Goal: Task Accomplishment & Management: Complete application form

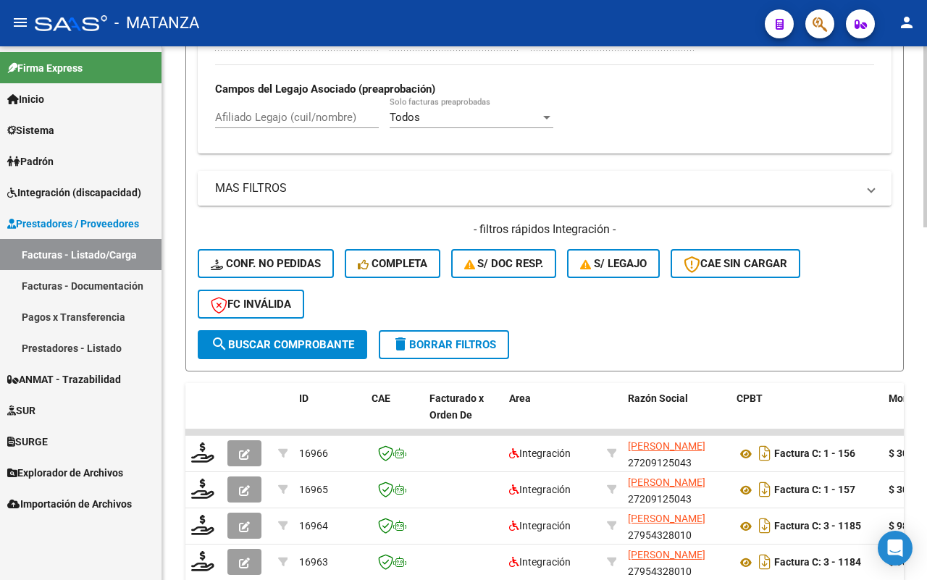
scroll to position [905, 0]
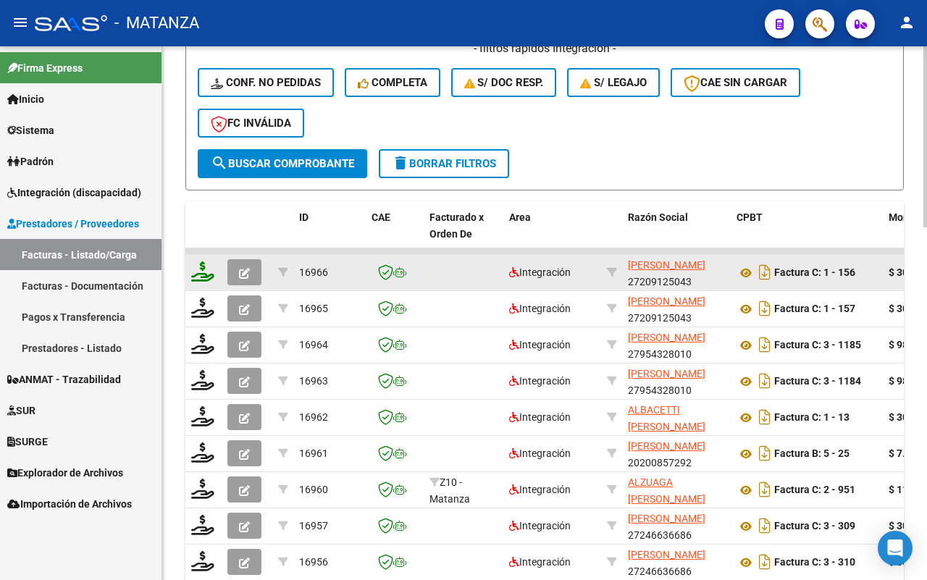
click at [205, 269] on icon at bounding box center [202, 271] width 23 height 20
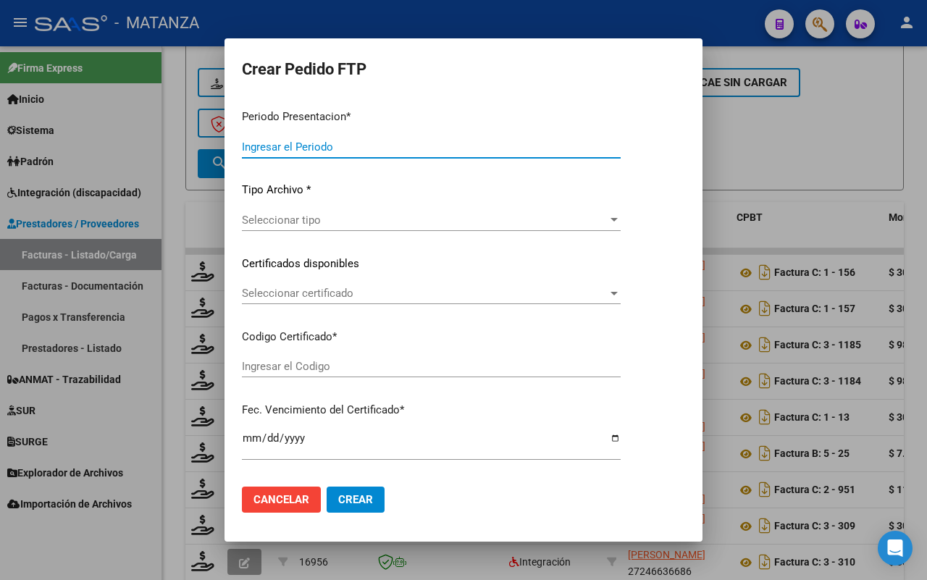
type input "202508"
type input "$ 307.654,34"
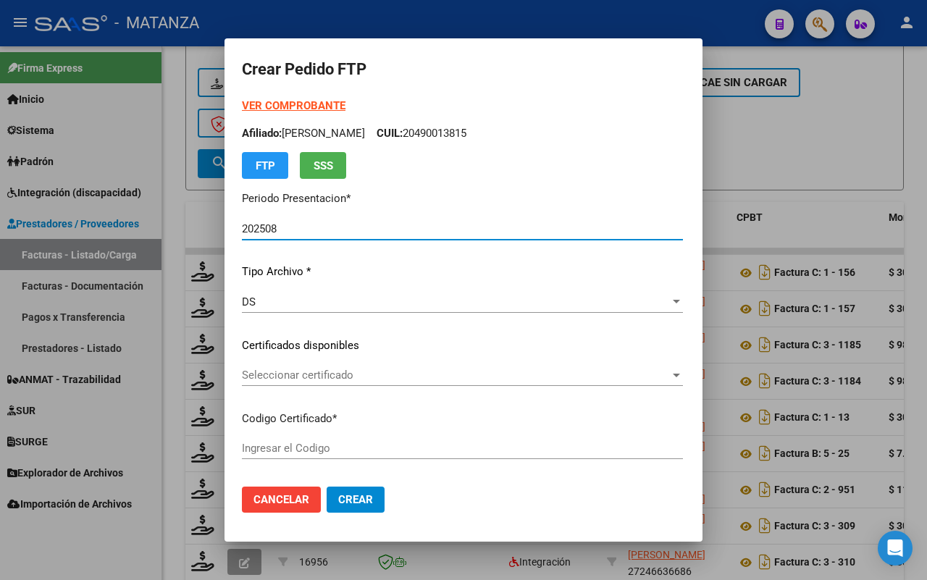
type input "ARG0200051058675-20240110-20260110-BUE"
type input "[DATE]"
click at [432, 371] on span "Seleccionar certificado" at bounding box center [454, 375] width 424 height 13
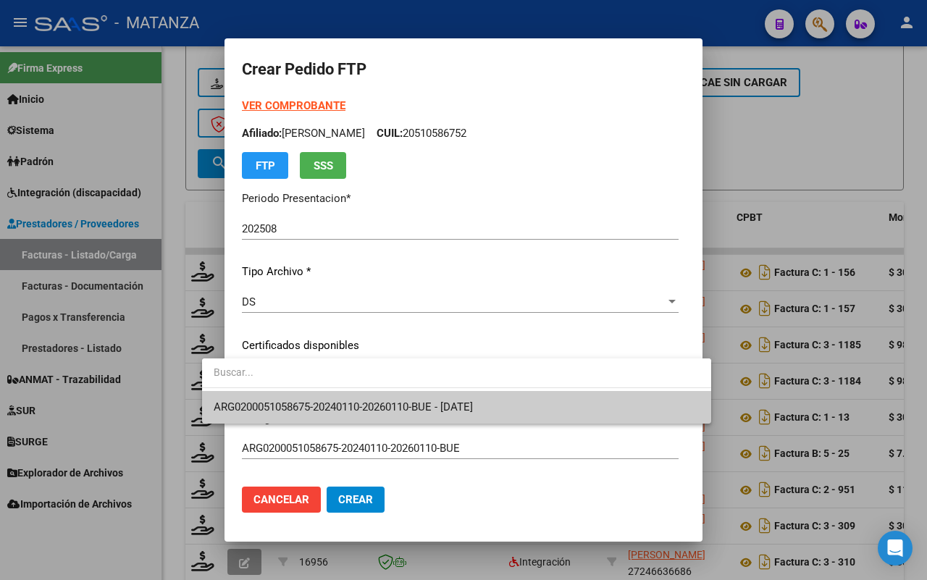
click at [429, 400] on span "ARG0200051058675-20240110-20260110-BUE - [DATE]" at bounding box center [343, 406] width 259 height 13
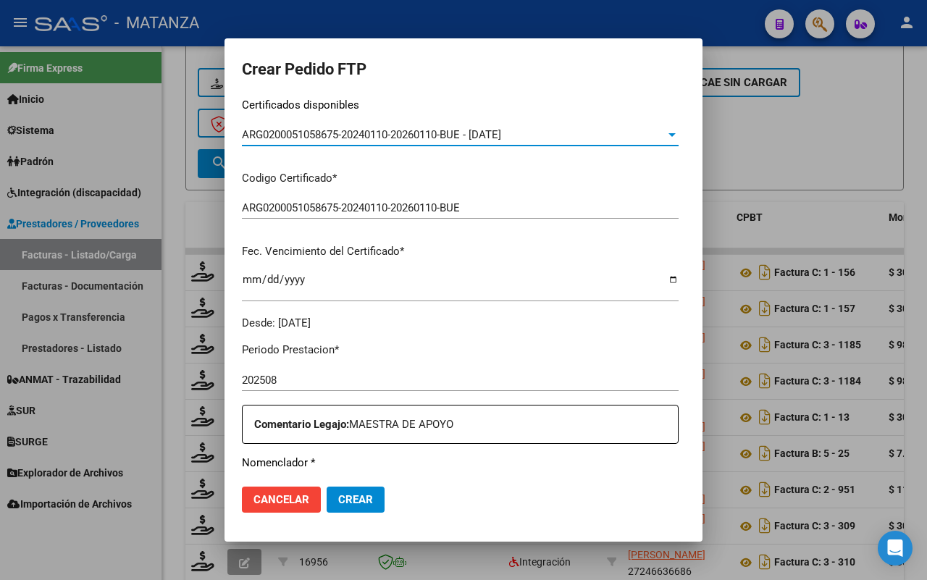
scroll to position [362, 0]
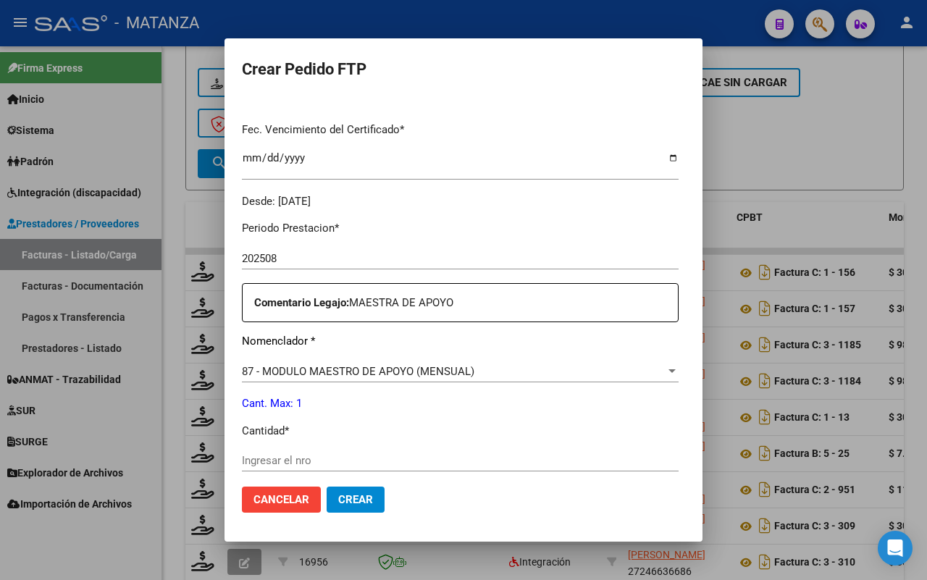
click at [368, 457] on input "Ingresar el nro" at bounding box center [460, 460] width 437 height 13
type input "1"
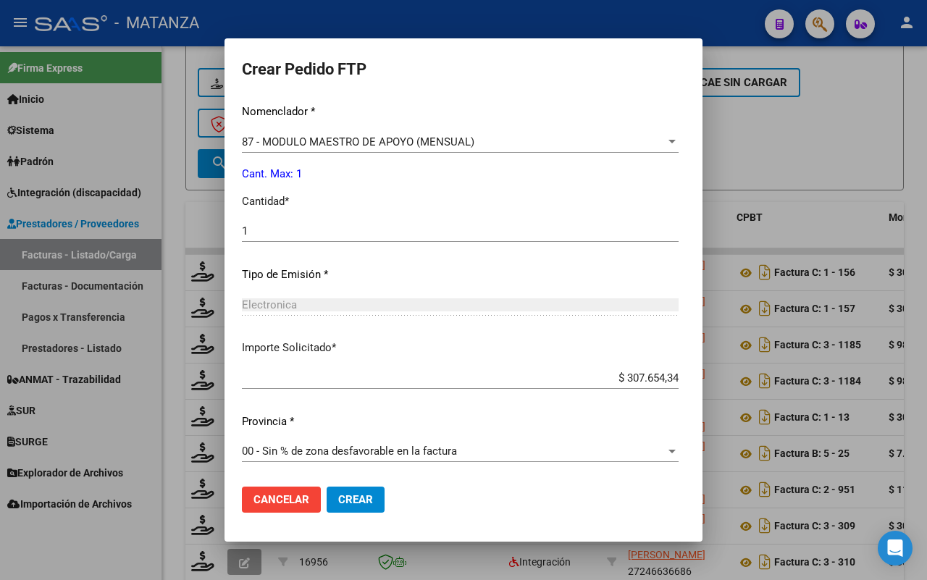
drag, startPoint x: 314, startPoint y: 505, endPoint x: 324, endPoint y: 504, distance: 10.2
click at [338, 504] on span "Crear" at bounding box center [355, 499] width 35 height 13
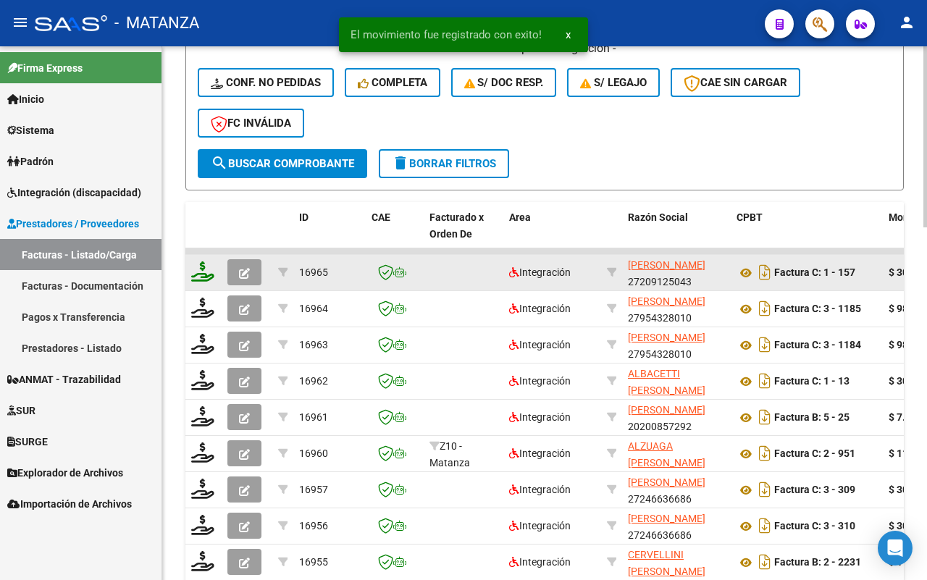
click at [204, 269] on icon at bounding box center [202, 271] width 23 height 20
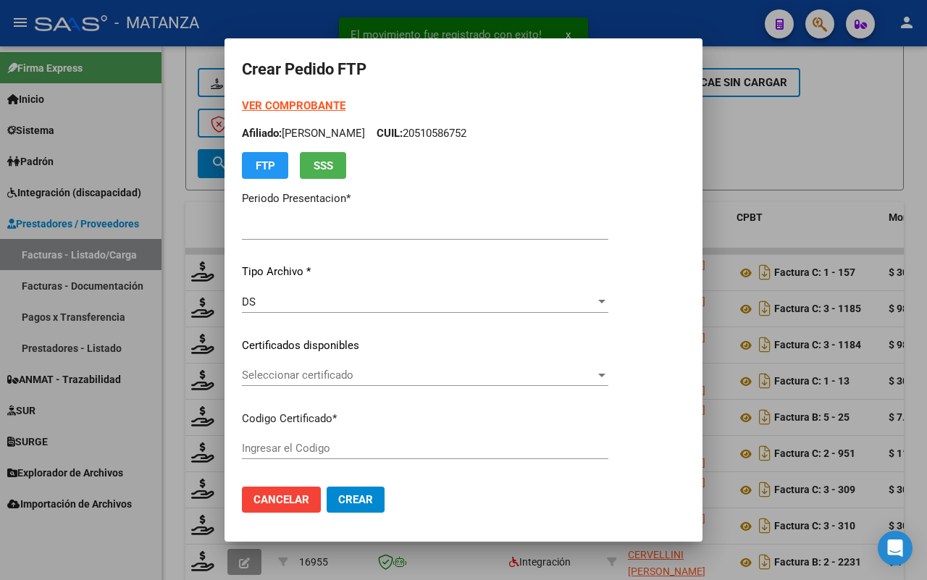
type input "202508"
type input "$ 307.654,34"
type input "ARG01-00050302150-20221219-20251219-BS"
type input "[DATE]"
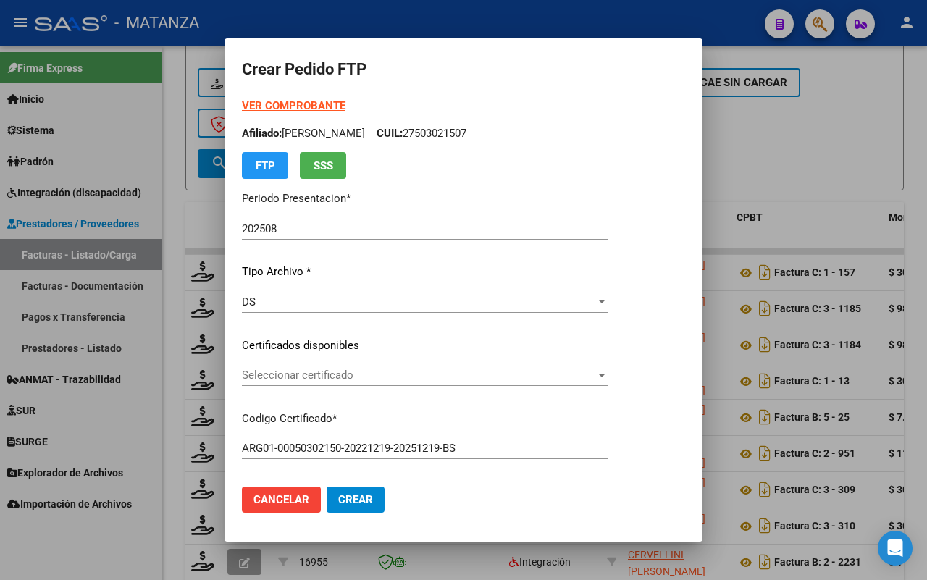
click at [384, 371] on span "Seleccionar certificado" at bounding box center [418, 375] width 353 height 13
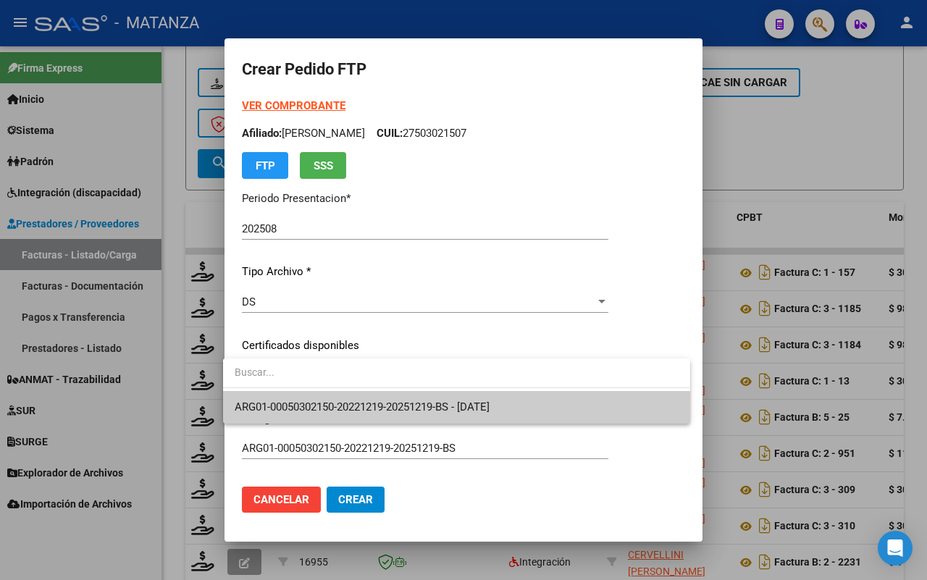
drag, startPoint x: 353, startPoint y: 410, endPoint x: 346, endPoint y: 399, distance: 13.1
click at [353, 407] on span "ARG01-00050302150-20221219-20251219-BS - [DATE]" at bounding box center [362, 406] width 255 height 13
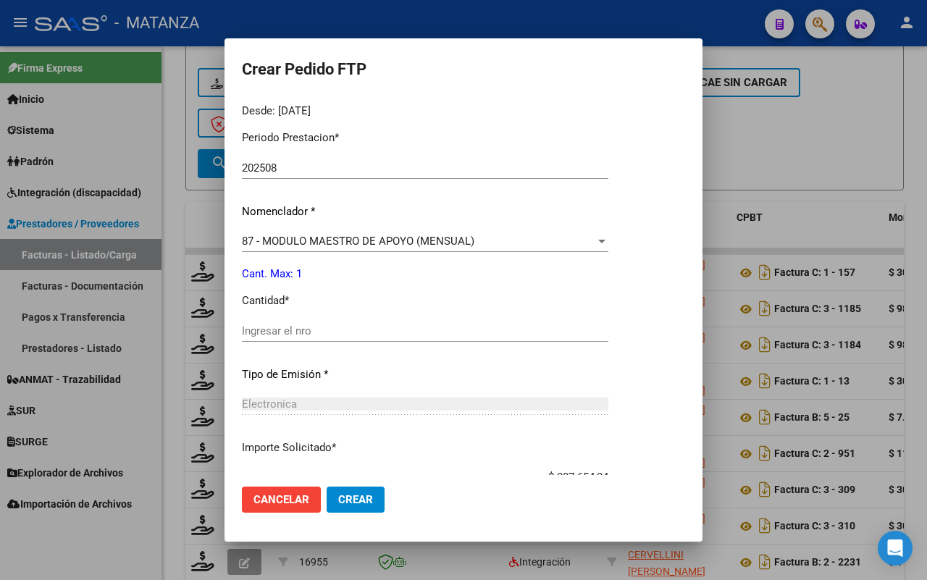
scroll to position [552, 0]
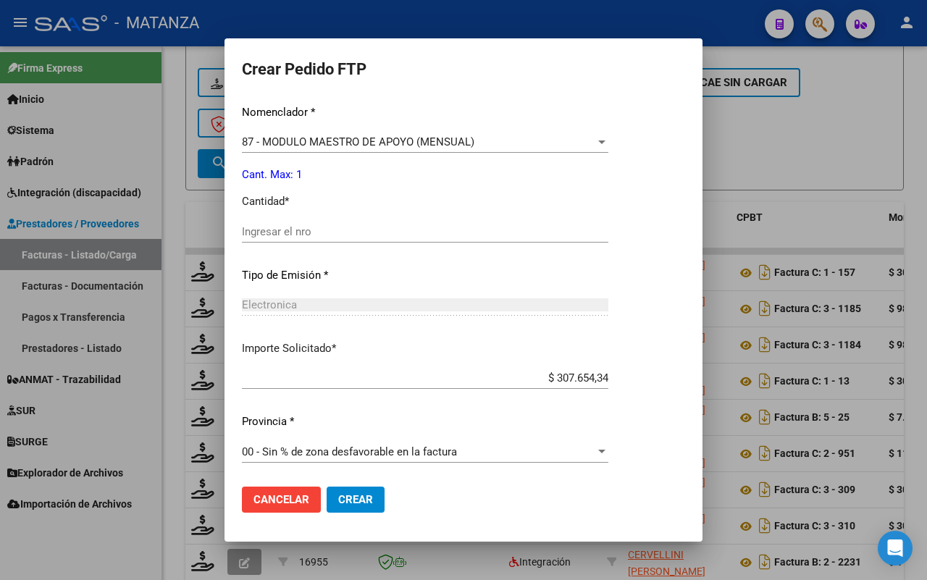
click at [363, 234] on input "Ingresar el nro" at bounding box center [425, 231] width 366 height 13
type input "1"
click at [355, 483] on mat-dialog-actions "Cancelar Crear" at bounding box center [463, 499] width 443 height 49
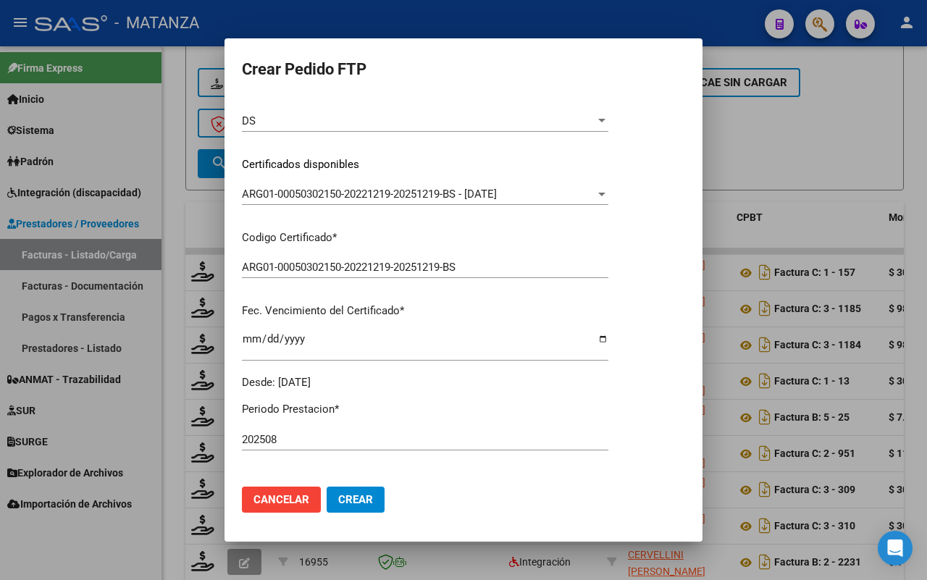
scroll to position [543, 0]
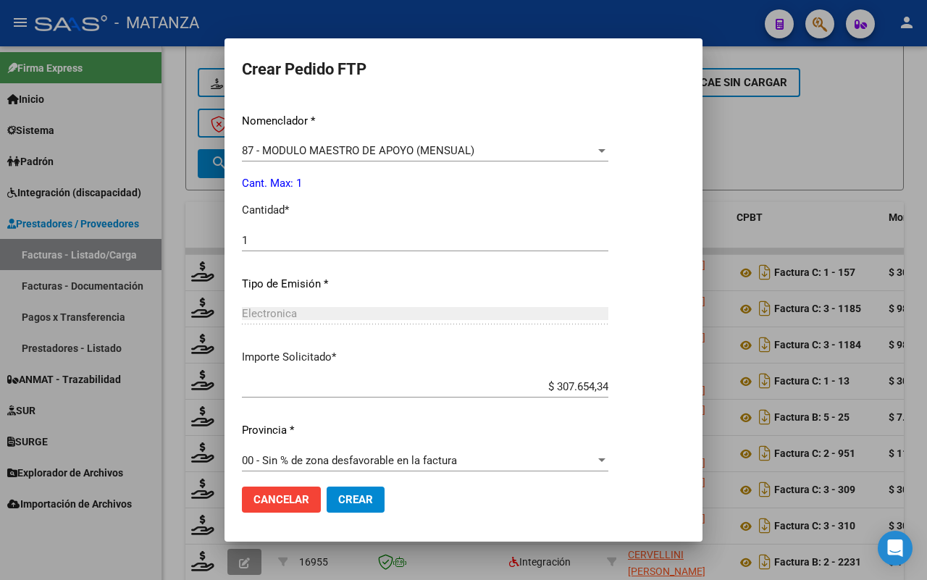
drag, startPoint x: 345, startPoint y: 490, endPoint x: 507, endPoint y: 367, distance: 203.0
click at [346, 490] on button "Crear" at bounding box center [356, 500] width 58 height 26
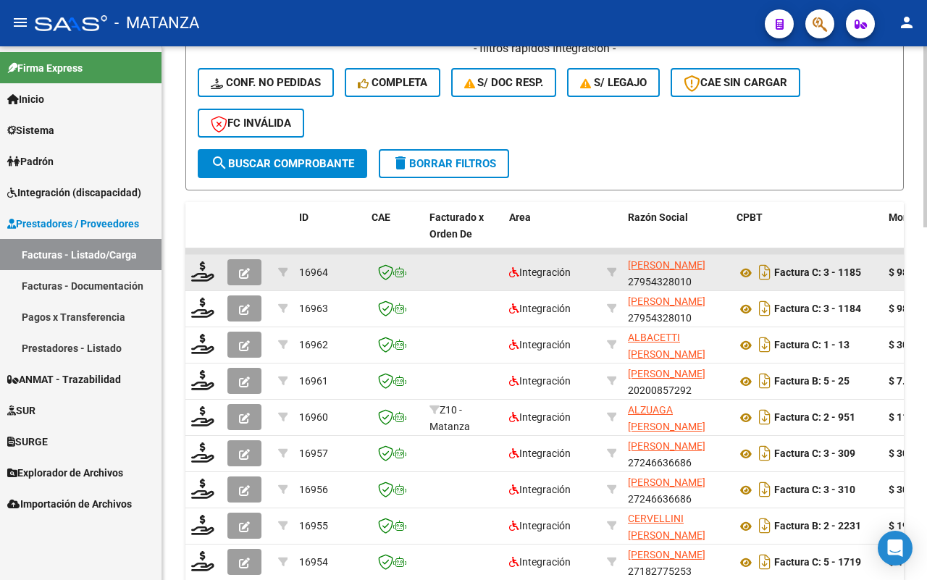
scroll to position [815, 0]
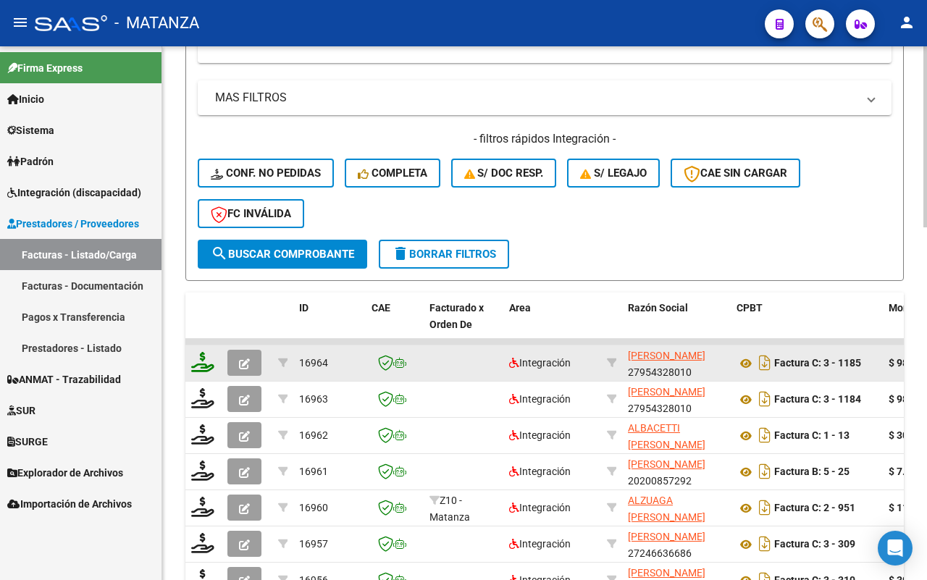
click at [197, 352] on icon at bounding box center [202, 362] width 23 height 20
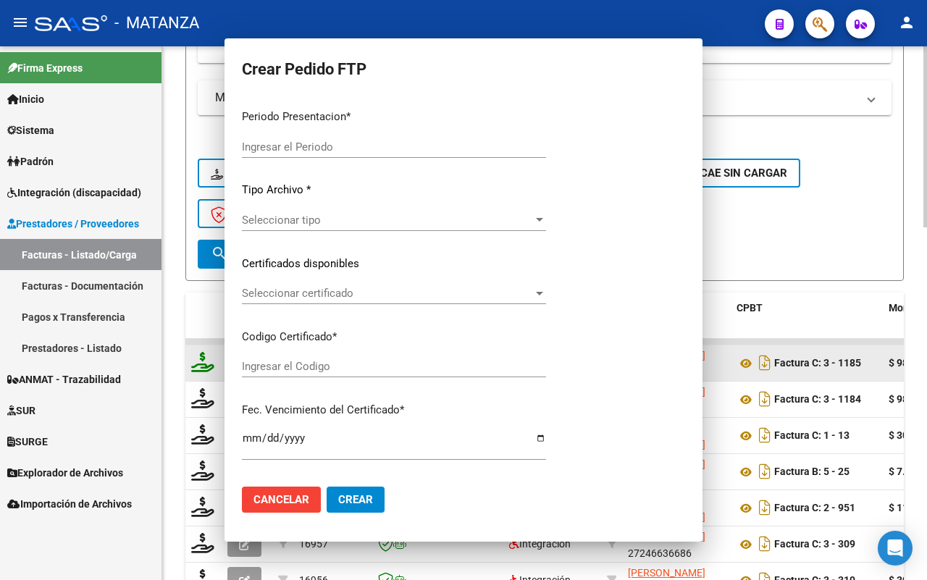
scroll to position [905, 0]
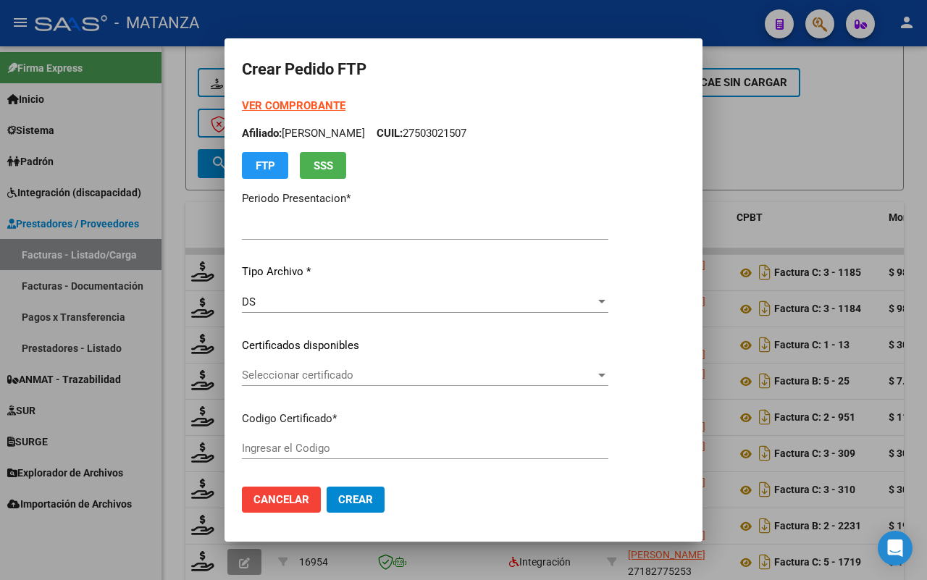
type input "202508"
type input "$ 98.964,88"
type input "ARG02-00055071938-20210331-20260331-BS"
type input "[DATE]"
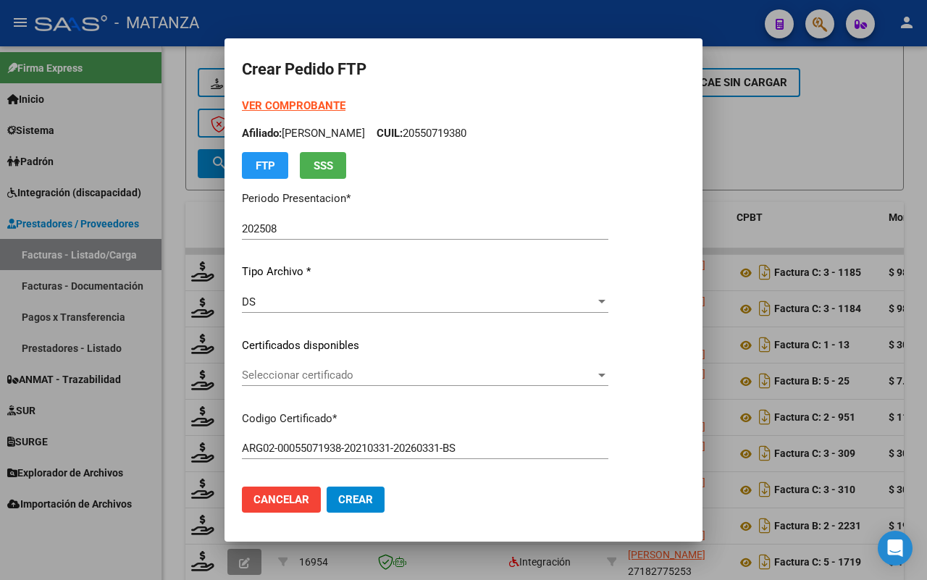
click at [420, 377] on span "Seleccionar certificado" at bounding box center [418, 375] width 353 height 13
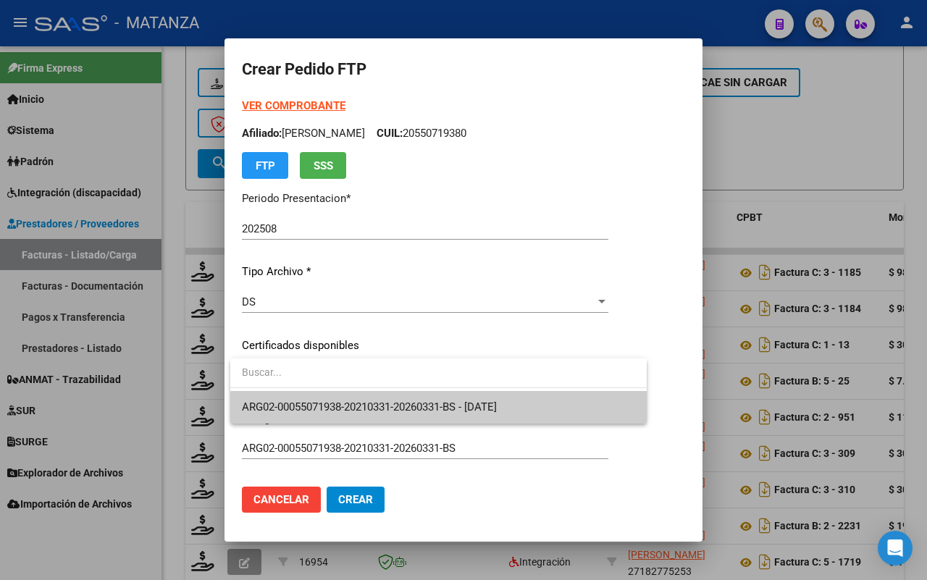
click at [411, 404] on span "ARG02-00055071938-20210331-20260331-BS - [DATE]" at bounding box center [369, 406] width 255 height 13
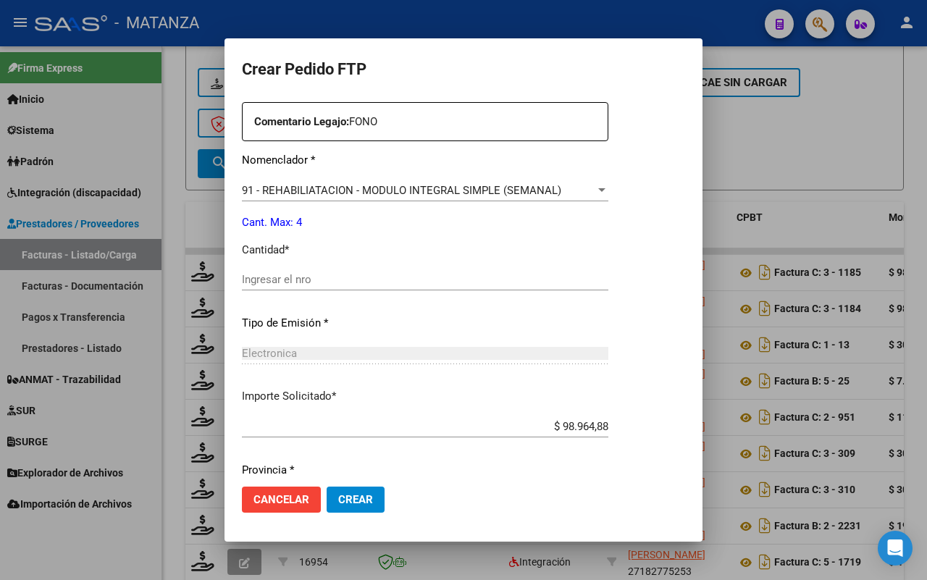
scroll to position [362, 0]
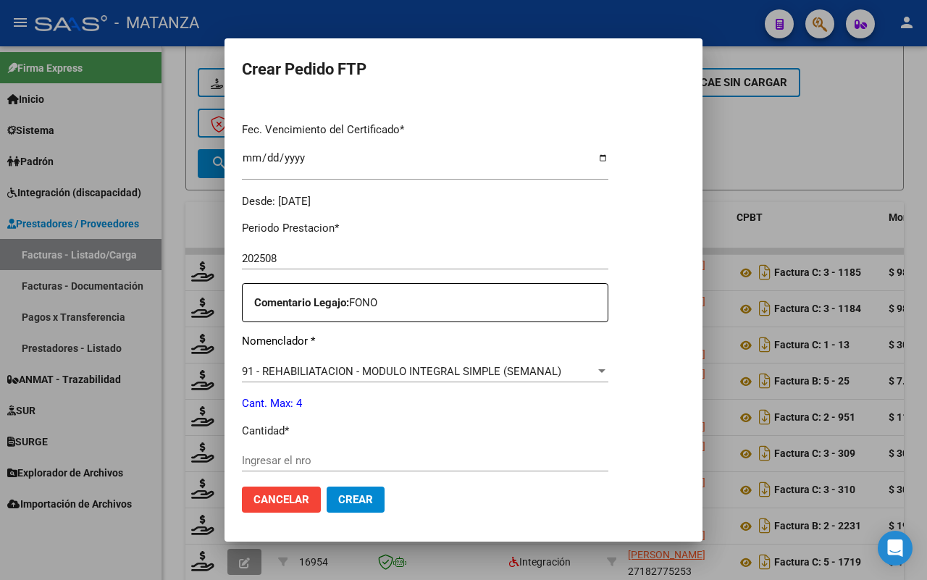
click at [313, 458] on input "Ingresar el nro" at bounding box center [425, 460] width 366 height 13
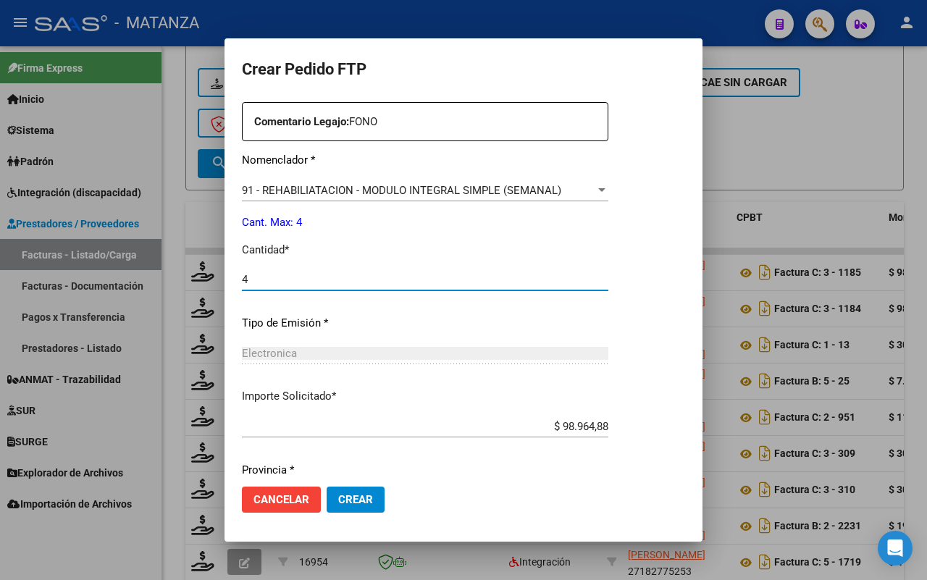
type input "4"
click at [357, 508] on button "Crear" at bounding box center [356, 500] width 58 height 26
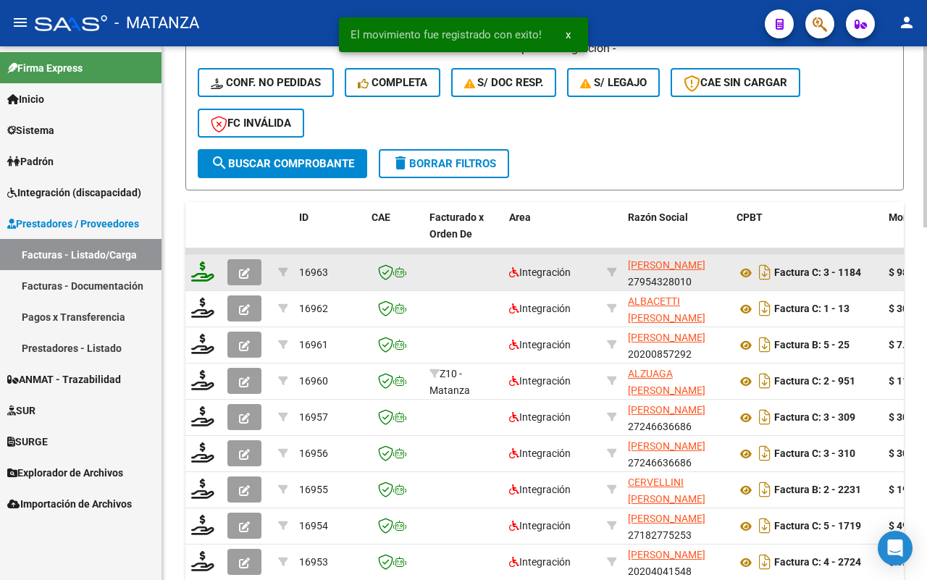
click at [194, 266] on icon at bounding box center [202, 271] width 23 height 20
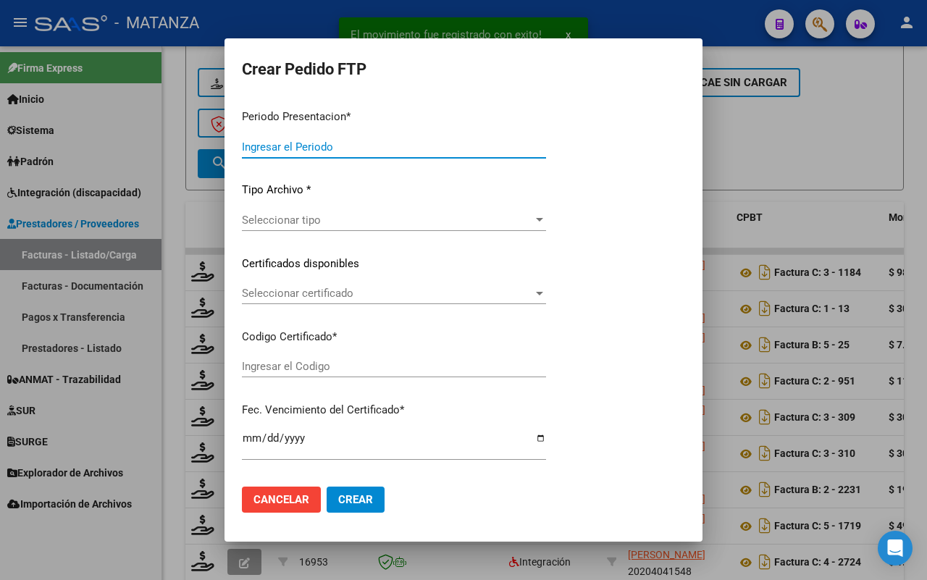
type input "202508"
type input "$ 98.964,88"
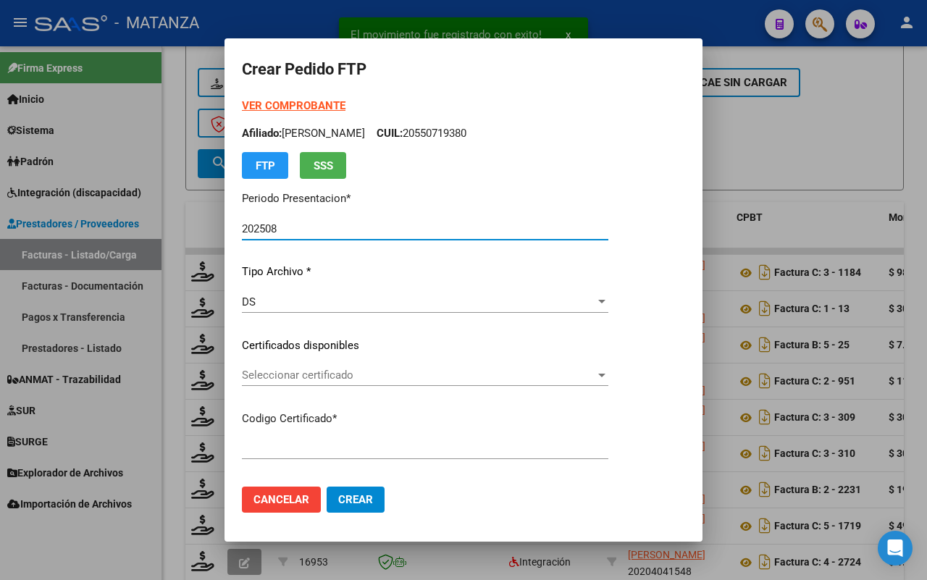
type input "ARG02-00054049484-20211209-20261209-BS"
type input "[DATE]"
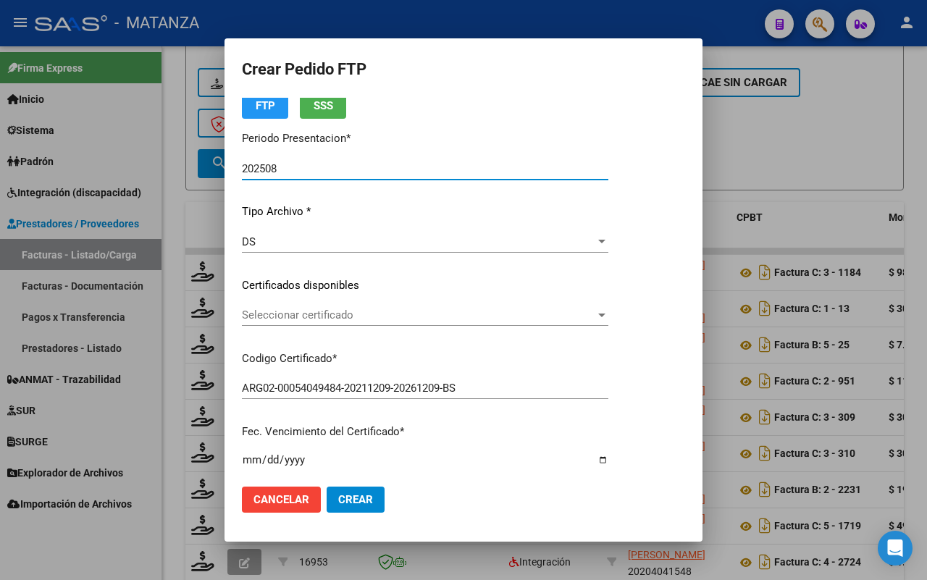
scroll to position [0, 0]
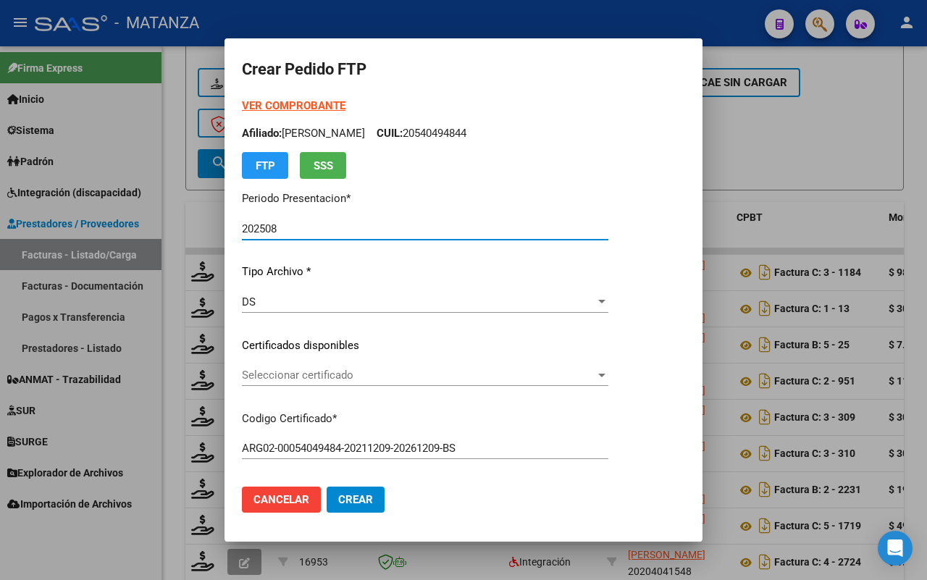
click at [369, 371] on span "Seleccionar certificado" at bounding box center [418, 375] width 353 height 13
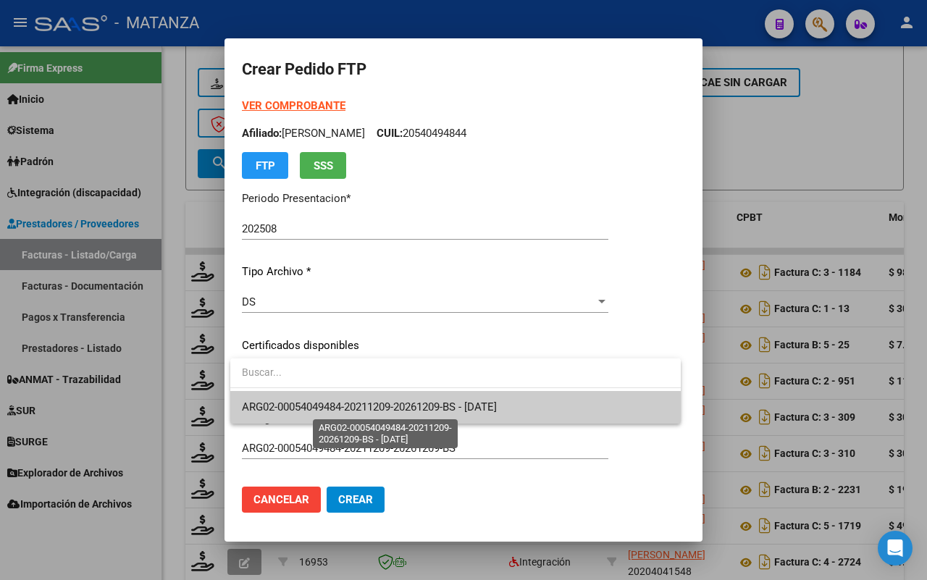
click at [363, 406] on span "ARG02-00054049484-20211209-20261209-BS - [DATE]" at bounding box center [369, 406] width 255 height 13
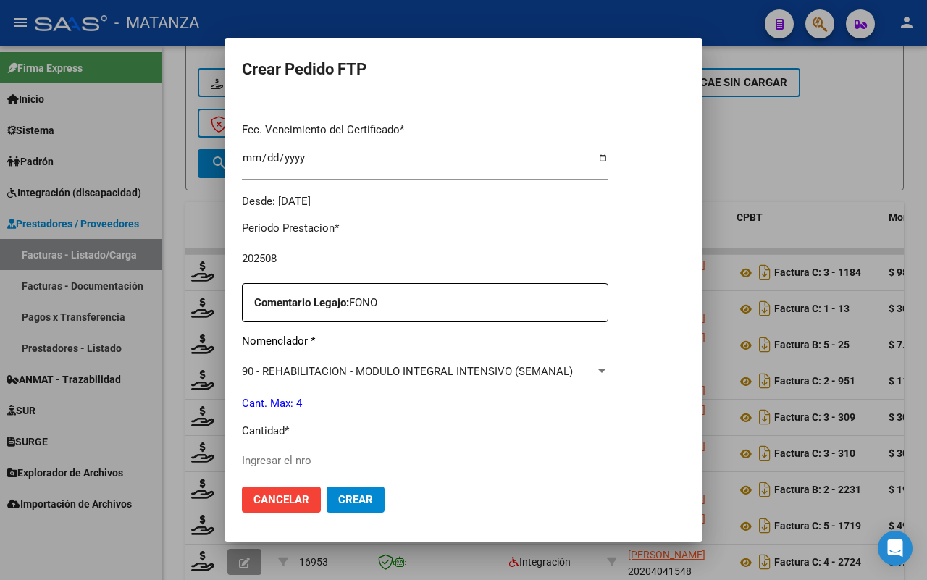
scroll to position [543, 0]
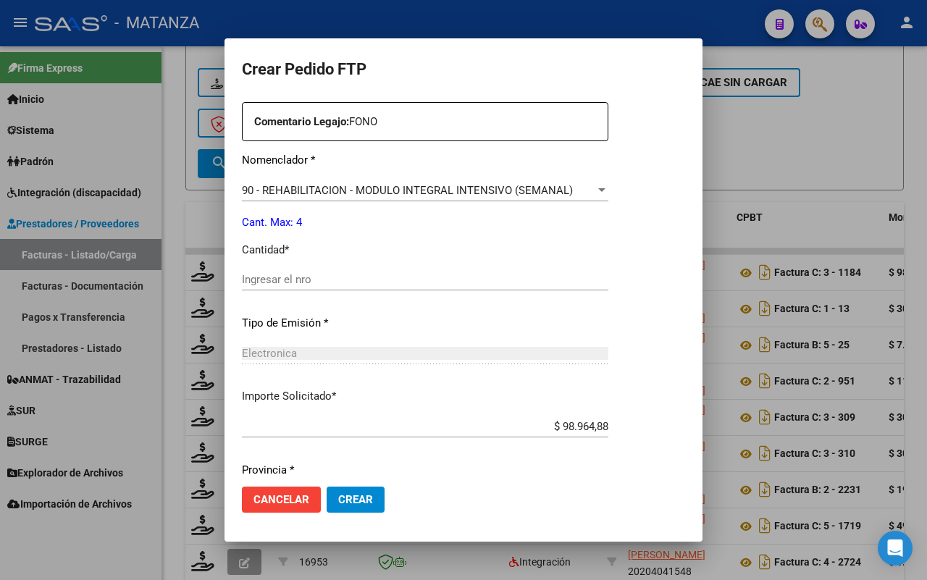
click at [355, 280] on input "Ingresar el nro" at bounding box center [425, 279] width 366 height 13
type input "4"
click at [356, 505] on span "Crear" at bounding box center [355, 499] width 35 height 13
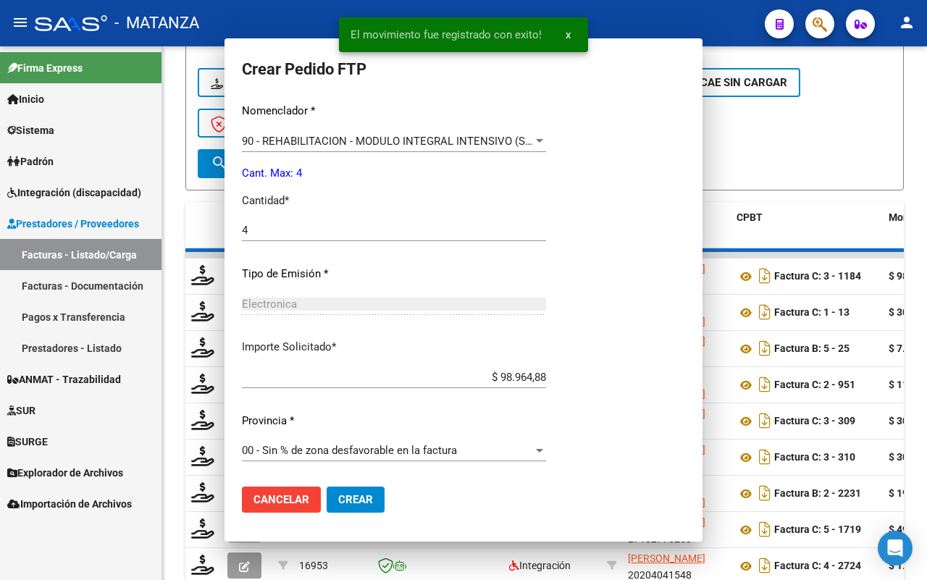
scroll to position [0, 0]
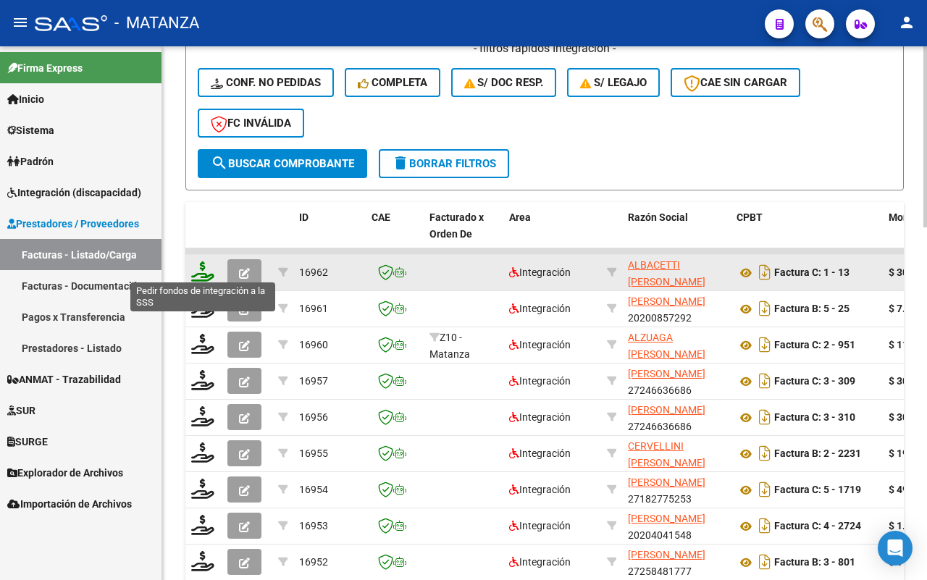
click at [197, 270] on icon at bounding box center [202, 271] width 23 height 20
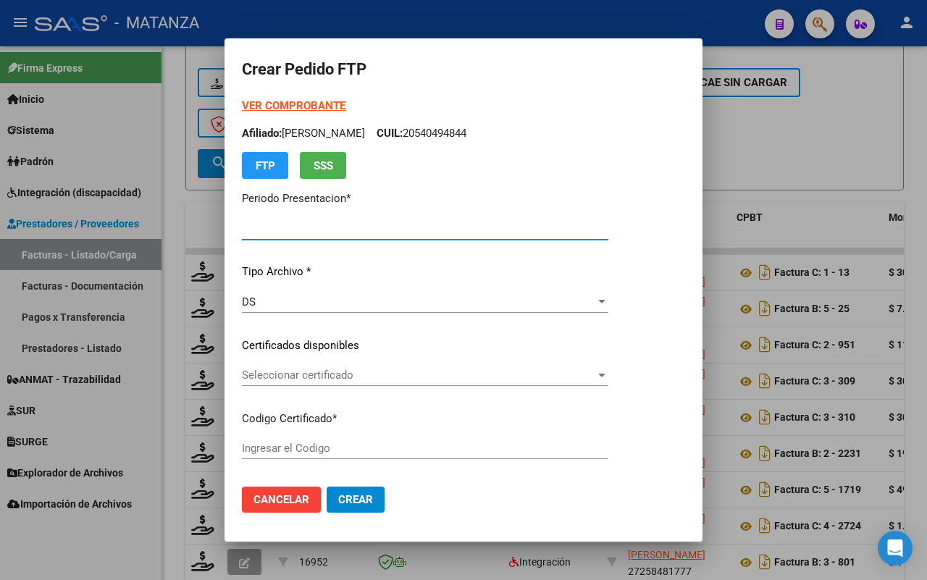
type input "202508"
type input "$ 307.654,34"
type input "ARG020005050790120230704-20280704-AND"
type input "[DATE]"
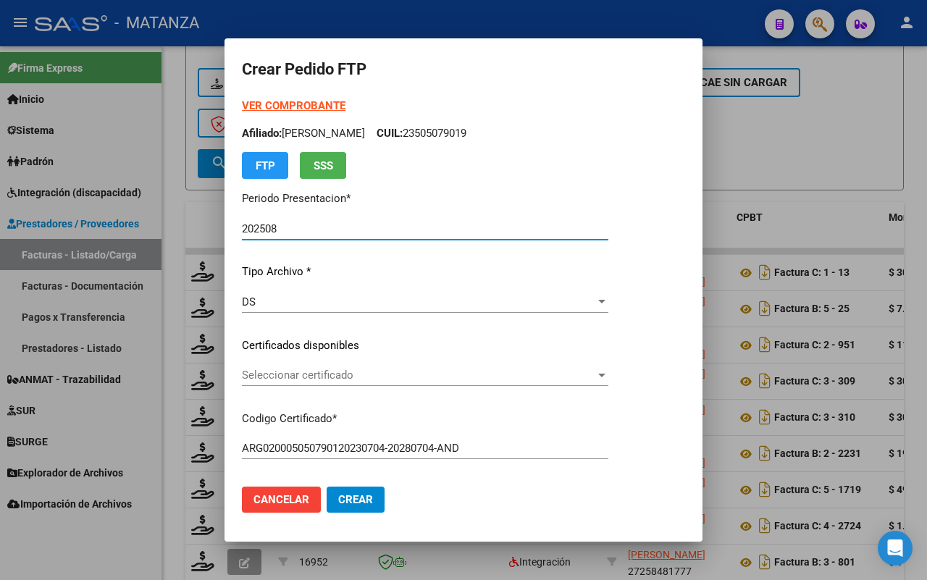
click at [426, 374] on span "Seleccionar certificado" at bounding box center [418, 375] width 353 height 13
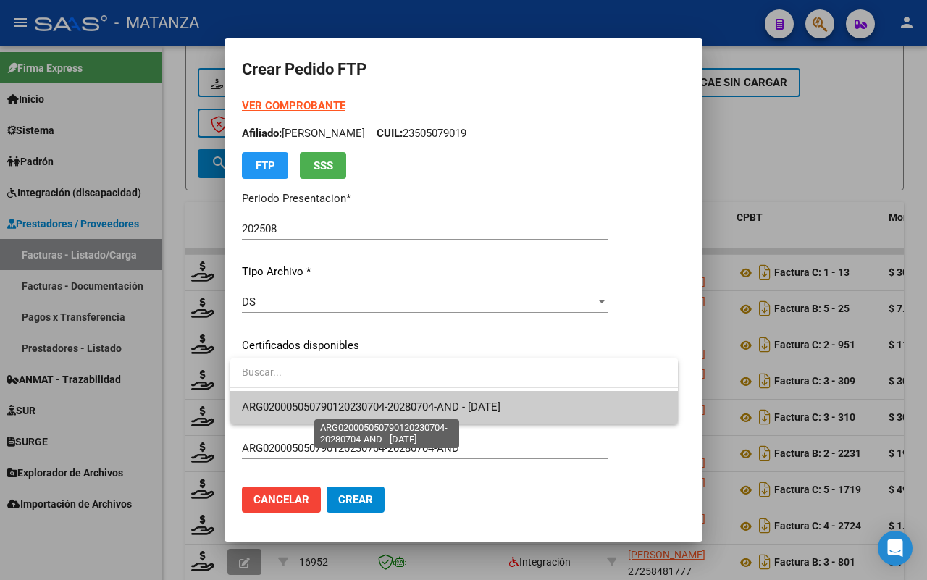
click at [425, 406] on span "ARG020005050790120230704-20280704-AND - [DATE]" at bounding box center [371, 406] width 258 height 13
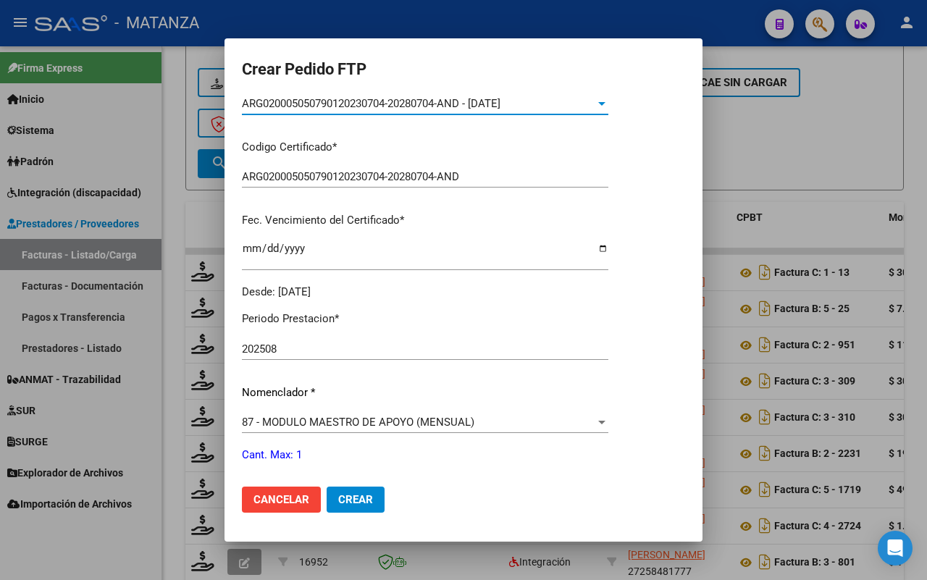
scroll to position [362, 0]
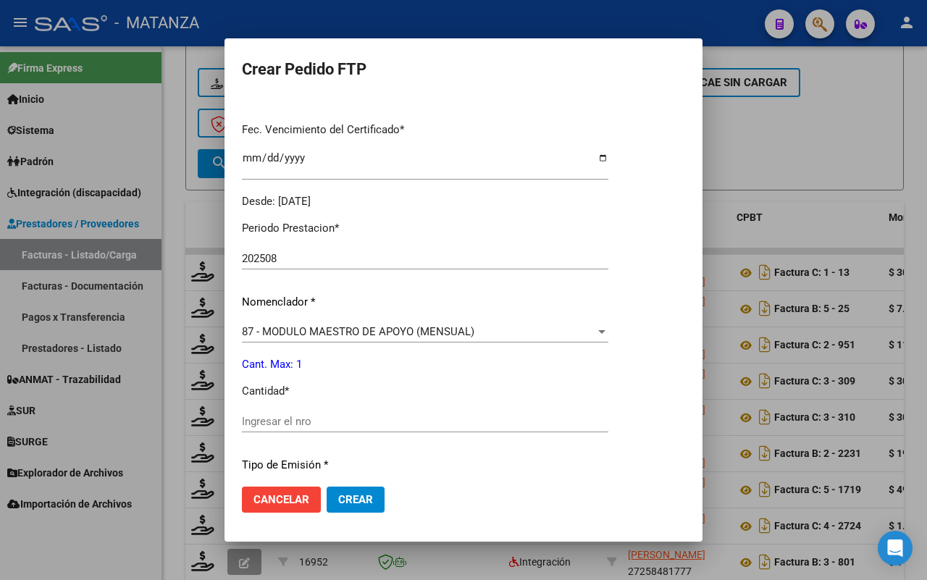
click at [395, 427] on div "Ingresar el nro" at bounding box center [425, 422] width 366 height 22
type input "1"
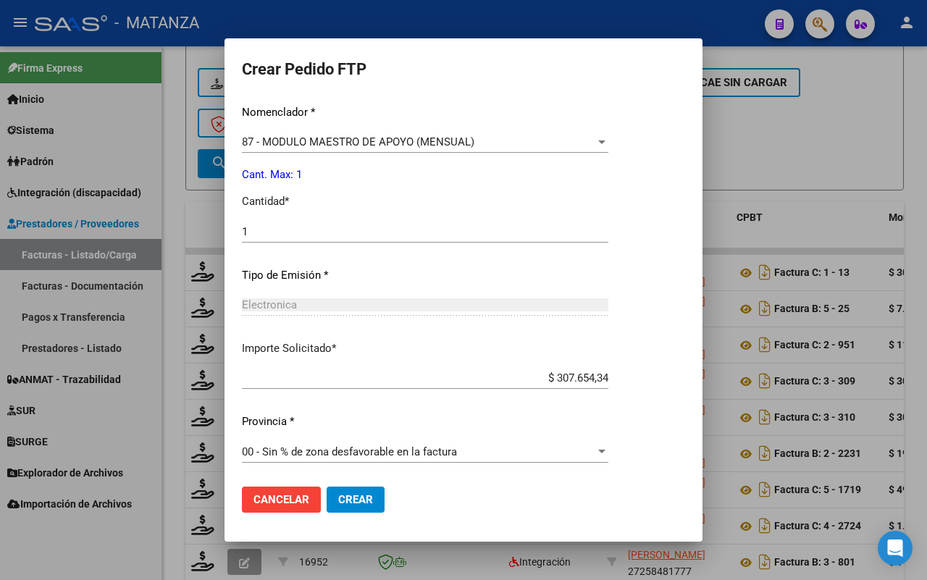
click at [349, 498] on span "Crear" at bounding box center [355, 499] width 35 height 13
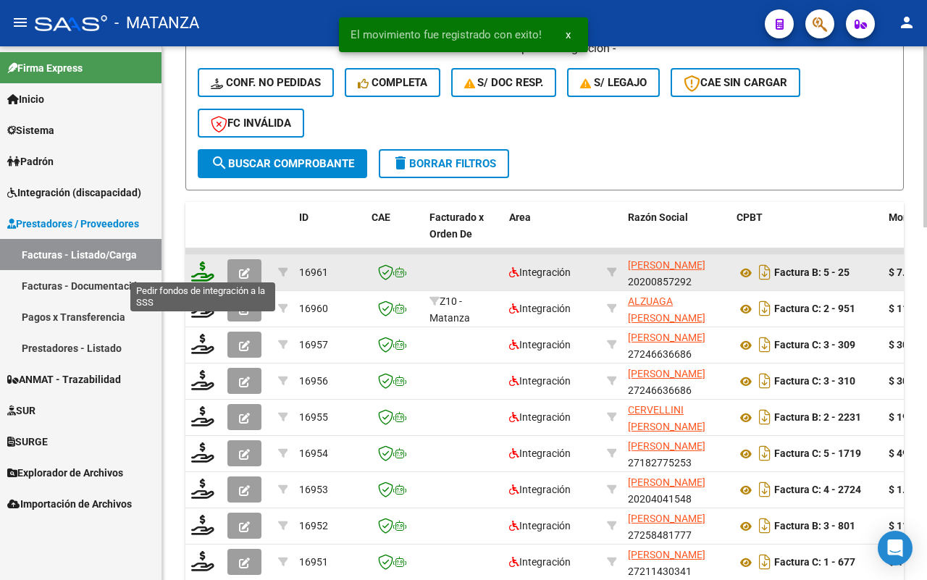
click at [198, 268] on icon at bounding box center [202, 271] width 23 height 20
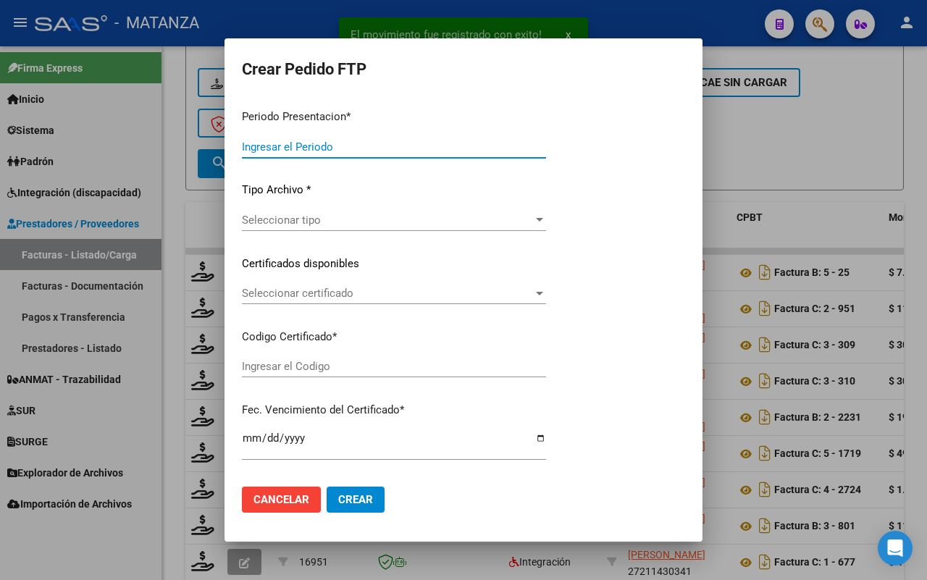
type input "202508"
type input "$ 7.474.000,00"
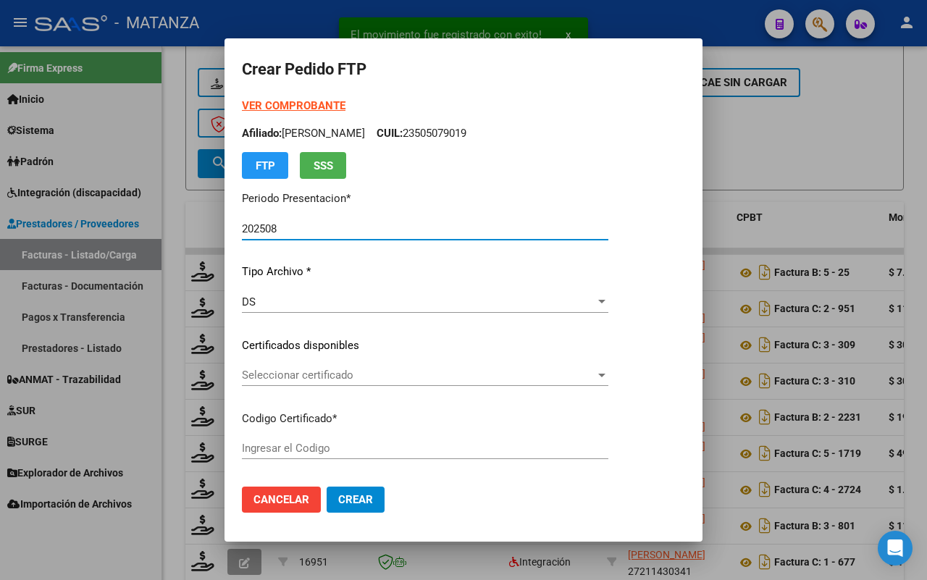
type input "ARG02-00048436958-20170927-20240927-BS"
type input "[DATE]"
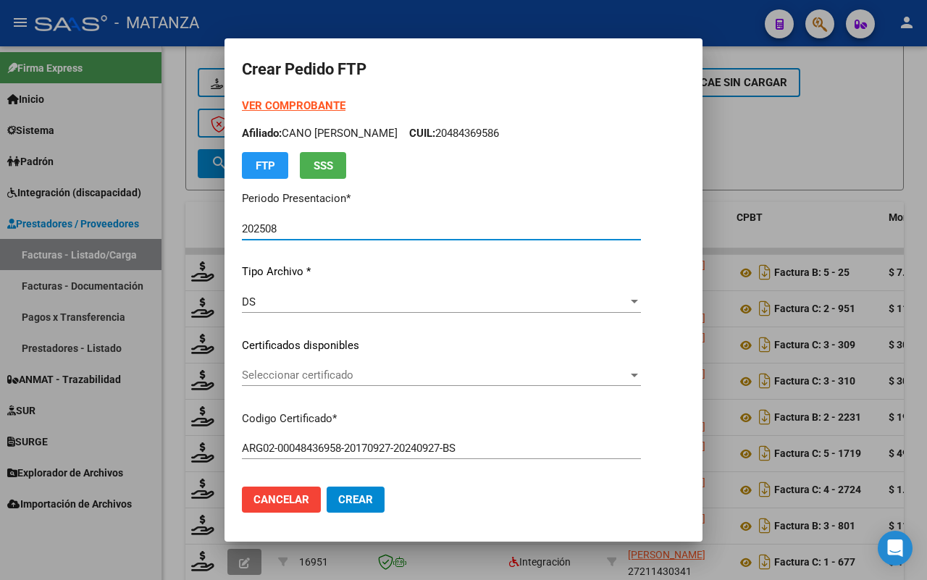
click at [338, 371] on span "Seleccionar certificado" at bounding box center [435, 375] width 386 height 13
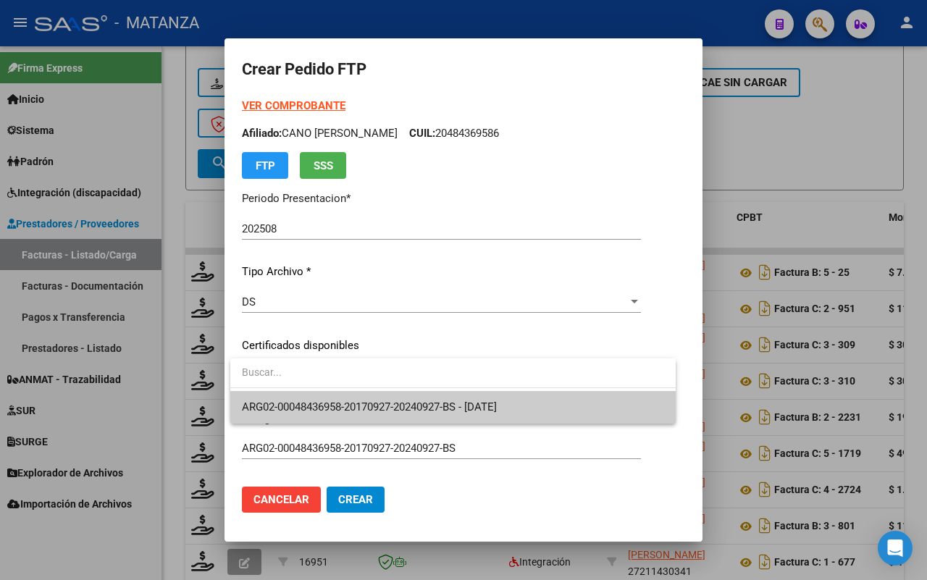
click at [328, 413] on span "ARG02-00048436958-20170927-20240927-BS - [DATE]" at bounding box center [453, 407] width 422 height 33
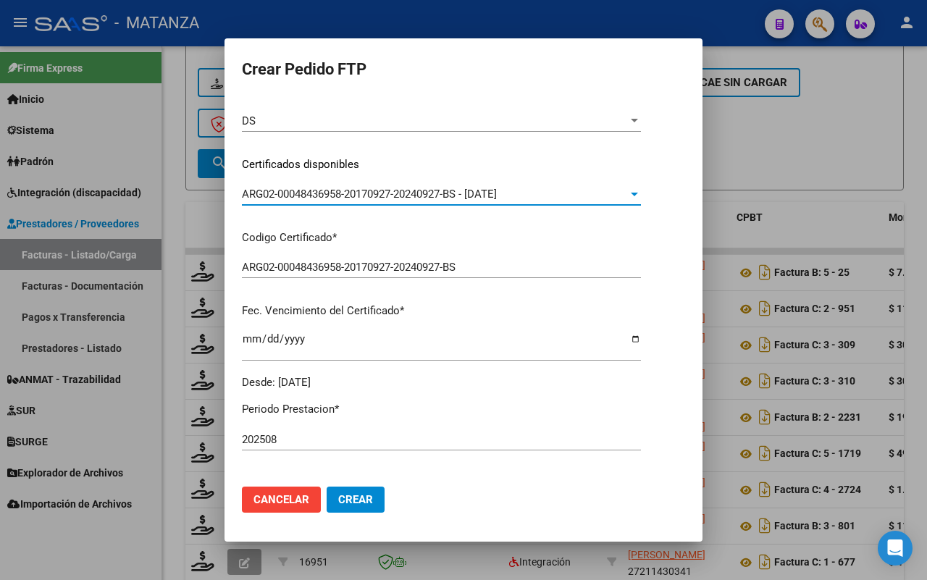
scroll to position [362, 0]
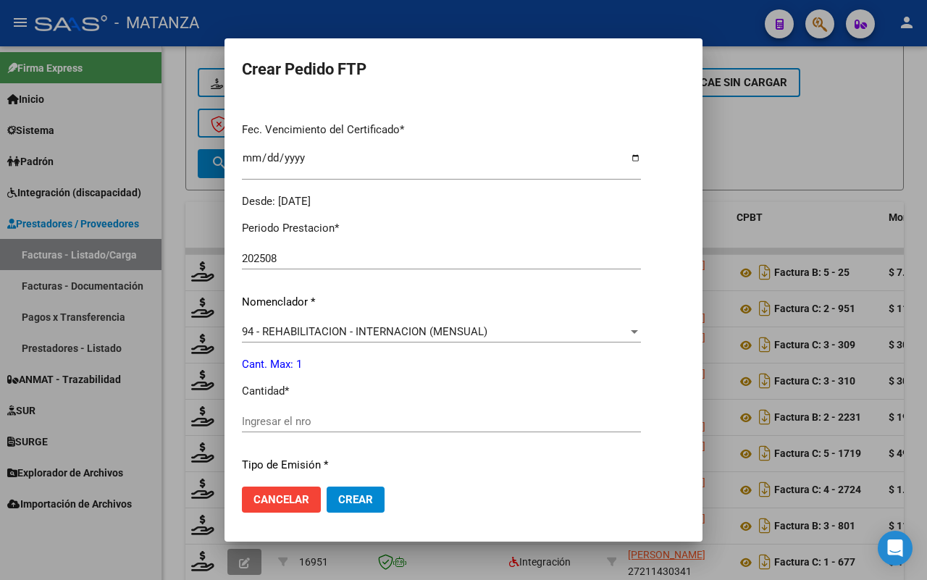
click at [351, 415] on input "Ingresar el nro" at bounding box center [441, 421] width 399 height 13
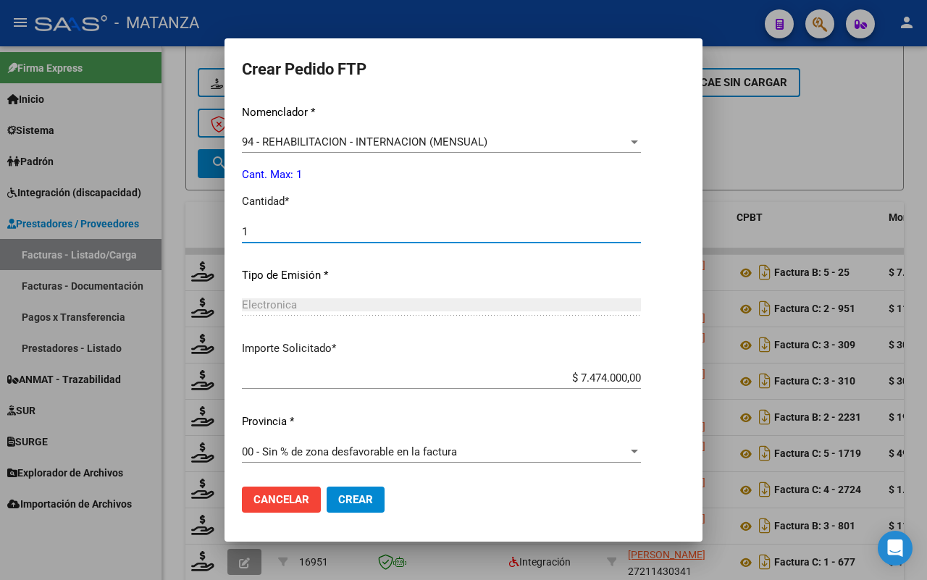
type input "1"
drag, startPoint x: 363, startPoint y: 497, endPoint x: 207, endPoint y: 464, distance: 159.2
click at [363, 496] on span "Crear" at bounding box center [355, 499] width 35 height 13
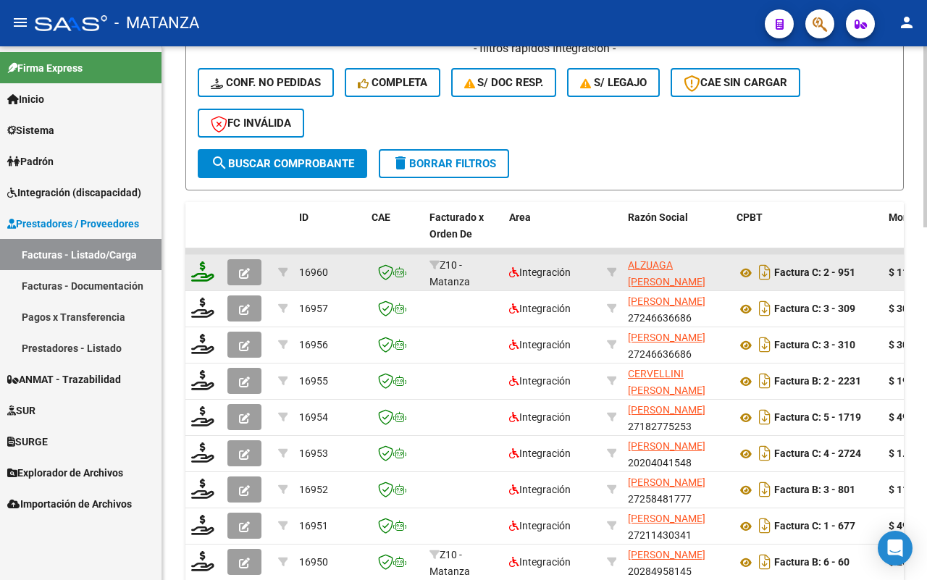
click at [198, 270] on icon at bounding box center [202, 271] width 23 height 20
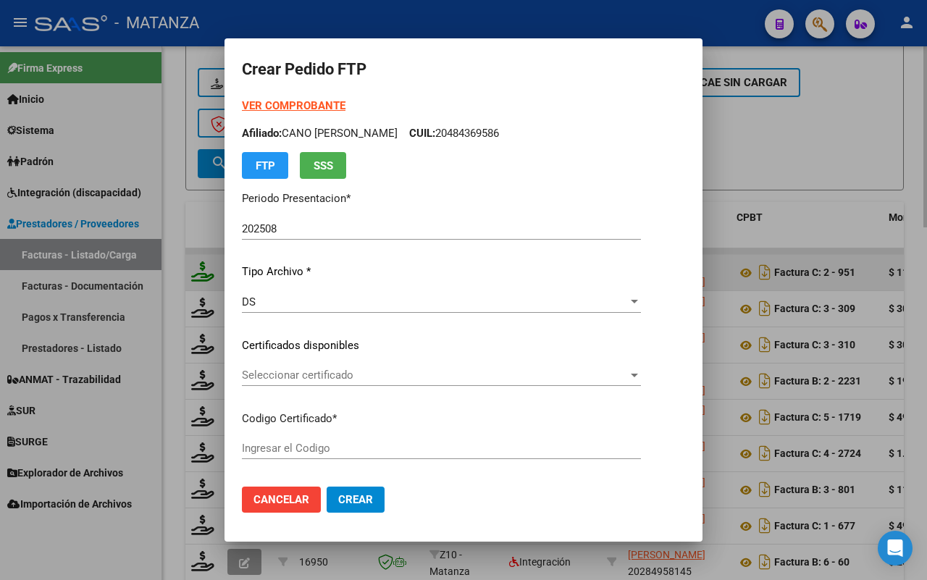
type input "ARG02-00056554378-20211123-20261123-BS"
type input "[DATE]"
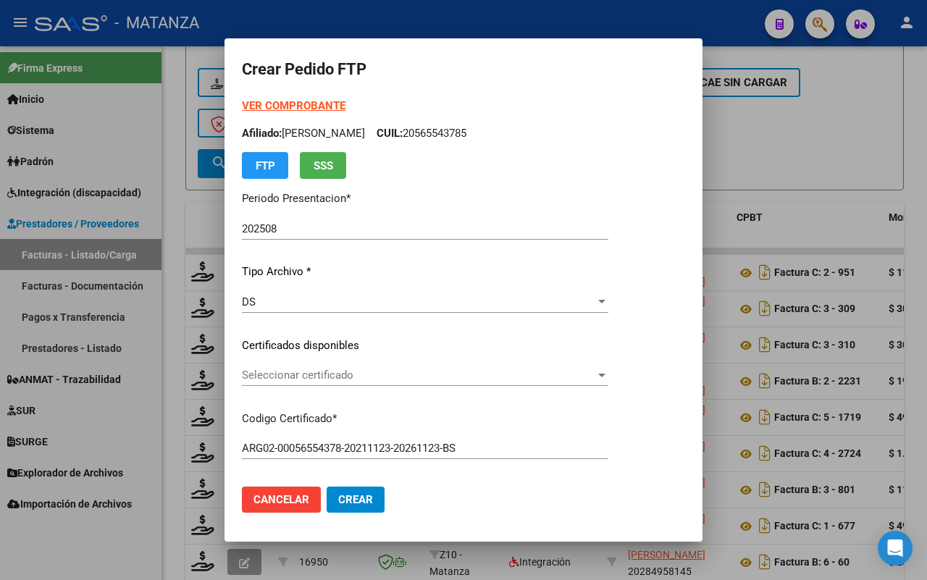
click at [400, 377] on span "Seleccionar certificado" at bounding box center [418, 375] width 353 height 13
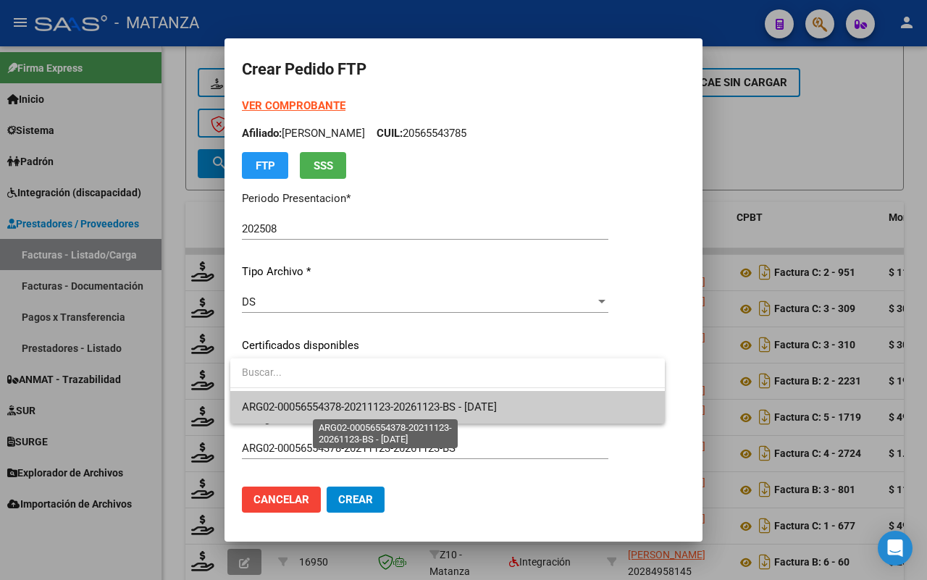
click at [395, 403] on span "ARG02-00056554378-20211123-20261123-BS - [DATE]" at bounding box center [369, 406] width 255 height 13
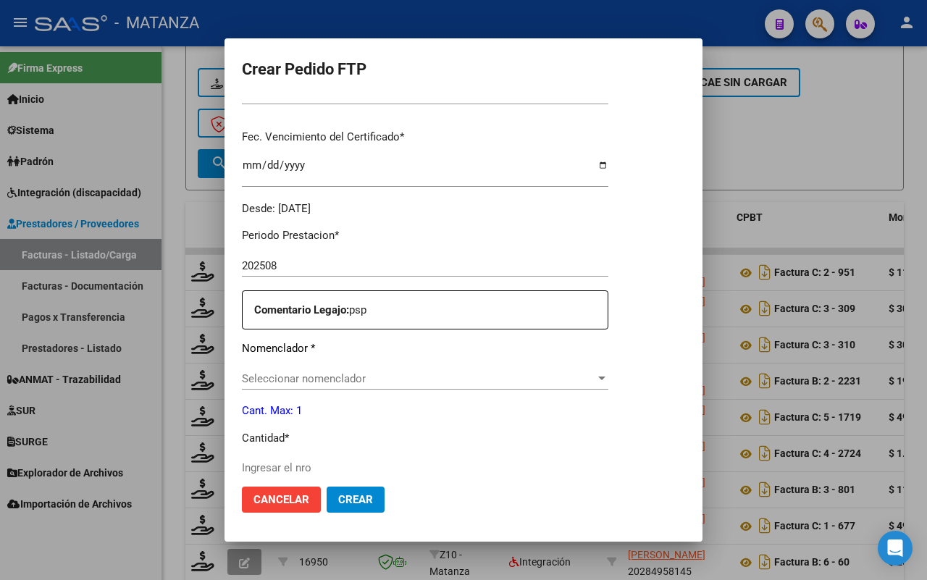
scroll to position [362, 0]
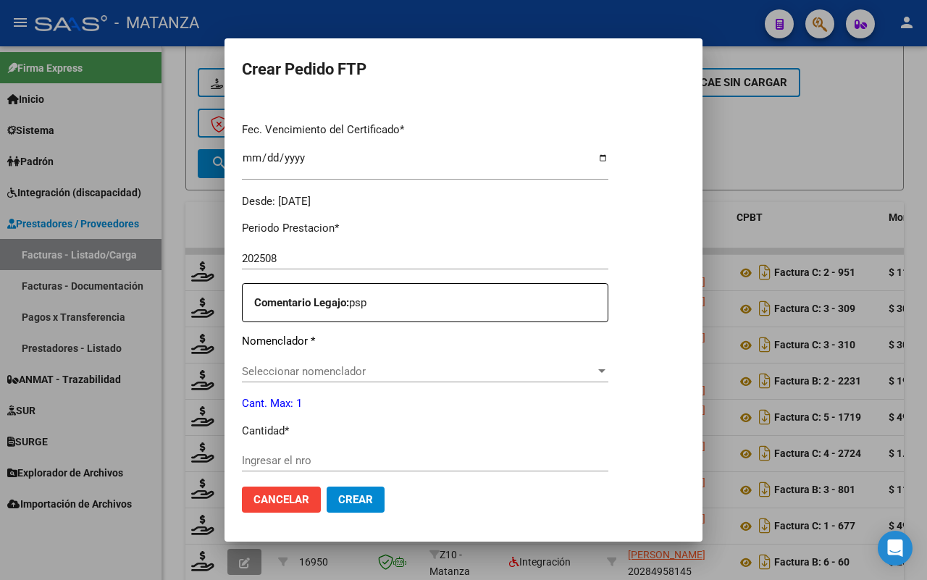
click at [387, 374] on span "Seleccionar nomenclador" at bounding box center [418, 371] width 353 height 13
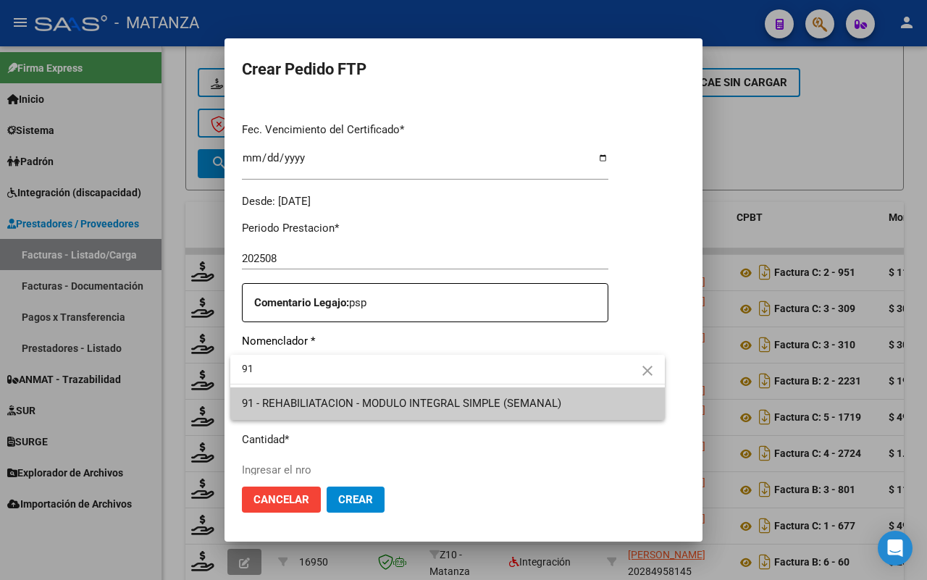
type input "91"
click at [398, 407] on span "91 - REHABILIATACION - MODULO INTEGRAL SIMPLE (SEMANAL)" at bounding box center [401, 403] width 319 height 13
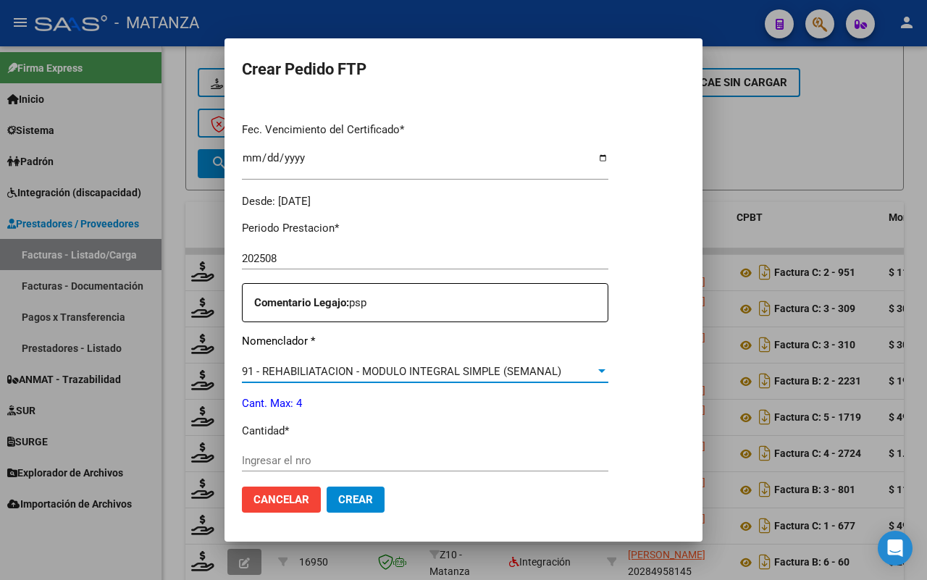
scroll to position [453, 0]
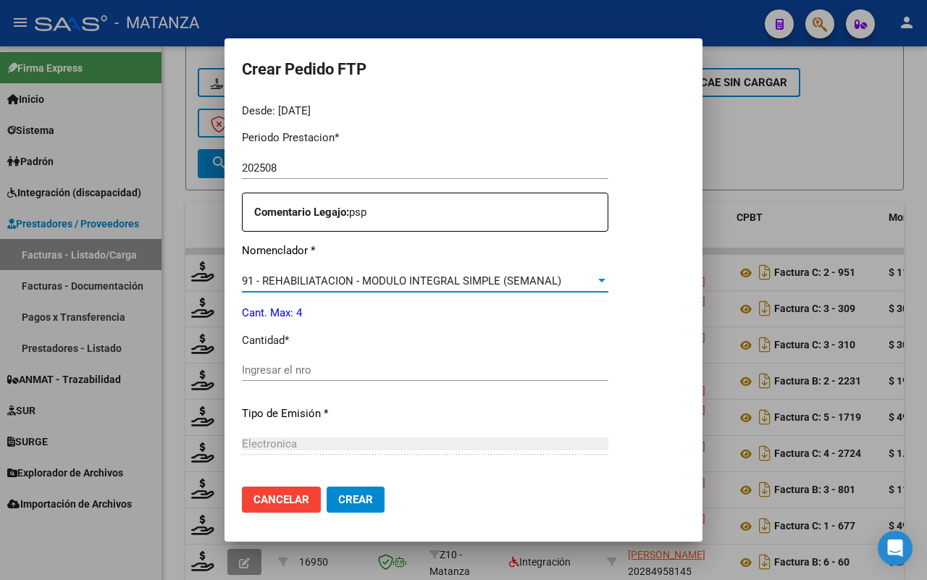
click at [342, 371] on input "Ingresar el nro" at bounding box center [425, 369] width 366 height 13
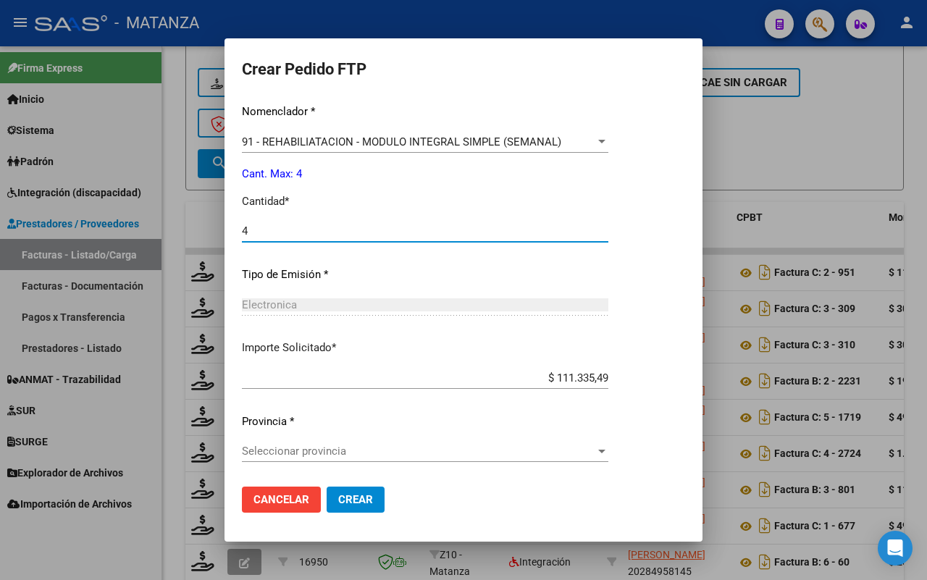
type input "4"
click at [463, 456] on span "Seleccionar provincia" at bounding box center [418, 451] width 353 height 13
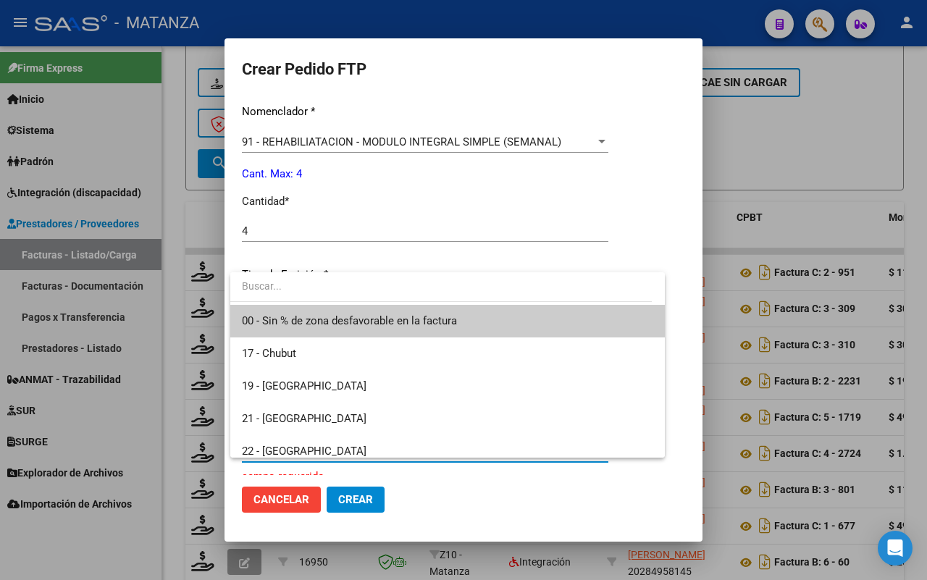
click at [327, 324] on span "00 - Sin % de zona desfavorable en la factura" at bounding box center [349, 320] width 215 height 13
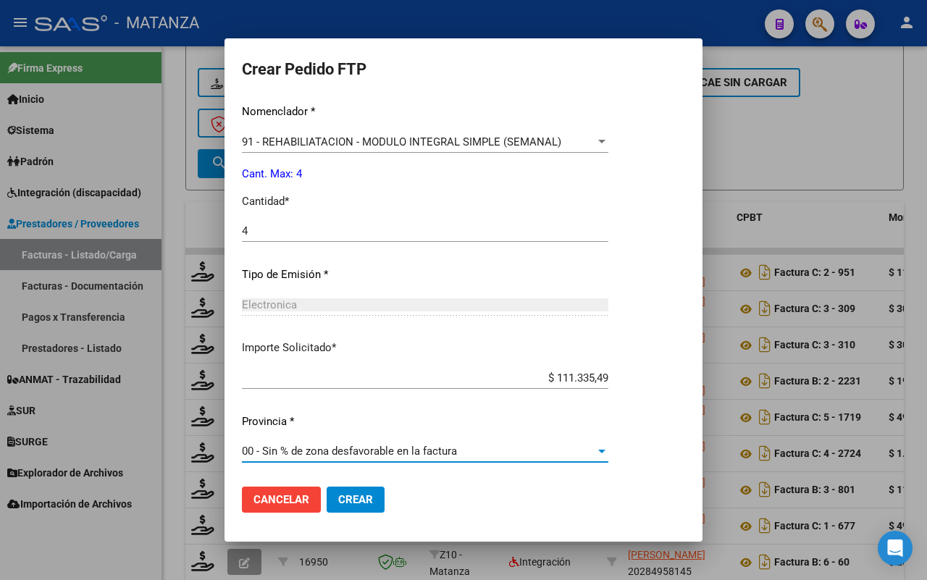
click at [361, 502] on span "Crear" at bounding box center [355, 499] width 35 height 13
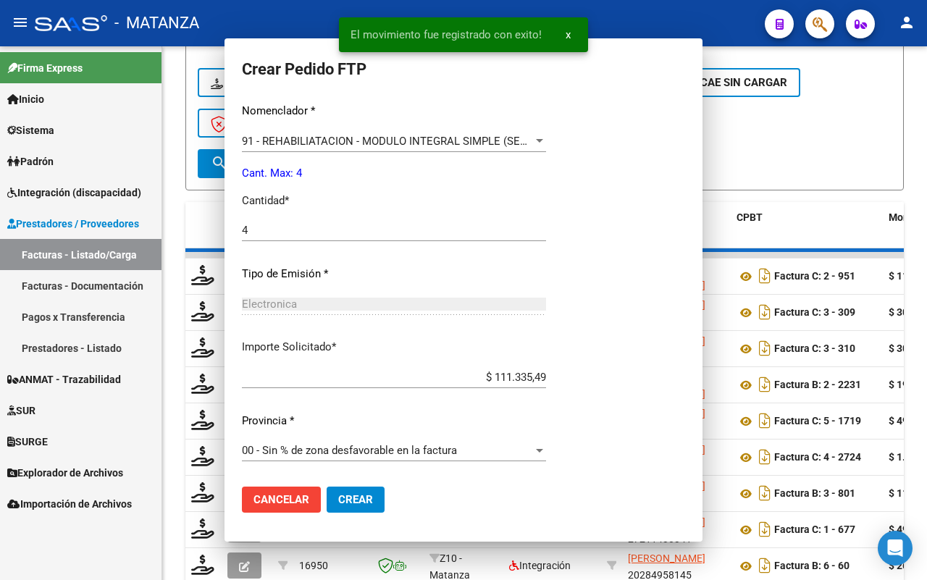
scroll to position [0, 0]
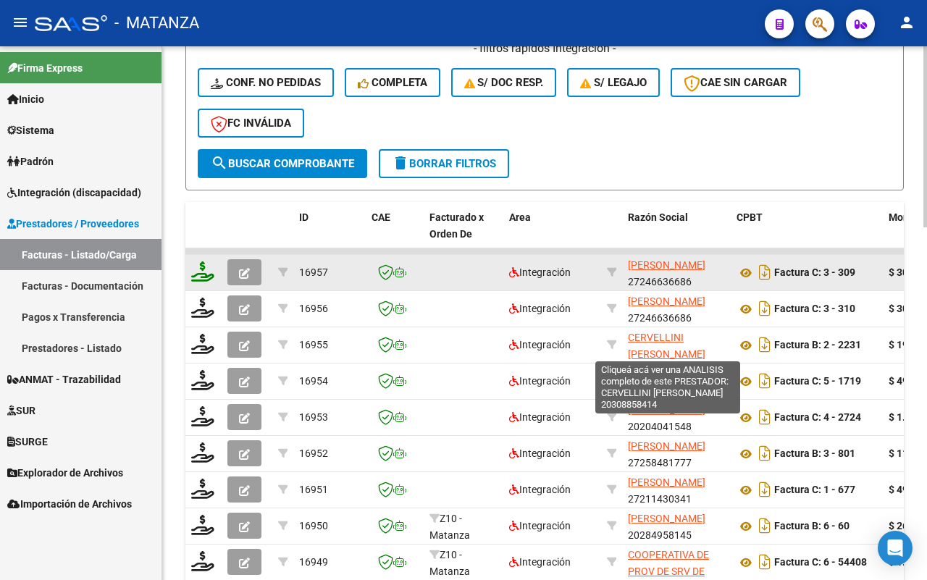
click at [200, 272] on icon at bounding box center [202, 271] width 23 height 20
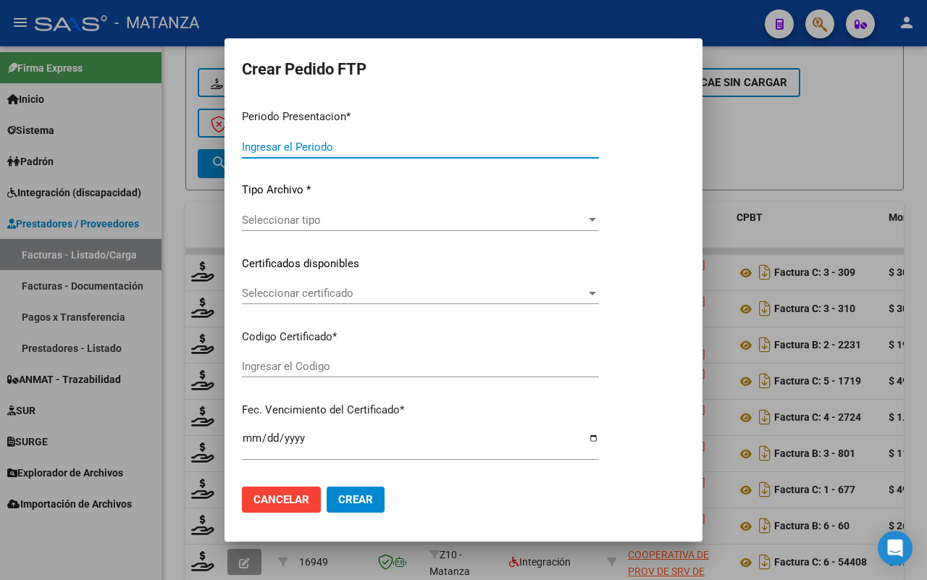
type input "202508"
type input "$ 307.654,34"
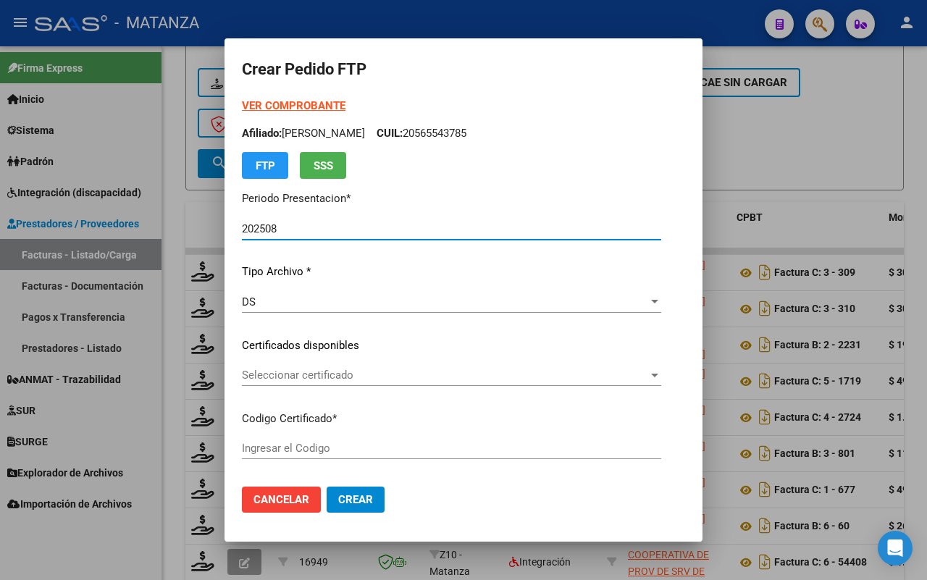
type input "ARG0200057681018-20230814-20280814-BS"
type input "[DATE]"
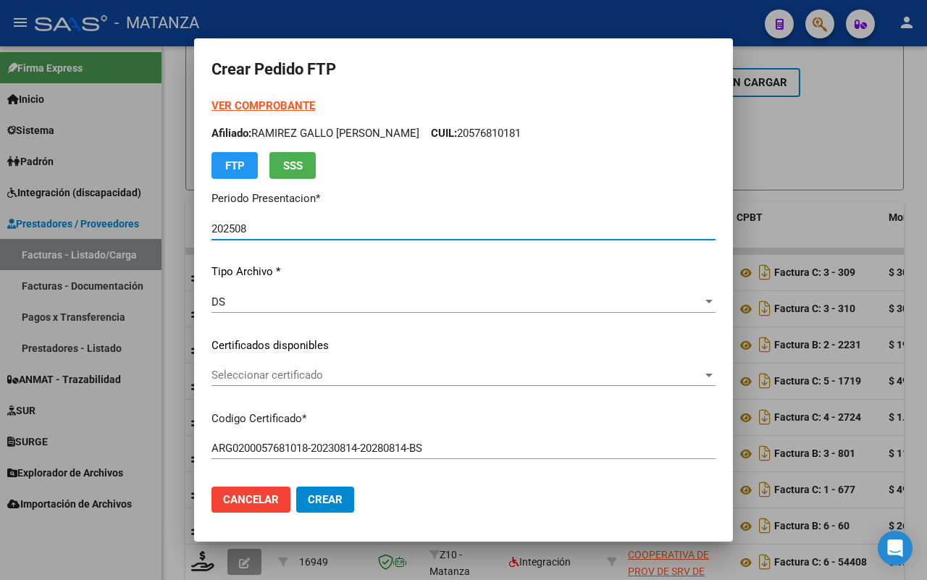
click at [421, 371] on span "Seleccionar certificado" at bounding box center [456, 375] width 491 height 13
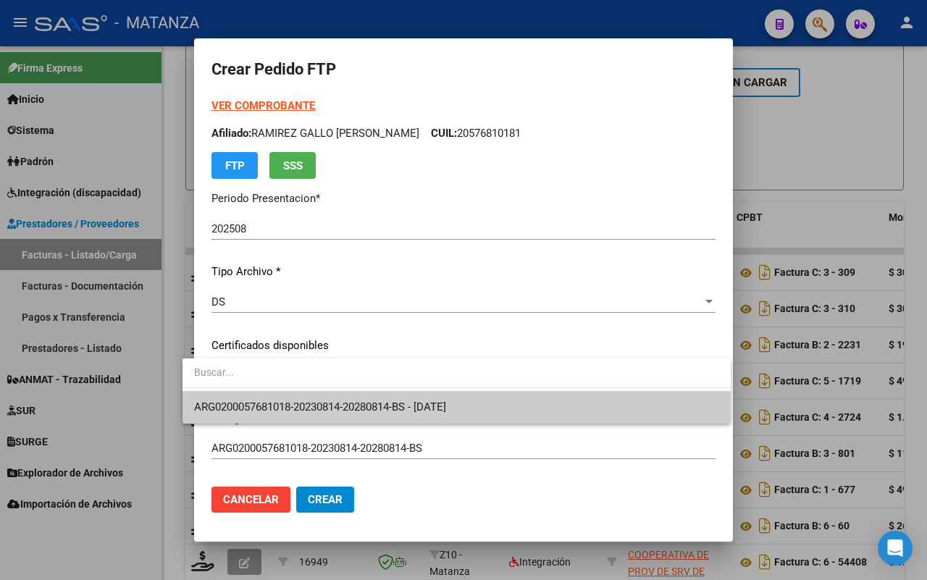
click at [417, 400] on span "ARG0200057681018-20230814-20280814-BS - [DATE]" at bounding box center [320, 406] width 252 height 13
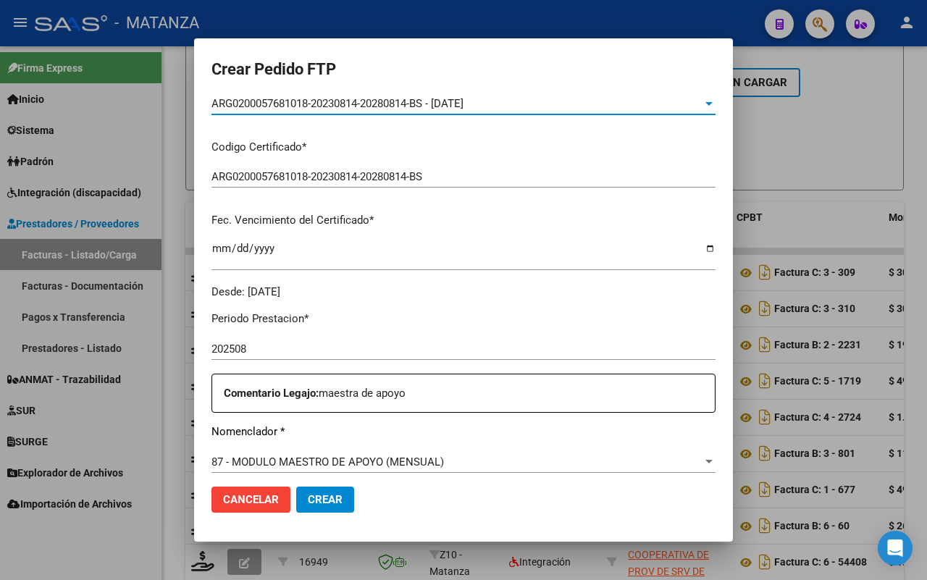
scroll to position [453, 0]
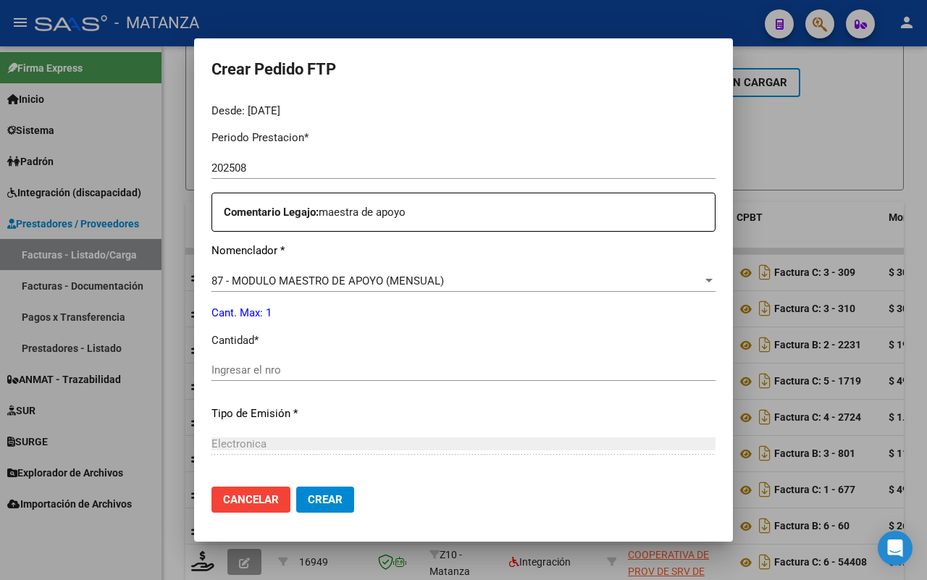
click at [348, 367] on input "Ingresar el nro" at bounding box center [463, 369] width 504 height 13
type input "1"
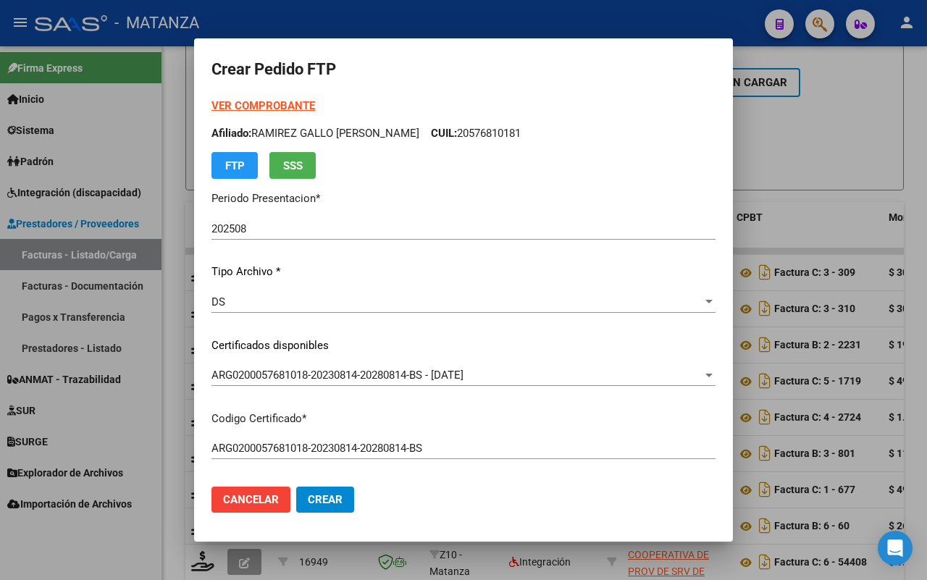
scroll to position [592, 0]
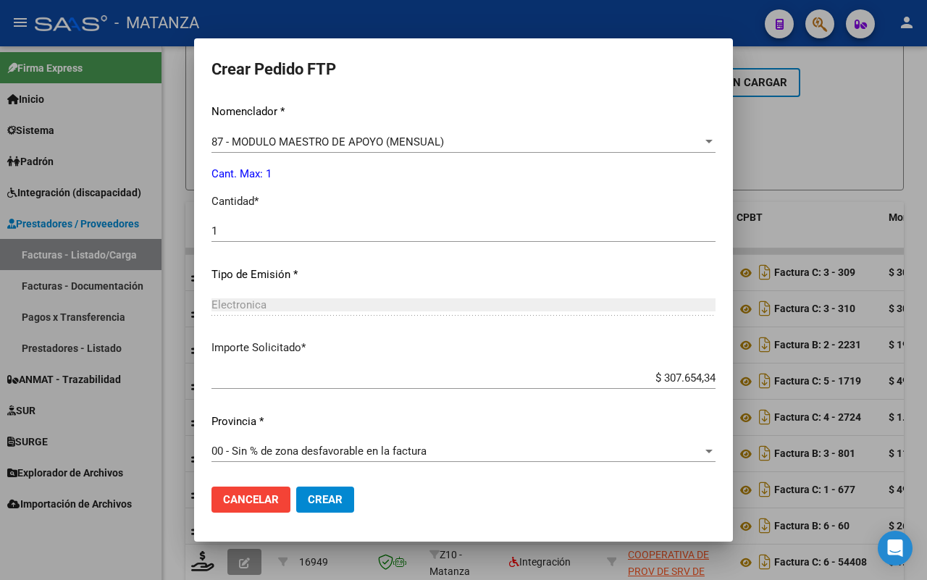
drag, startPoint x: 315, startPoint y: 494, endPoint x: 856, endPoint y: 375, distance: 553.7
click at [316, 493] on span "Crear" at bounding box center [325, 499] width 35 height 13
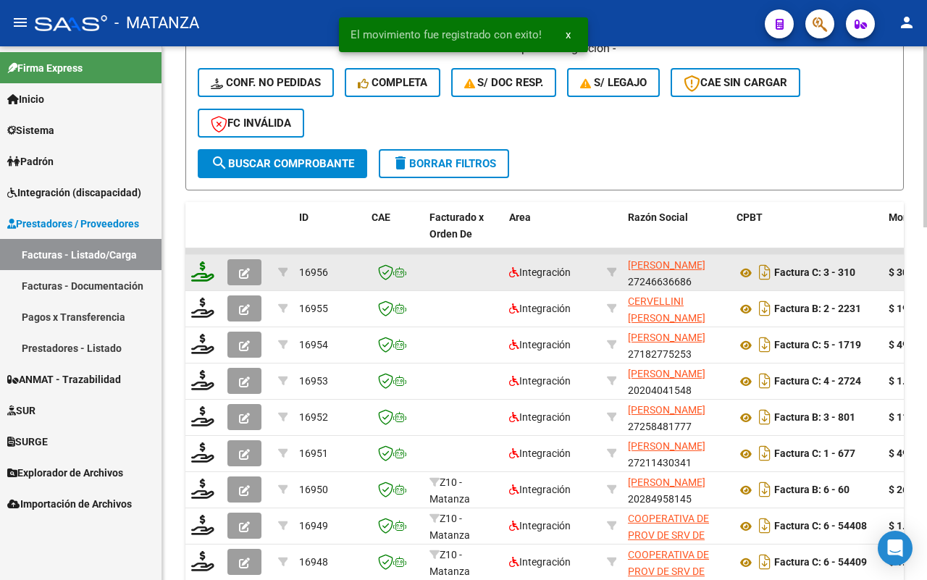
click at [196, 270] on icon at bounding box center [202, 271] width 23 height 20
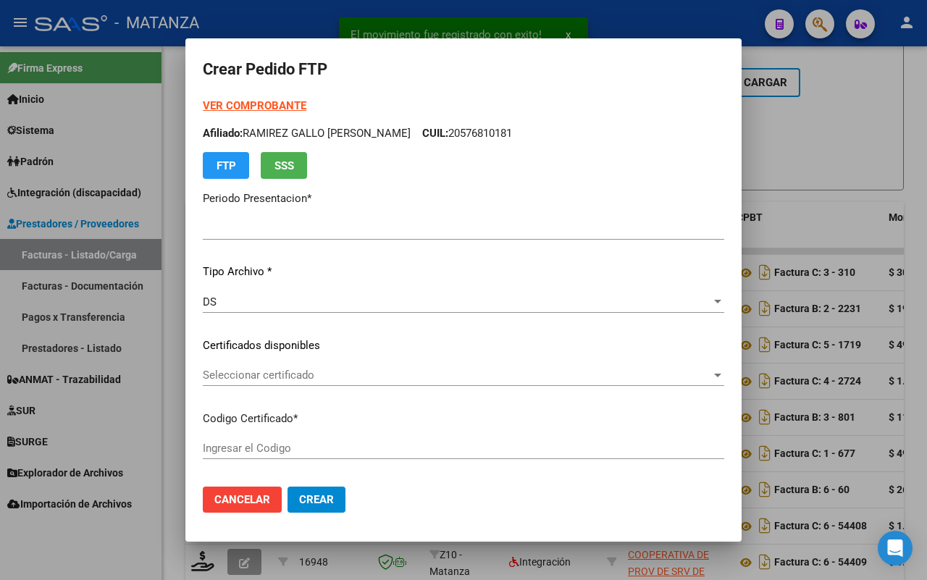
type input "202508"
type input "$ 307.654,34"
type input "arg02-00056411188-20230214-20280214-bs"
type input "[DATE]"
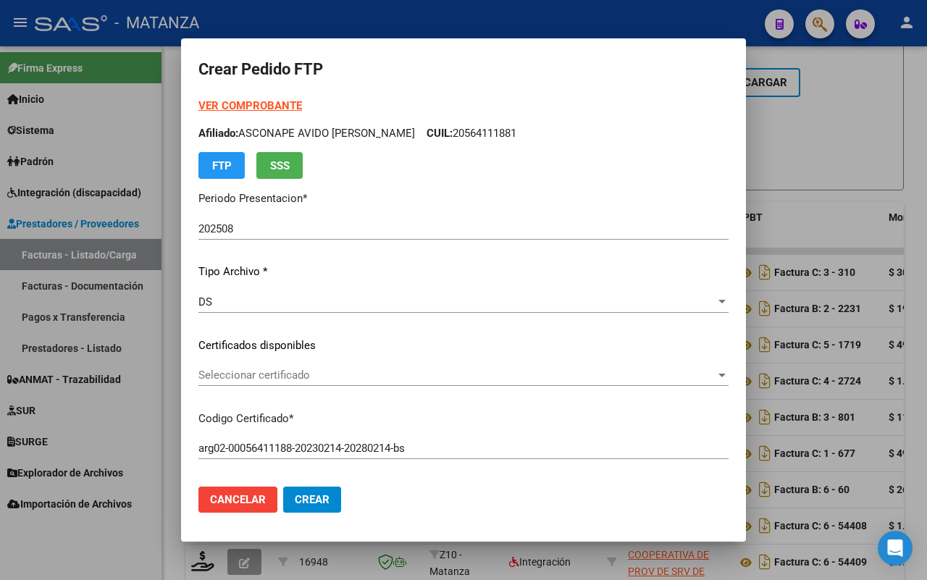
click at [364, 366] on div "Seleccionar certificado Seleccionar certificado" at bounding box center [463, 375] width 530 height 22
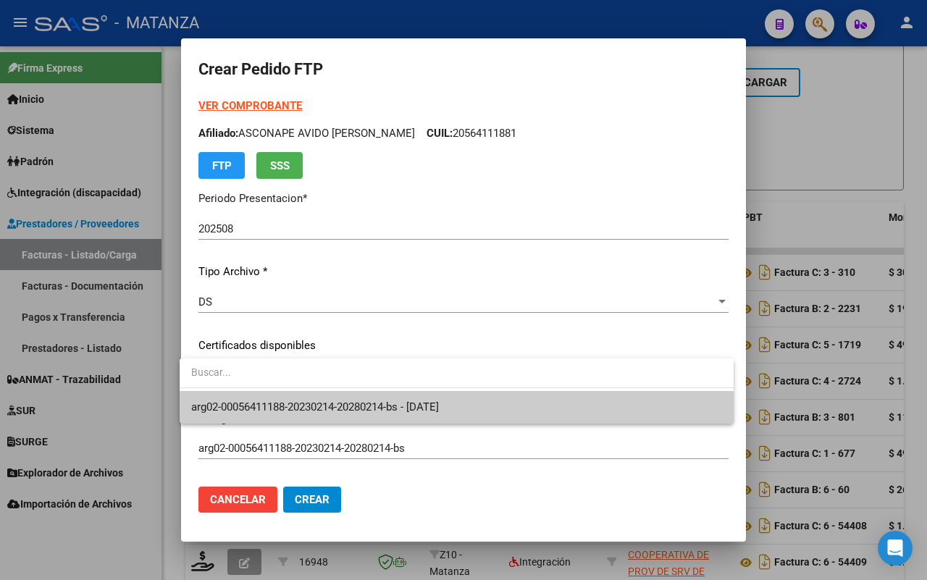
click at [359, 402] on span "arg02-00056411188-20230214-20280214-bs - [DATE]" at bounding box center [315, 406] width 248 height 13
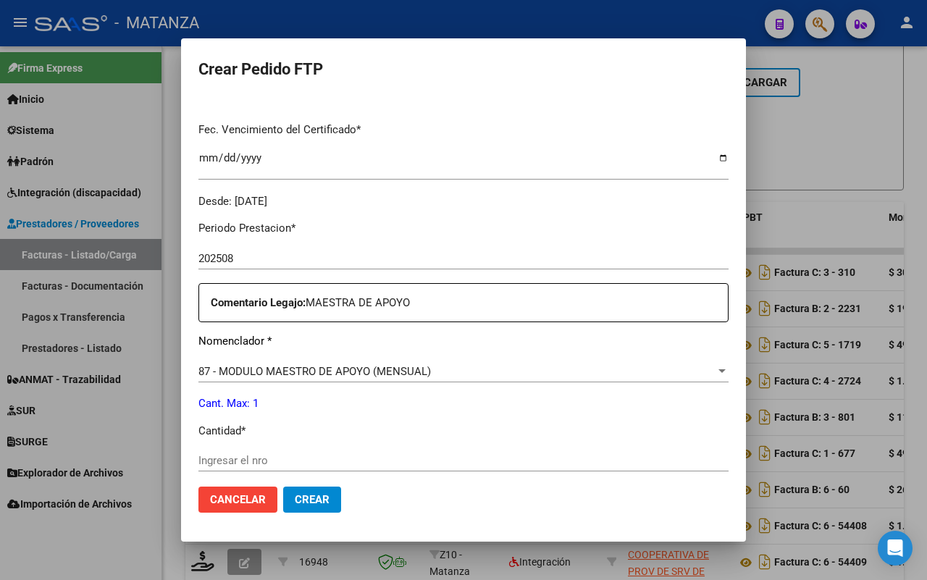
scroll to position [453, 0]
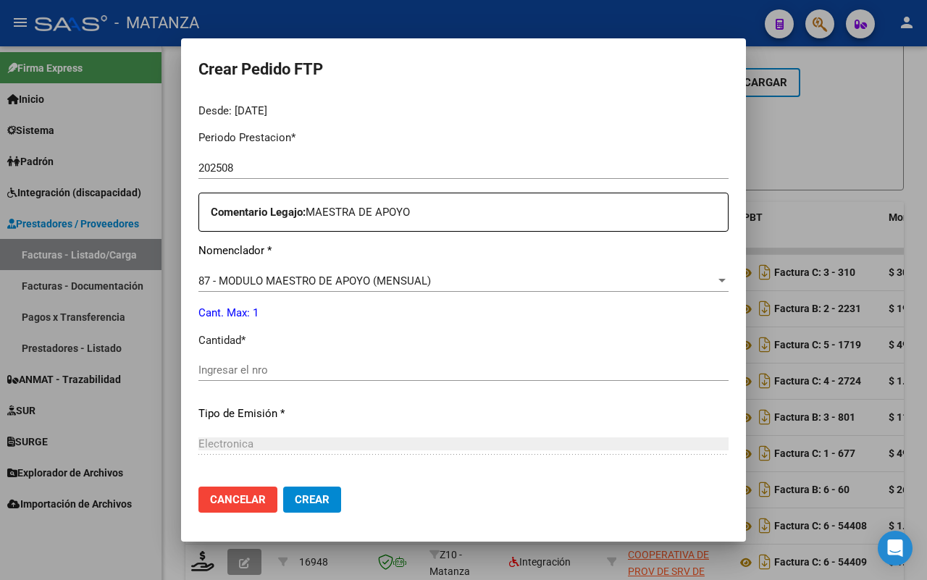
click at [303, 371] on input "Ingresar el nro" at bounding box center [463, 369] width 530 height 13
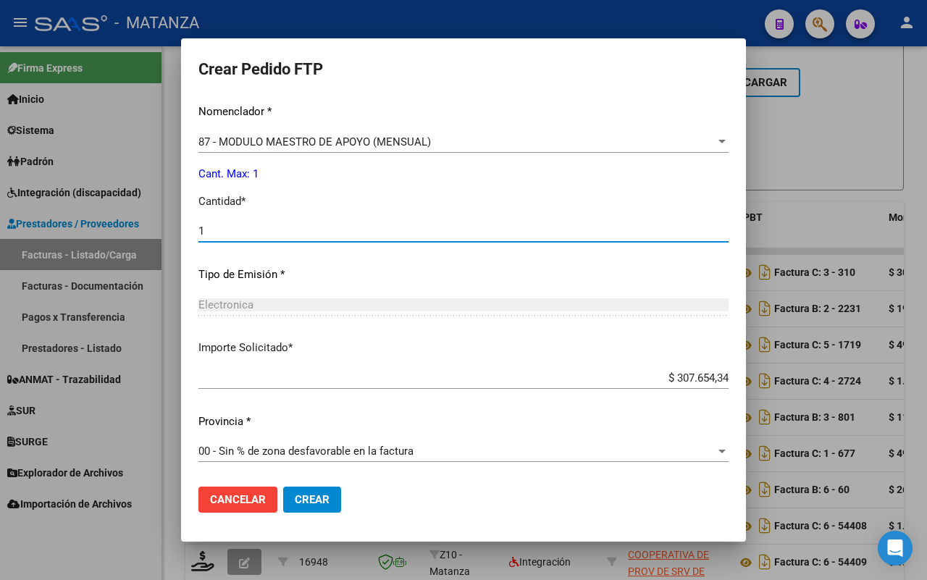
type input "1"
click at [302, 502] on span "Crear" at bounding box center [312, 499] width 35 height 13
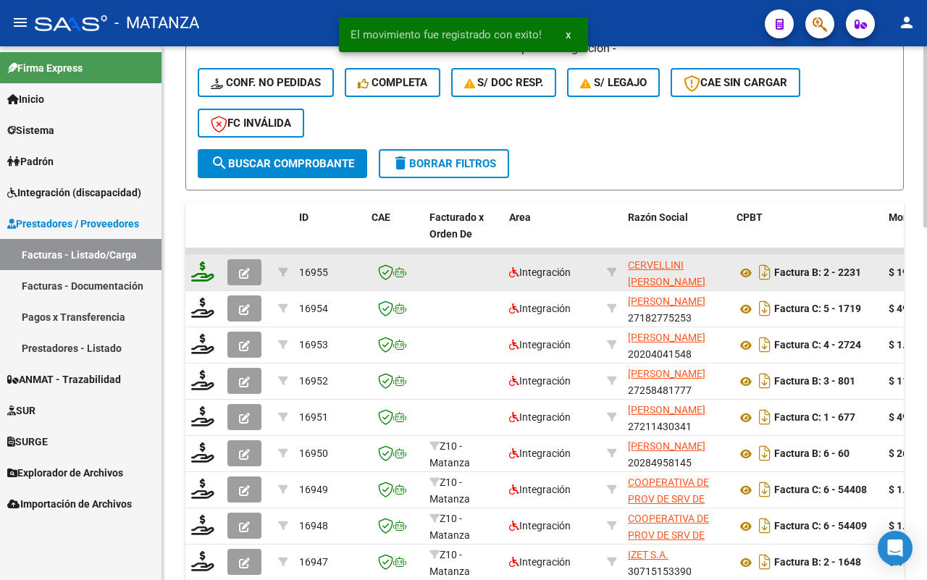
click at [201, 266] on icon at bounding box center [202, 271] width 23 height 20
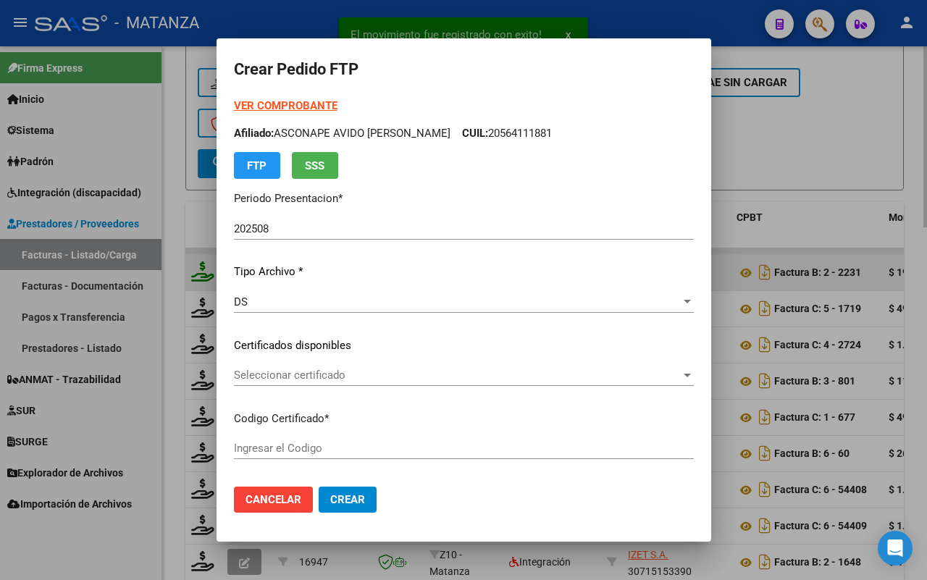
type input "ARG02-00052976929-20230816-20330816-bs"
type input "[DATE]"
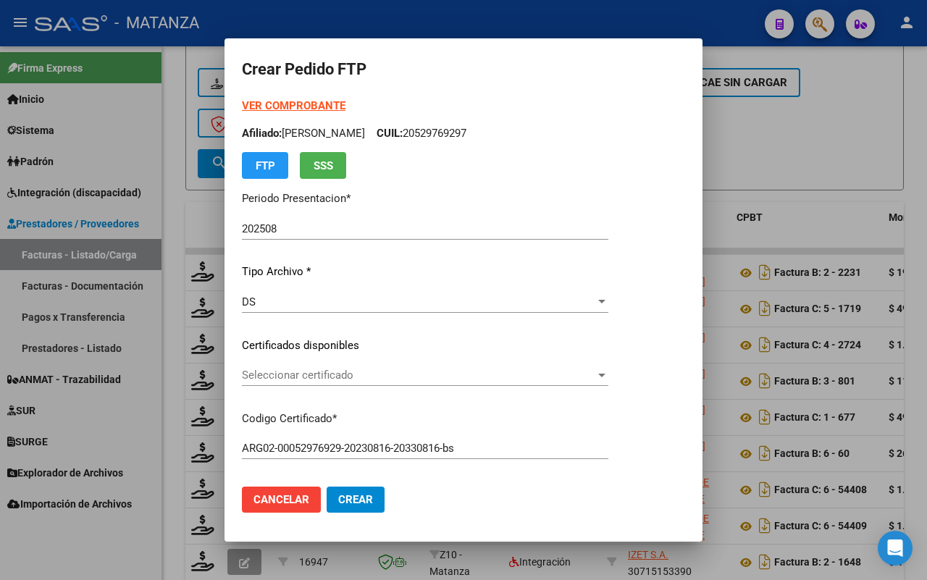
click at [450, 374] on span "Seleccionar certificado" at bounding box center [418, 375] width 353 height 13
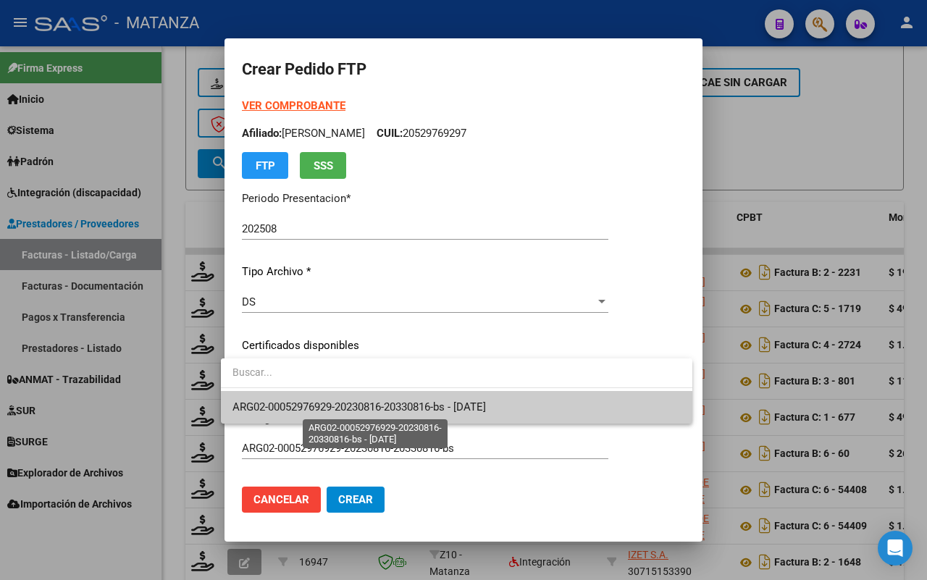
click at [447, 405] on span "ARG02-00052976929-20230816-20330816-bs - [DATE]" at bounding box center [358, 406] width 253 height 13
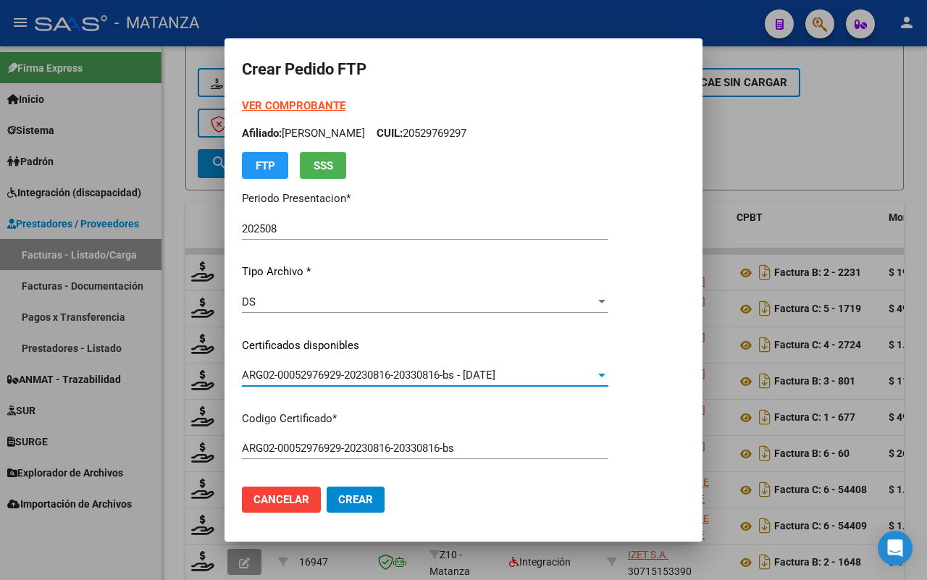
scroll to position [543, 0]
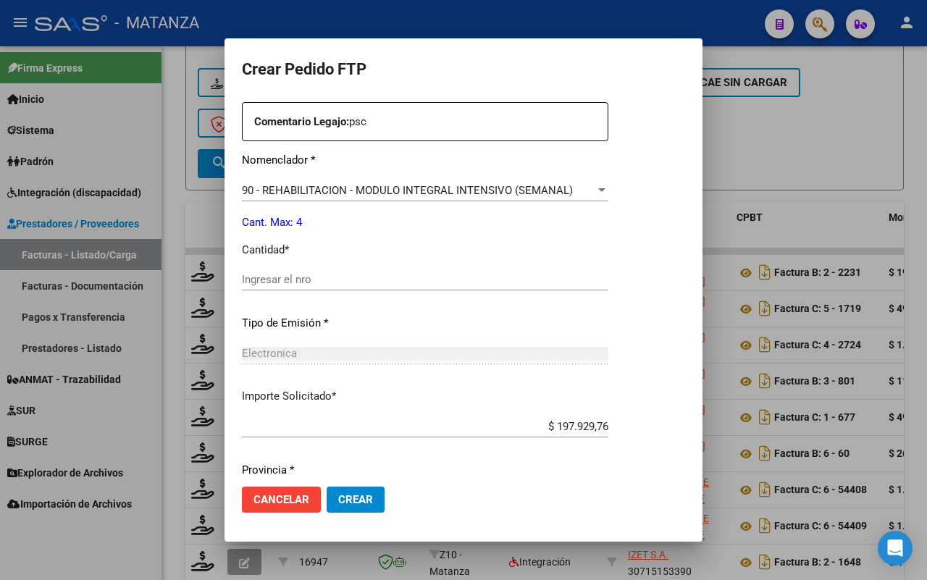
click at [425, 264] on div "Periodo Prestacion * 202508 Ingresar el Periodo Prestacion Comentario Legajo: p…" at bounding box center [425, 276] width 366 height 496
click at [320, 272] on div "Ingresar el nro" at bounding box center [425, 280] width 366 height 22
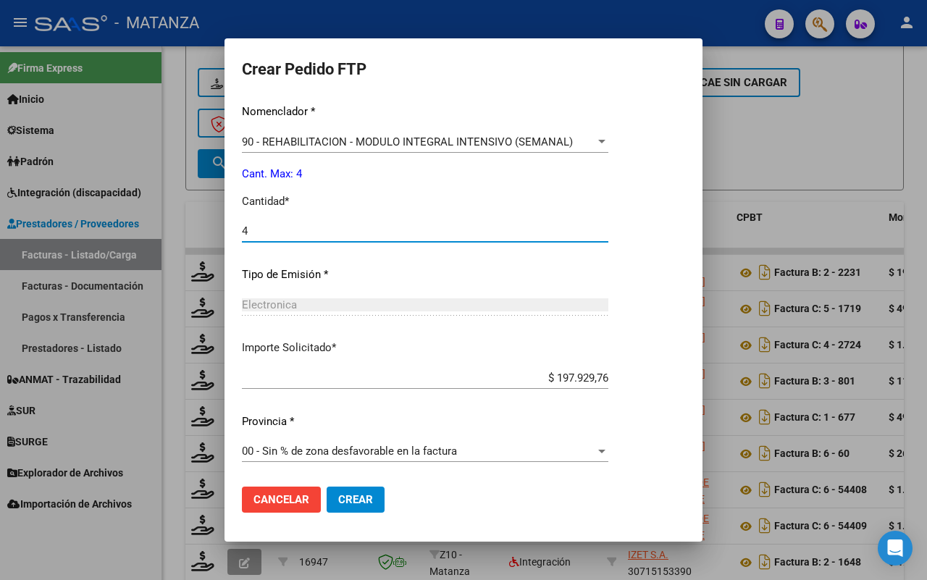
type input "4"
click at [344, 500] on span "Crear" at bounding box center [355, 499] width 35 height 13
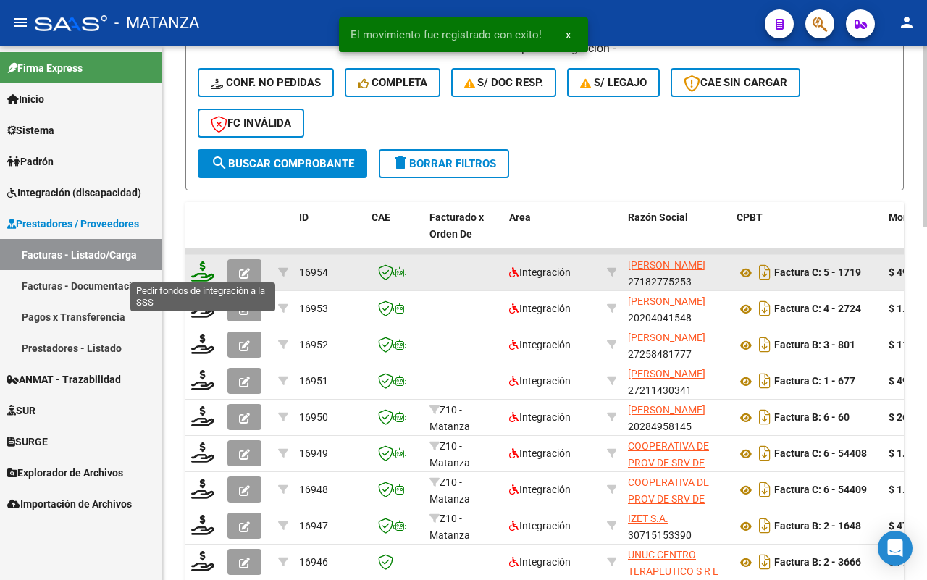
click at [201, 266] on icon at bounding box center [202, 271] width 23 height 20
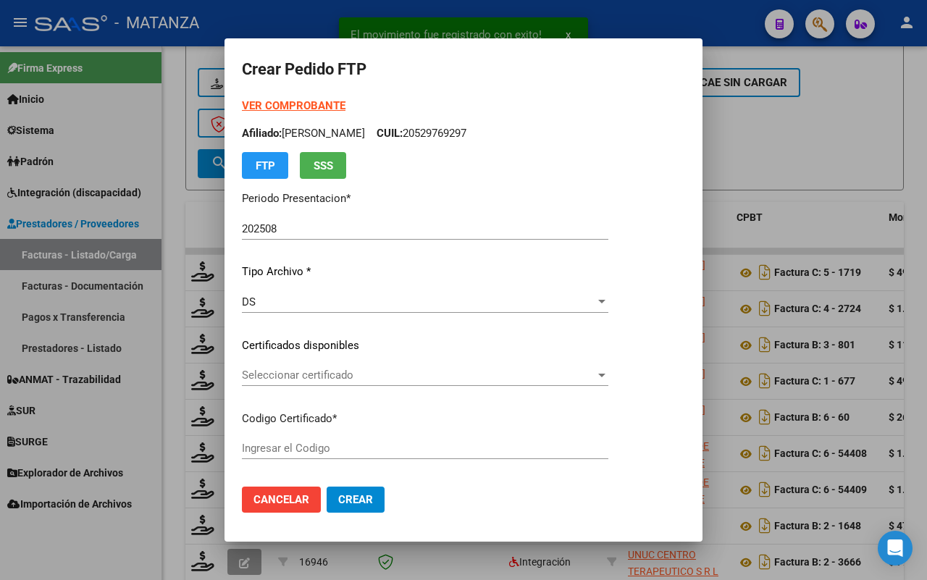
type input "ARG01-00055509726-20241120-20261120-BUE"
type input "[DATE]"
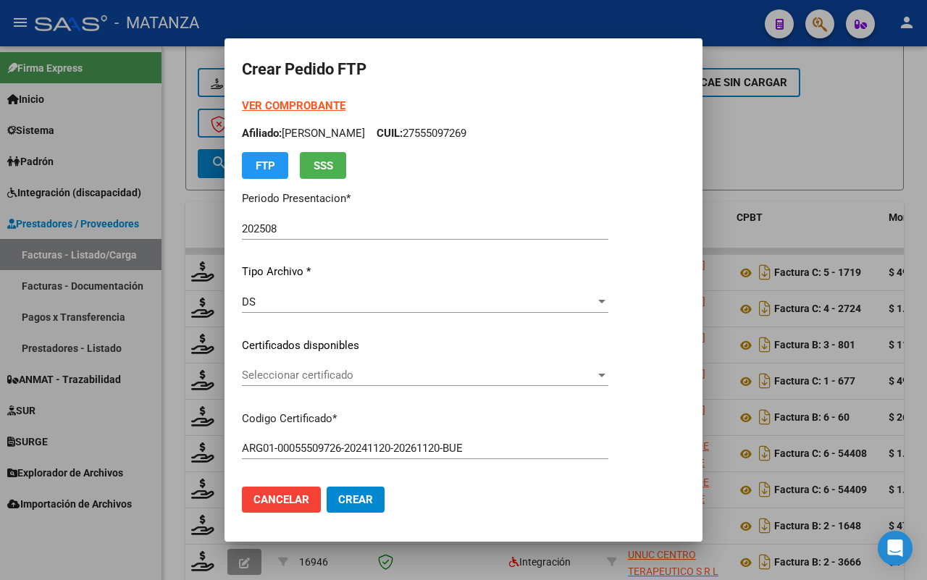
click at [454, 379] on span "Seleccionar certificado" at bounding box center [418, 375] width 353 height 13
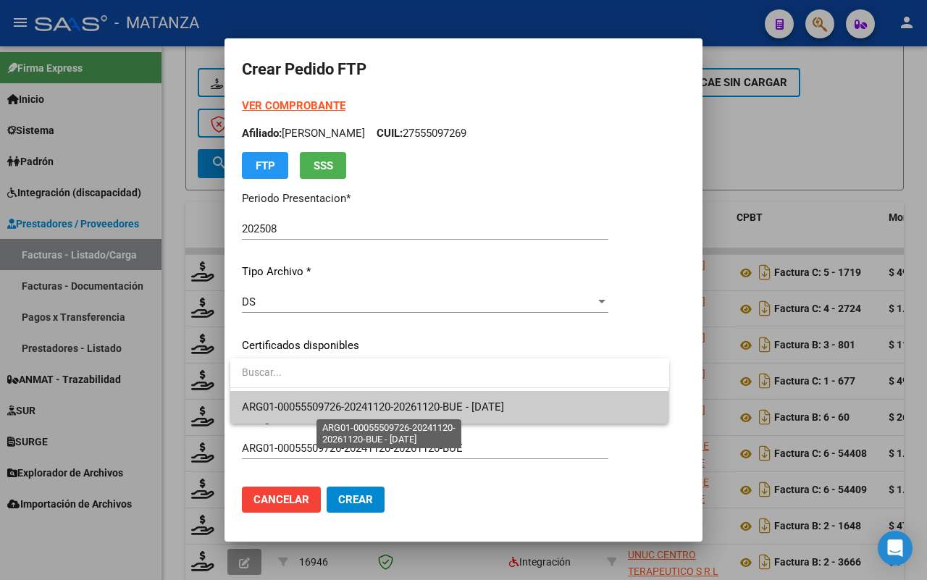
click at [451, 404] on span "ARG01-00055509726-20241120-20261120-BUE - [DATE]" at bounding box center [373, 406] width 262 height 13
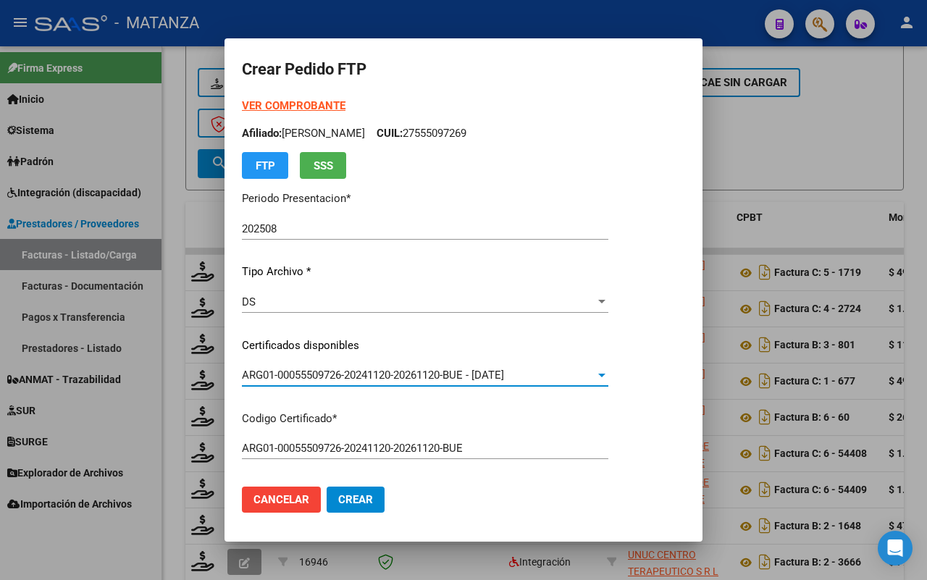
scroll to position [453, 0]
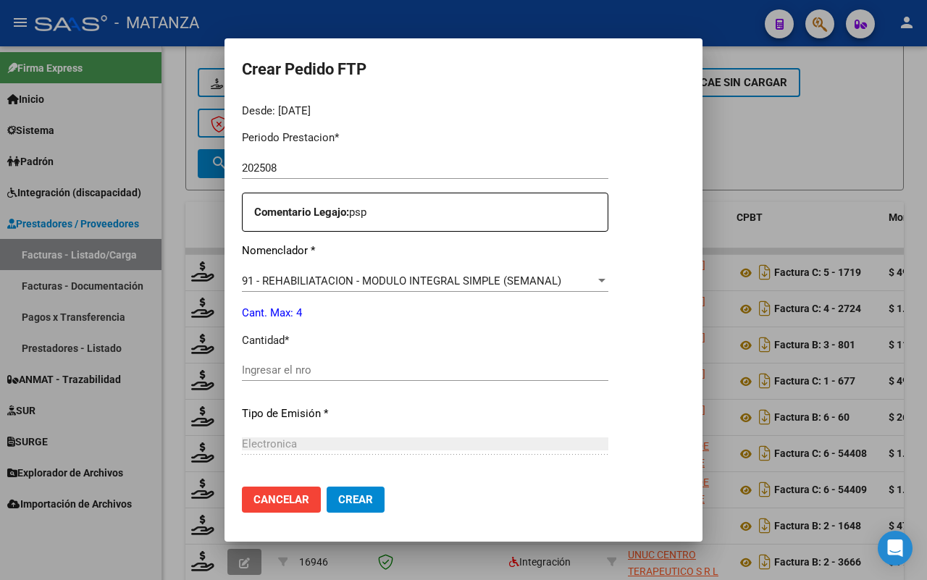
click at [321, 360] on div "Ingresar el nro" at bounding box center [425, 370] width 366 height 22
type input "4"
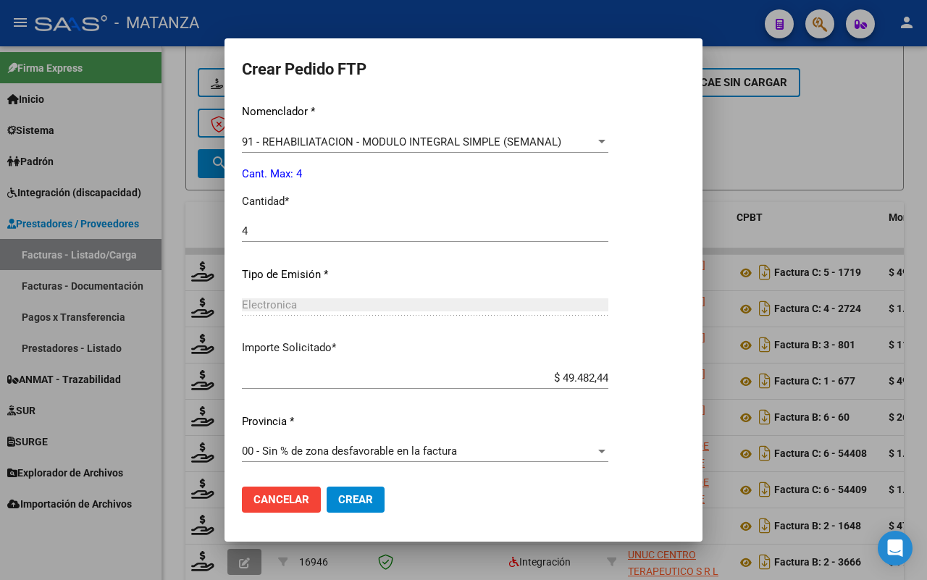
click at [369, 497] on span "Crear" at bounding box center [355, 499] width 35 height 13
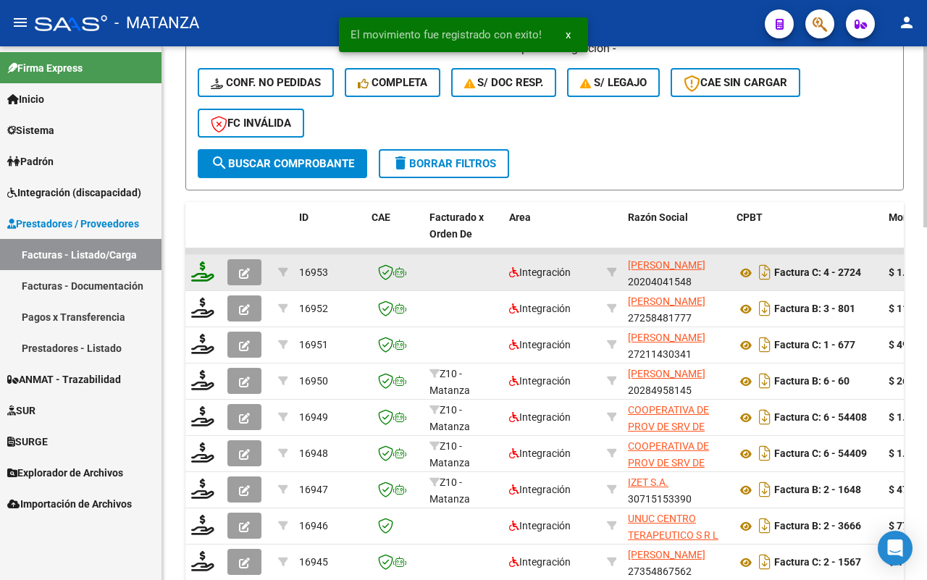
click at [203, 266] on icon at bounding box center [202, 271] width 23 height 20
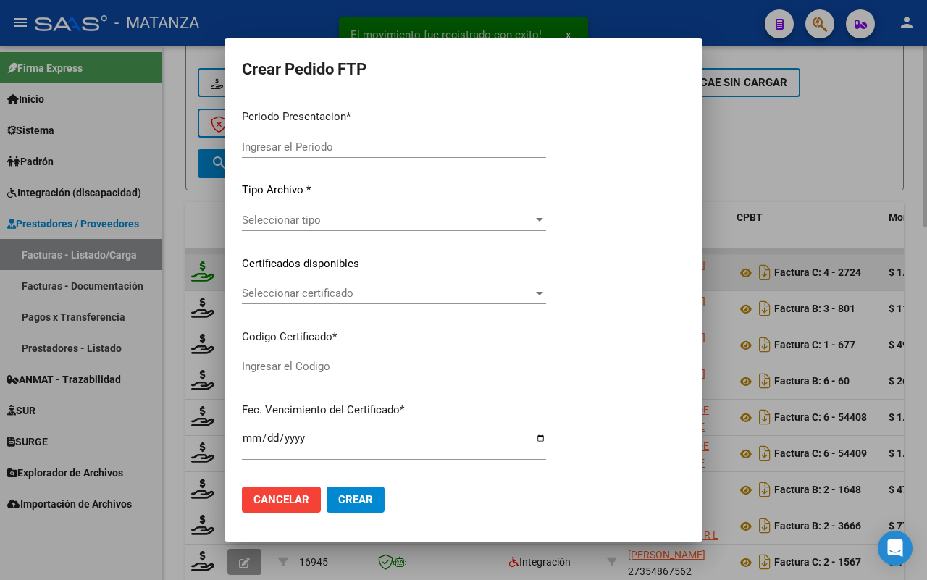
type input "202508"
type input "$ 1.049.788,33"
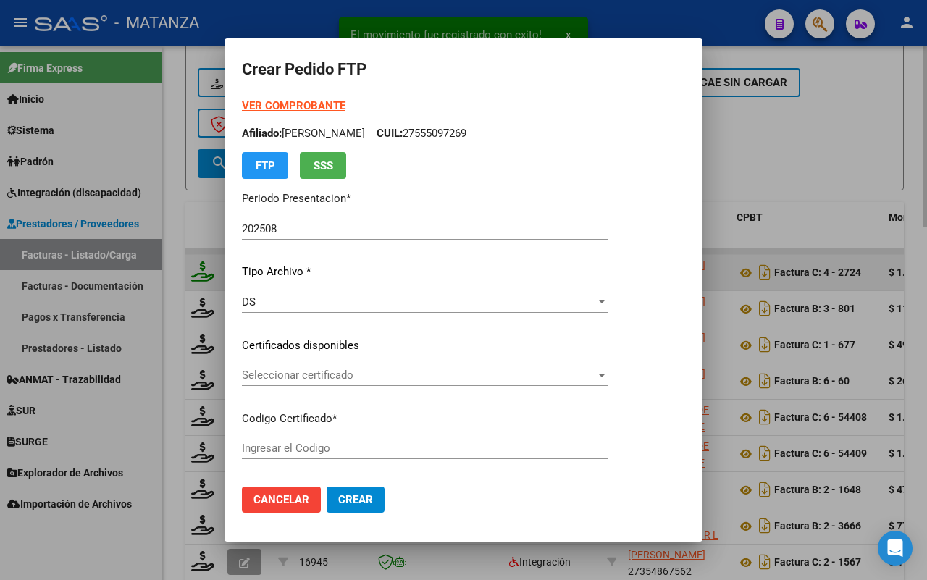
type input "arg0100048172210-20230224-20330224-bs"
type input "[DATE]"
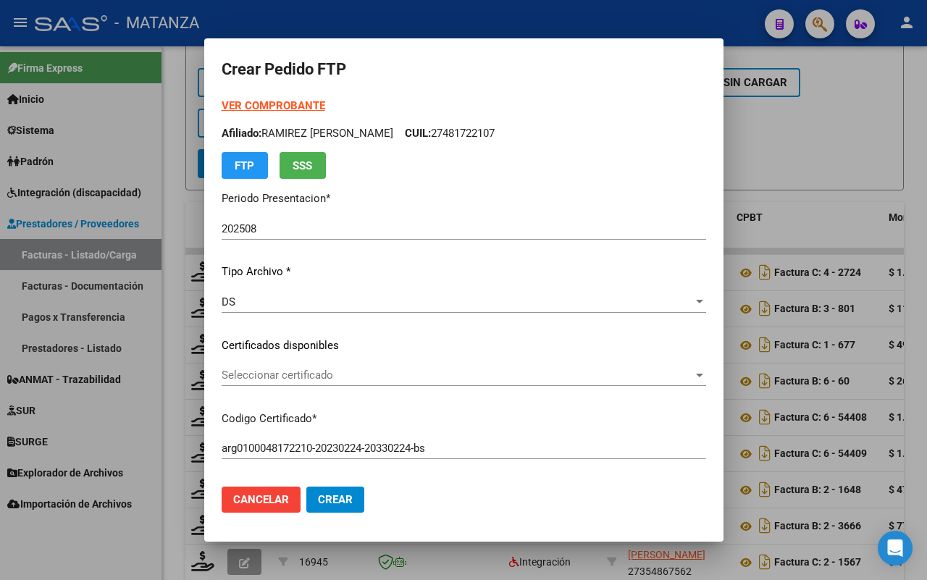
click at [298, 378] on span "Seleccionar certificado" at bounding box center [457, 375] width 471 height 13
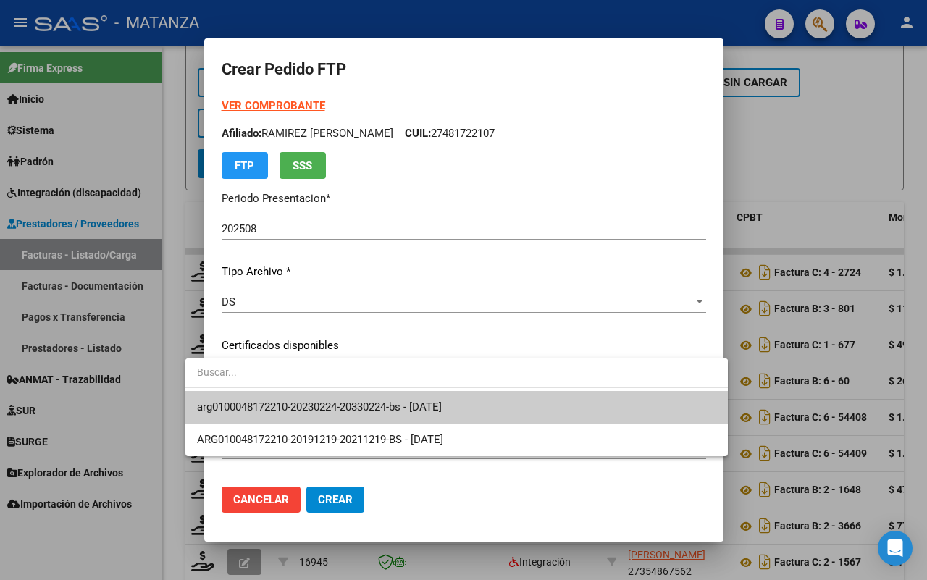
click at [290, 413] on span "arg0100048172210-20230224-20330224-bs - [DATE]" at bounding box center [319, 406] width 245 height 13
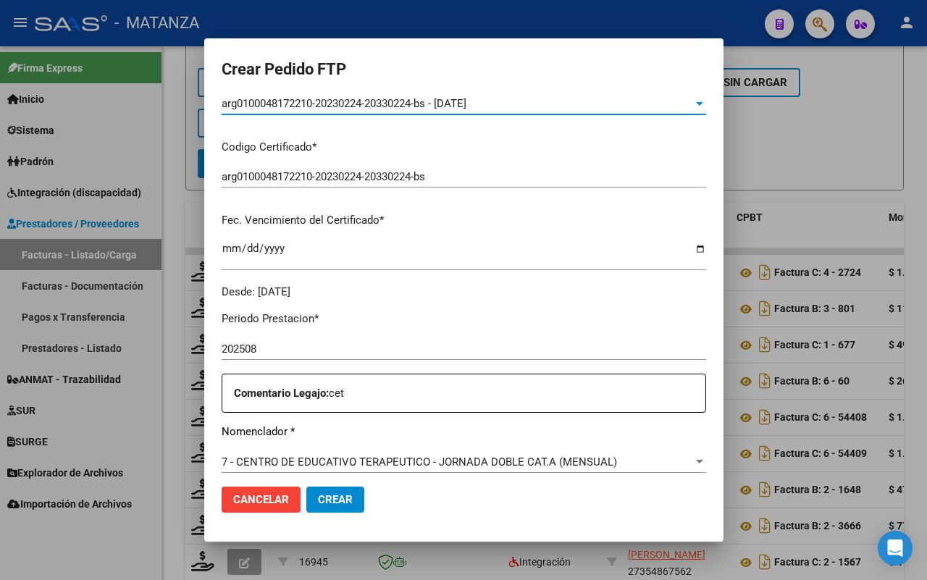
scroll to position [453, 0]
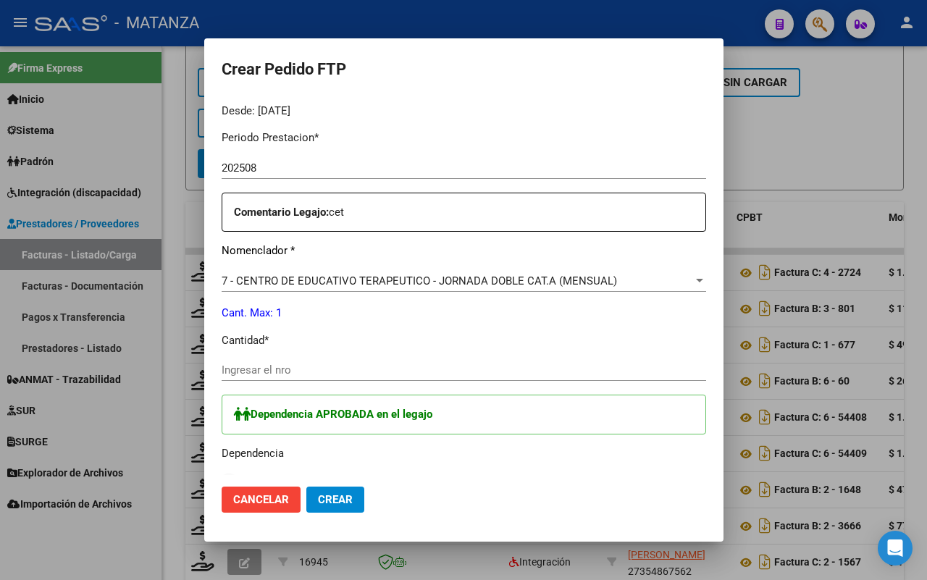
click at [277, 370] on input "Ingresar el nro" at bounding box center [464, 369] width 484 height 13
type input "1"
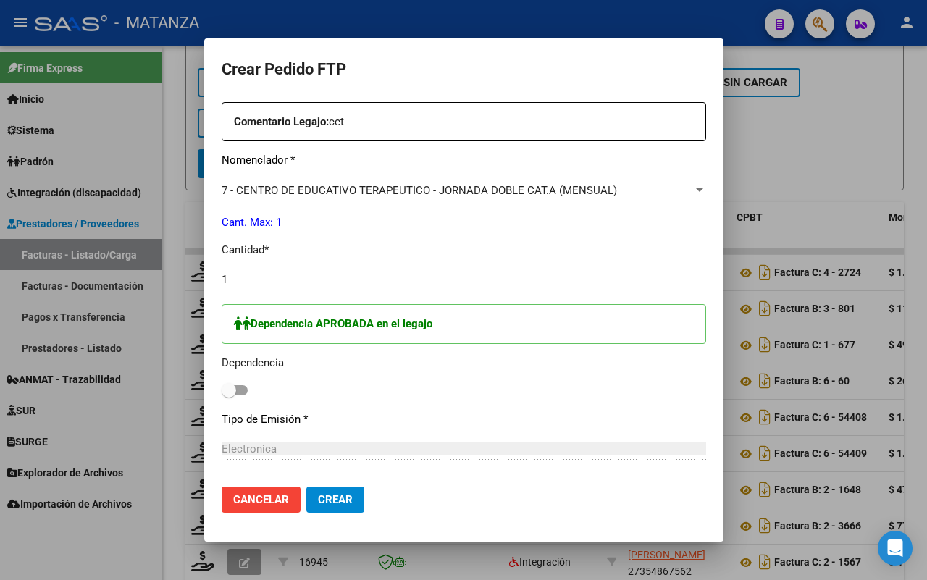
click at [222, 389] on span at bounding box center [235, 390] width 26 height 10
click at [228, 395] on input "checkbox" at bounding box center [228, 395] width 1 height 1
checkbox input "true"
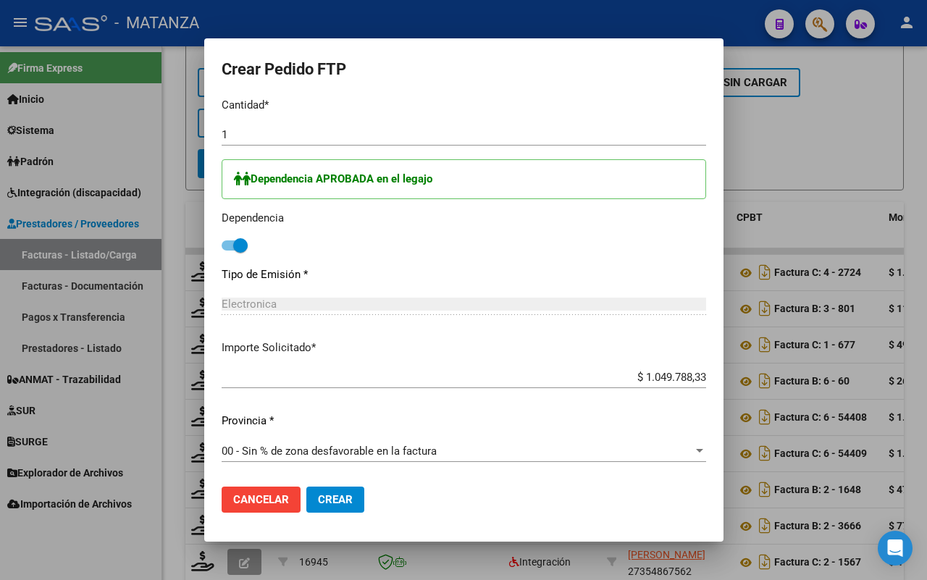
click at [318, 500] on span "Crear" at bounding box center [335, 499] width 35 height 13
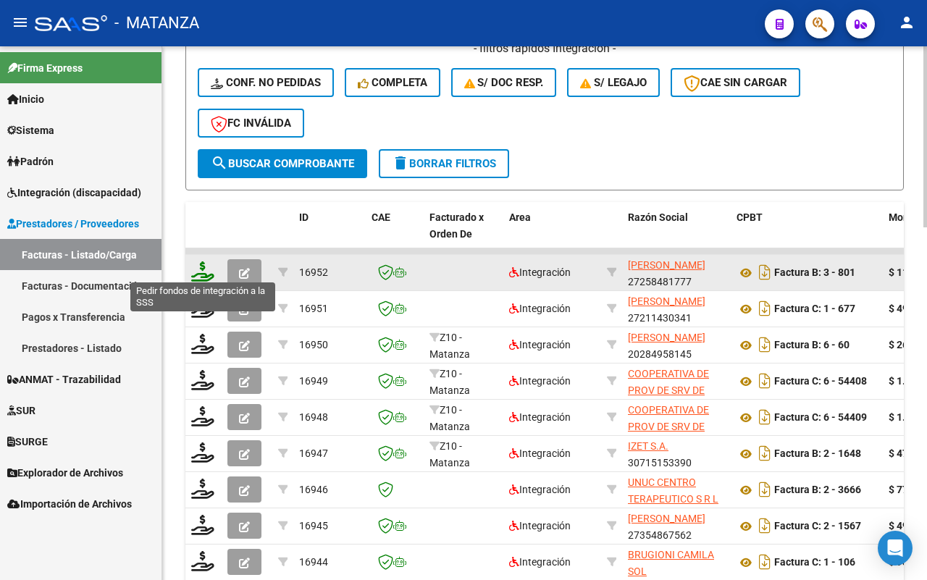
click at [203, 265] on icon at bounding box center [202, 271] width 23 height 20
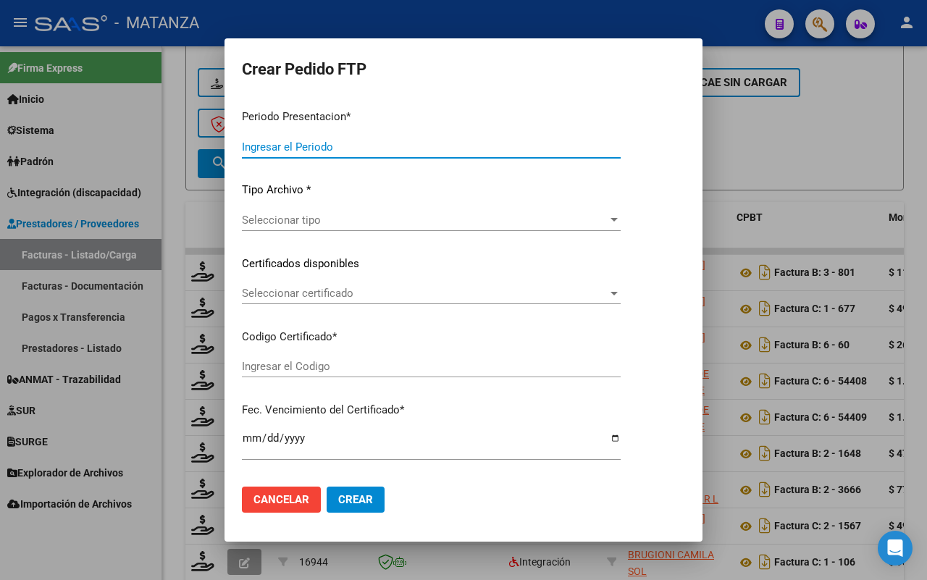
type input "202508"
type input "$ 111.335,49"
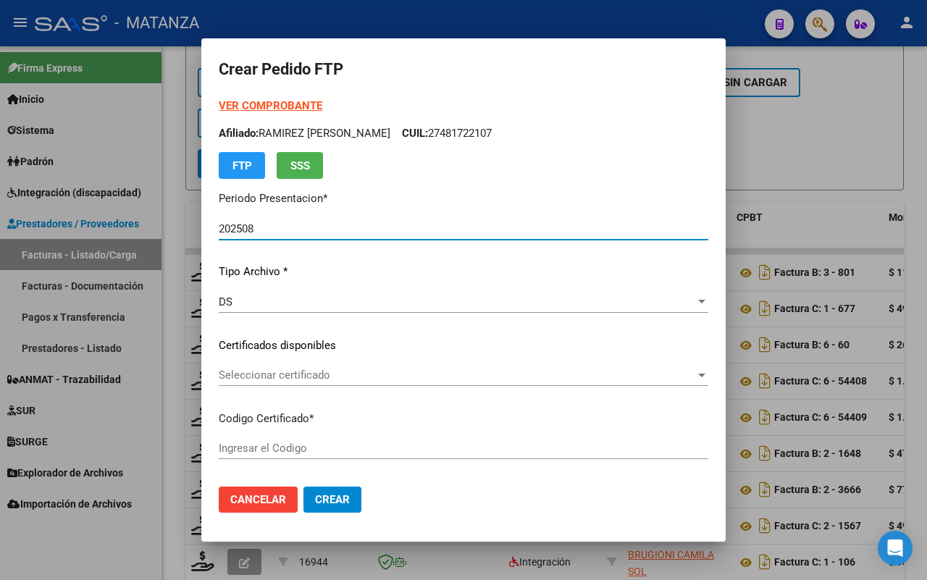
type input "arg02-00052913711-20240219-20270219-bue"
type input "[DATE]"
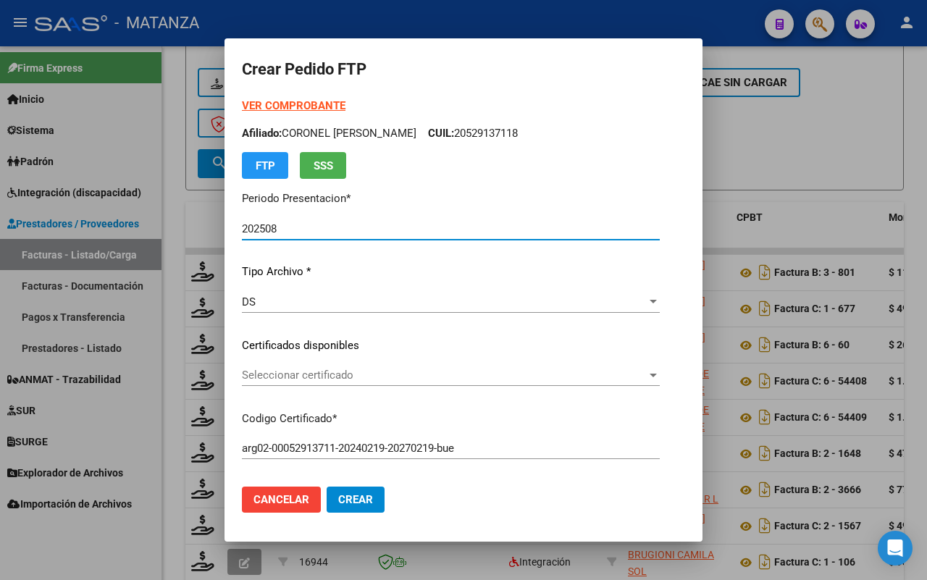
scroll to position [181, 0]
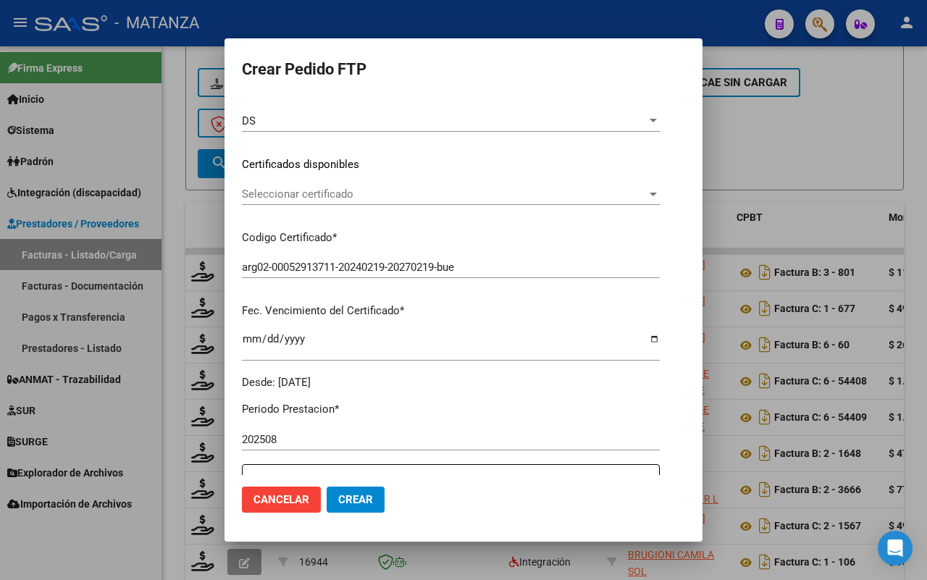
click at [395, 193] on span "Seleccionar certificado" at bounding box center [444, 194] width 405 height 13
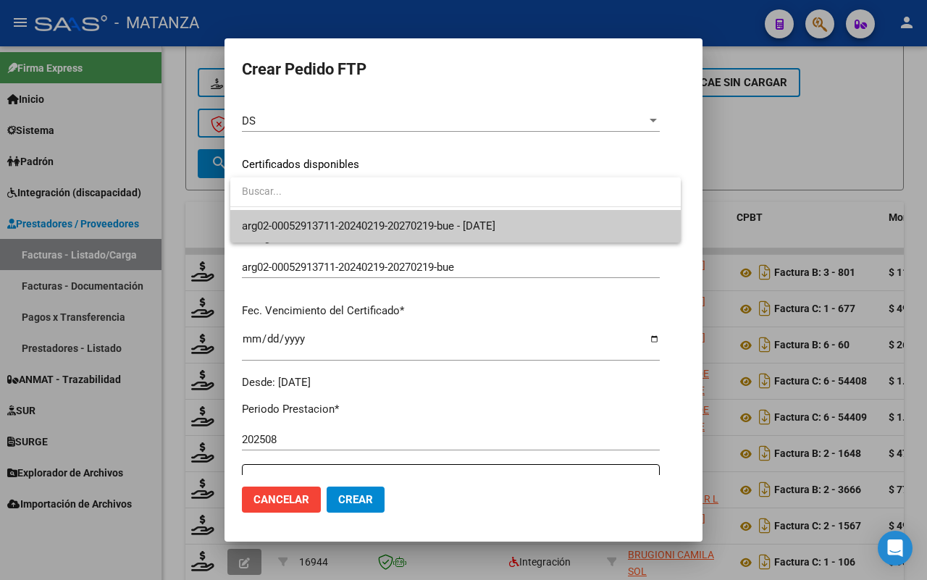
click at [402, 222] on span "arg02-00052913711-20240219-20270219-bue - [DATE]" at bounding box center [368, 225] width 253 height 13
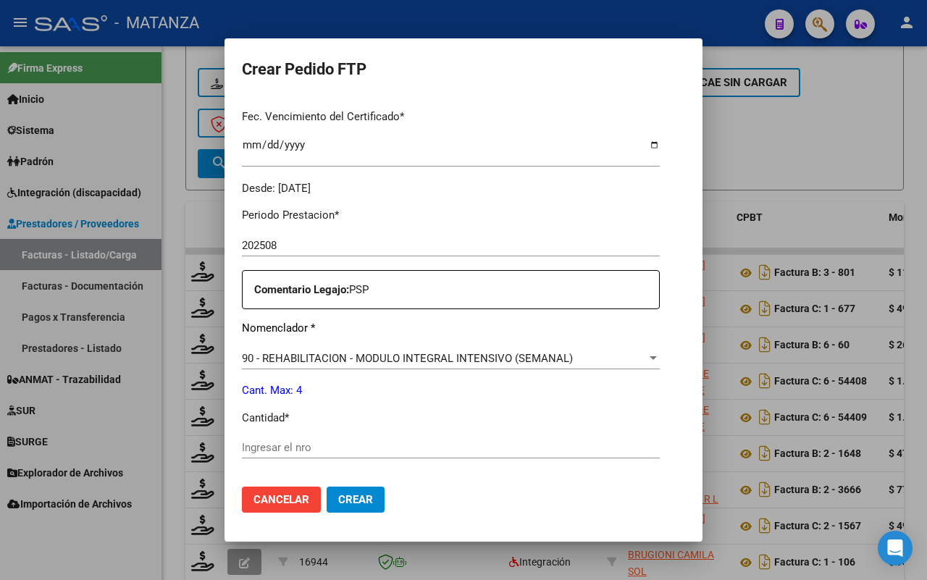
scroll to position [453, 0]
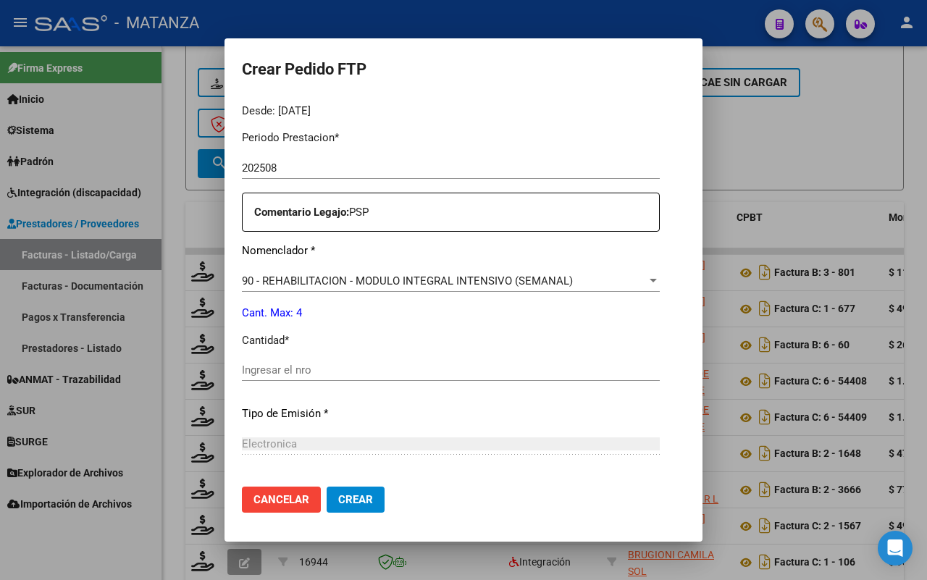
click at [327, 370] on input "Ingresar el nro" at bounding box center [451, 369] width 418 height 13
type input "4"
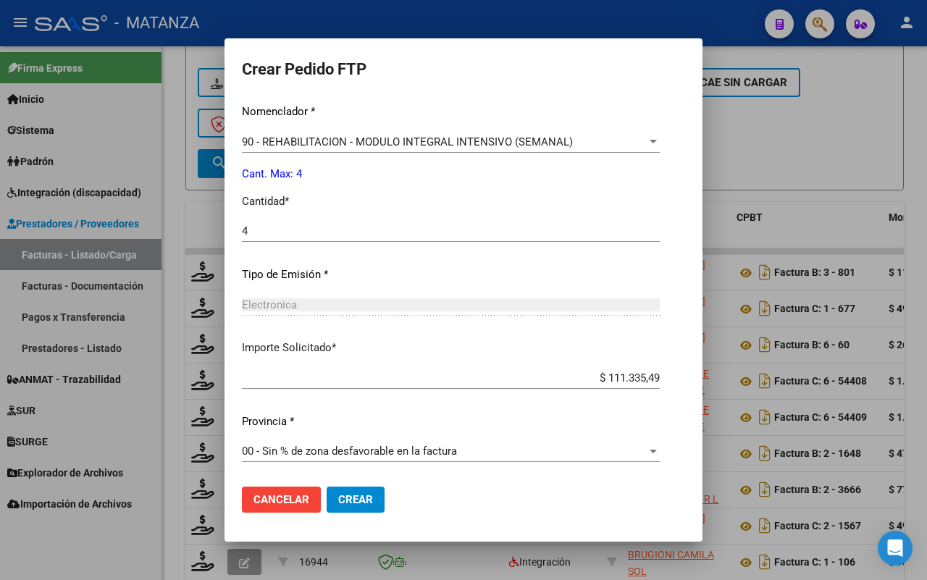
drag, startPoint x: 364, startPoint y: 501, endPoint x: 487, endPoint y: 463, distance: 128.7
click at [364, 500] on span "Crear" at bounding box center [355, 499] width 35 height 13
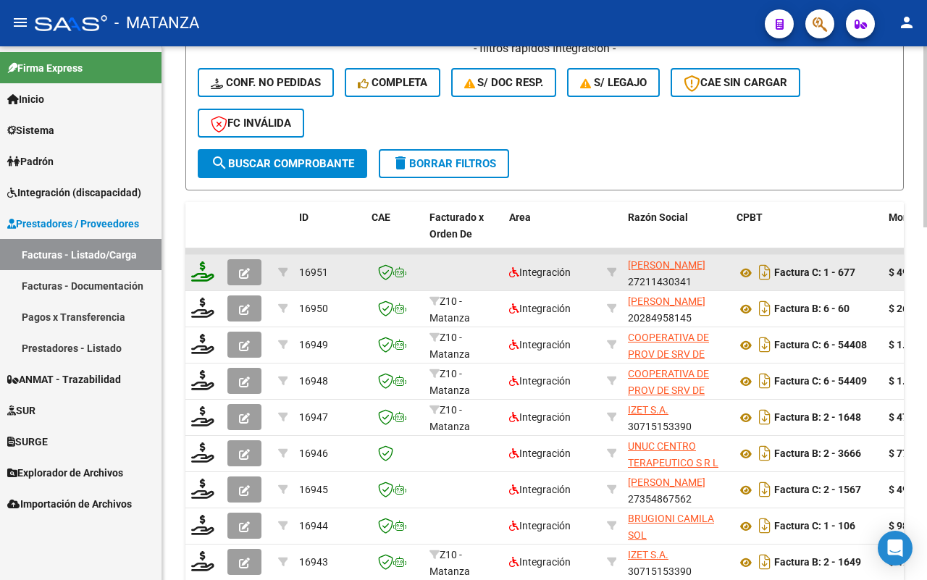
click at [201, 268] on icon at bounding box center [202, 271] width 23 height 20
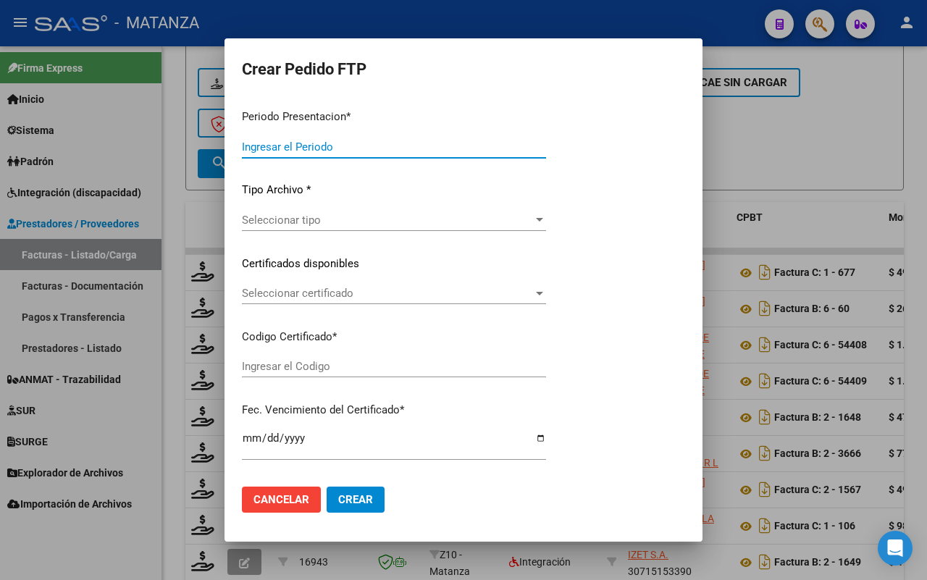
type input "202508"
type input "$ 49.482,44"
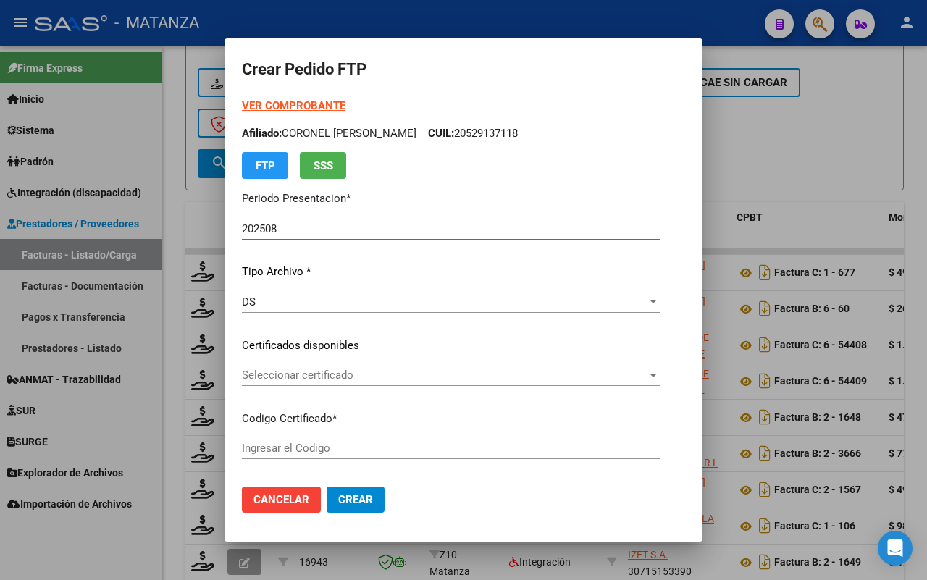
type input "ARG02-00053688694-20230327-20260327-BS"
type input "[DATE]"
click at [435, 373] on span "Seleccionar certificado" at bounding box center [418, 375] width 353 height 13
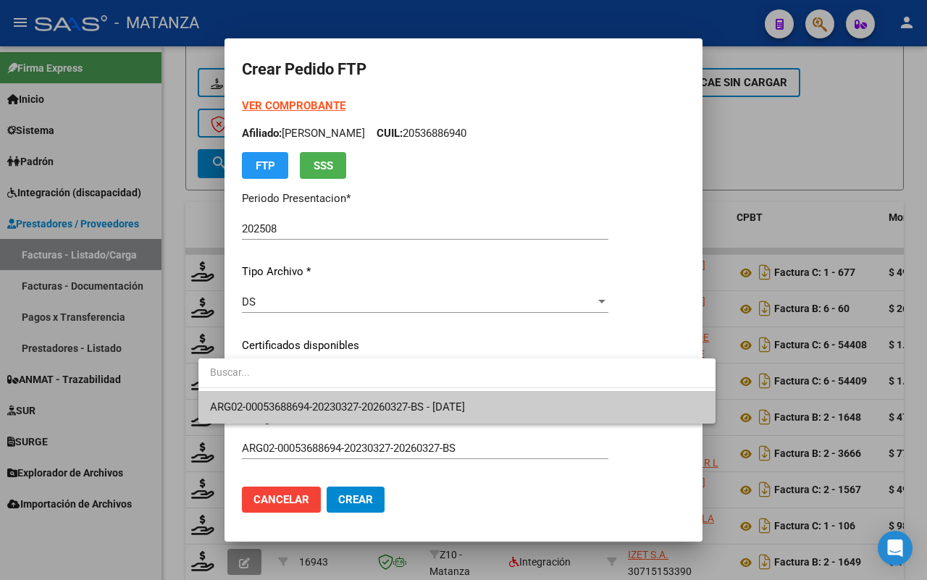
click at [433, 406] on span "ARG02-00053688694-20230327-20260327-BS - [DATE]" at bounding box center [337, 406] width 255 height 13
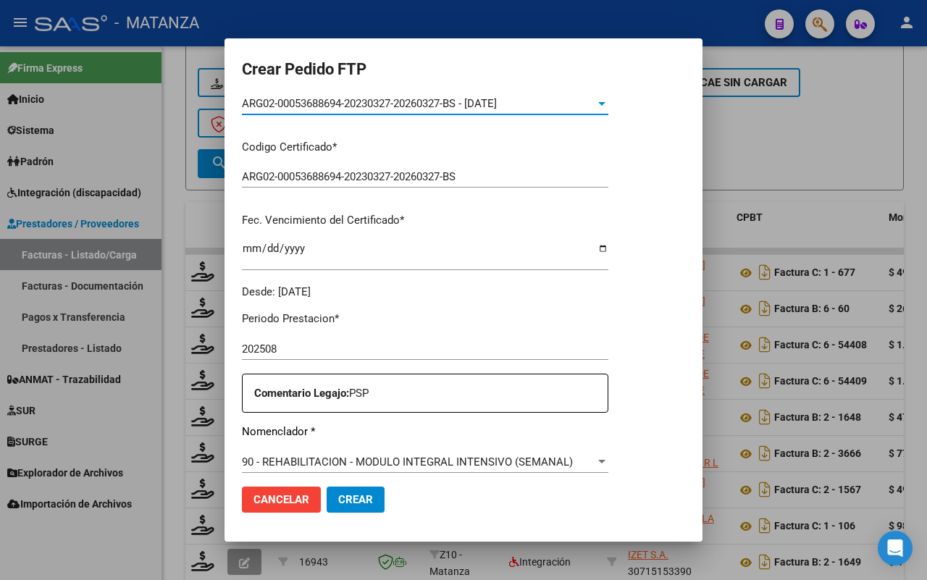
scroll to position [453, 0]
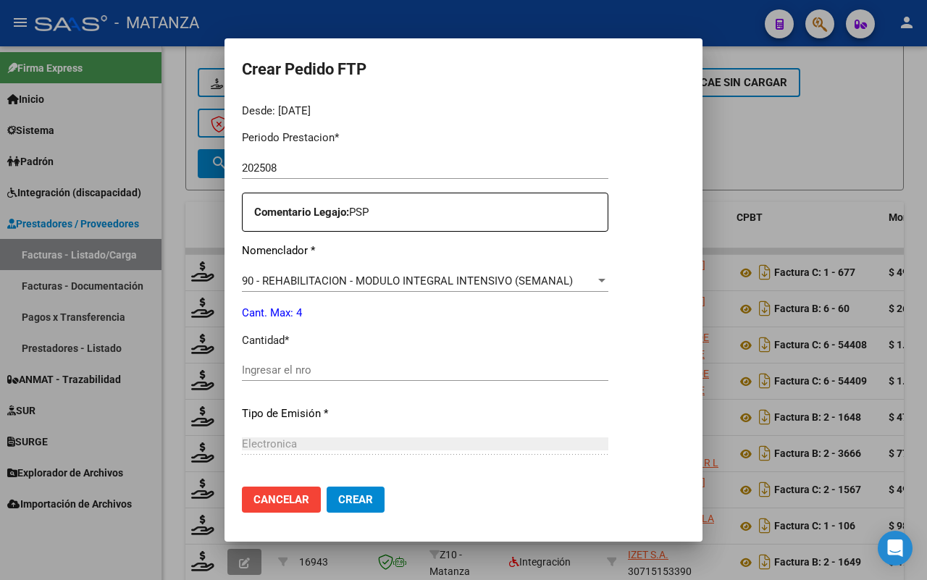
click at [415, 369] on input "Ingresar el nro" at bounding box center [425, 369] width 366 height 13
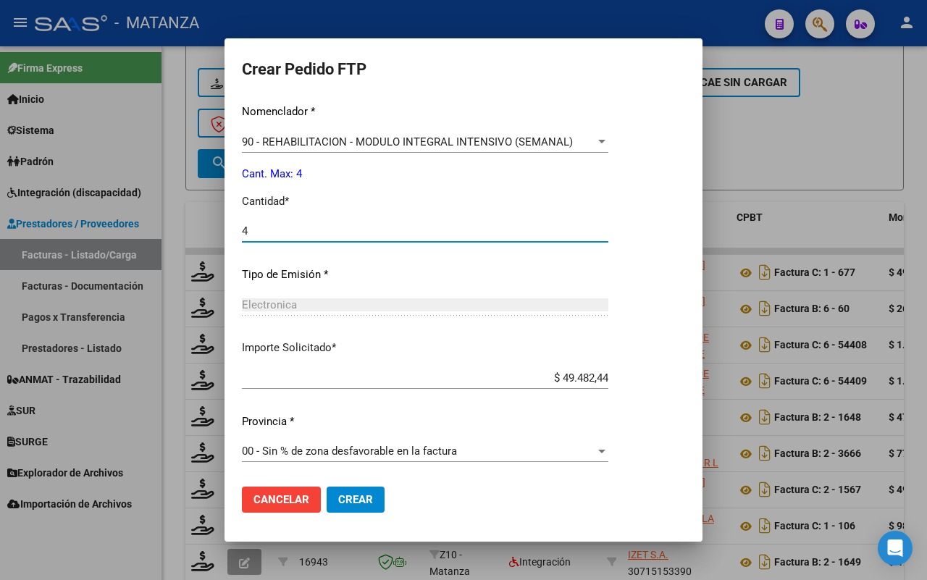
type input "4"
drag, startPoint x: 321, startPoint y: 504, endPoint x: 652, endPoint y: 476, distance: 332.8
click at [338, 503] on span "Crear" at bounding box center [355, 499] width 35 height 13
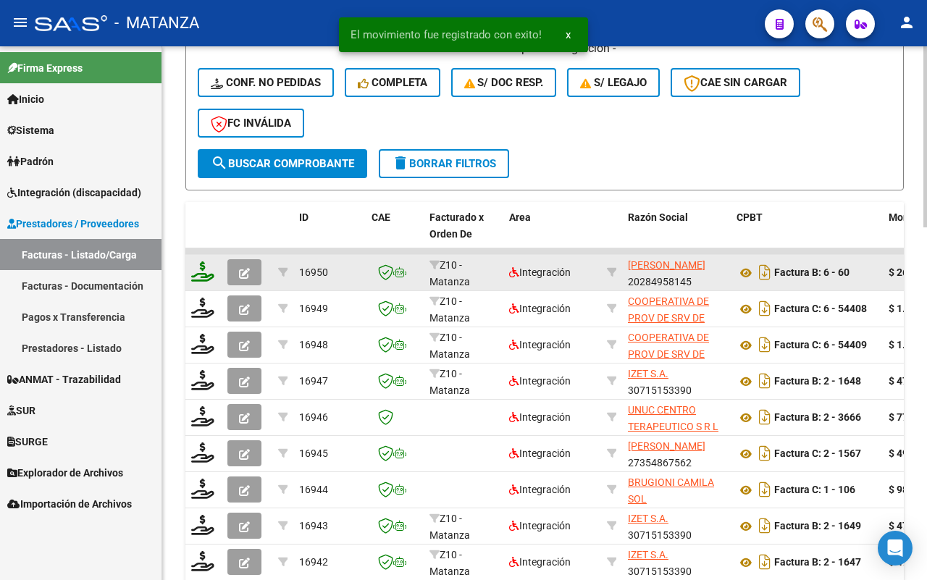
click at [199, 266] on icon at bounding box center [202, 271] width 23 height 20
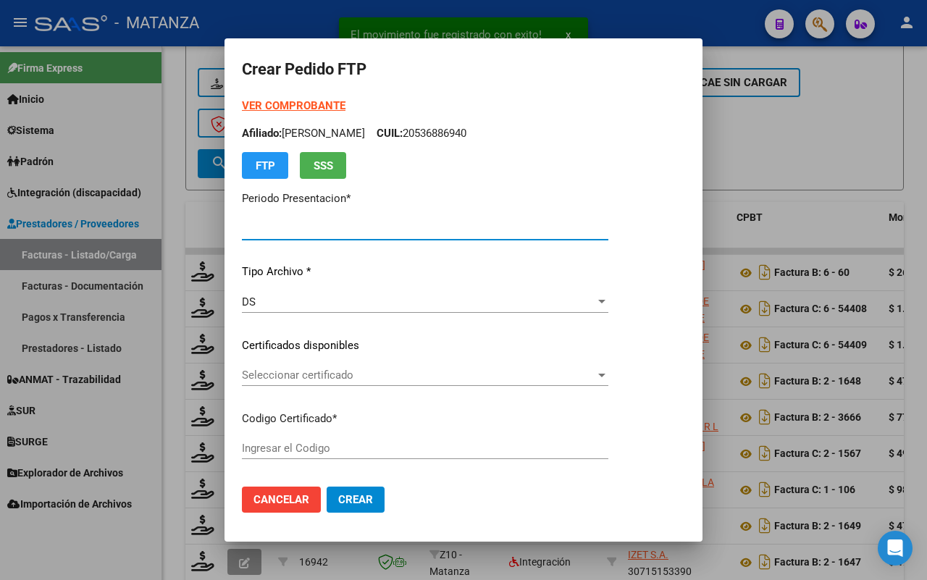
type input "202508"
type input "$ 260.663,83"
type input "ARG0100035066667-20220721-20320721-BS"
type input "[DATE]"
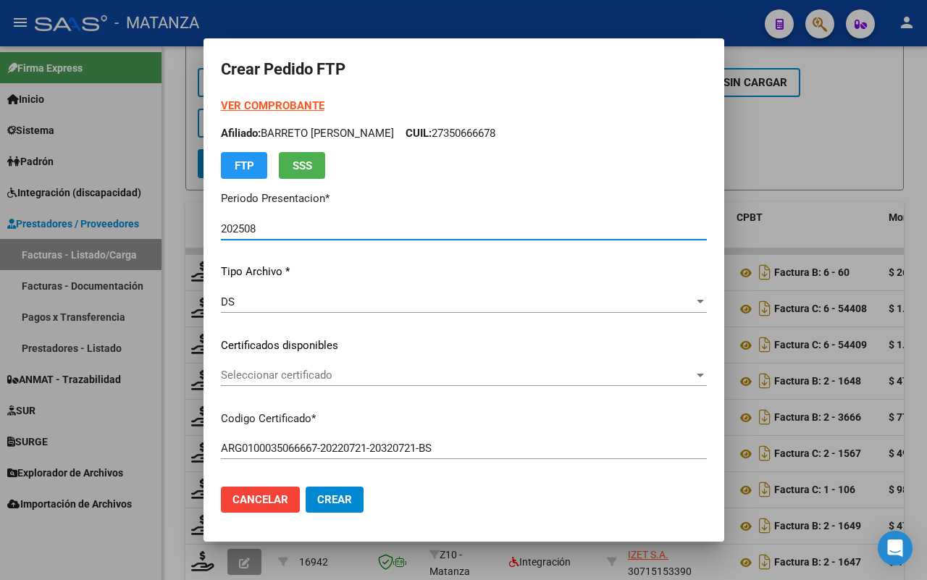
click at [458, 374] on span "Seleccionar certificado" at bounding box center [457, 375] width 473 height 13
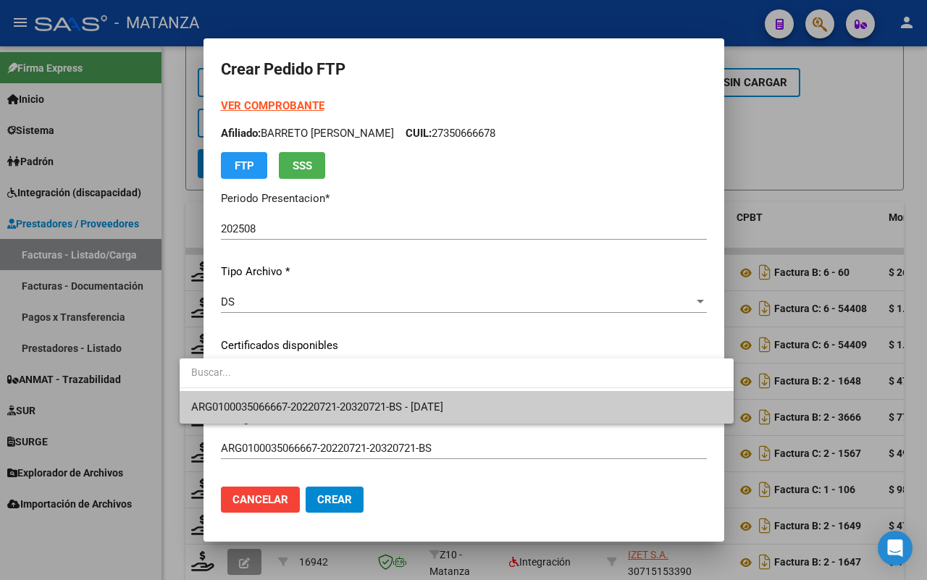
click at [460, 416] on span "ARG0100035066667-20220721-20320721-BS - [DATE]" at bounding box center [456, 407] width 531 height 33
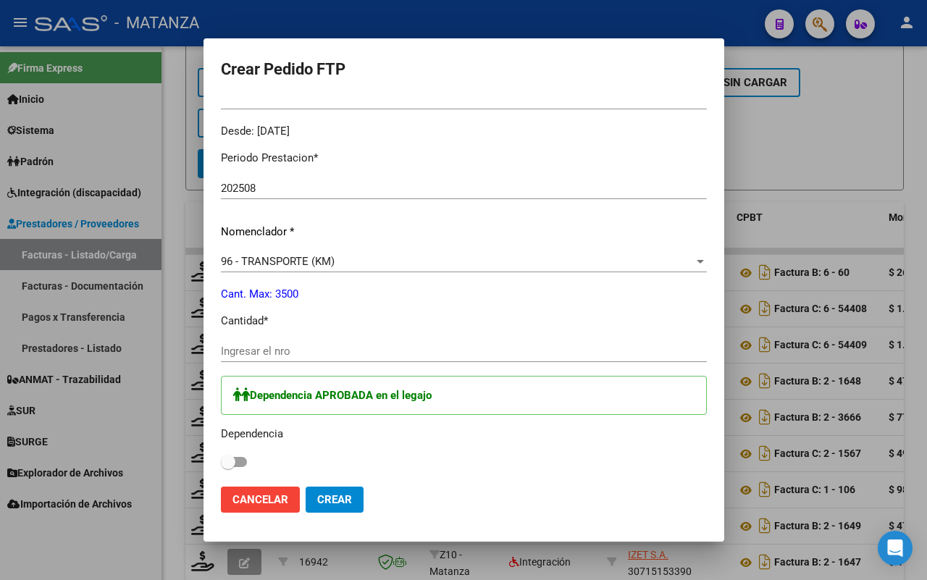
scroll to position [0, 0]
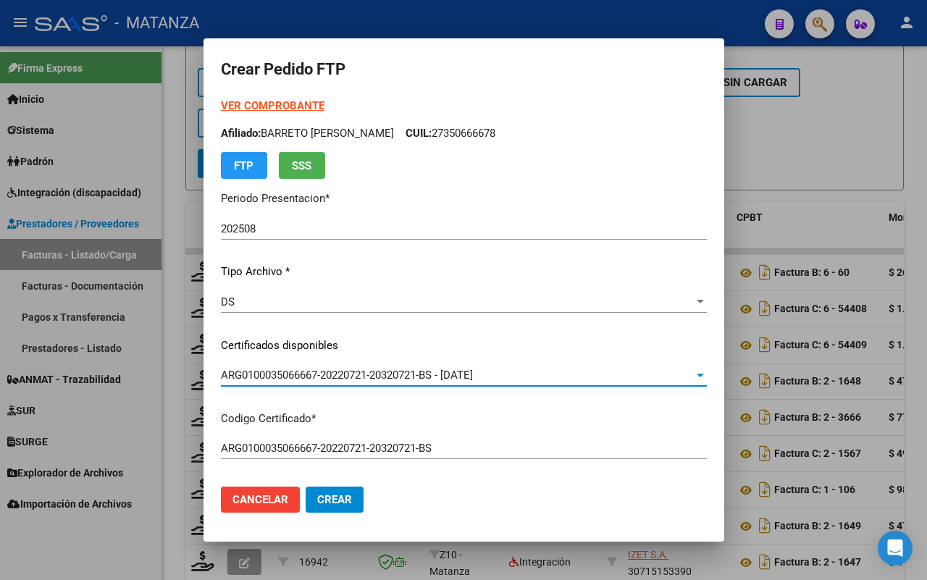
click at [276, 109] on strong "VER COMPROBANTE" at bounding box center [273, 105] width 104 height 13
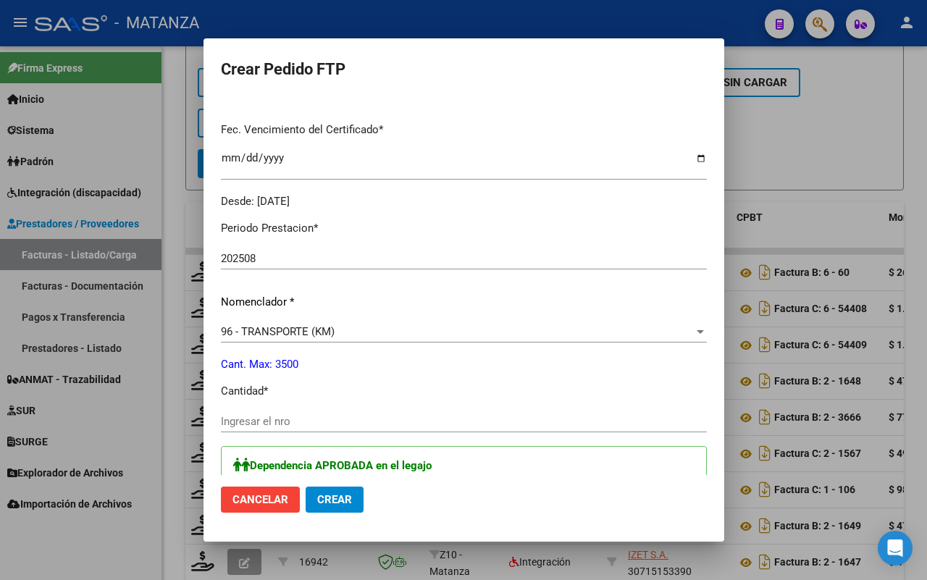
scroll to position [453, 0]
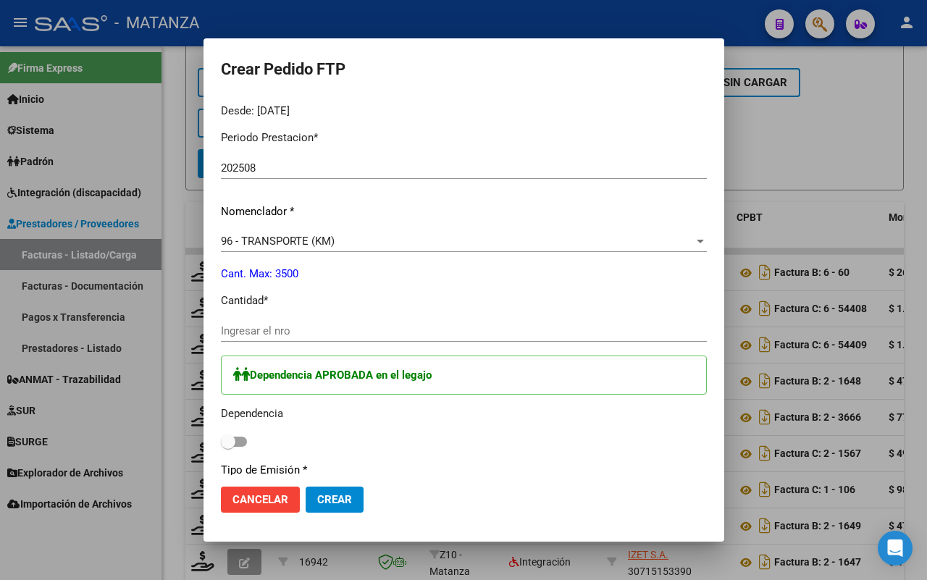
click at [279, 334] on input "Ingresar el nro" at bounding box center [464, 330] width 486 height 13
type input "357"
click at [221, 439] on span at bounding box center [234, 442] width 26 height 10
click at [227, 447] on input "checkbox" at bounding box center [227, 447] width 1 height 1
checkbox input "true"
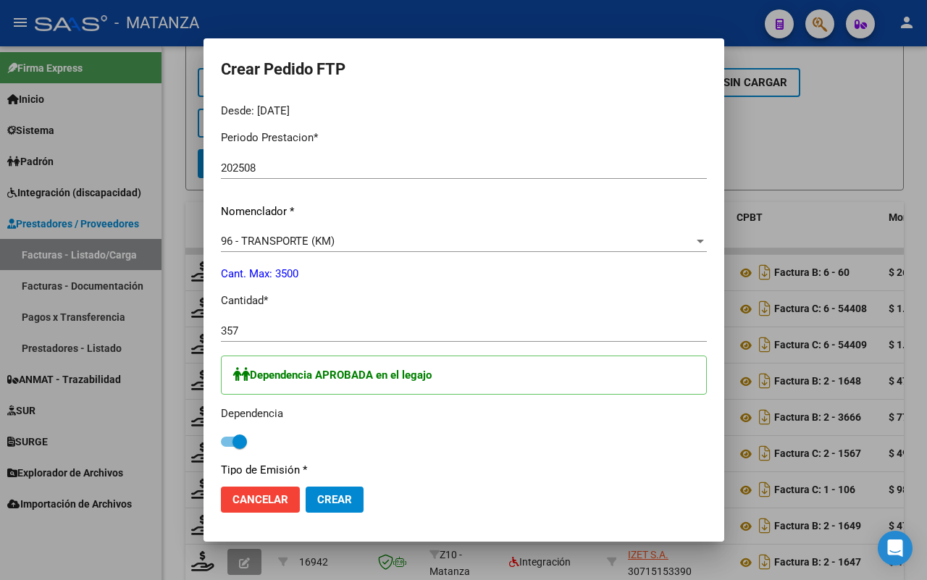
scroll to position [794, 0]
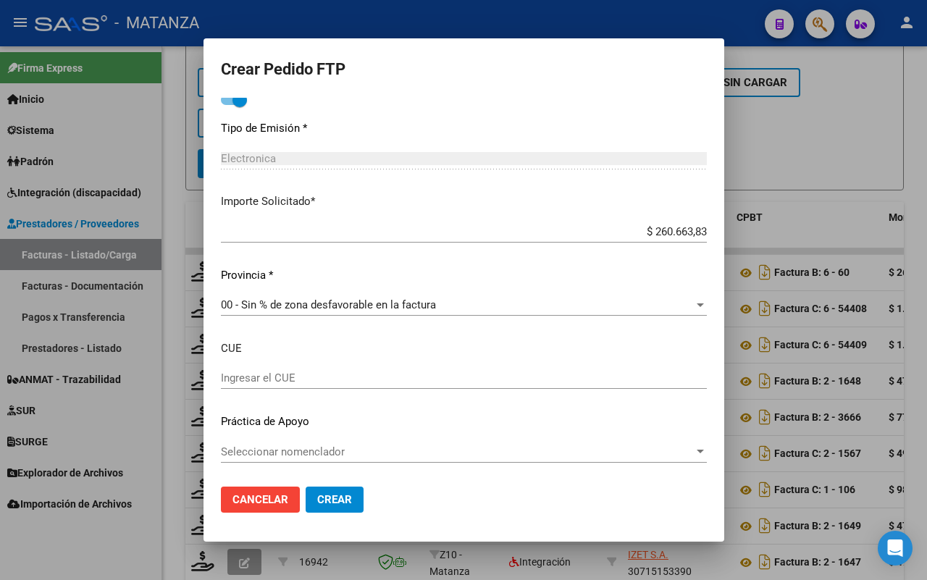
click at [317, 497] on span "Crear" at bounding box center [334, 499] width 35 height 13
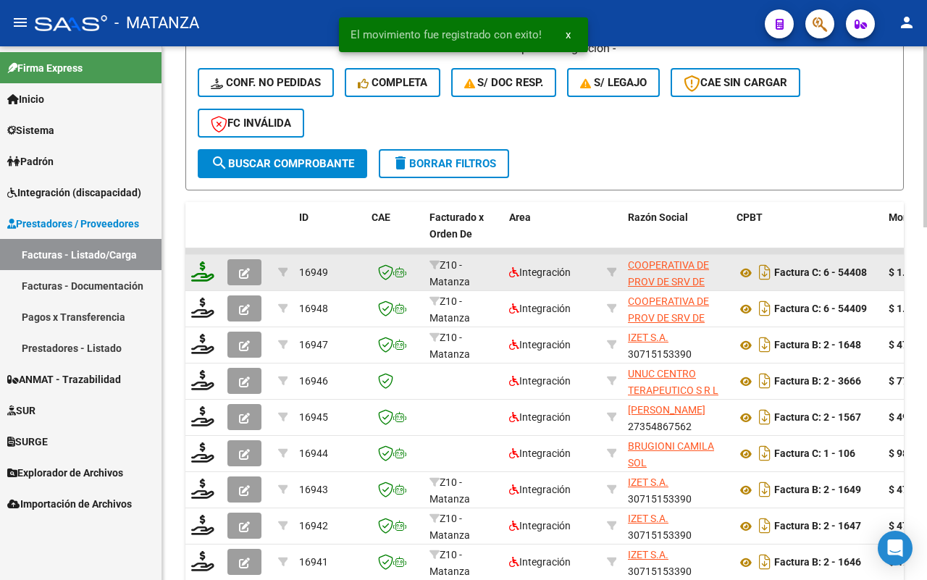
click at [201, 269] on icon at bounding box center [202, 271] width 23 height 20
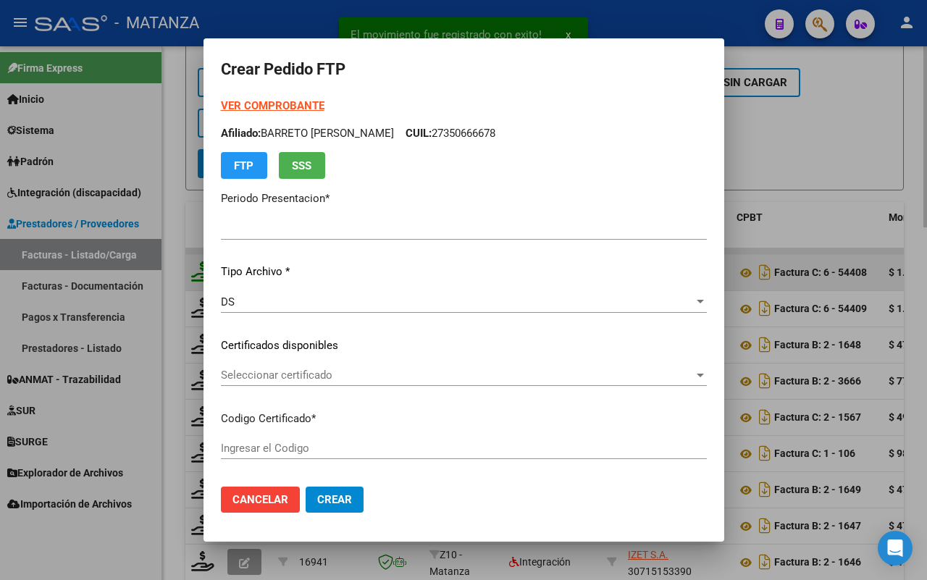
type input "202508"
type input "$ 1.049.788,34"
type input "ARG0100044532600-20220311-20320311-BS"
type input "[DATE]"
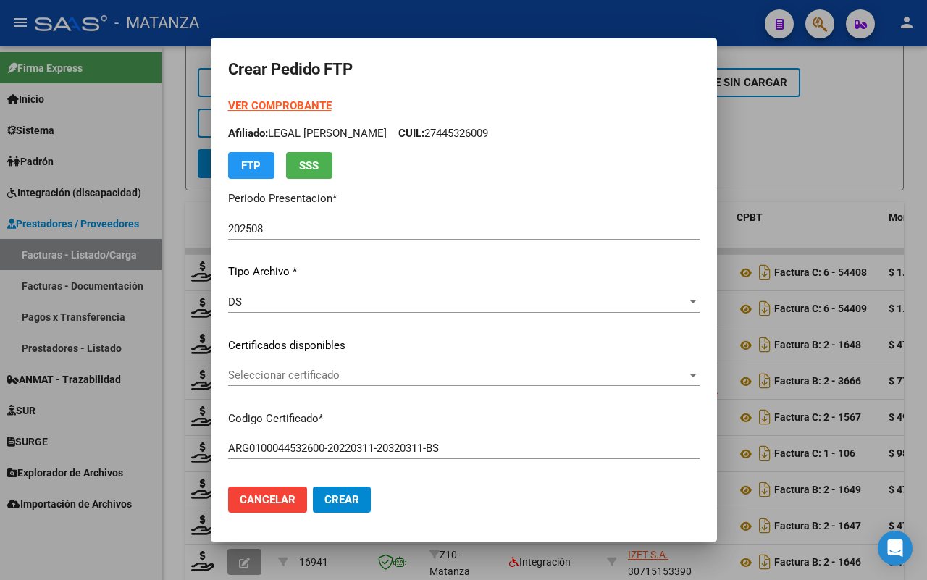
click at [398, 370] on span "Seleccionar certificado" at bounding box center [457, 375] width 458 height 13
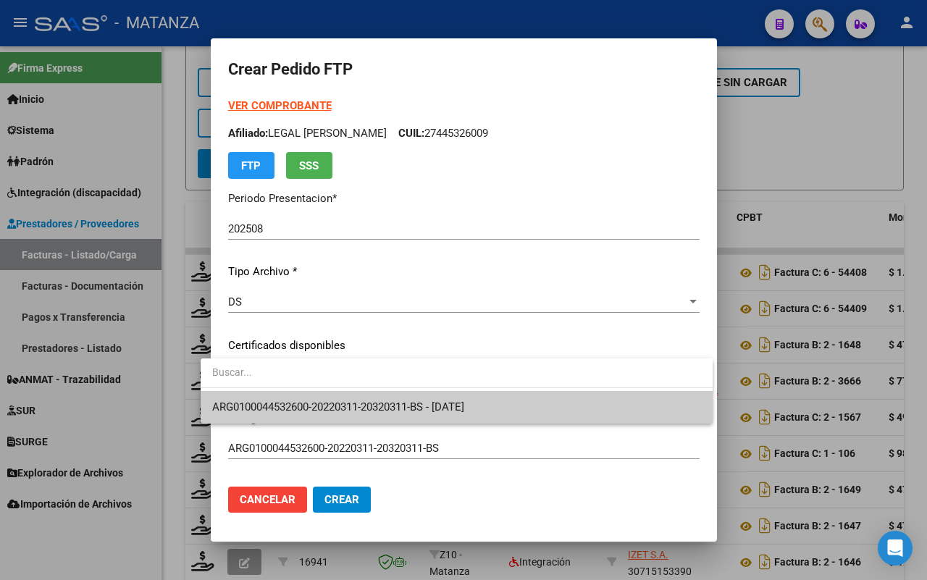
click at [395, 399] on span "ARG0100044532600-20220311-20320311-BS - [DATE]" at bounding box center [456, 407] width 489 height 33
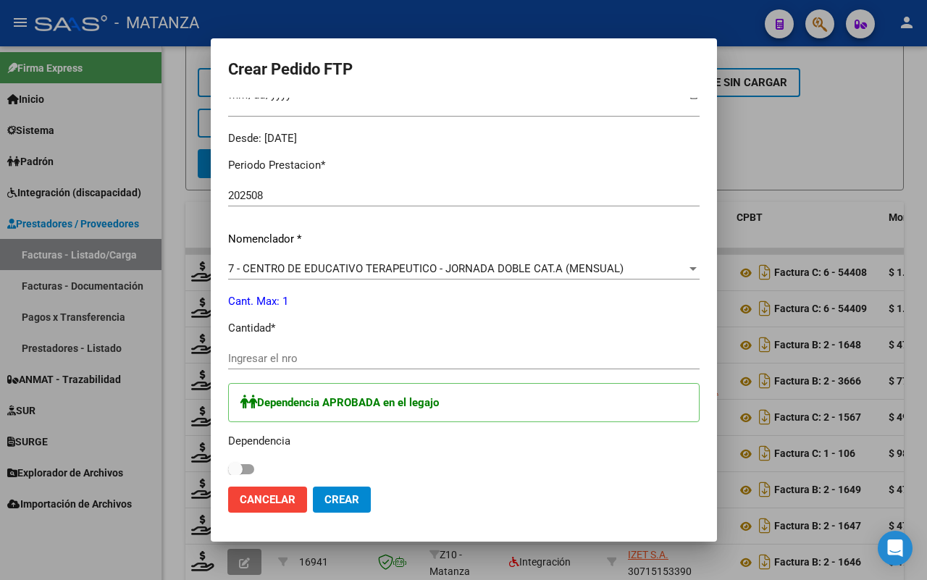
scroll to position [453, 0]
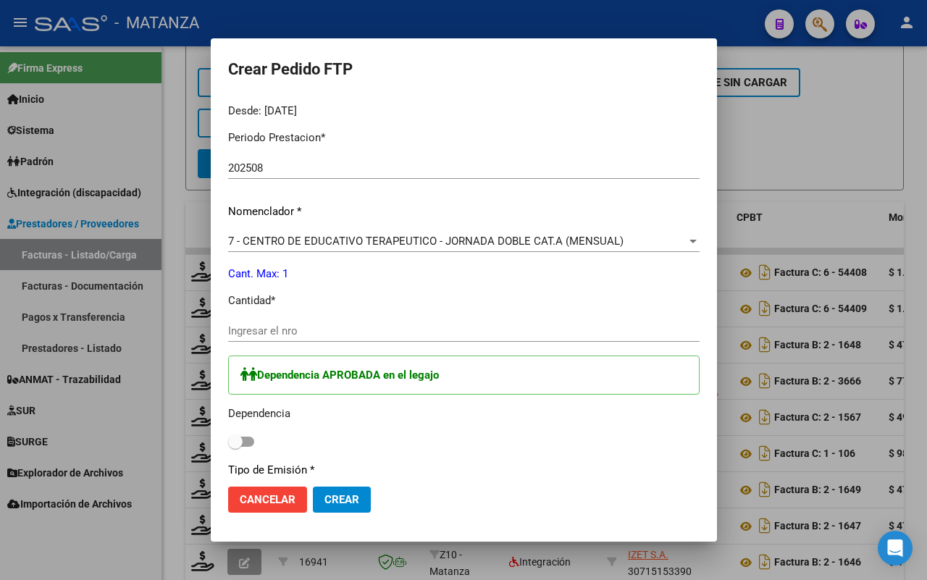
click at [287, 330] on input "Ingresar el nro" at bounding box center [463, 330] width 471 height 13
type input "1"
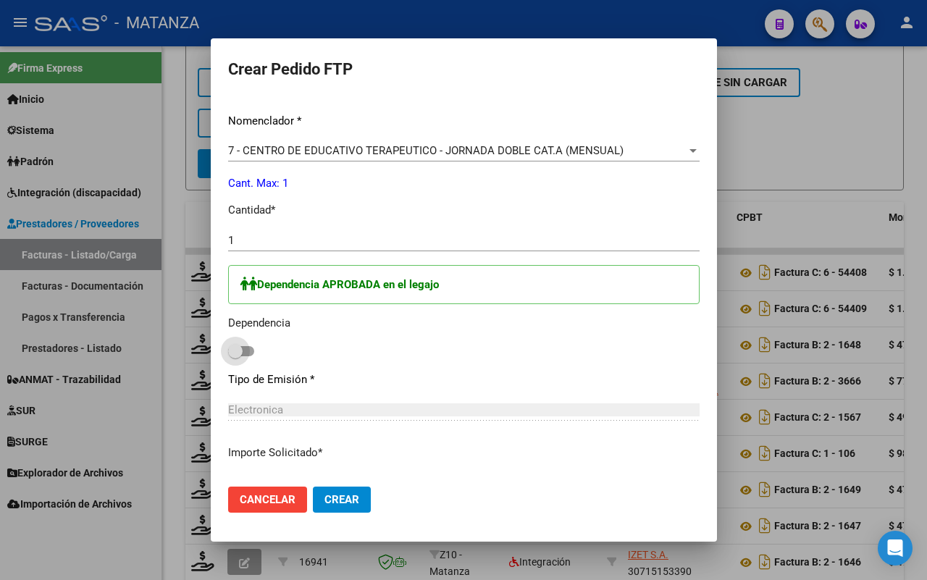
click at [235, 352] on span at bounding box center [241, 351] width 26 height 10
click at [235, 356] on input "checkbox" at bounding box center [235, 356] width 1 height 1
checkbox input "true"
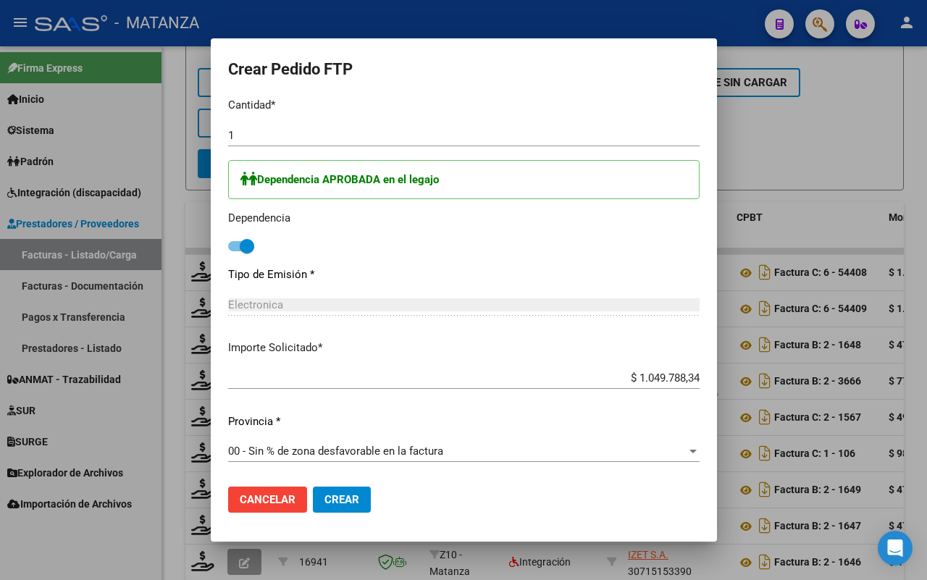
drag, startPoint x: 331, startPoint y: 501, endPoint x: 426, endPoint y: 361, distance: 169.5
click at [331, 500] on span "Crear" at bounding box center [341, 499] width 35 height 13
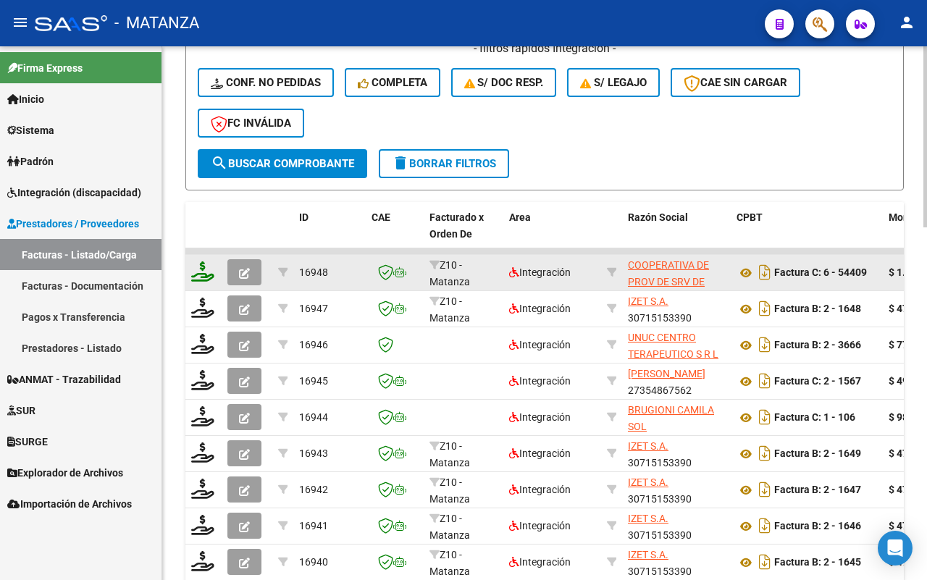
click at [201, 272] on icon at bounding box center [202, 271] width 23 height 20
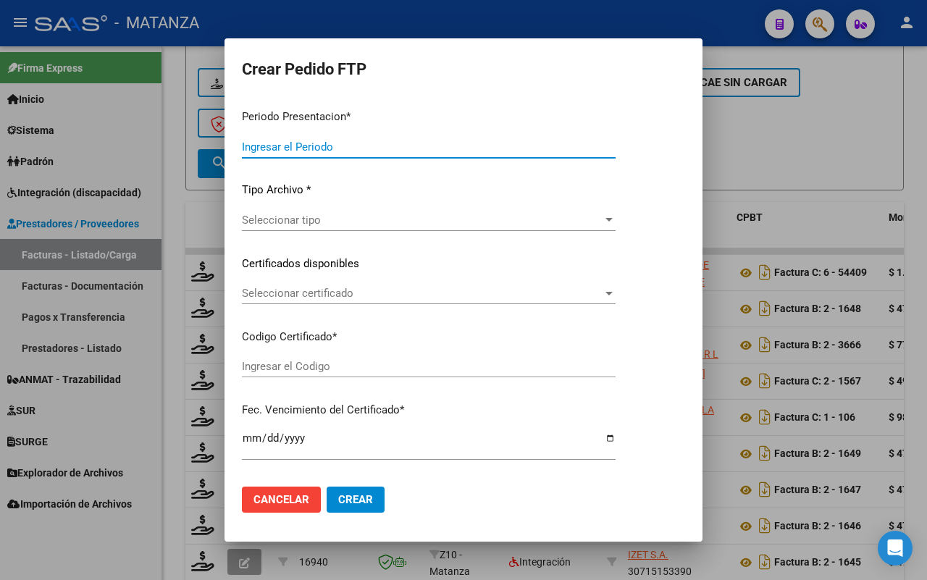
type input "202508"
type input "$ 1.049.788,34"
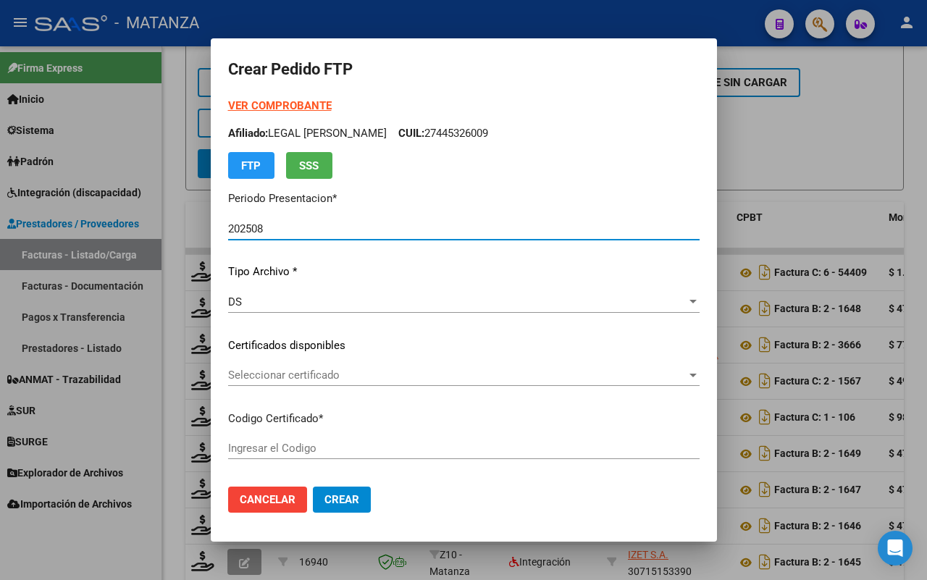
type input "ARG02-00045042569-20171010-20271010-BS"
type input "[DATE]"
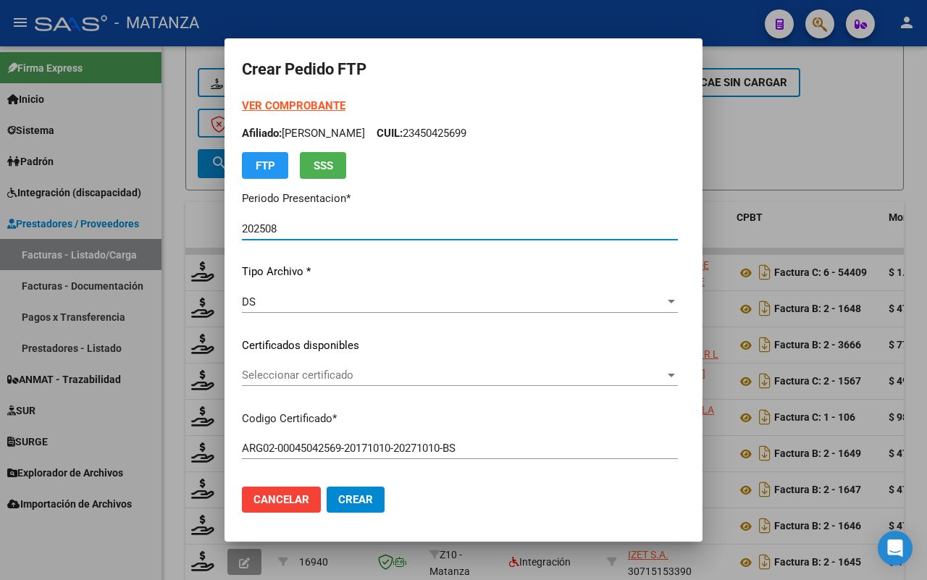
click at [277, 375] on span "Seleccionar certificado" at bounding box center [453, 375] width 423 height 13
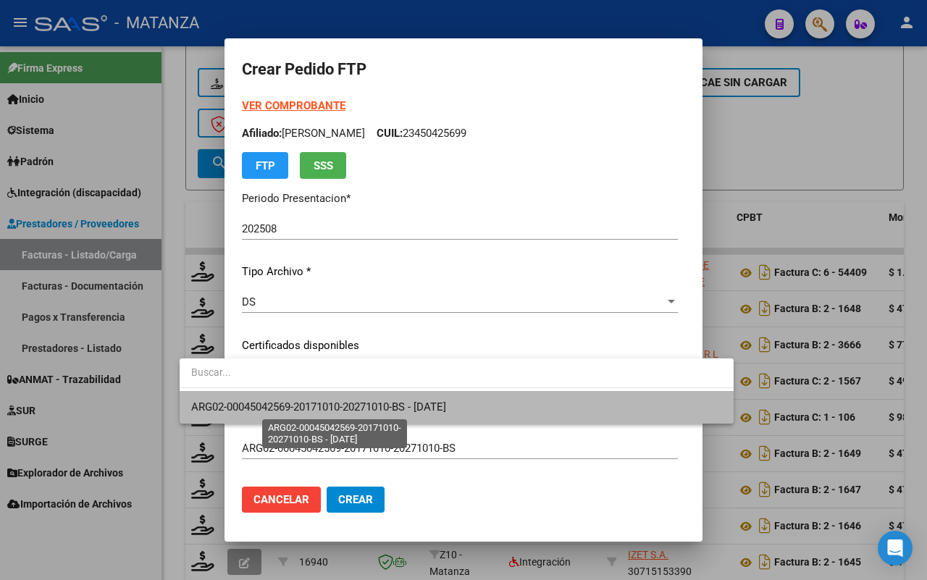
click at [285, 406] on span "ARG02-00045042569-20171010-20271010-BS - [DATE]" at bounding box center [318, 406] width 255 height 13
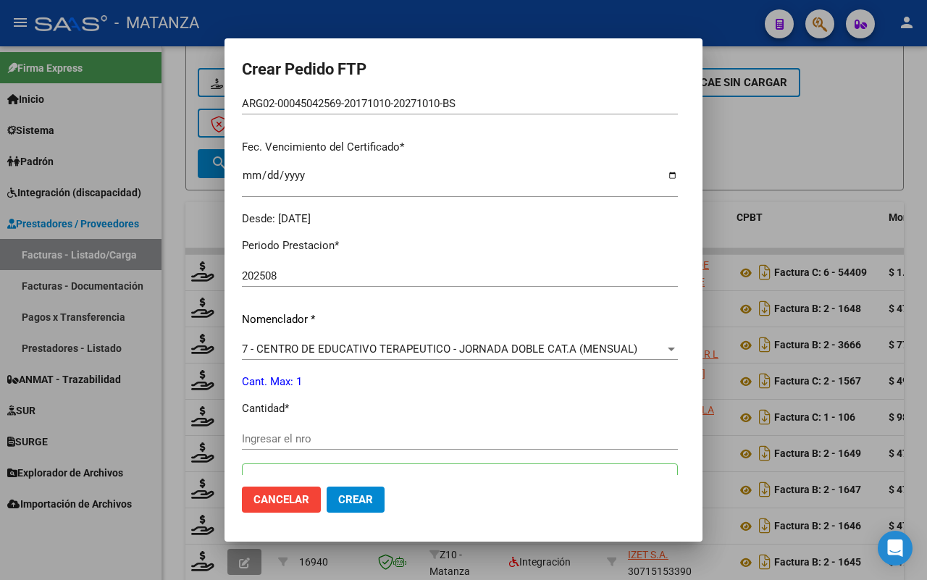
scroll to position [362, 0]
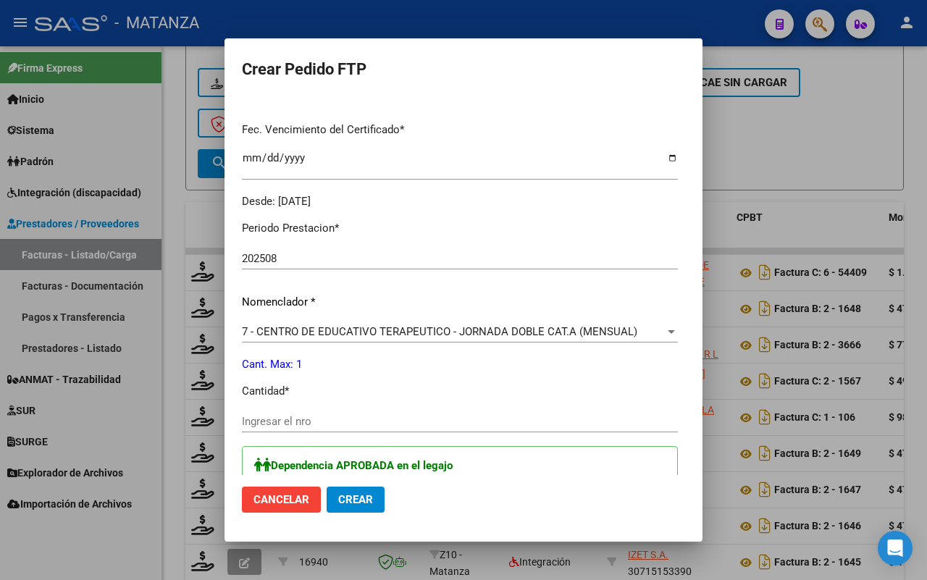
click at [242, 418] on input "Ingresar el nro" at bounding box center [460, 421] width 436 height 13
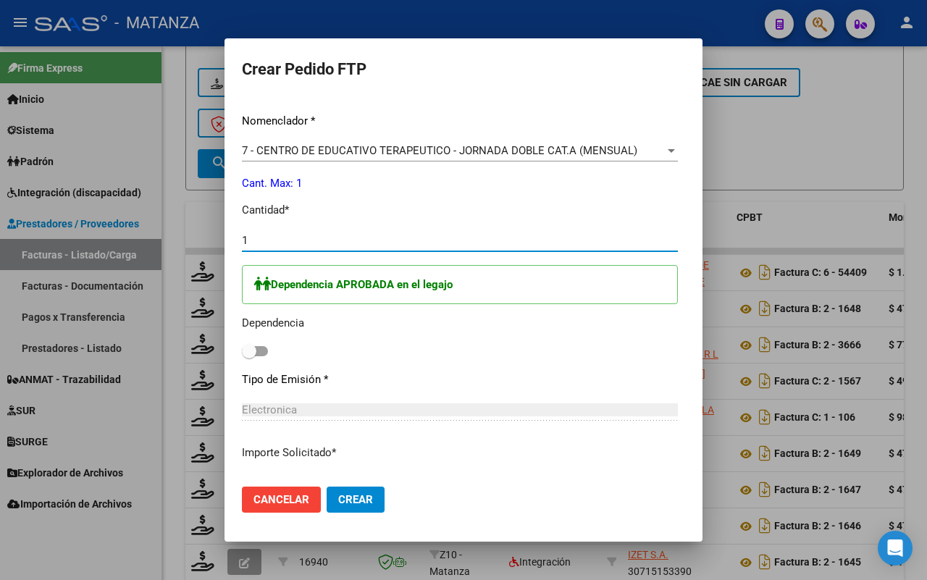
type input "1"
click at [242, 348] on div "Dependencia APROBADA en el legajo Dependencia" at bounding box center [460, 313] width 436 height 96
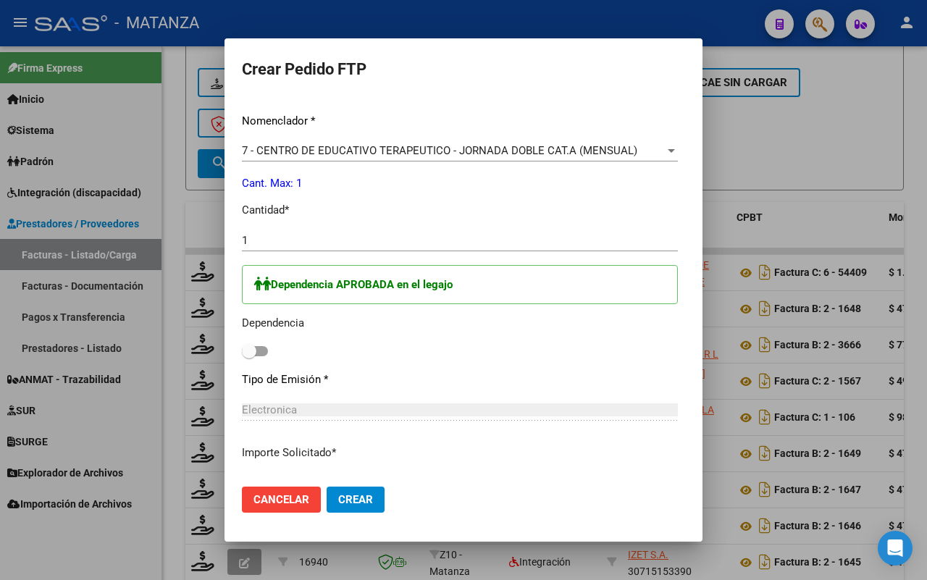
drag, startPoint x: 211, startPoint y: 348, endPoint x: 230, endPoint y: 348, distance: 18.8
click at [242, 348] on span at bounding box center [255, 351] width 26 height 10
click at [248, 356] on input "checkbox" at bounding box center [248, 356] width 1 height 1
checkbox input "true"
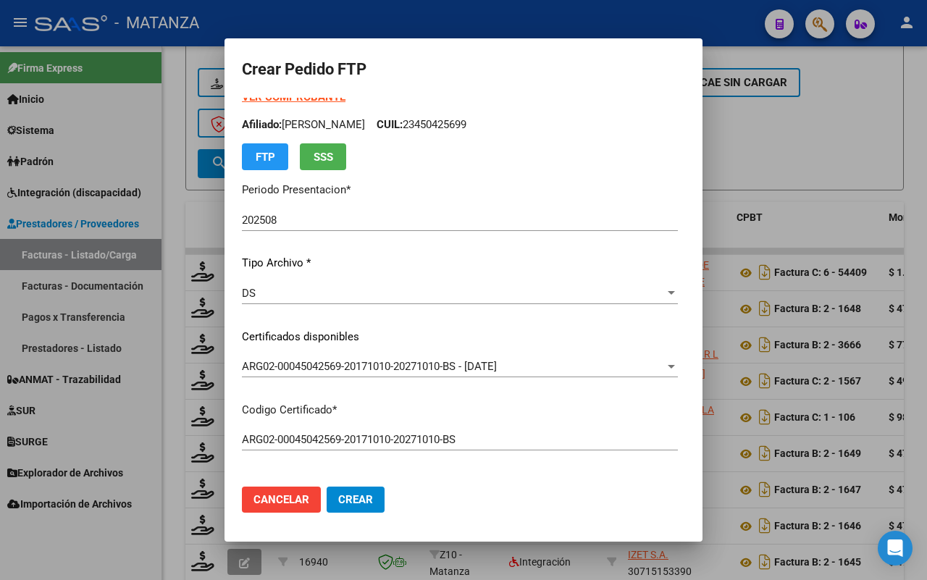
scroll to position [0, 0]
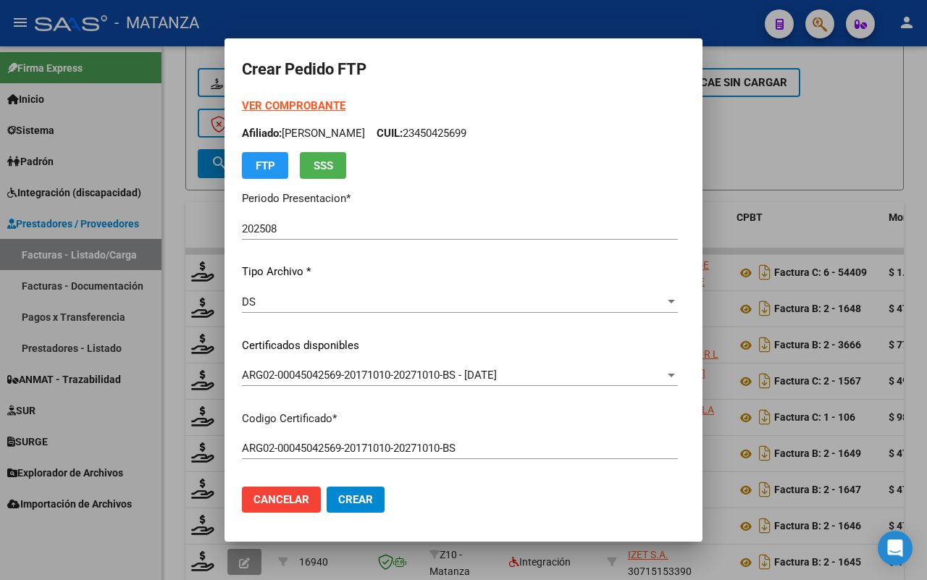
click at [338, 501] on span "Crear" at bounding box center [355, 499] width 35 height 13
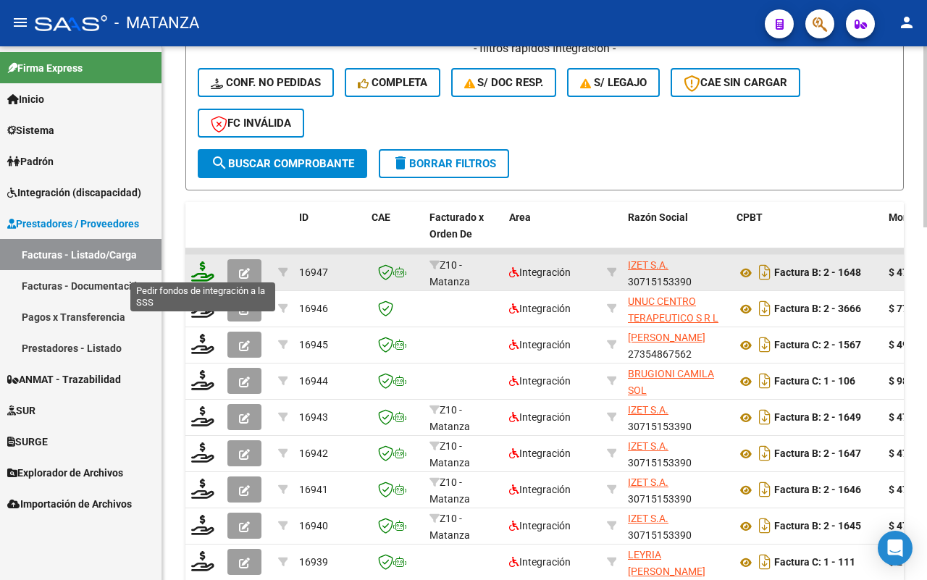
click at [203, 269] on icon at bounding box center [202, 271] width 23 height 20
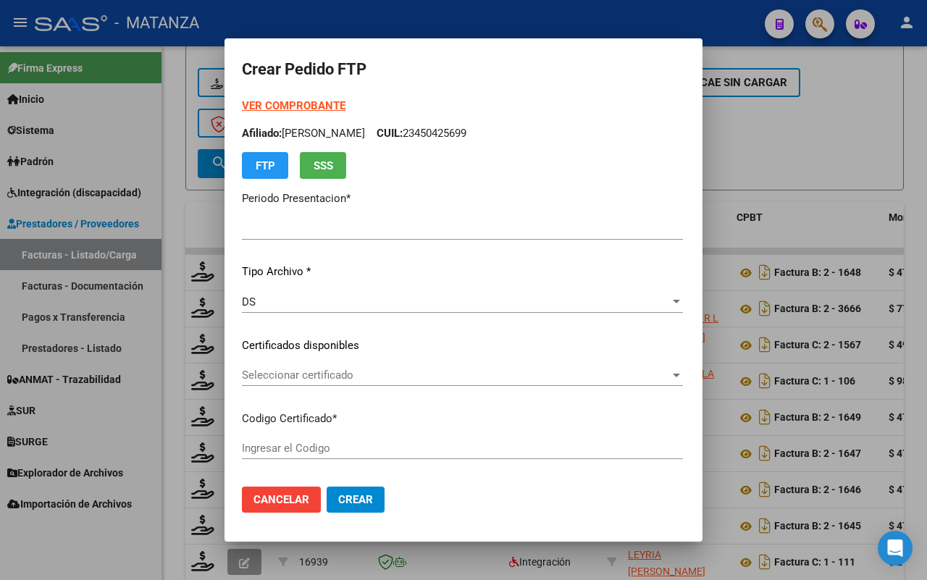
type input "202508"
type input "$ 475.830,36"
type input "ARG02-00056721017-20220824-20250824-BS"
type input "[DATE]"
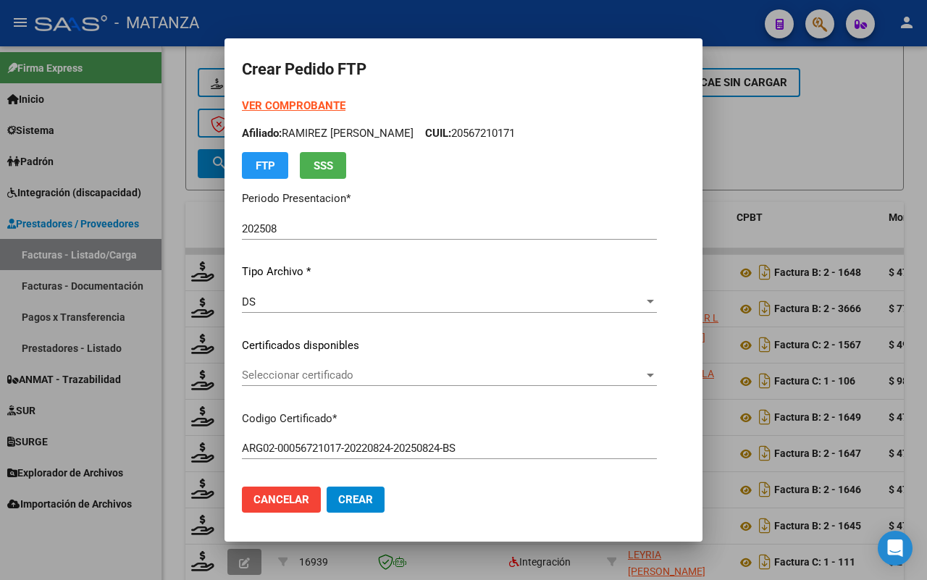
scroll to position [91, 0]
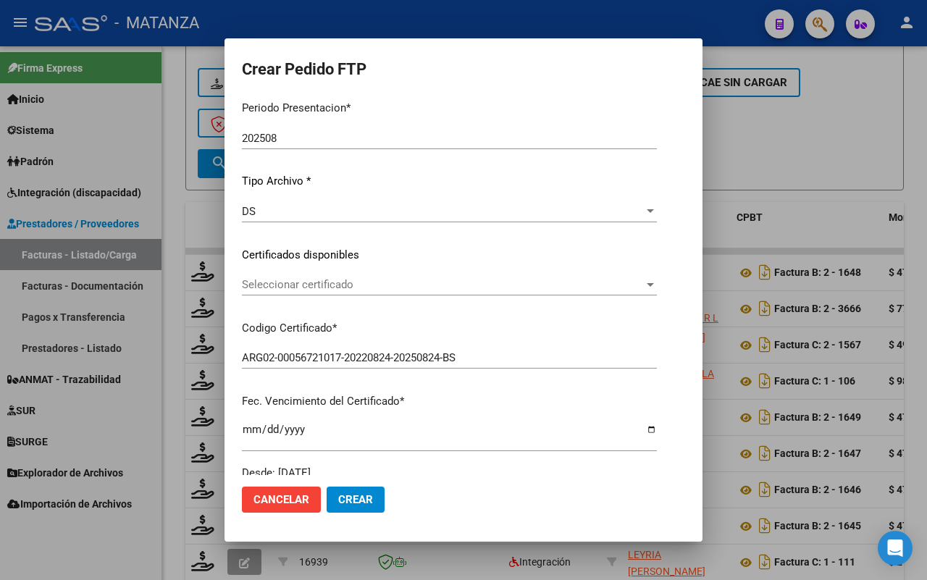
click at [391, 285] on span "Seleccionar certificado" at bounding box center [443, 284] width 402 height 13
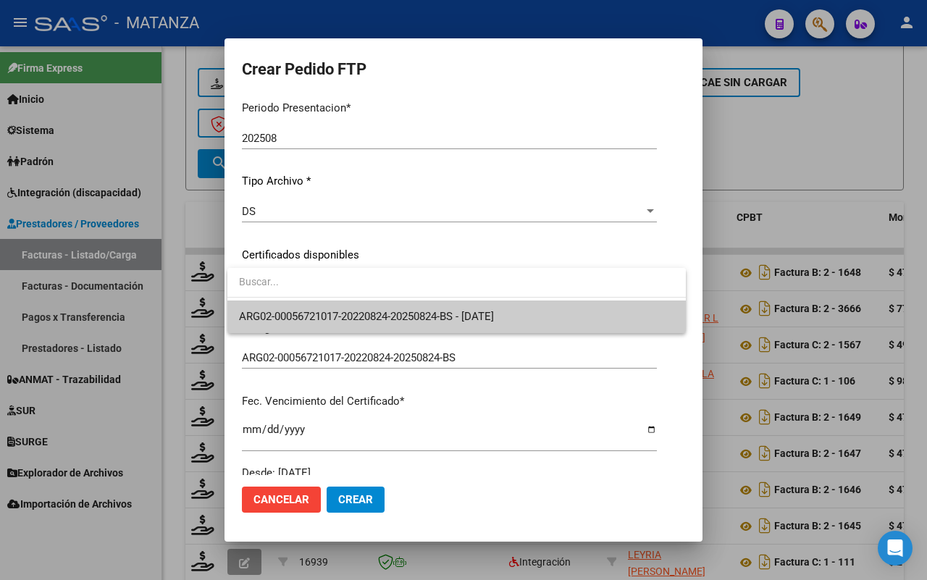
click at [377, 306] on span "ARG02-00056721017-20220824-20250824-BS - [DATE]" at bounding box center [456, 316] width 435 height 33
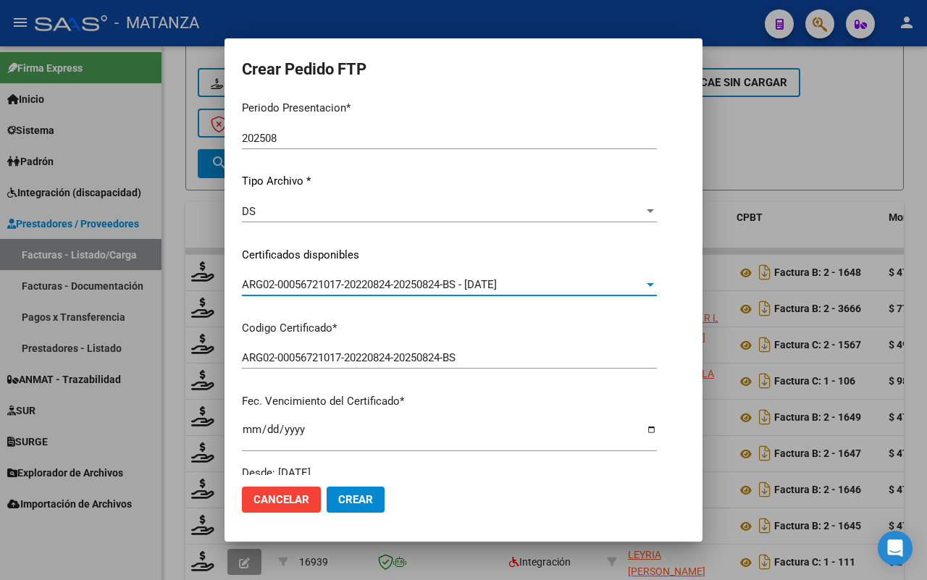
click at [794, 157] on div at bounding box center [463, 290] width 927 height 580
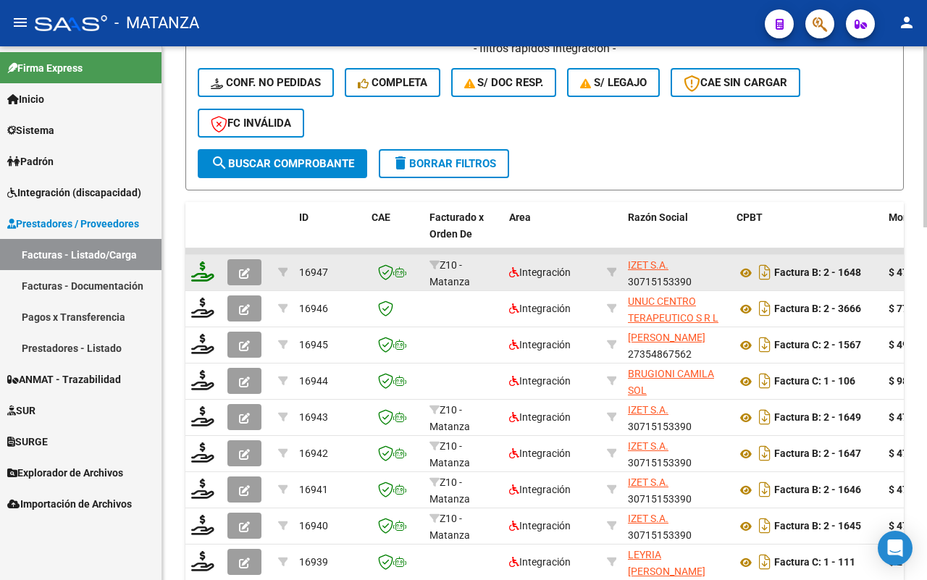
click at [197, 270] on icon at bounding box center [202, 271] width 23 height 20
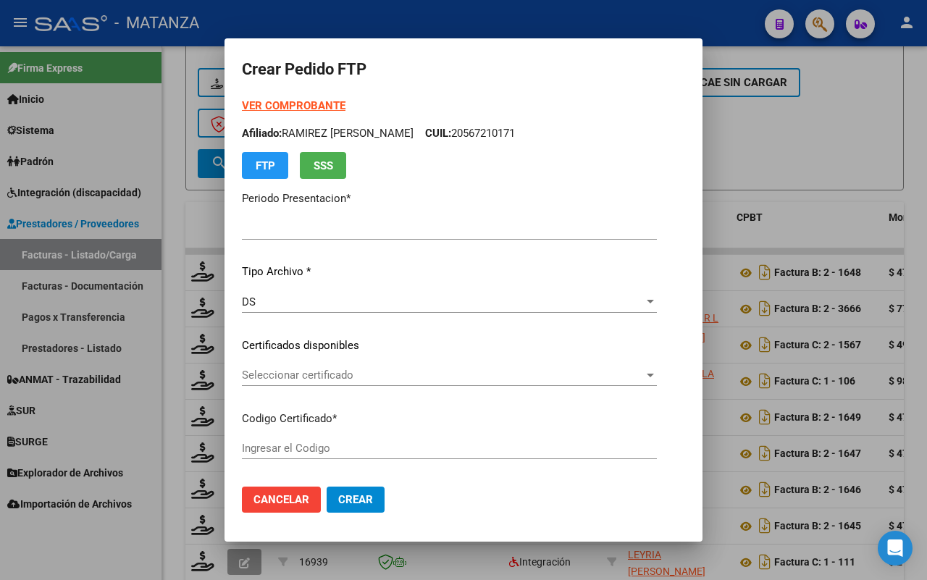
type input "202508"
type input "$ 475.830,36"
type input "ARG02-00056721017-20220824-20250824-BS"
type input "[DATE]"
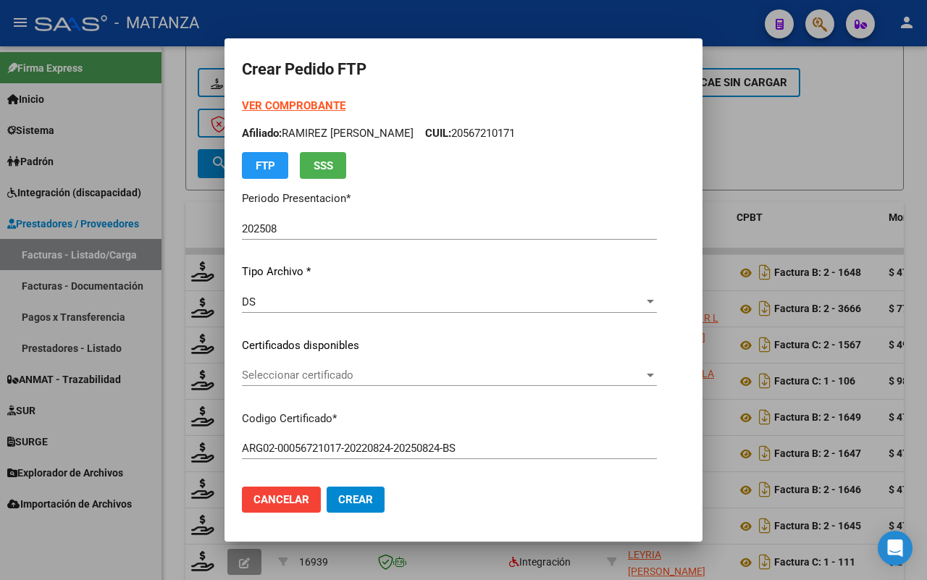
click at [384, 377] on span "Seleccionar certificado" at bounding box center [443, 375] width 402 height 13
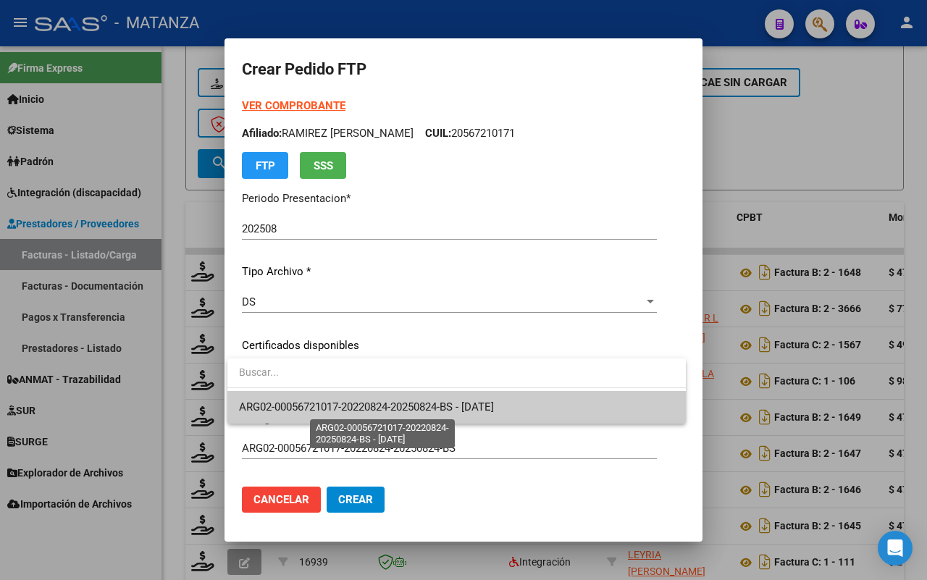
click at [375, 400] on span "ARG02-00056721017-20220824-20250824-BS - [DATE]" at bounding box center [366, 406] width 255 height 13
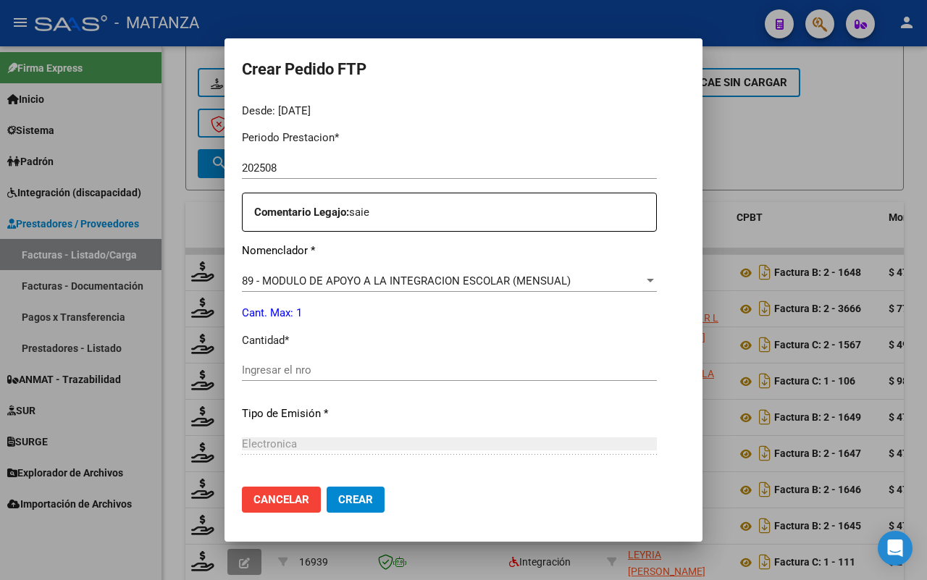
scroll to position [543, 0]
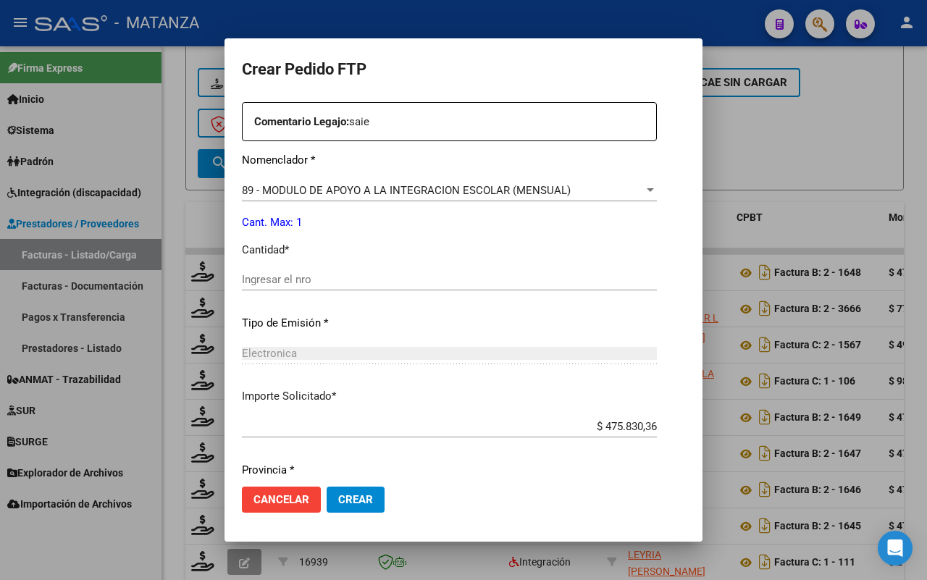
click at [308, 279] on input "Ingresar el nro" at bounding box center [449, 279] width 415 height 13
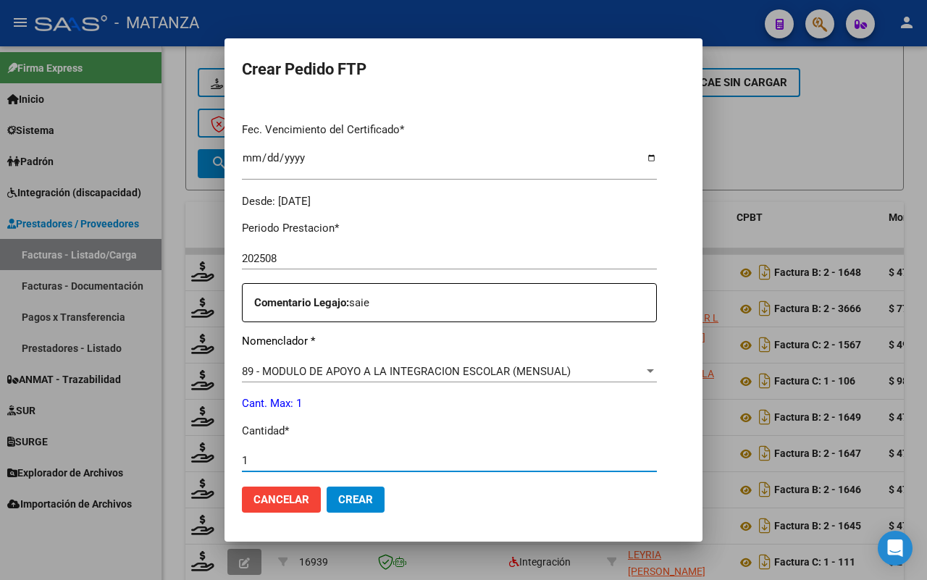
scroll to position [592, 0]
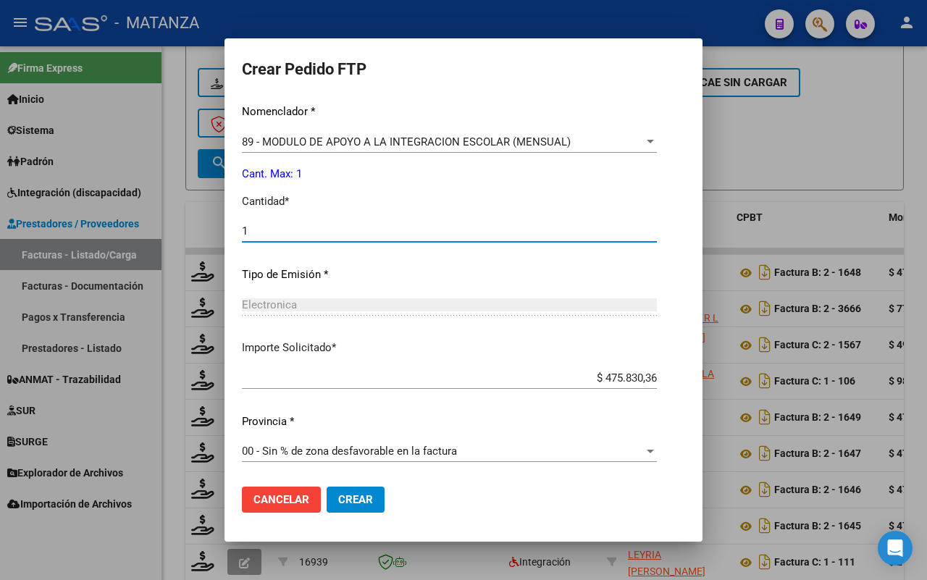
type input "1"
drag, startPoint x: 353, startPoint y: 497, endPoint x: 510, endPoint y: 356, distance: 211.8
click at [353, 493] on span "Crear" at bounding box center [355, 499] width 35 height 13
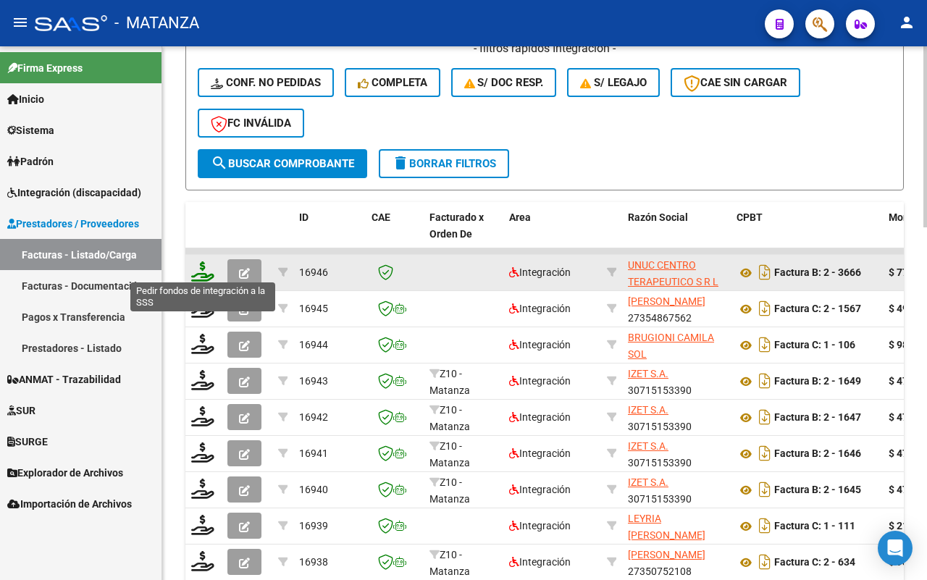
click at [195, 266] on icon at bounding box center [202, 271] width 23 height 20
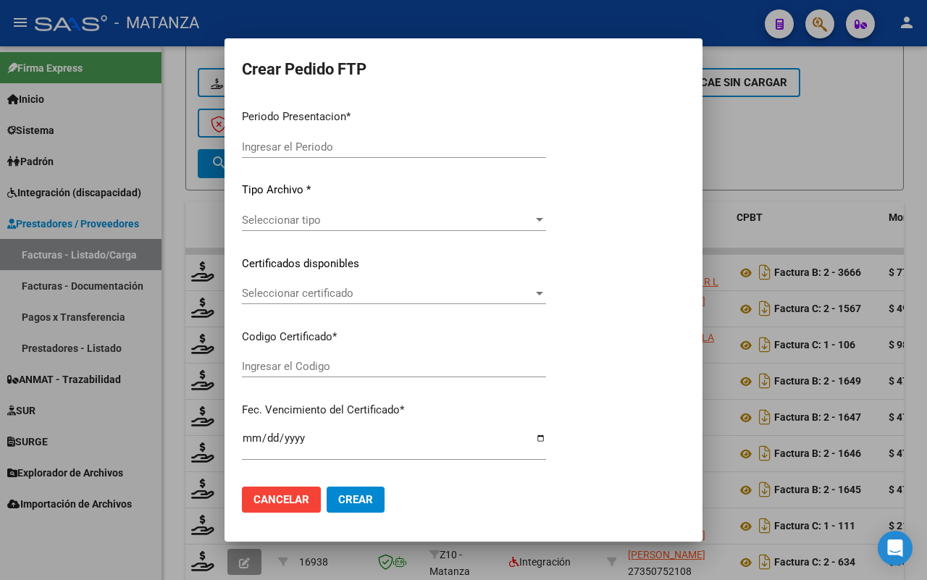
type input "202508"
type input "$ 777.620,99"
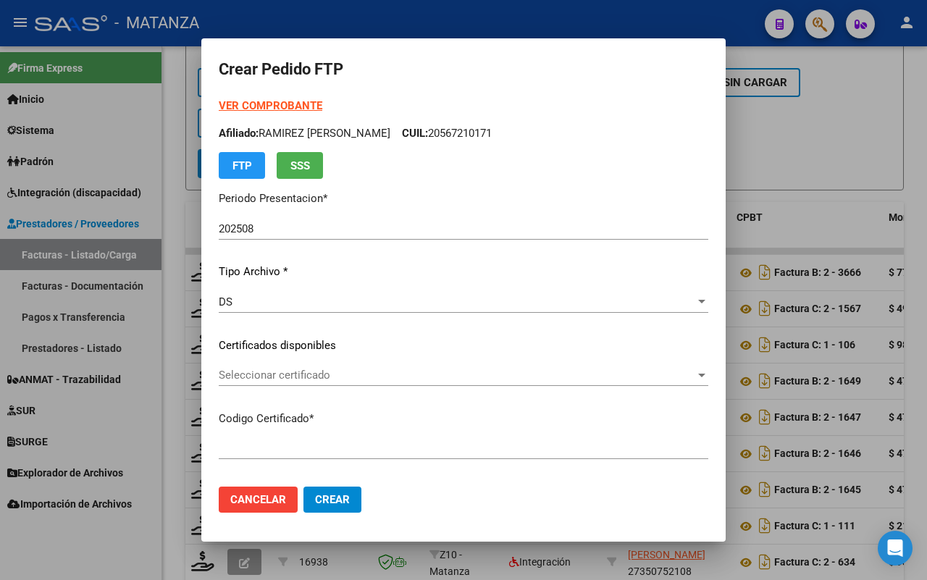
type input "ARG02-00047560806-20250122-99991222-bue"
type input "[DATE]"
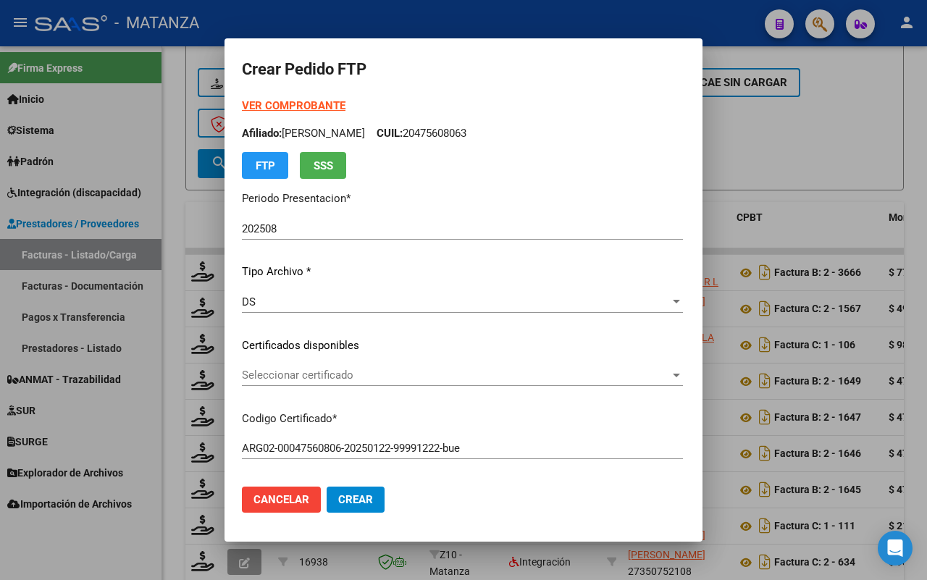
click at [432, 375] on span "Seleccionar certificado" at bounding box center [456, 375] width 428 height 13
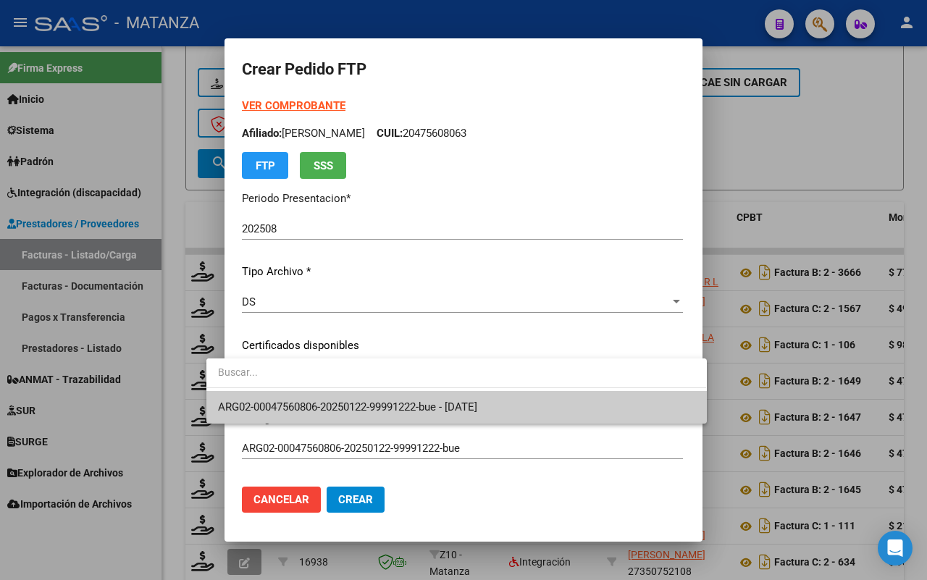
click at [418, 404] on span "ARG02-00047560806-20250122-99991222-bue - [DATE]" at bounding box center [347, 406] width 259 height 13
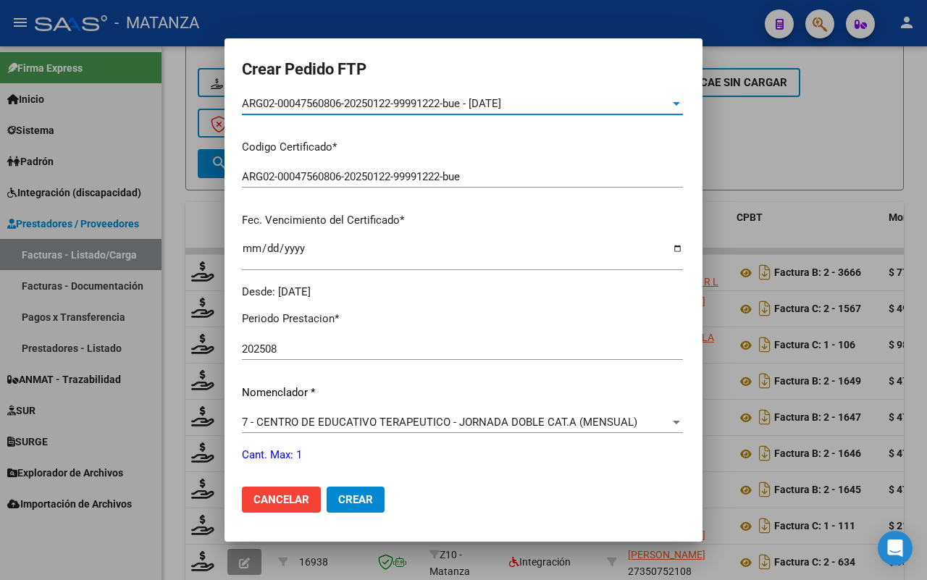
scroll to position [362, 0]
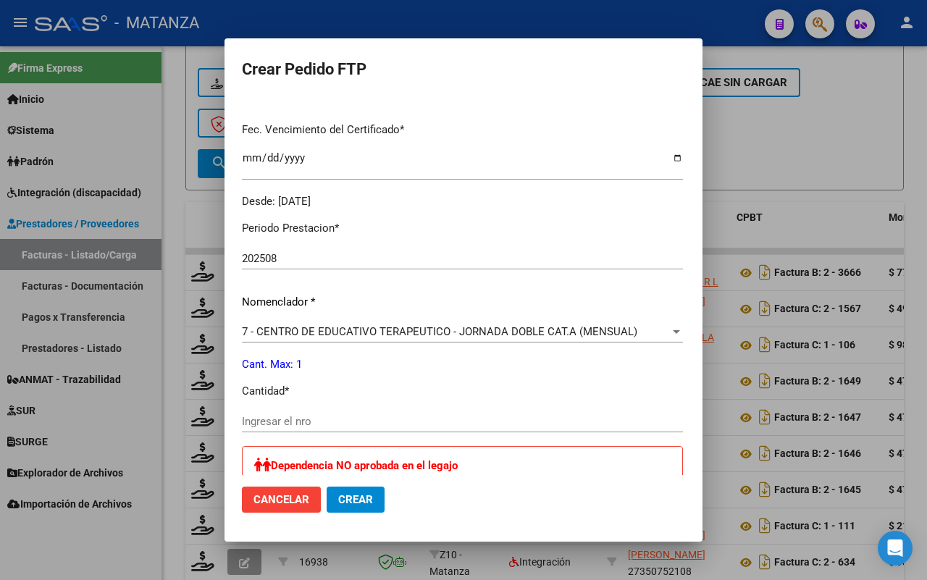
click at [334, 428] on div "Ingresar el nro" at bounding box center [462, 422] width 441 height 22
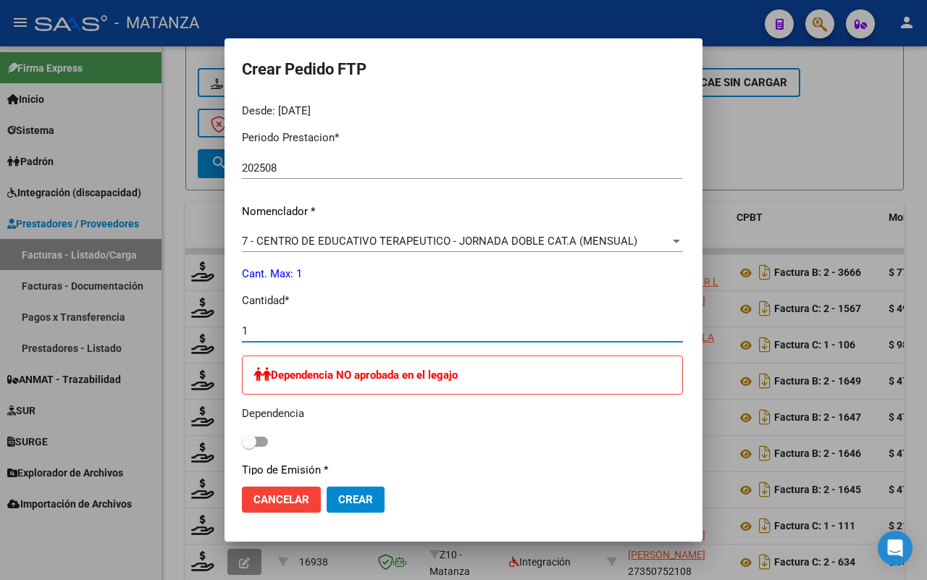
scroll to position [634, 0]
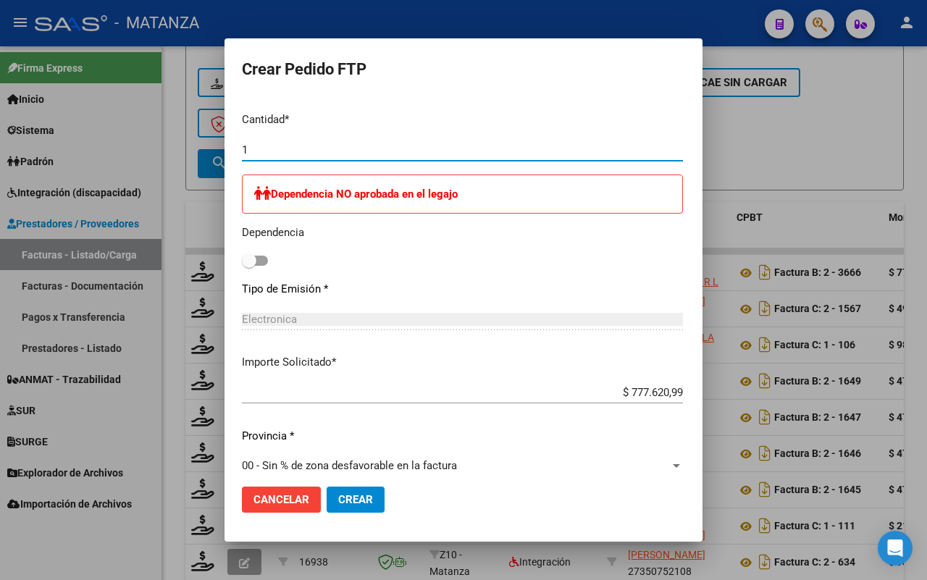
type input "1"
click at [338, 504] on span "Crear" at bounding box center [355, 499] width 35 height 13
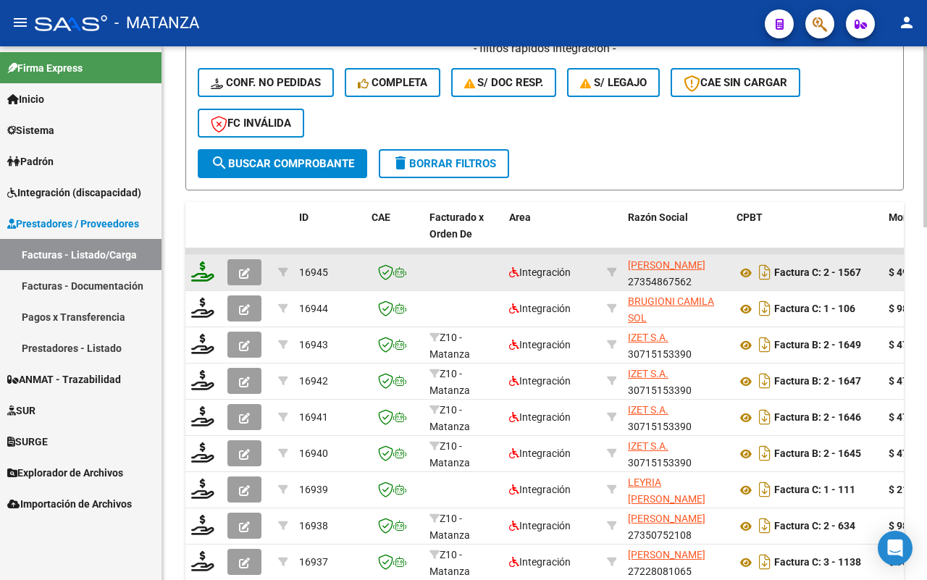
click at [203, 269] on icon at bounding box center [202, 271] width 23 height 20
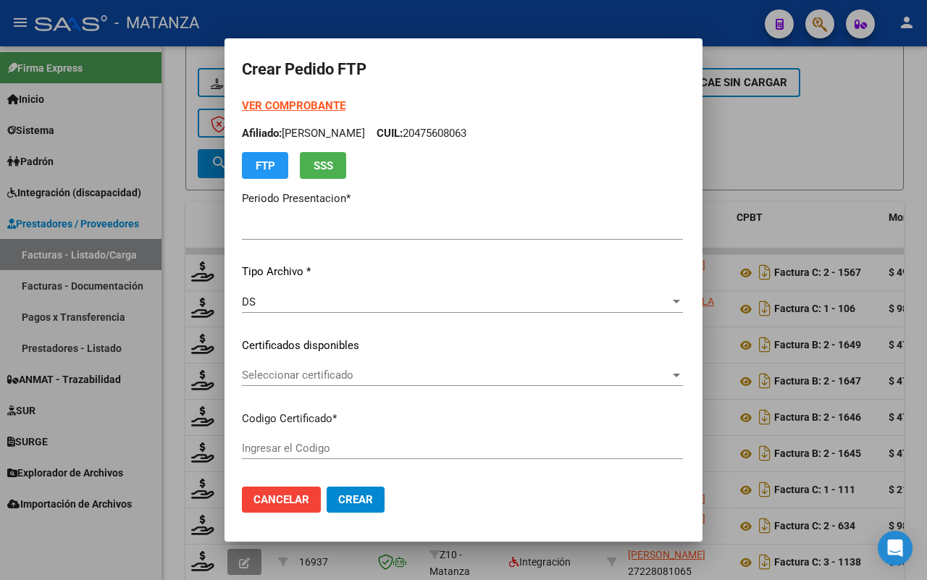
type input "202508"
type input "$ 49.482,44"
type input "arg020005879449320230329-20280329-and"
type input "[DATE]"
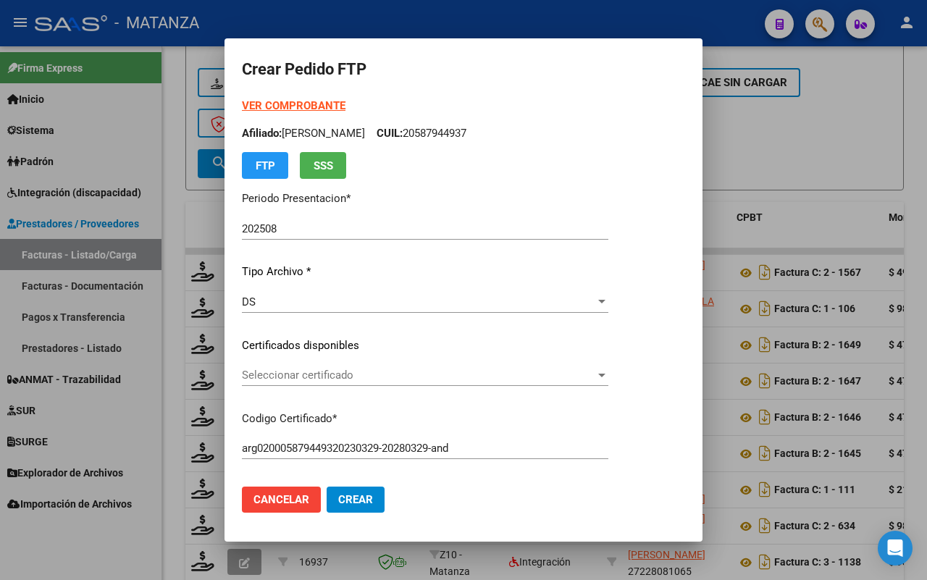
click at [426, 377] on span "Seleccionar certificado" at bounding box center [418, 375] width 353 height 13
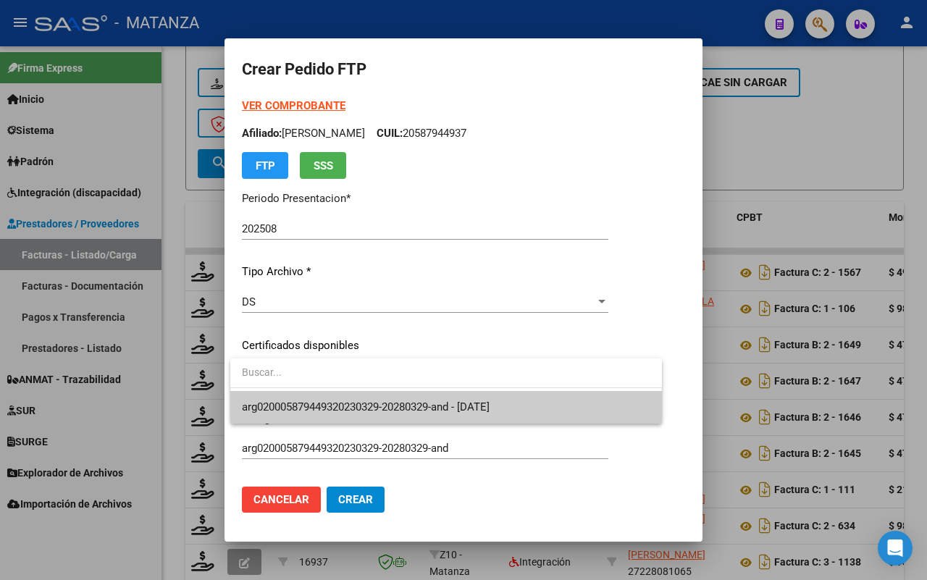
click at [422, 405] on span "arg020005879449320230329-20280329-and - [DATE]" at bounding box center [366, 406] width 248 height 13
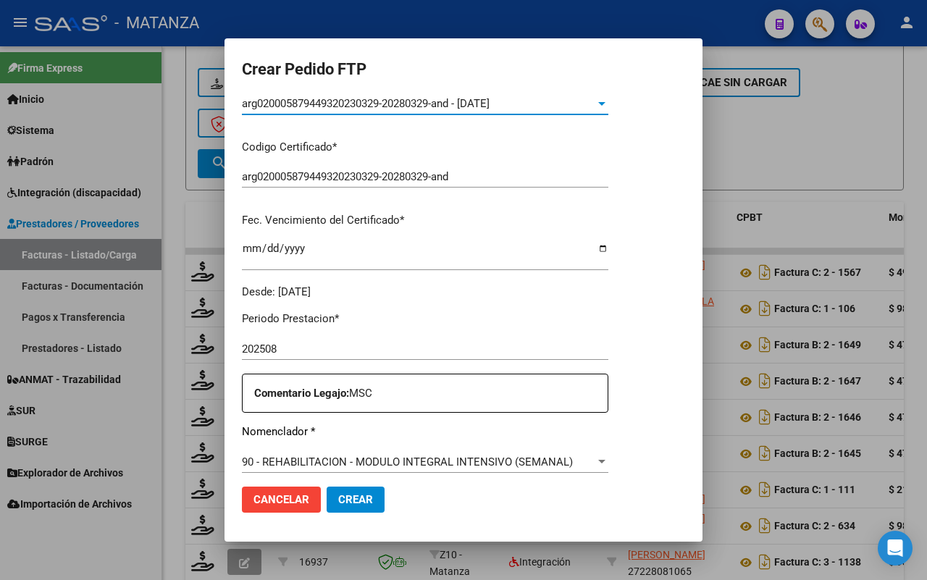
scroll to position [453, 0]
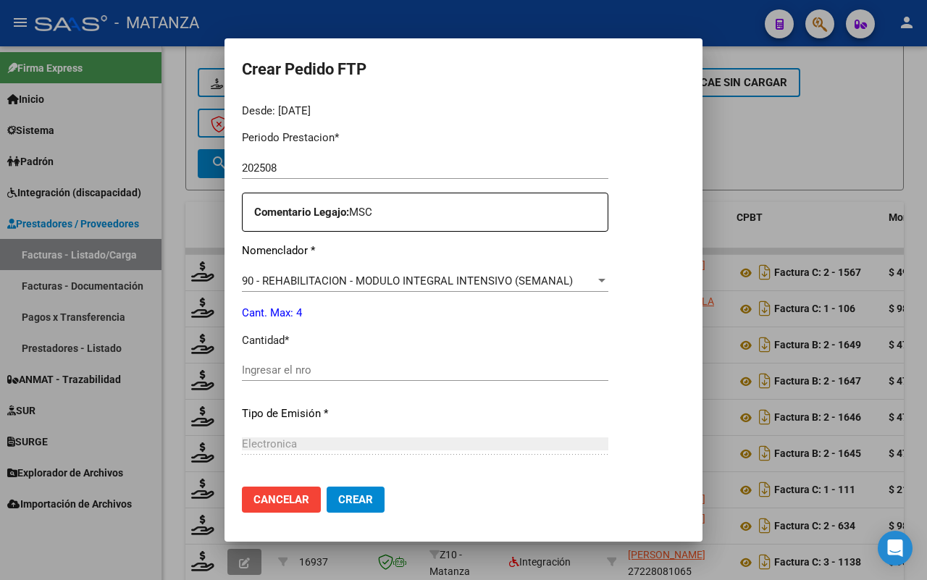
click at [384, 363] on input "Ingresar el nro" at bounding box center [425, 369] width 366 height 13
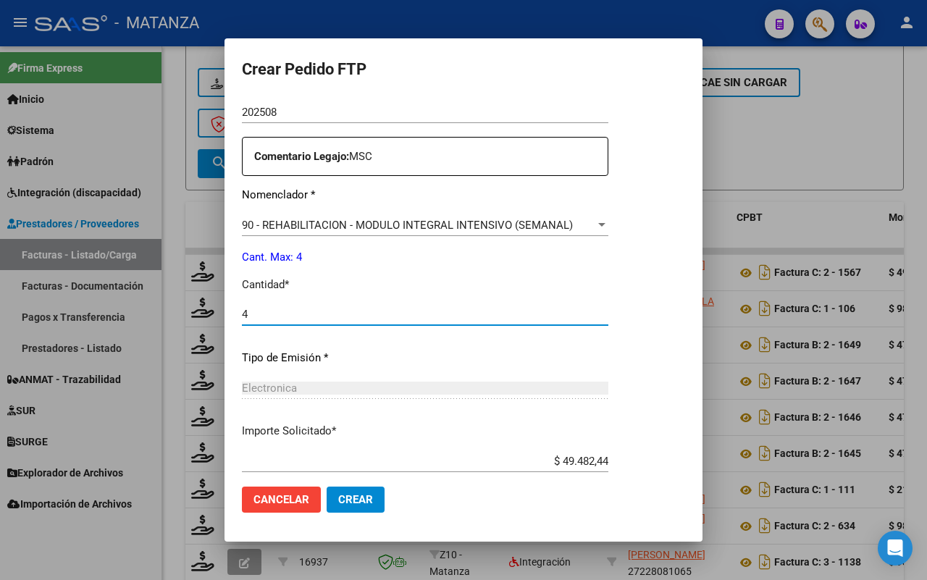
scroll to position [592, 0]
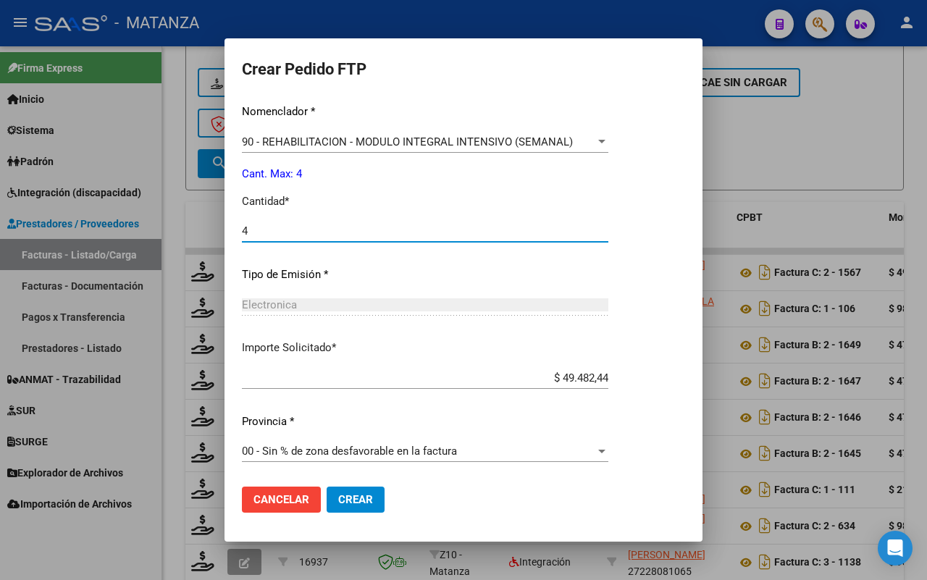
type input "4"
drag, startPoint x: 360, startPoint y: 500, endPoint x: 476, endPoint y: 418, distance: 141.4
click at [366, 496] on span "Crear" at bounding box center [355, 499] width 35 height 13
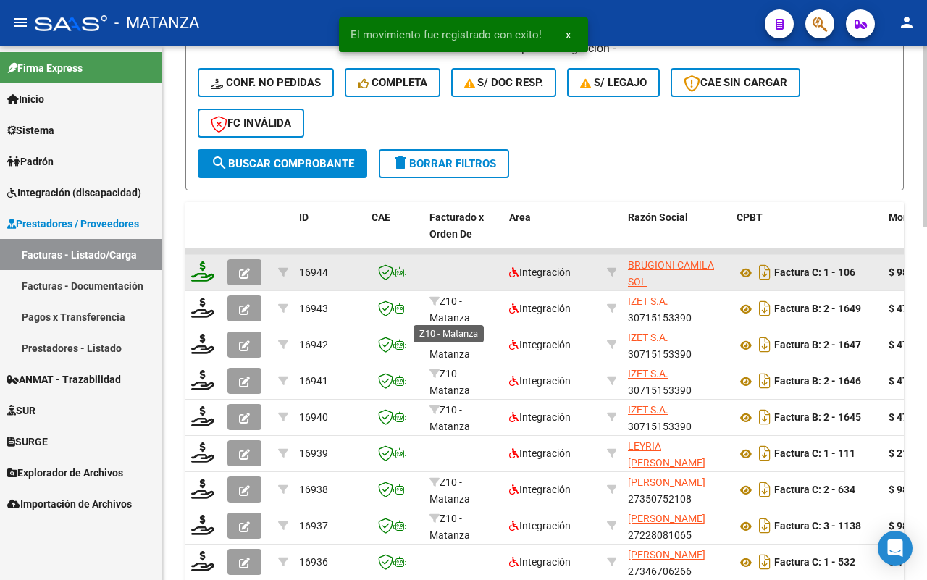
click at [199, 269] on icon at bounding box center [202, 271] width 23 height 20
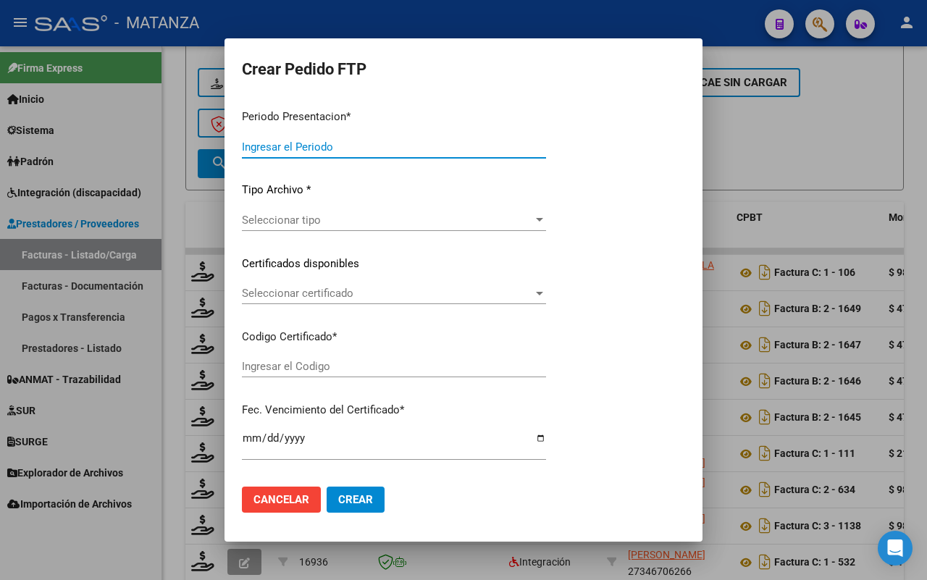
type input "202508"
type input "$ 98.964,88"
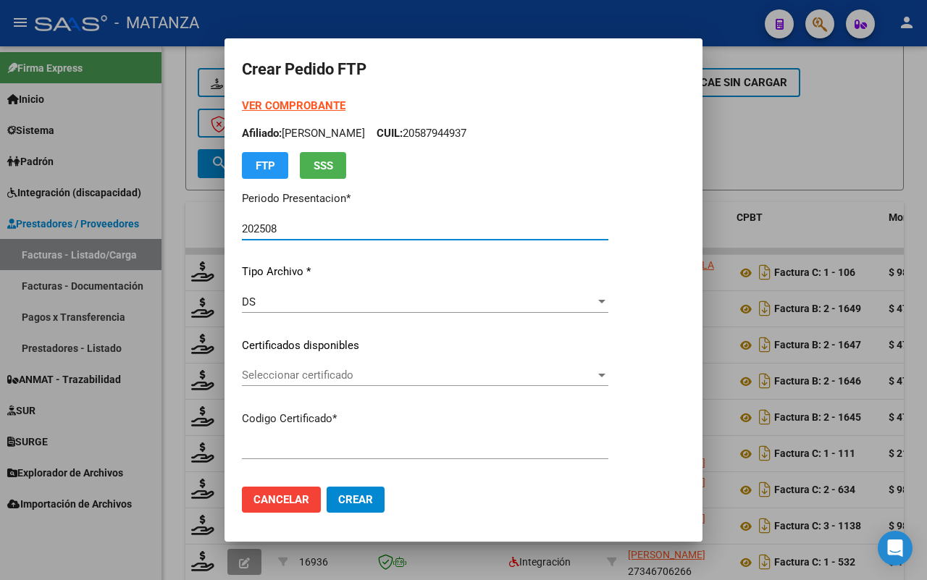
type input "ARG01-00055509726-20241120-20261120-BUE"
type input "[DATE]"
click at [508, 371] on span "Seleccionar certificado" at bounding box center [418, 375] width 353 height 13
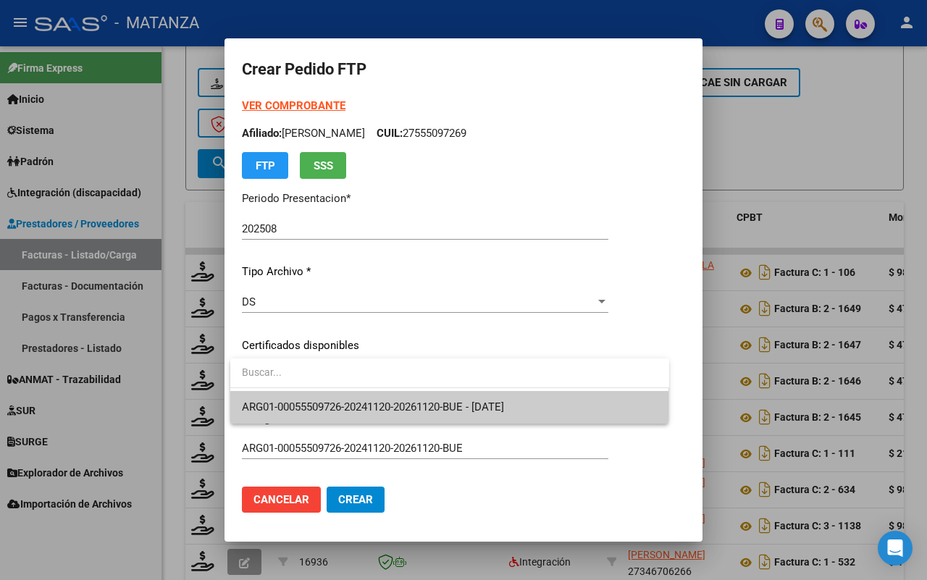
click at [504, 402] on span "ARG01-00055509726-20241120-20261120-BUE - [DATE]" at bounding box center [373, 406] width 262 height 13
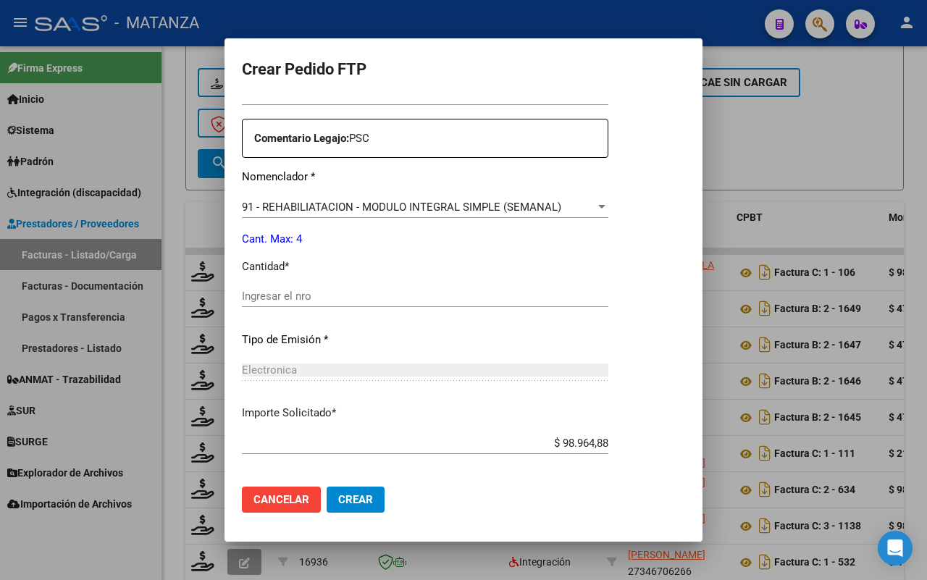
scroll to position [543, 0]
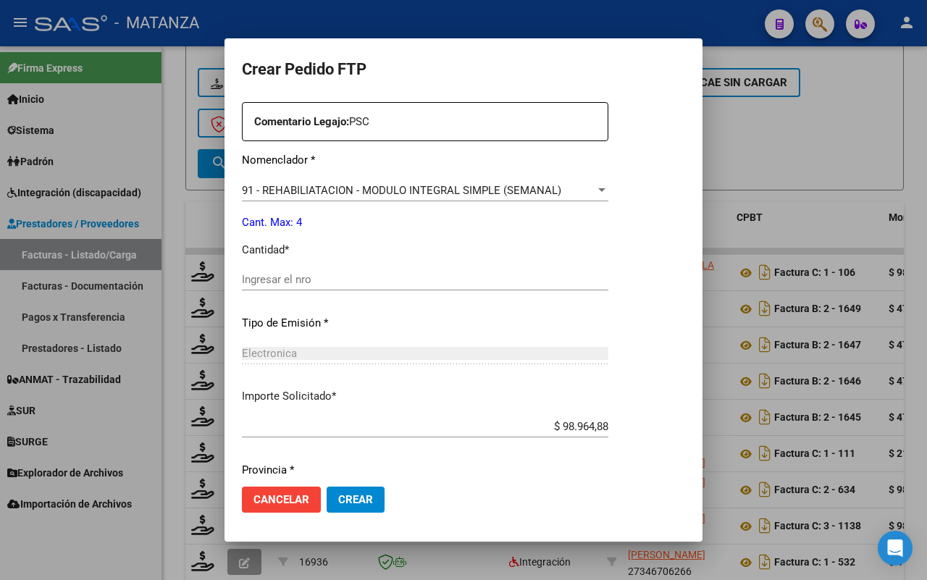
click at [310, 280] on input "Ingresar el nro" at bounding box center [425, 279] width 366 height 13
type input "4"
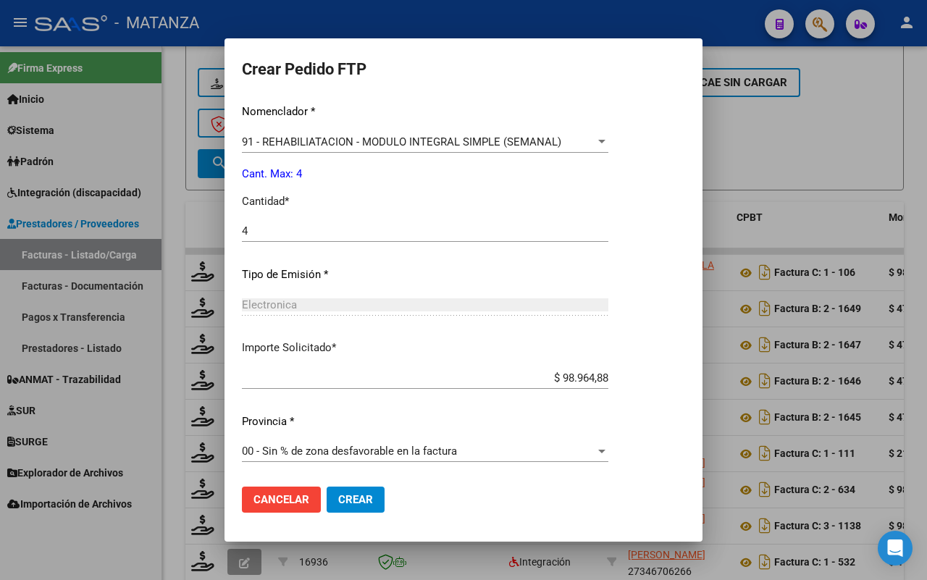
drag, startPoint x: 359, startPoint y: 492, endPoint x: 460, endPoint y: 411, distance: 129.2
click at [359, 490] on button "Crear" at bounding box center [356, 500] width 58 height 26
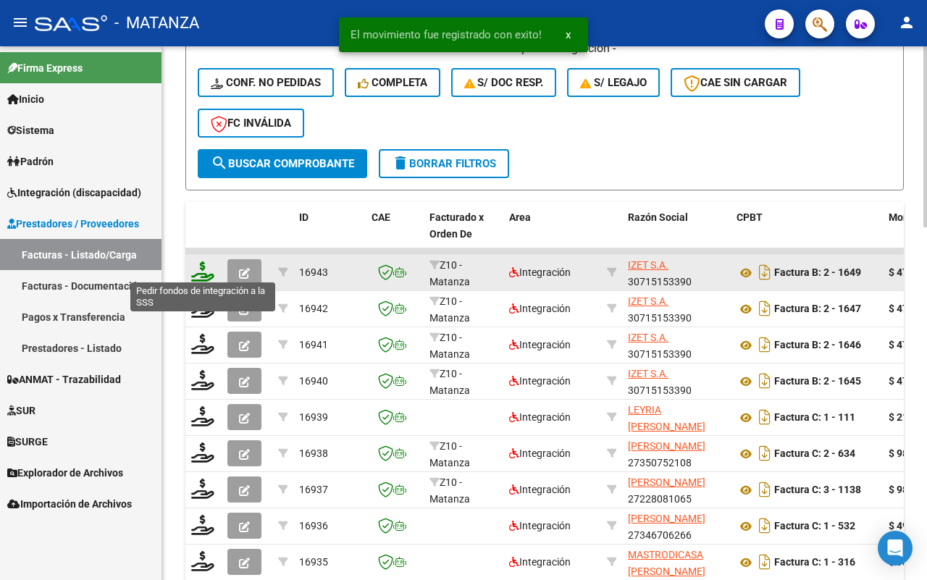
click at [201, 268] on icon at bounding box center [202, 271] width 23 height 20
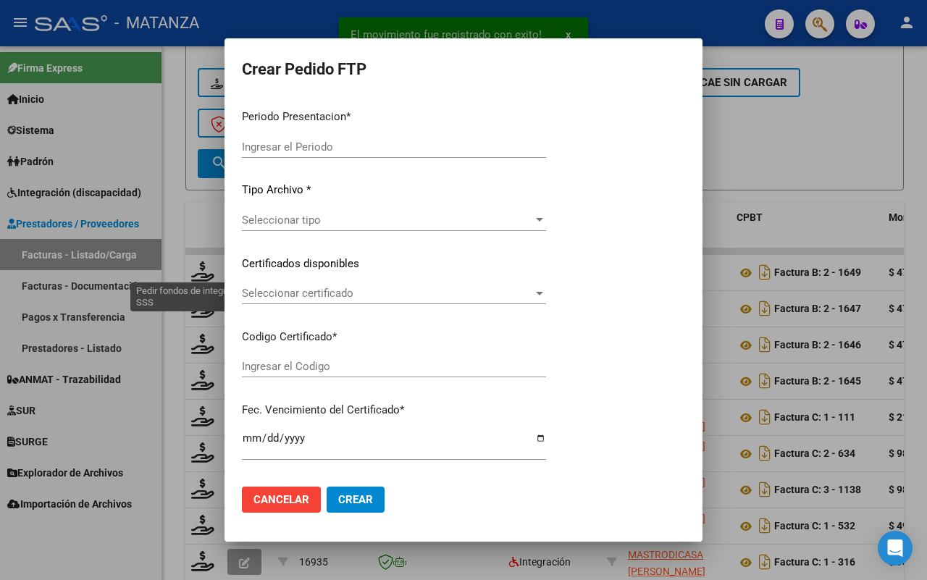
type input "202508"
type input "$ 475.830,36"
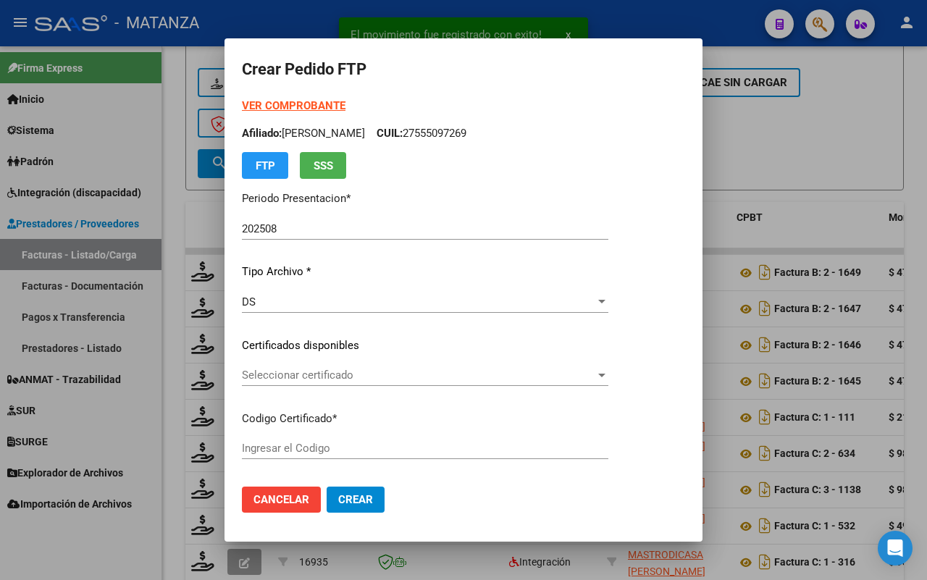
type input "ARG02-00056123436-20230711-20260711-BS"
type input "[DATE]"
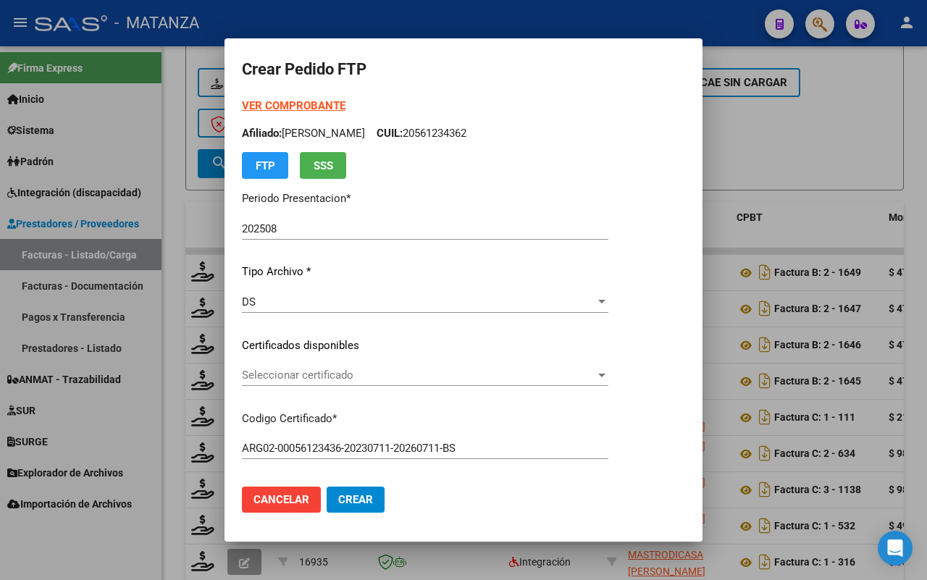
click at [493, 373] on span "Seleccionar certificado" at bounding box center [418, 375] width 353 height 13
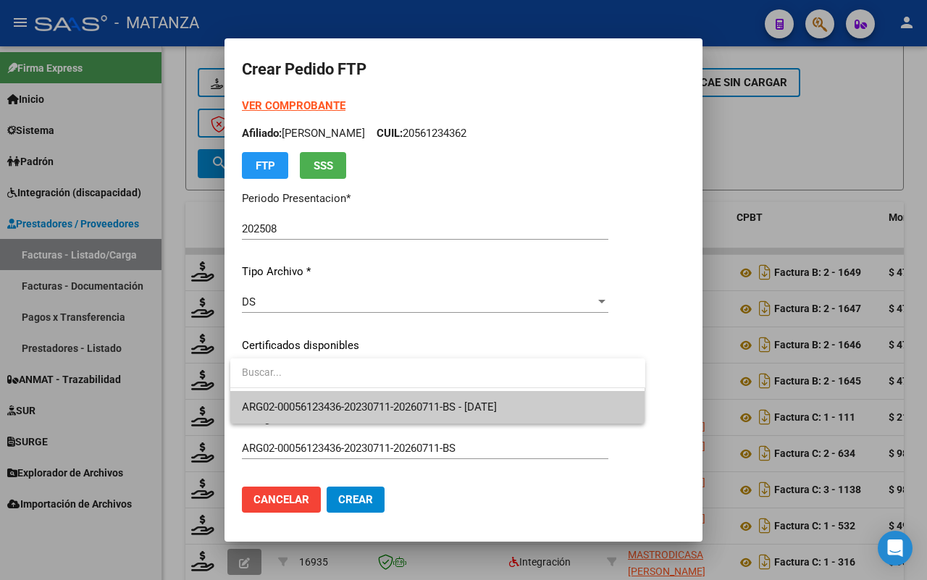
click at [436, 409] on span "ARG02-00056123436-20230711-20260711-BS - [DATE]" at bounding box center [369, 406] width 255 height 13
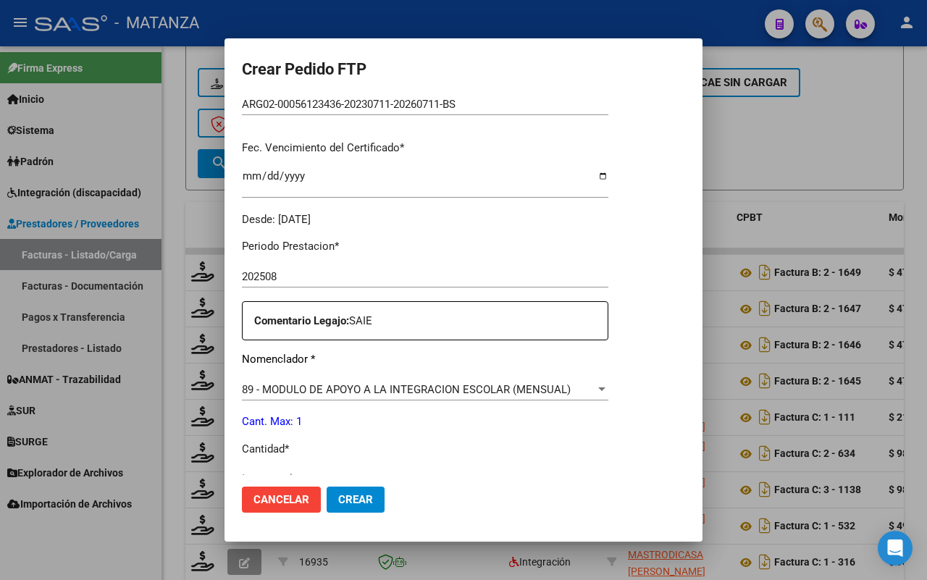
scroll to position [362, 0]
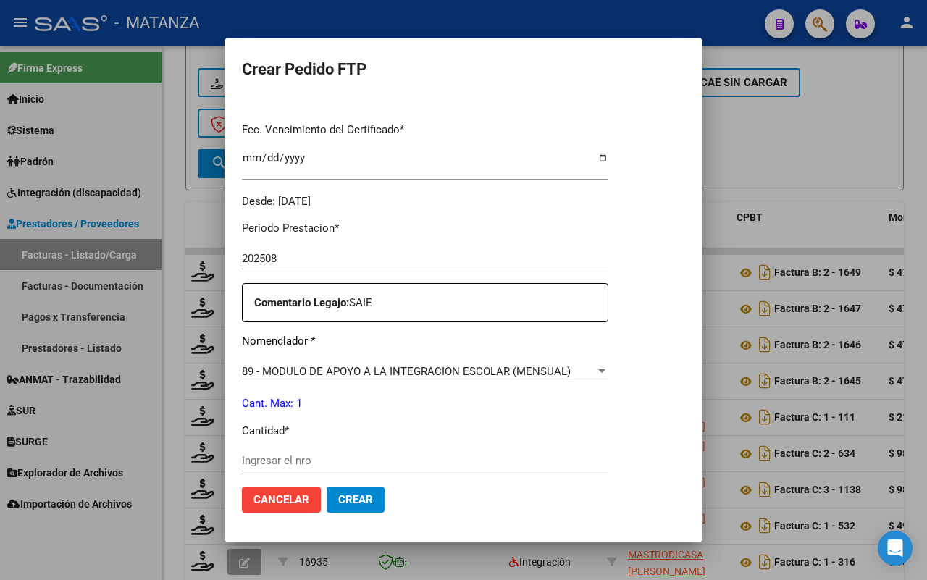
click at [339, 454] on input "Ingresar el nro" at bounding box center [425, 460] width 366 height 13
type input "1"
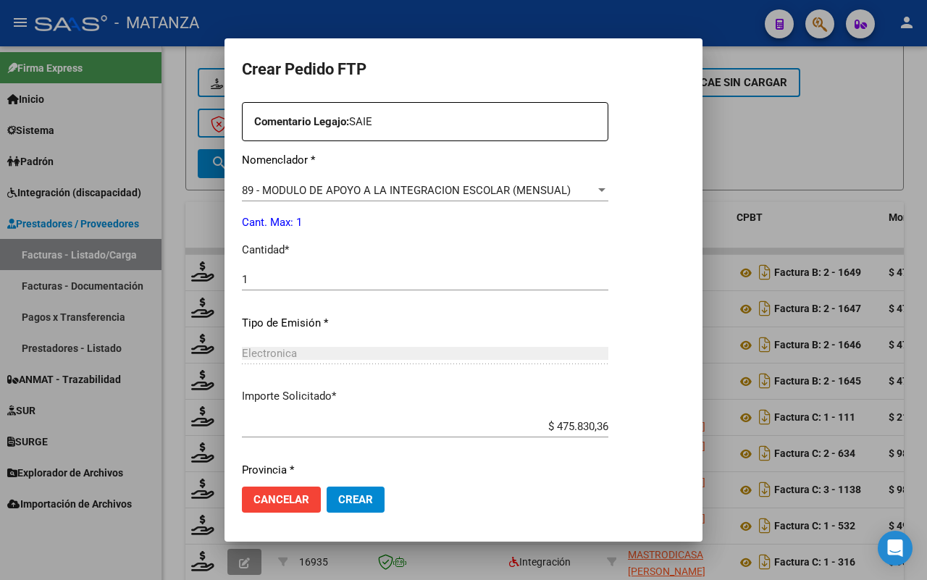
click at [362, 496] on span "Crear" at bounding box center [355, 499] width 35 height 13
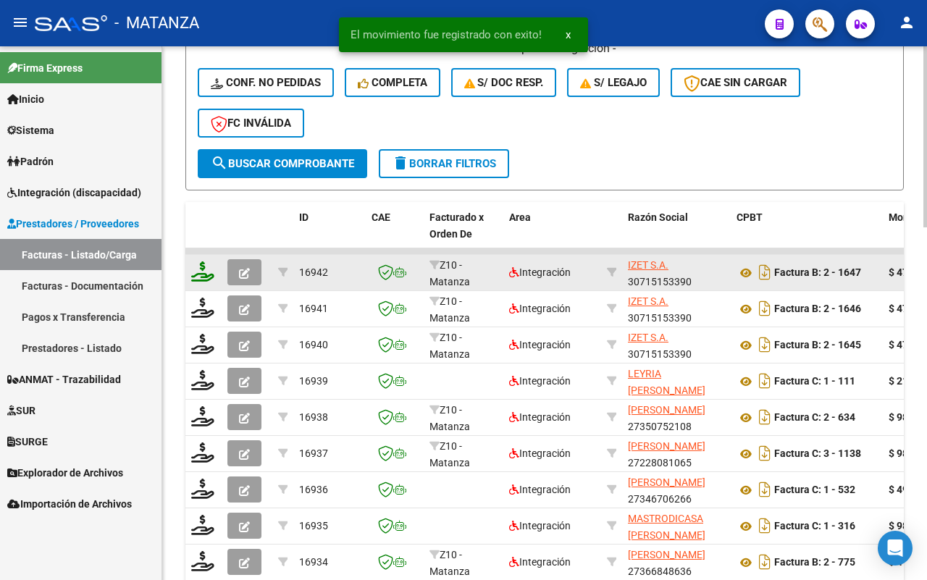
click at [201, 270] on icon at bounding box center [202, 271] width 23 height 20
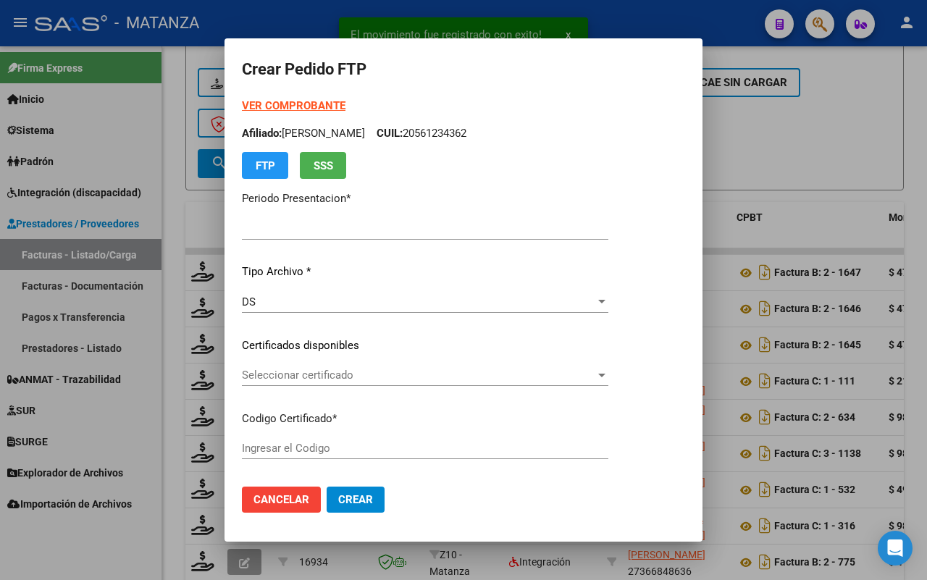
type input "202508"
type input "$ 475.830,36"
type input "ARG02000585306982023091920280919-BD"
type input "[DATE]"
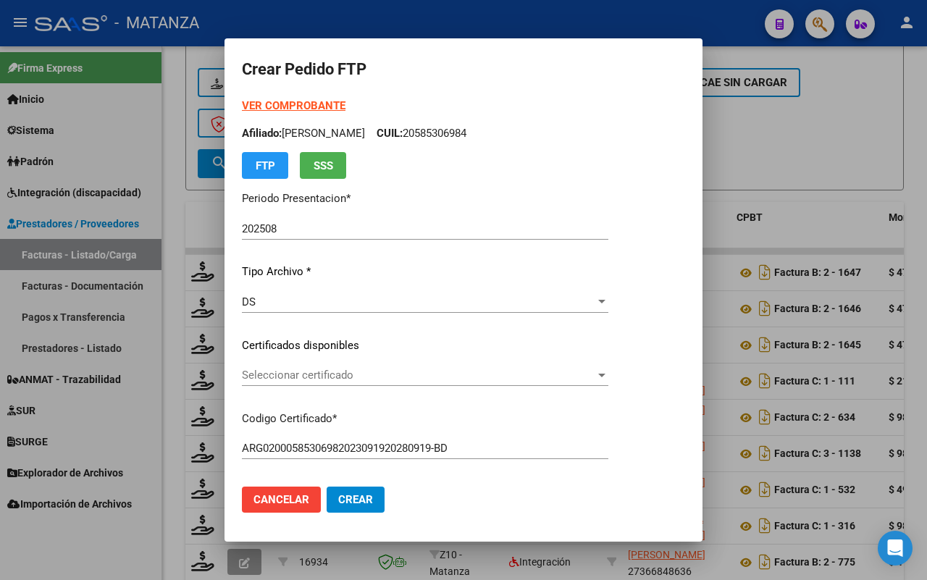
click at [458, 377] on span "Seleccionar certificado" at bounding box center [418, 375] width 353 height 13
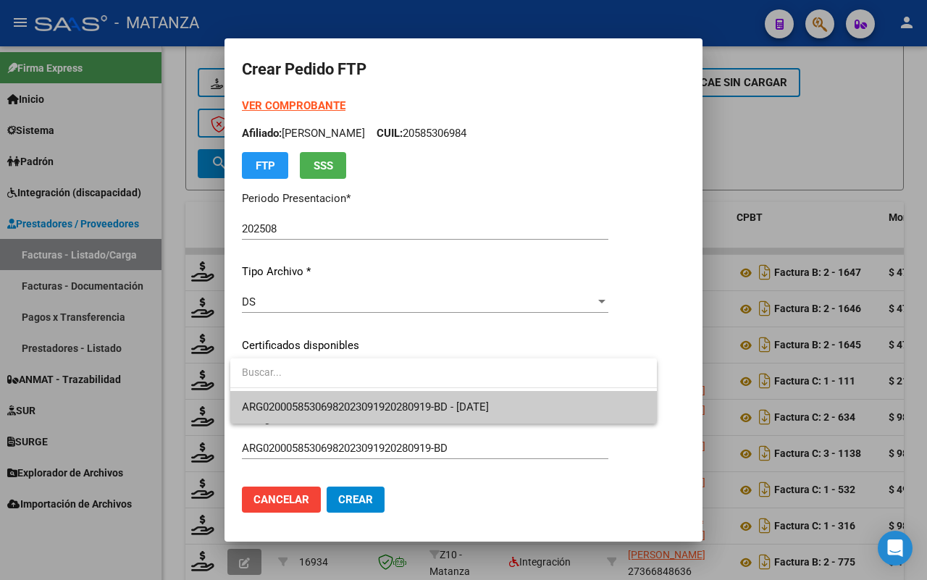
click at [458, 402] on span "ARG02000585306982023091920280919-BD - [DATE]" at bounding box center [365, 406] width 247 height 13
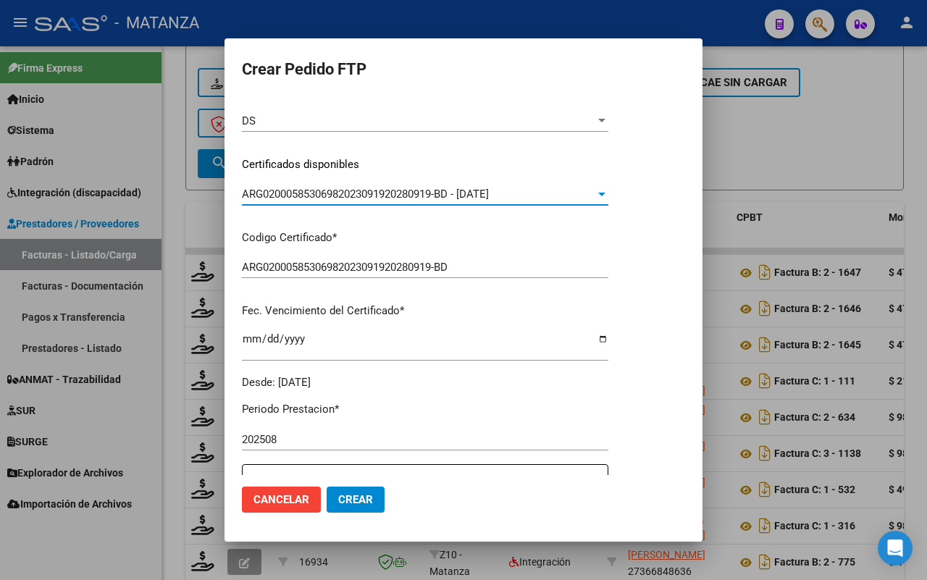
scroll to position [0, 0]
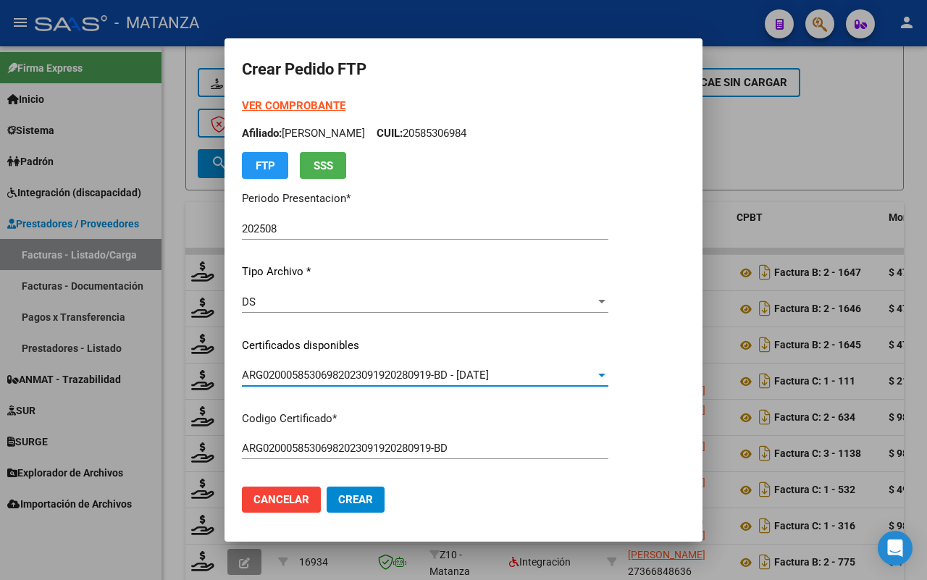
click at [813, 164] on div at bounding box center [463, 290] width 927 height 580
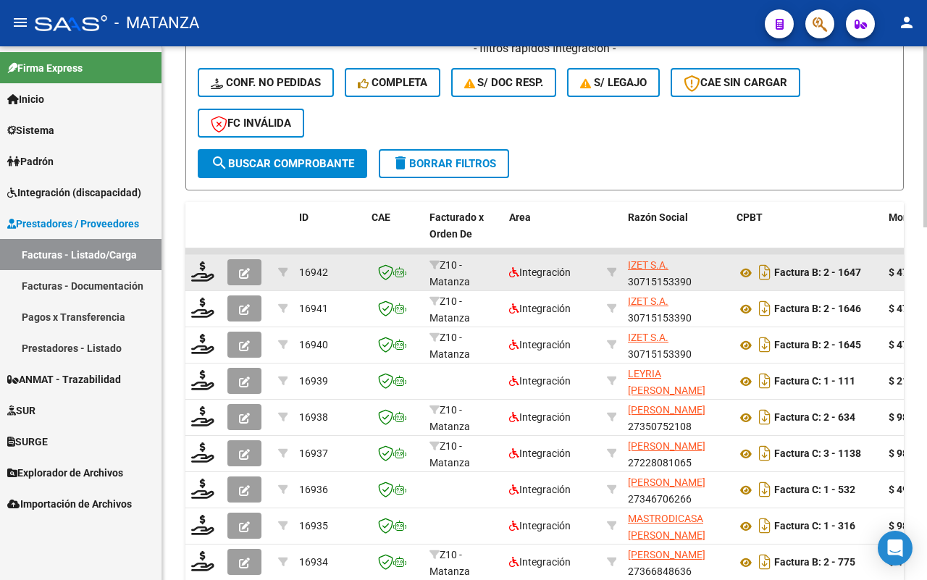
click at [243, 269] on icon "button" at bounding box center [244, 273] width 11 height 11
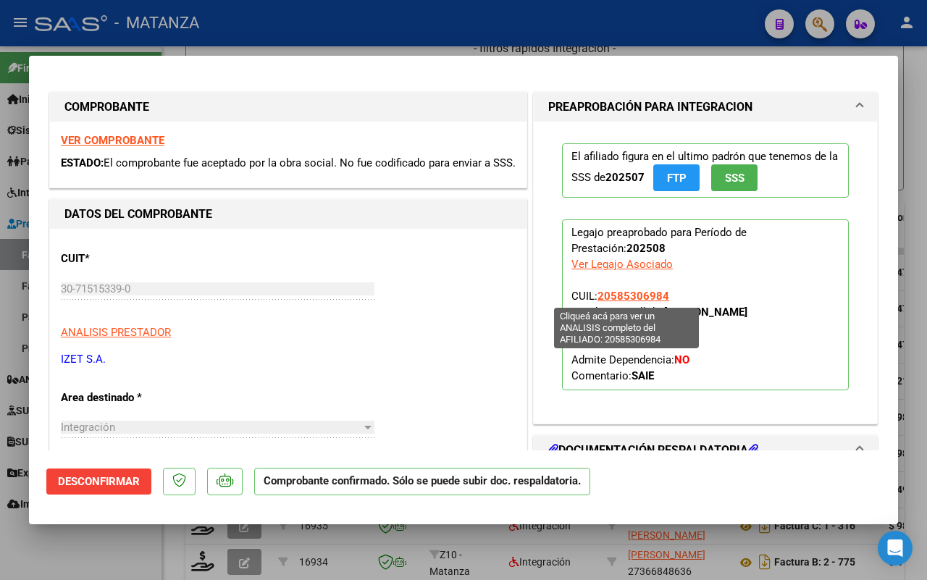
click at [637, 295] on span "20585306984" at bounding box center [633, 296] width 72 height 13
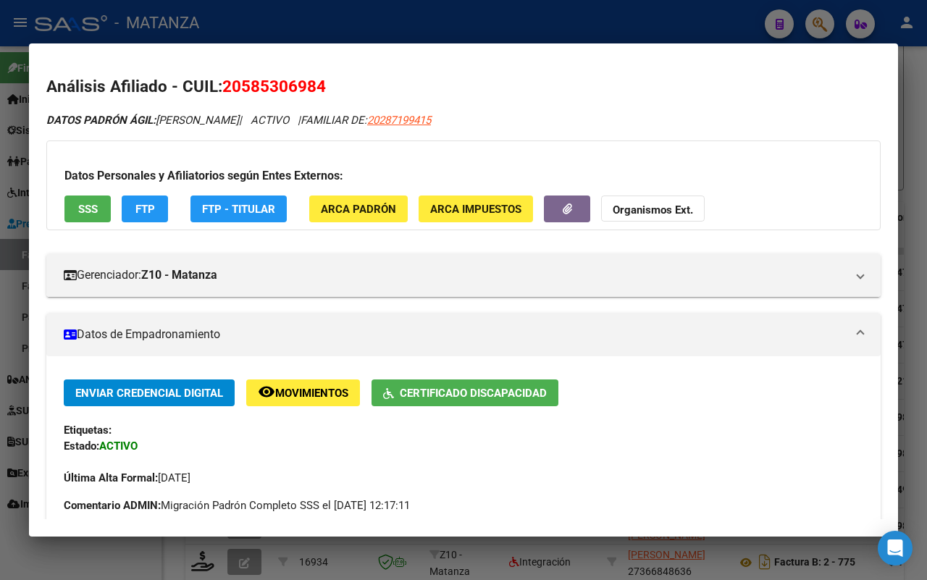
click at [468, 391] on span "Certificado Discapacidad" at bounding box center [473, 393] width 147 height 13
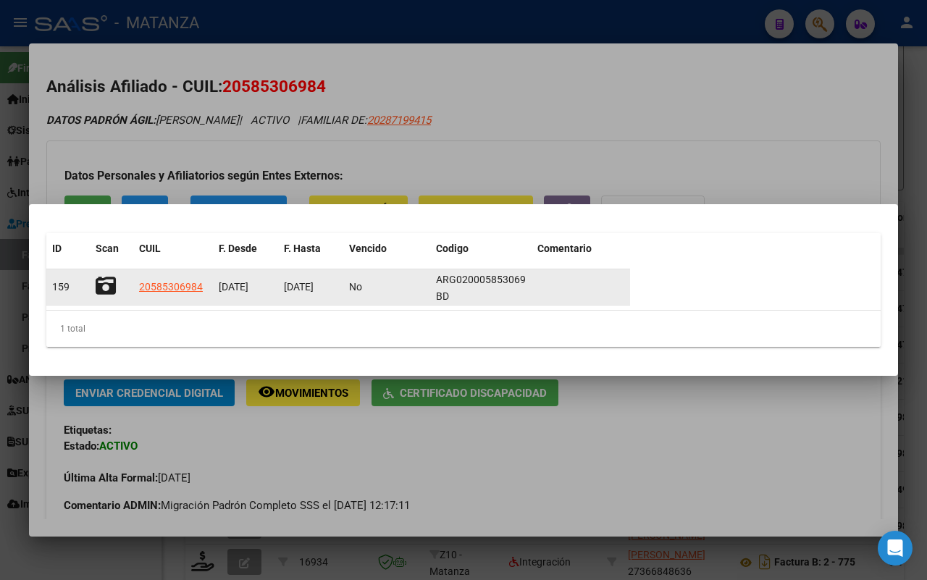
click at [98, 277] on icon at bounding box center [106, 286] width 20 height 20
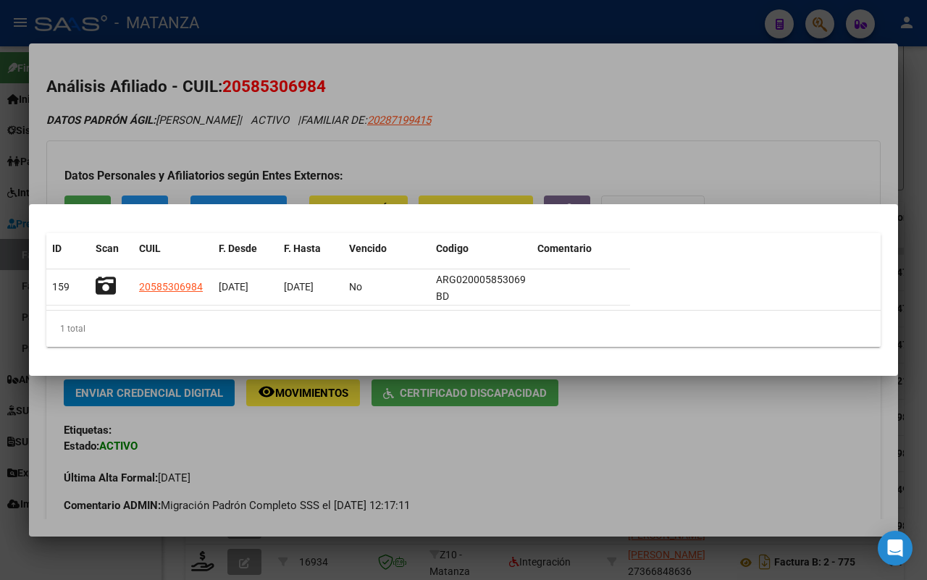
click at [613, 458] on div at bounding box center [463, 290] width 927 height 580
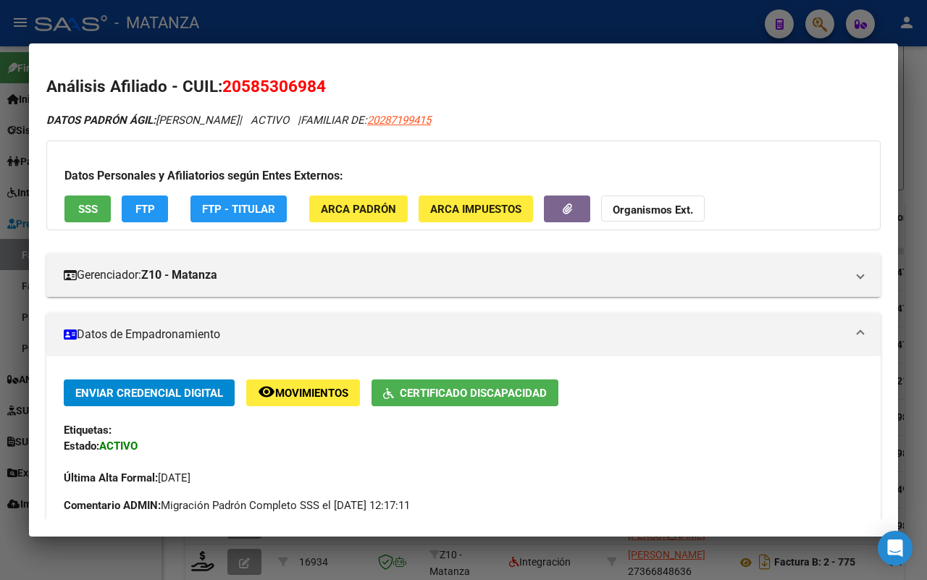
drag, startPoint x: 306, startPoint y: 83, endPoint x: 237, endPoint y: 82, distance: 69.5
click at [222, 82] on h2 "Análisis Afiliado - CUIL: 20585306984" at bounding box center [463, 87] width 834 height 25
copy span "20585306984"
click at [106, 558] on div at bounding box center [463, 290] width 927 height 580
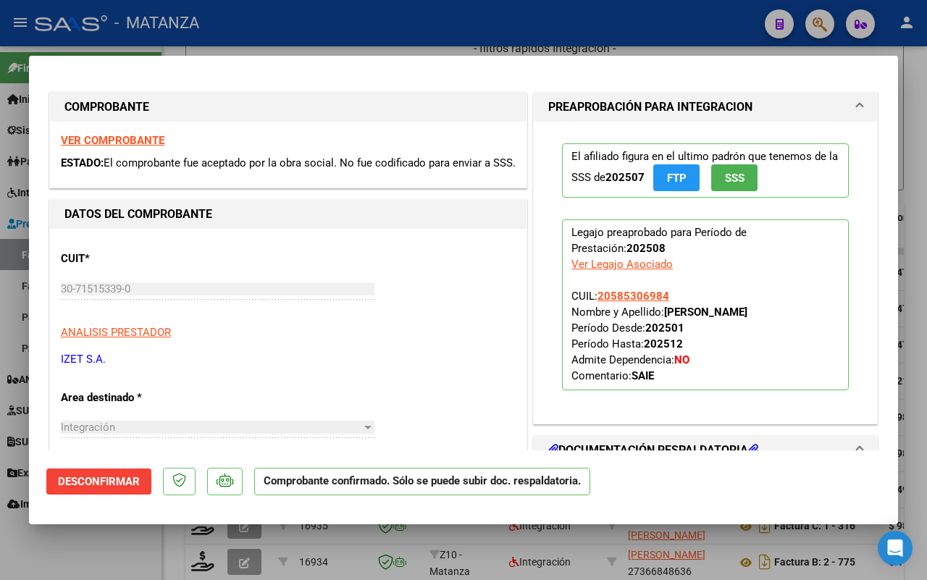
click at [106, 558] on div at bounding box center [463, 290] width 927 height 580
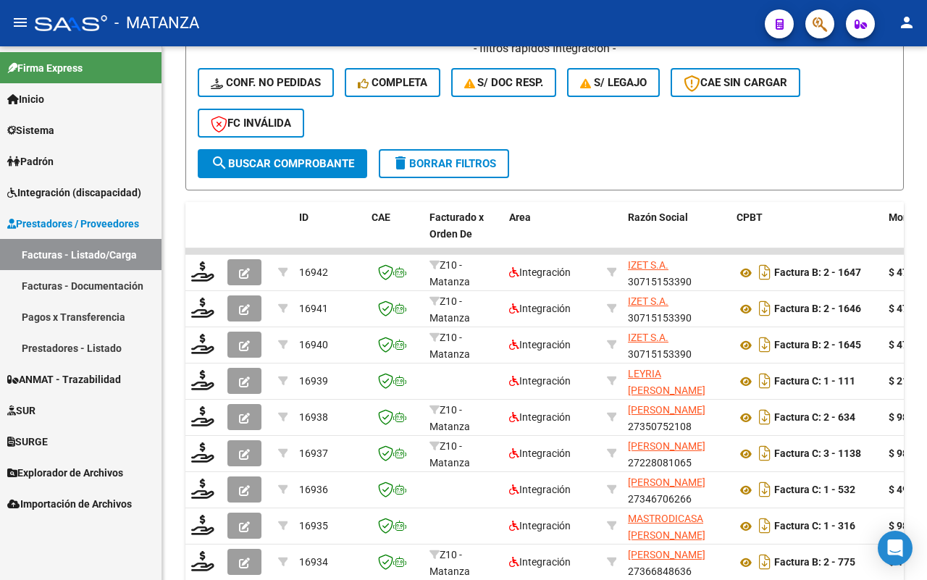
scroll to position [724, 0]
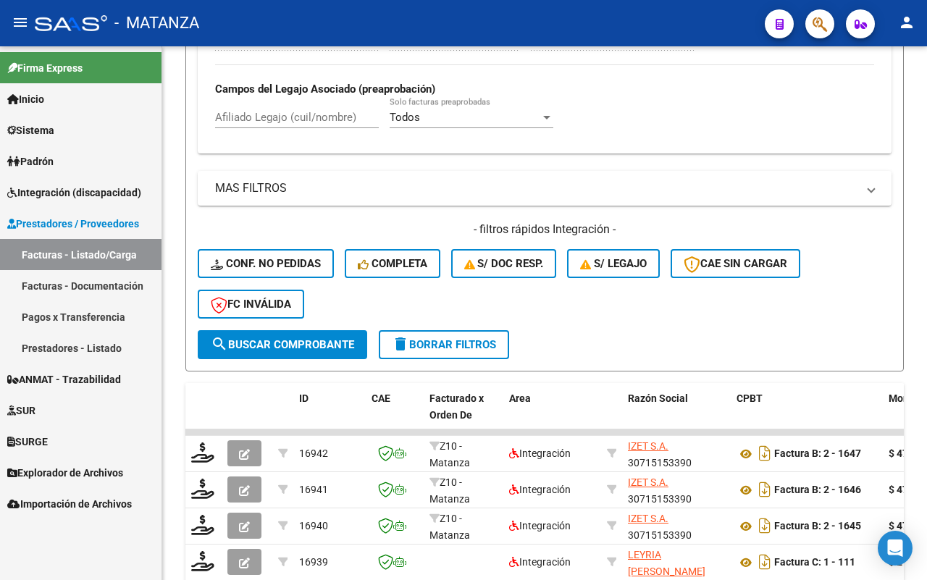
click at [73, 188] on span "Integración (discapacidad)" at bounding box center [74, 193] width 134 height 16
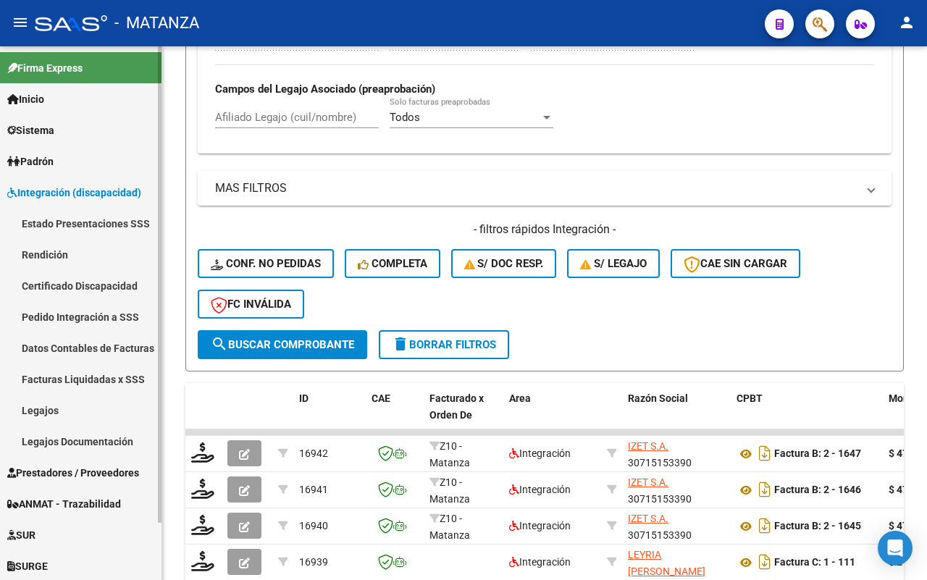
click at [100, 283] on link "Certificado Discapacidad" at bounding box center [80, 285] width 161 height 31
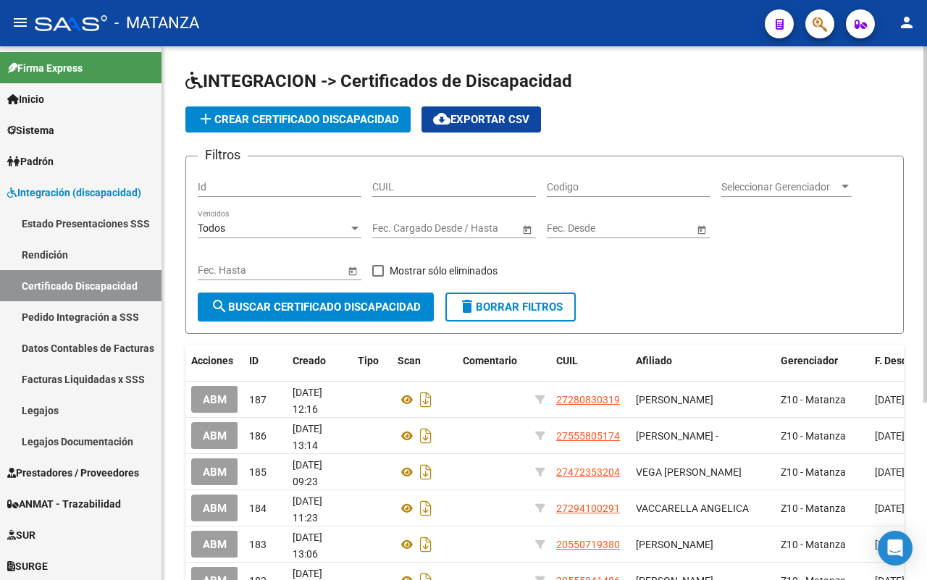
drag, startPoint x: 398, startPoint y: 195, endPoint x: 406, endPoint y: 195, distance: 8.0
click at [402, 195] on div "CUIL" at bounding box center [454, 182] width 164 height 29
paste input "20-58530698-4"
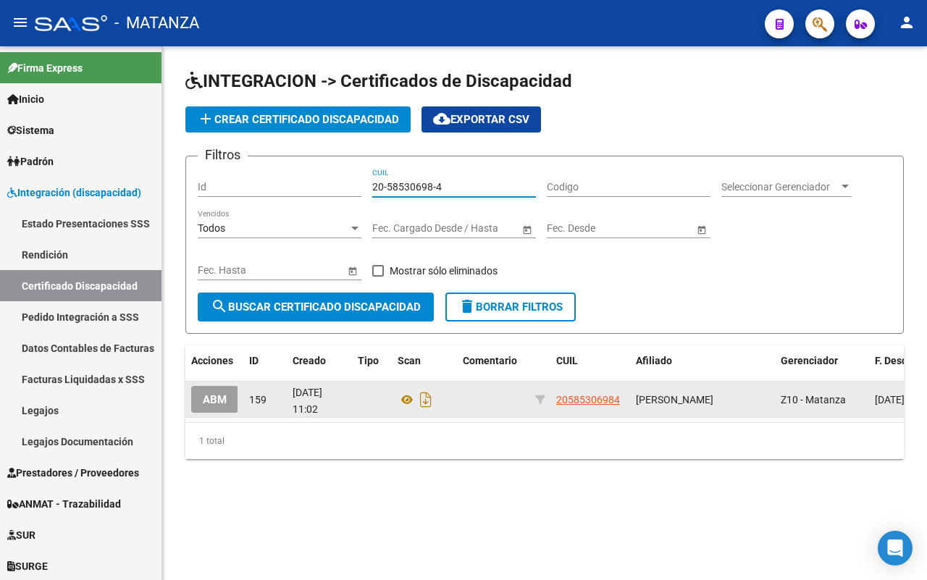
type input "20-58530698-4"
click at [215, 405] on button "ABM" at bounding box center [214, 399] width 47 height 27
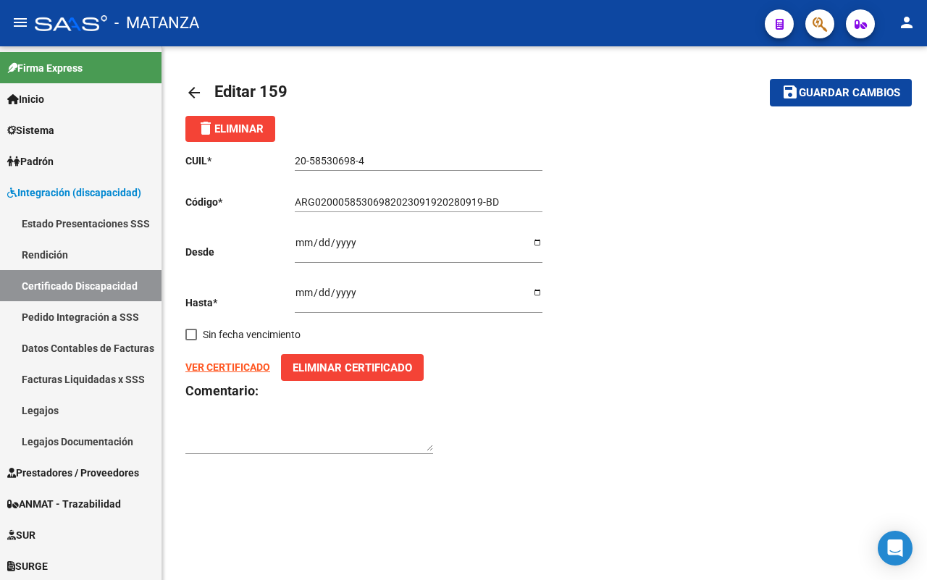
click at [500, 201] on input "ARG02000585306982023091920280919-BD" at bounding box center [419, 202] width 248 height 12
click at [833, 88] on span "Guardar cambios" at bounding box center [849, 93] width 101 height 13
type input "ARG02000585306982023091920280919BS"
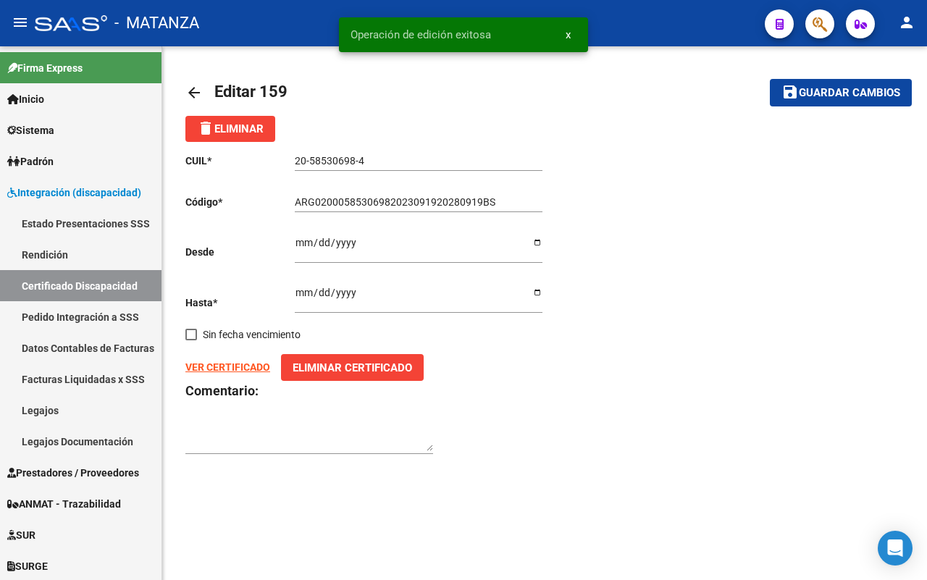
drag, startPoint x: 594, startPoint y: 370, endPoint x: 610, endPoint y: 370, distance: 15.2
click at [596, 370] on div "CUIL * 20-58530698-4 Ingresar el CUIL Código * ARG02000585306982023091920280919…" at bounding box center [544, 304] width 718 height 324
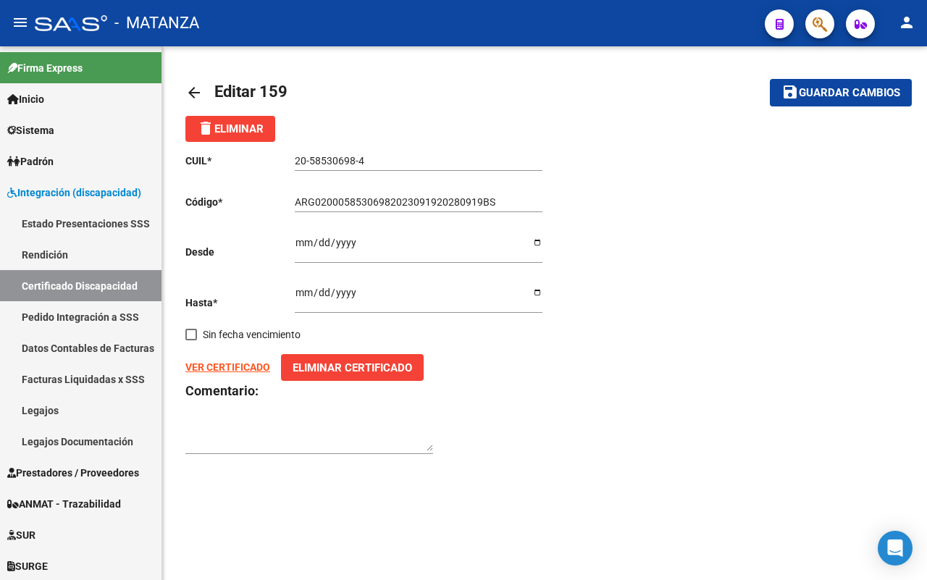
click at [189, 93] on mat-icon "arrow_back" at bounding box center [193, 92] width 17 height 17
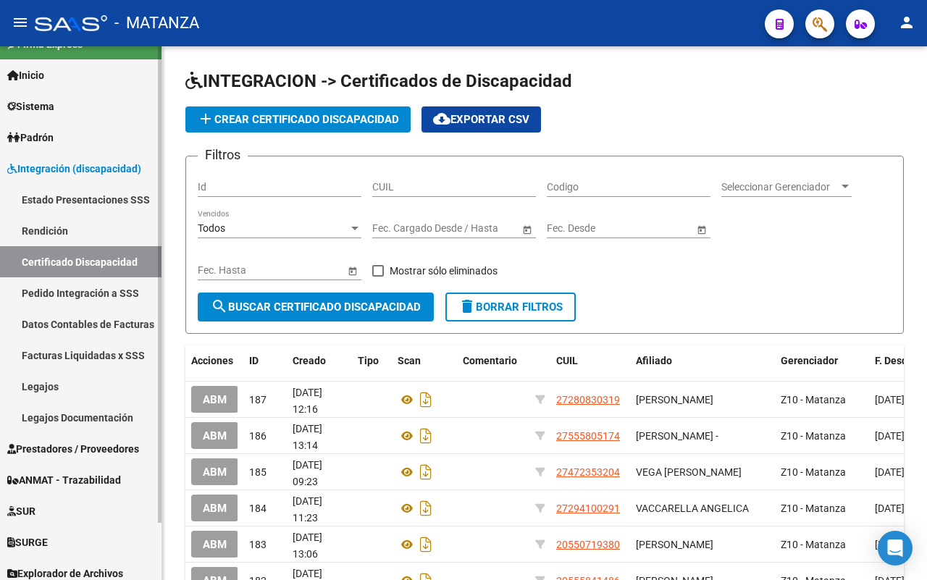
scroll to position [63, 0]
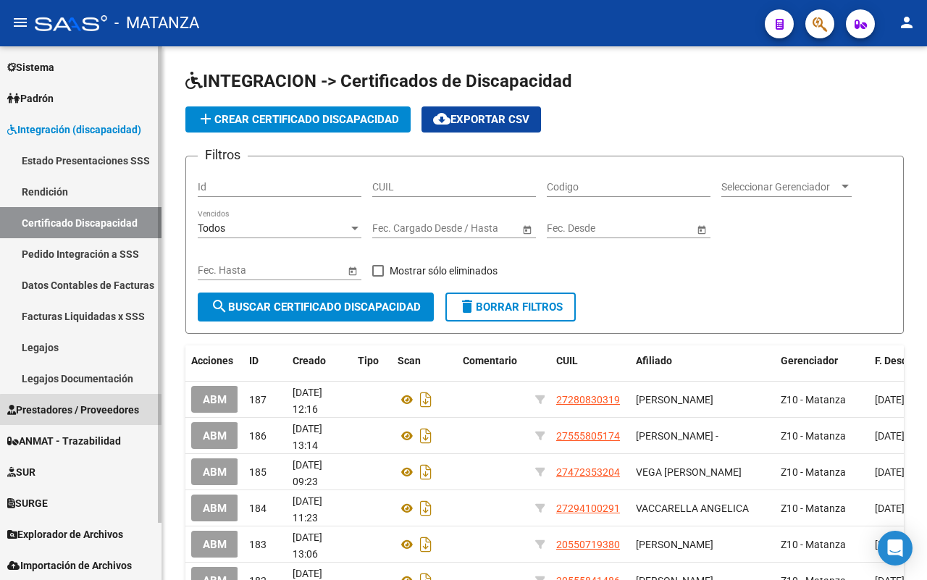
click at [98, 411] on span "Prestadores / Proveedores" at bounding box center [73, 410] width 132 height 16
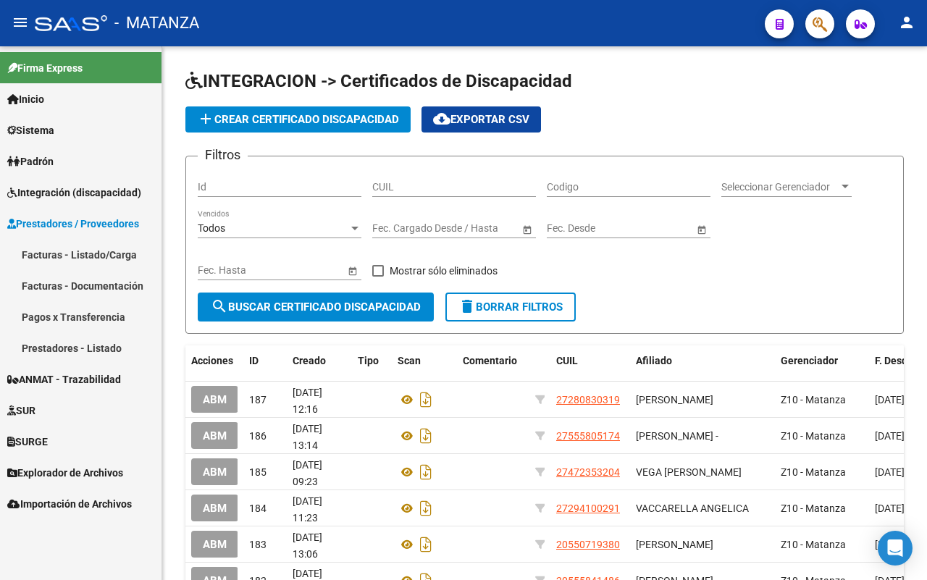
scroll to position [0, 0]
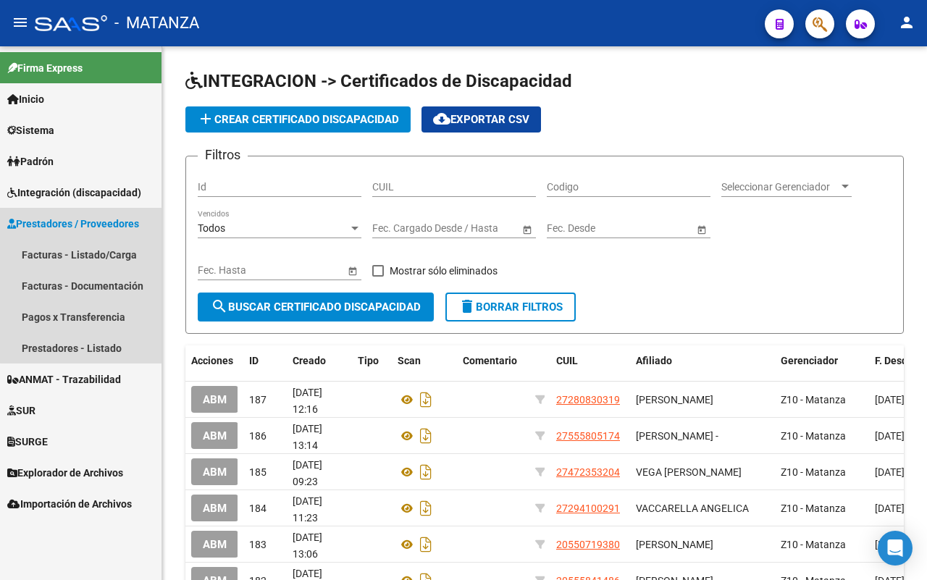
click at [82, 222] on span "Prestadores / Proveedores" at bounding box center [73, 224] width 132 height 16
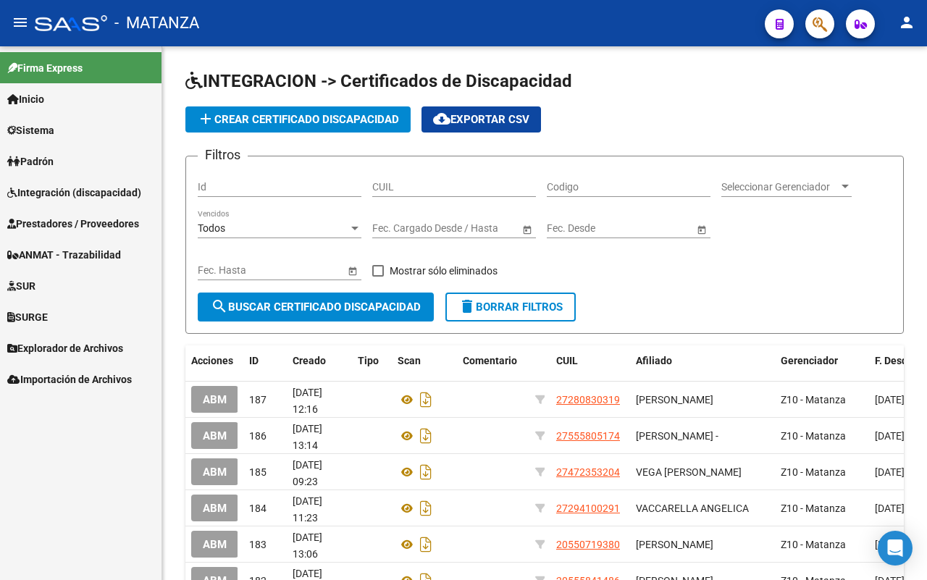
click at [112, 219] on span "Prestadores / Proveedores" at bounding box center [73, 224] width 132 height 16
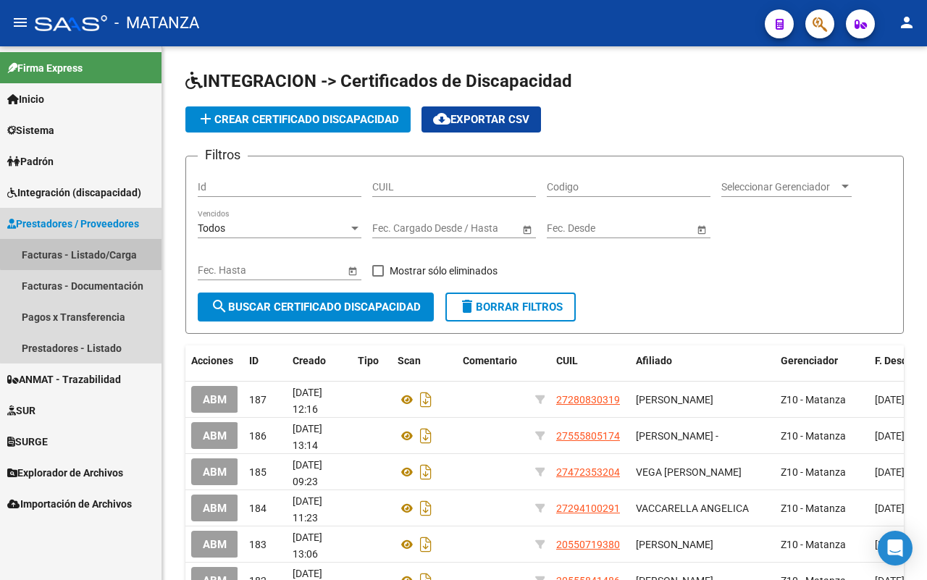
click at [96, 248] on link "Facturas - Listado/Carga" at bounding box center [80, 254] width 161 height 31
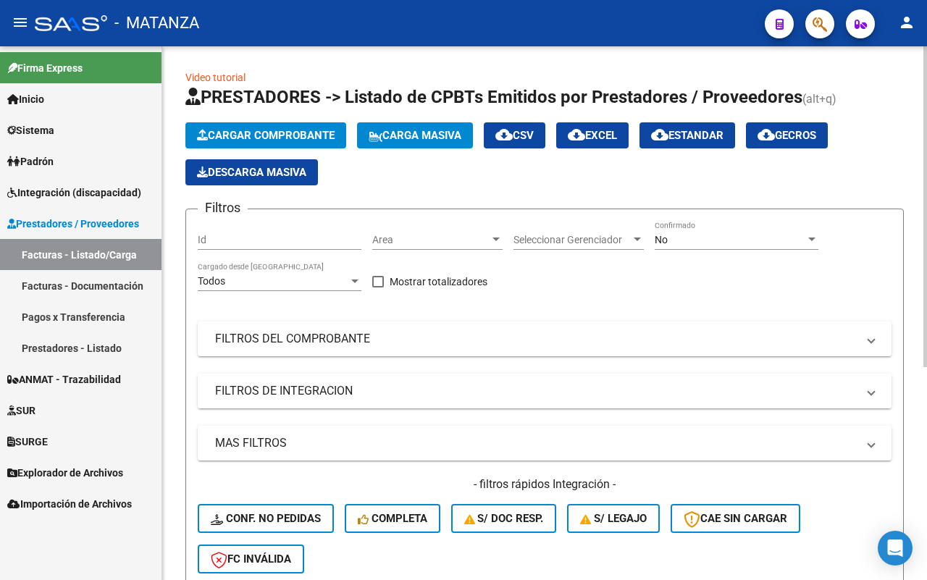
click at [424, 384] on mat-panel-title "FILTROS DE INTEGRACION" at bounding box center [535, 391] width 641 height 16
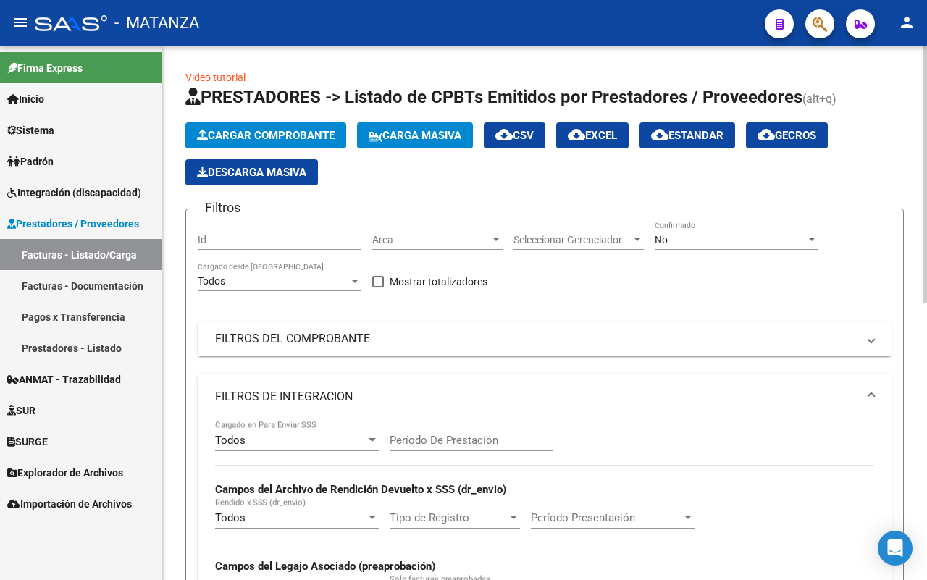
scroll to position [91, 0]
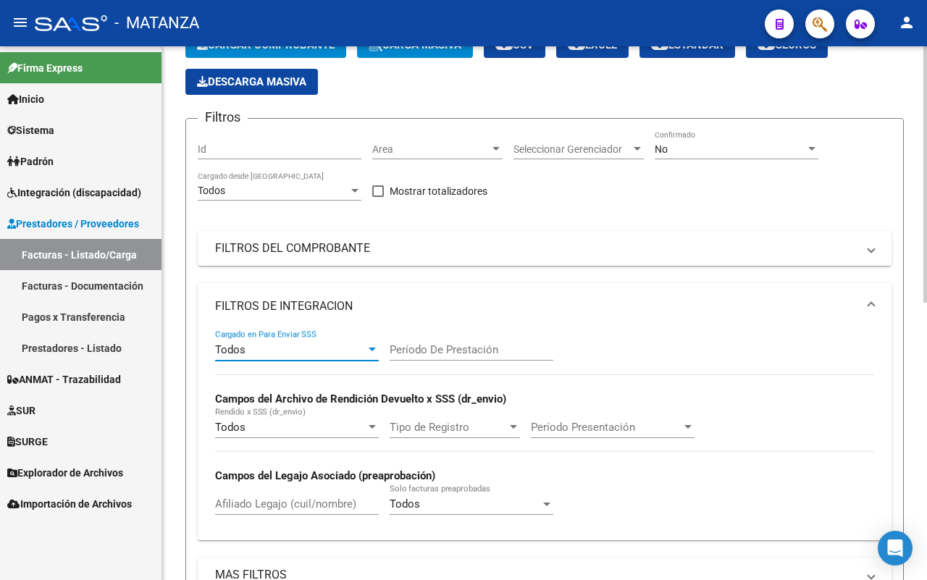
click at [338, 349] on div "Todos" at bounding box center [290, 349] width 151 height 13
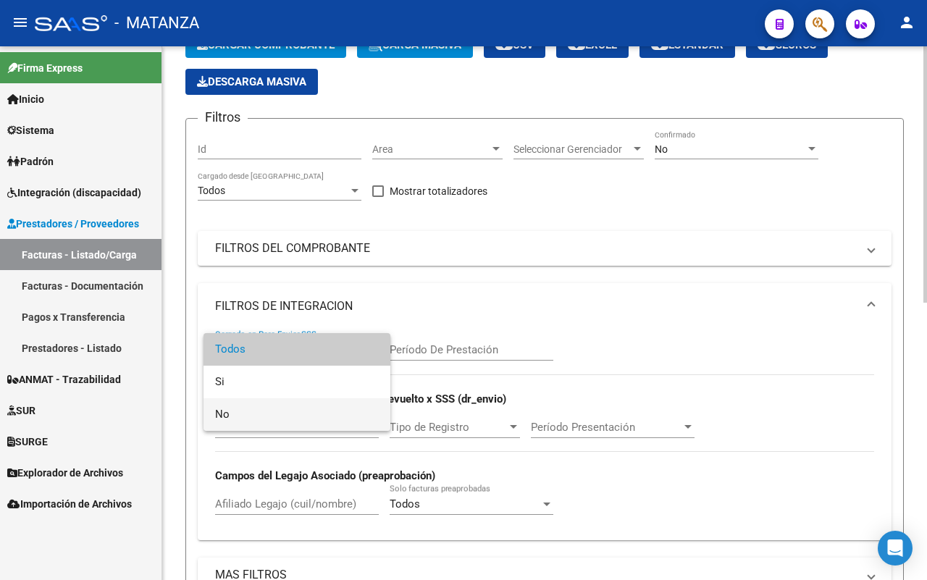
drag, startPoint x: 315, startPoint y: 424, endPoint x: 442, endPoint y: 356, distance: 144.1
click at [315, 421] on span "No" at bounding box center [297, 414] width 164 height 33
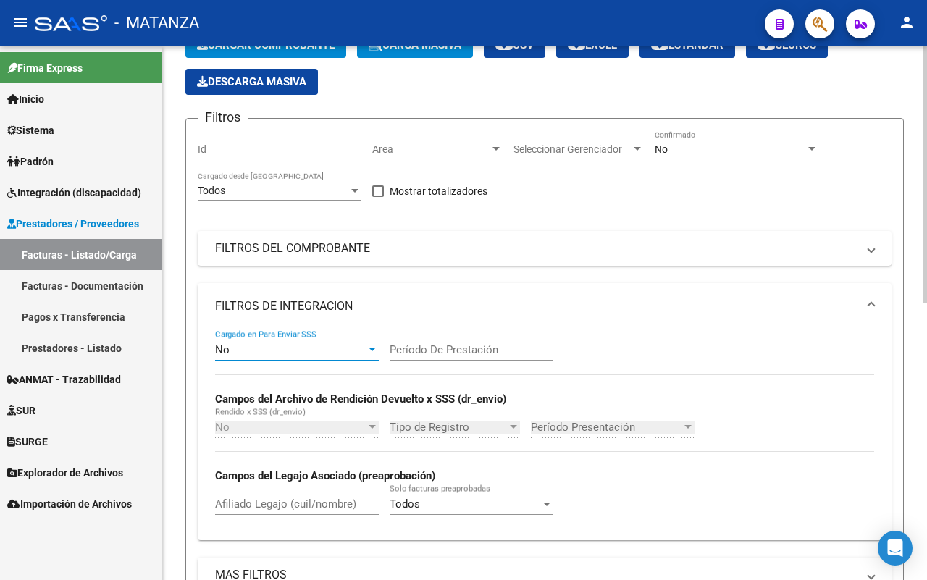
click at [446, 348] on input "Período De Prestación" at bounding box center [472, 349] width 164 height 13
type input "202508"
click at [733, 151] on div "No" at bounding box center [730, 149] width 151 height 12
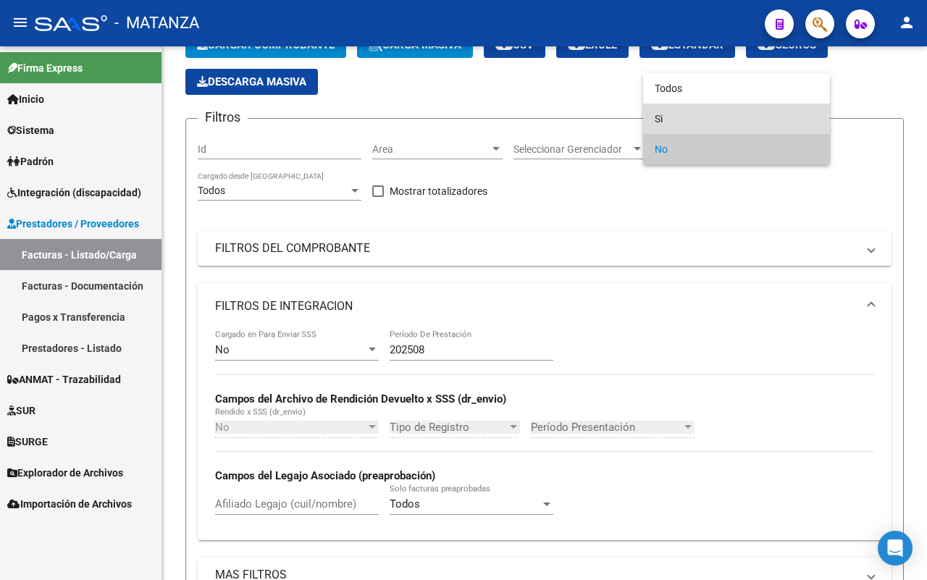
click at [722, 116] on span "Si" at bounding box center [737, 119] width 164 height 30
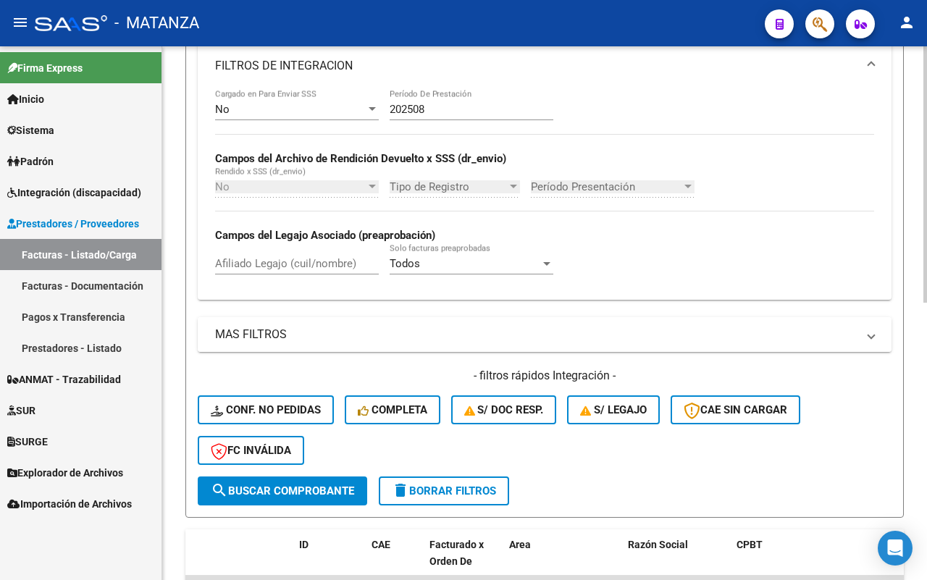
scroll to position [453, 0]
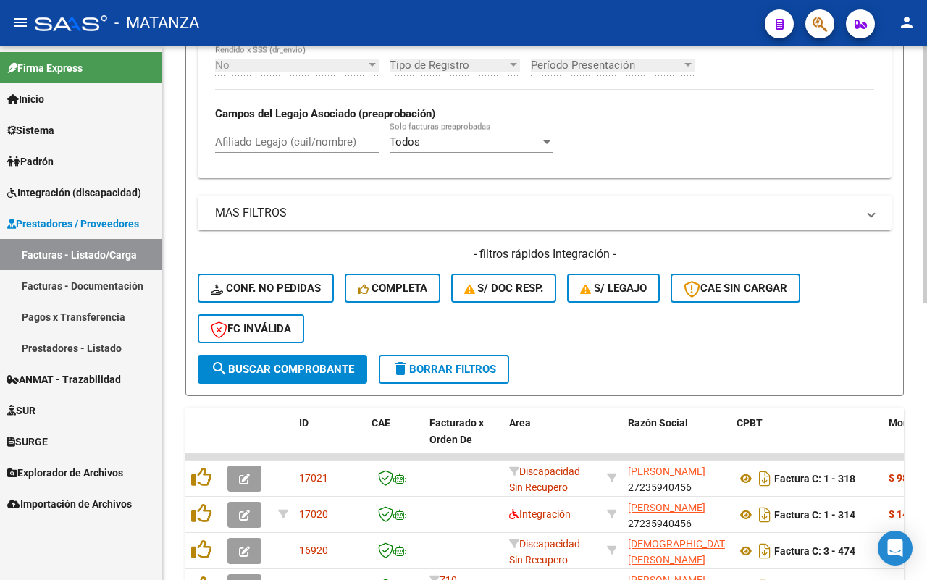
drag, startPoint x: 301, startPoint y: 370, endPoint x: 547, endPoint y: 369, distance: 245.5
click at [306, 369] on span "search Buscar Comprobante" at bounding box center [282, 369] width 143 height 13
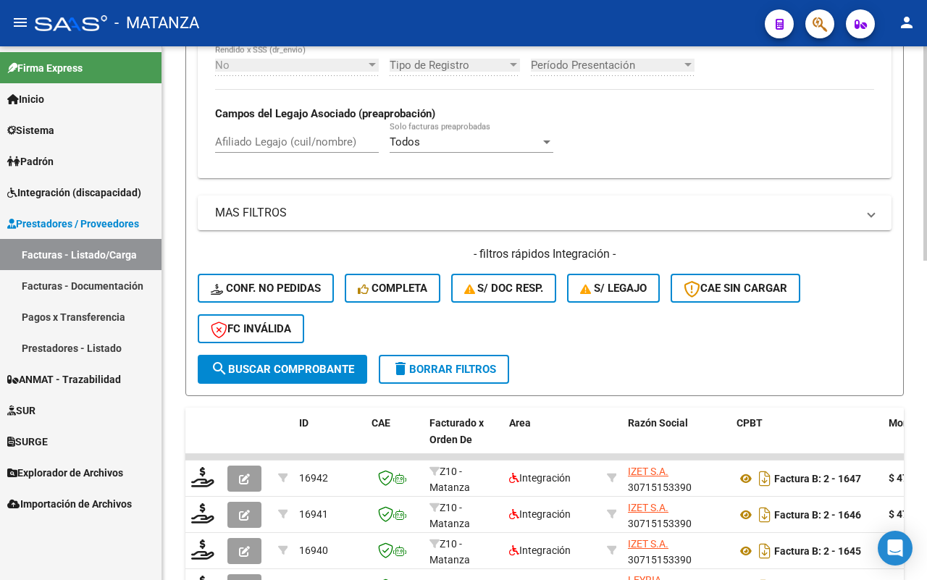
scroll to position [724, 0]
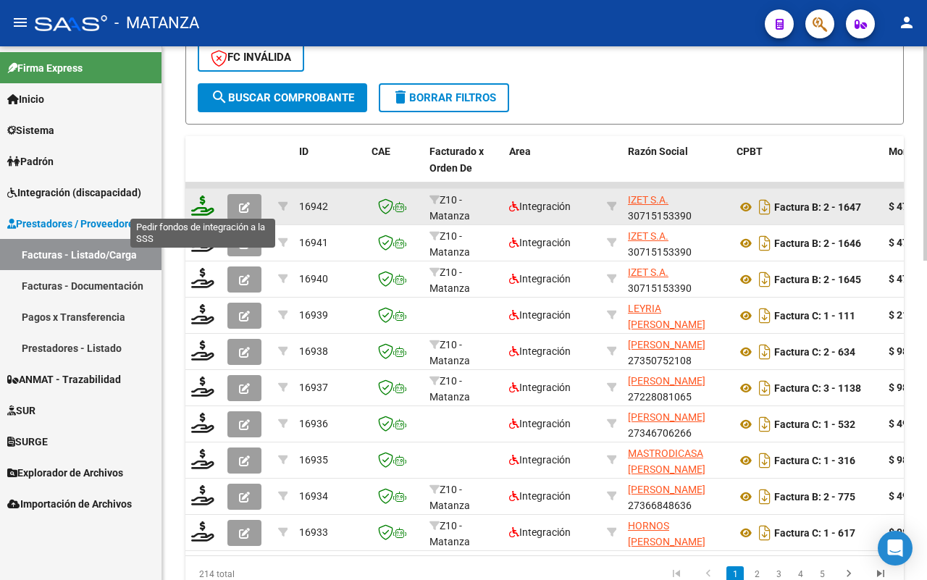
click at [197, 204] on icon at bounding box center [202, 205] width 23 height 20
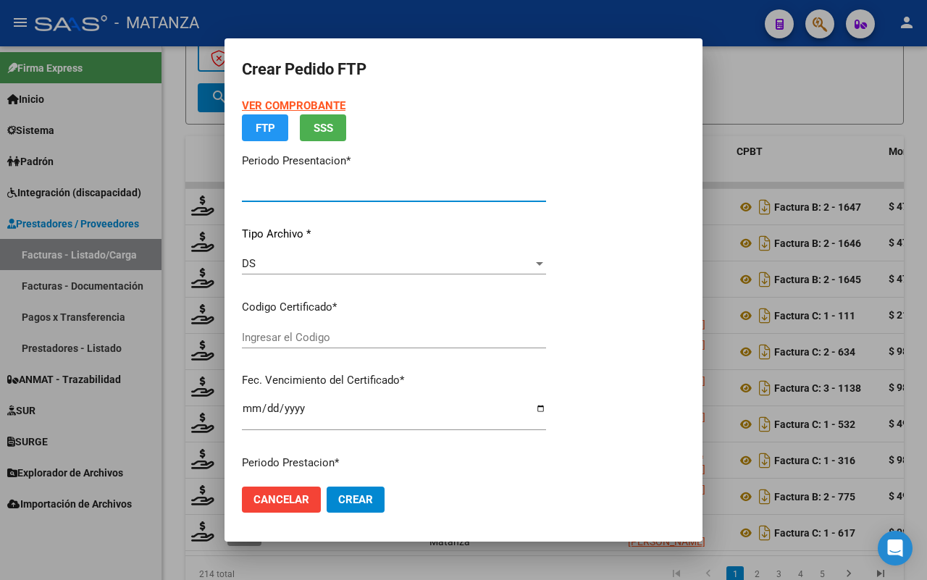
type input "202508"
type input "$ 475.830,36"
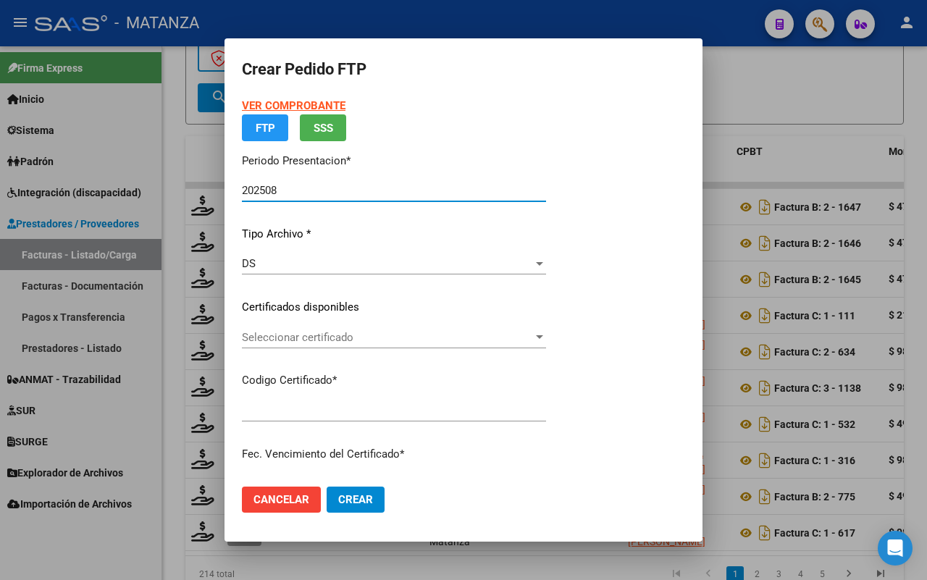
type input "ARG02000585306982023091920280919BS"
type input "[DATE]"
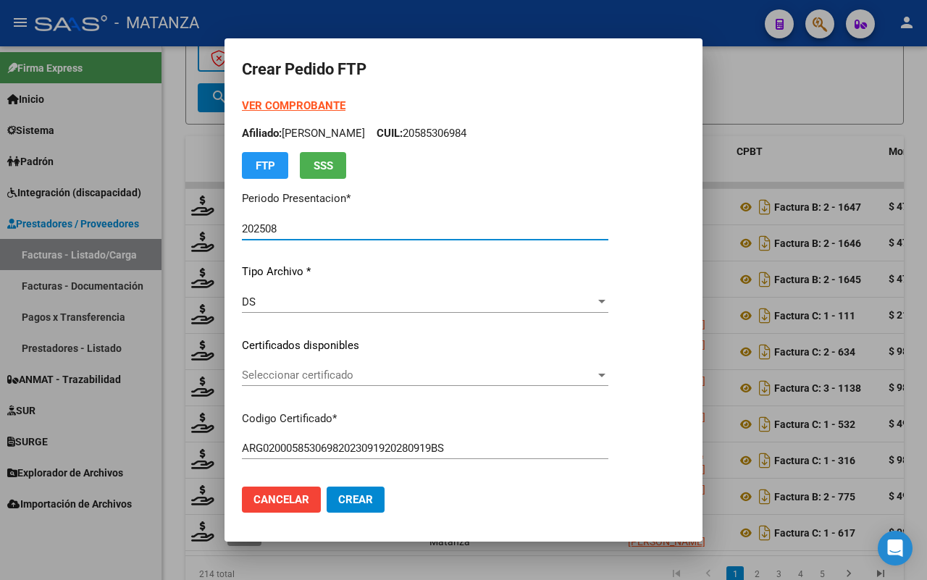
click at [490, 380] on div "Seleccionar certificado Seleccionar certificado" at bounding box center [425, 375] width 366 height 22
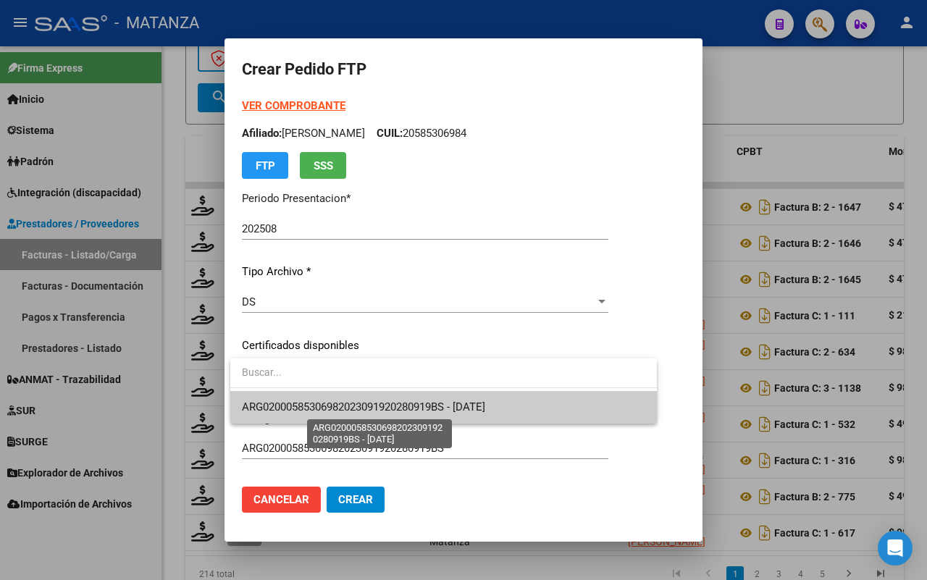
drag, startPoint x: 482, startPoint y: 404, endPoint x: 588, endPoint y: 405, distance: 105.7
click at [485, 404] on span "ARG02000585306982023091920280919BS - [DATE]" at bounding box center [363, 406] width 243 height 13
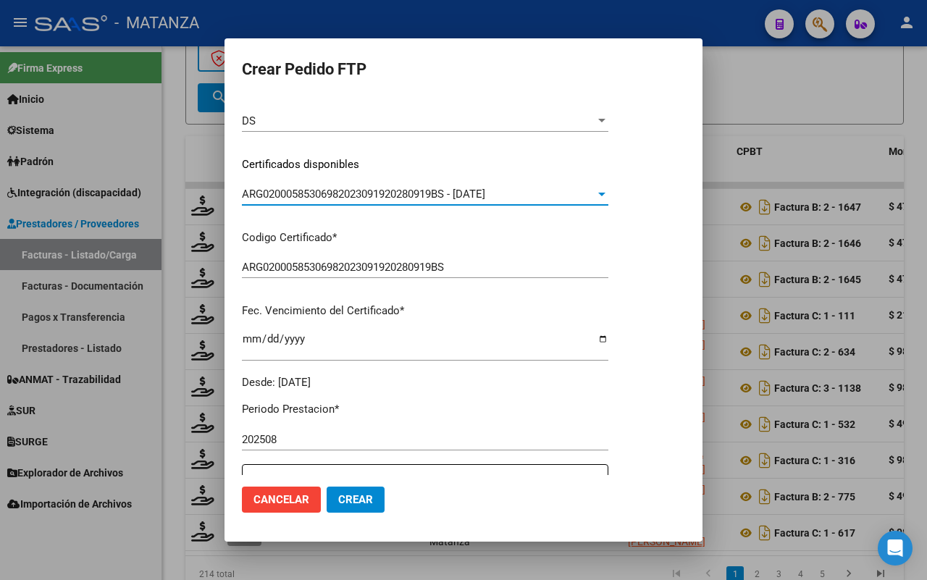
scroll to position [362, 0]
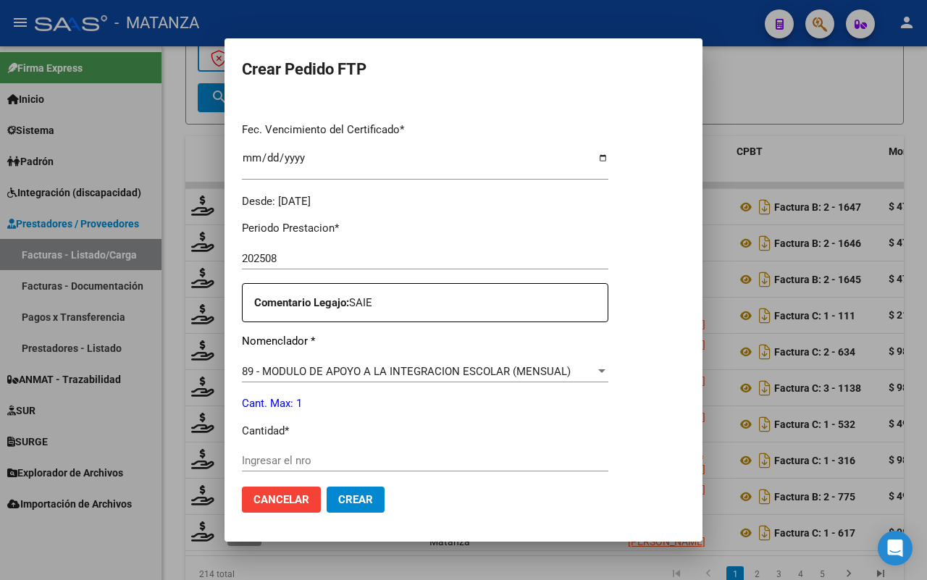
click at [384, 450] on div "Ingresar el nro" at bounding box center [425, 461] width 366 height 22
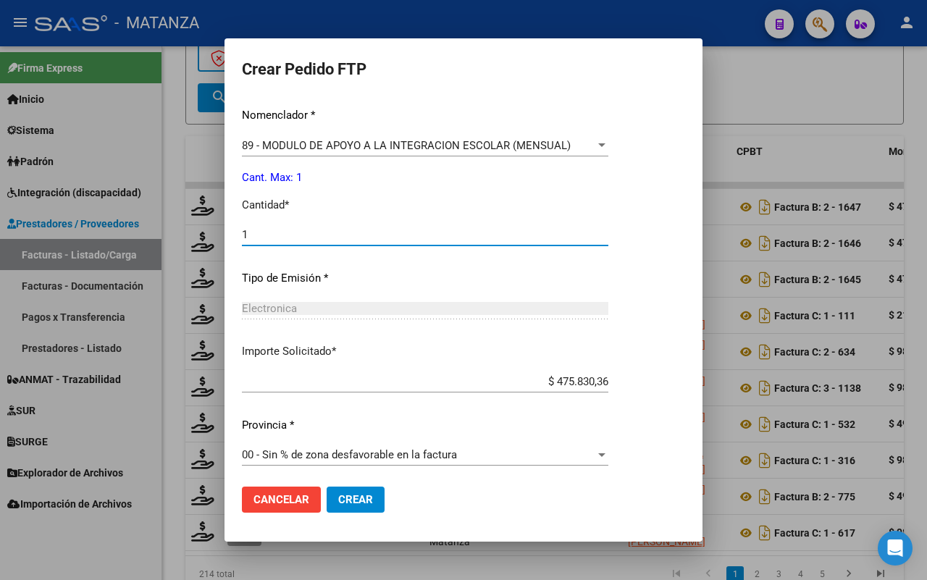
scroll to position [592, 0]
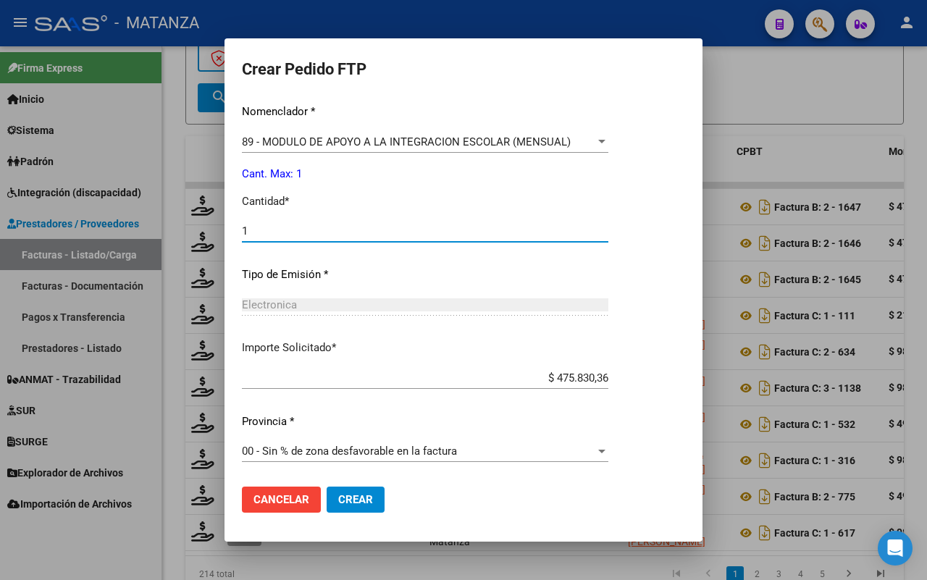
type input "1"
click at [349, 497] on span "Crear" at bounding box center [355, 499] width 35 height 13
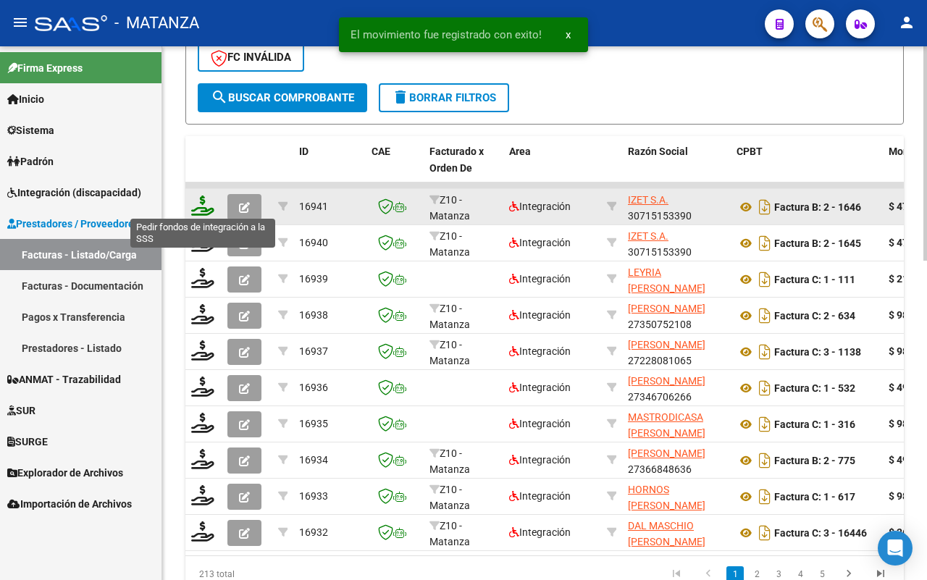
click at [194, 201] on icon at bounding box center [202, 205] width 23 height 20
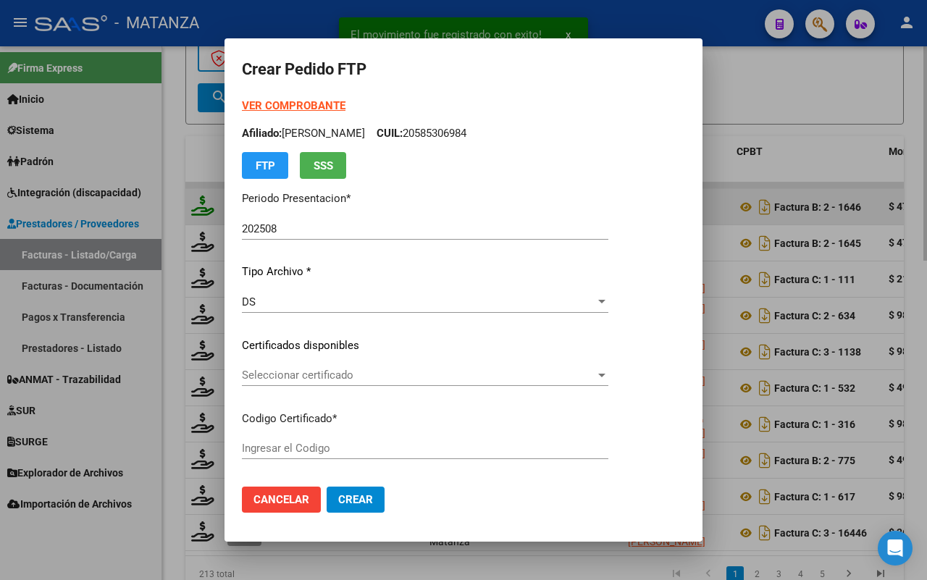
type input "ARG0100058874766-20231227-20261227-BS"
type input "[DATE]"
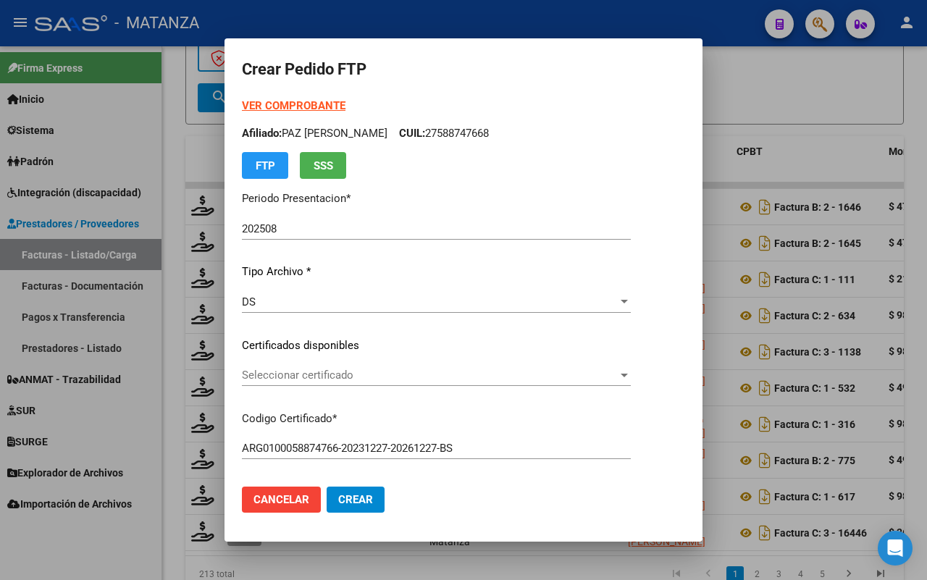
click at [443, 374] on span "Seleccionar certificado" at bounding box center [430, 375] width 376 height 13
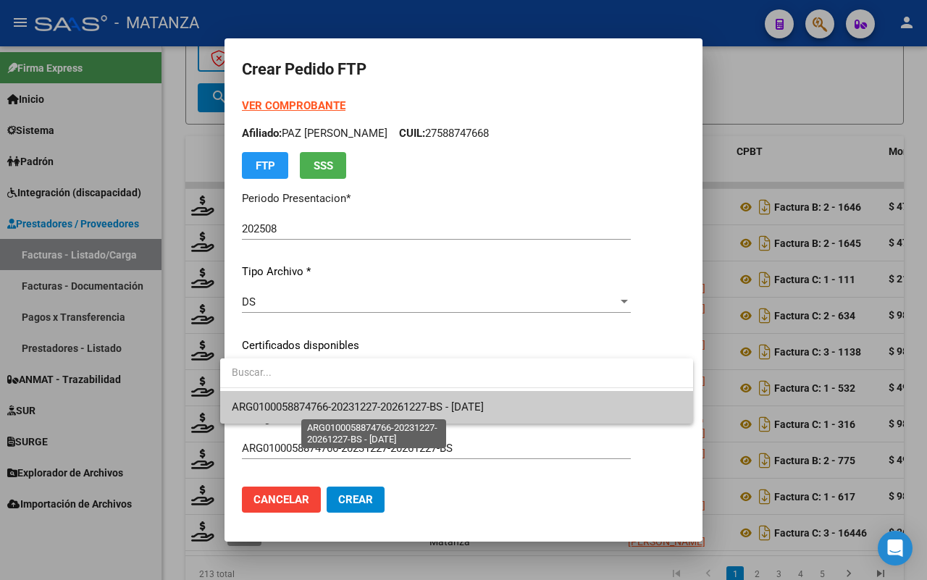
click at [456, 407] on span "ARG0100058874766-20231227-20261227-BS - [DATE]" at bounding box center [358, 406] width 252 height 13
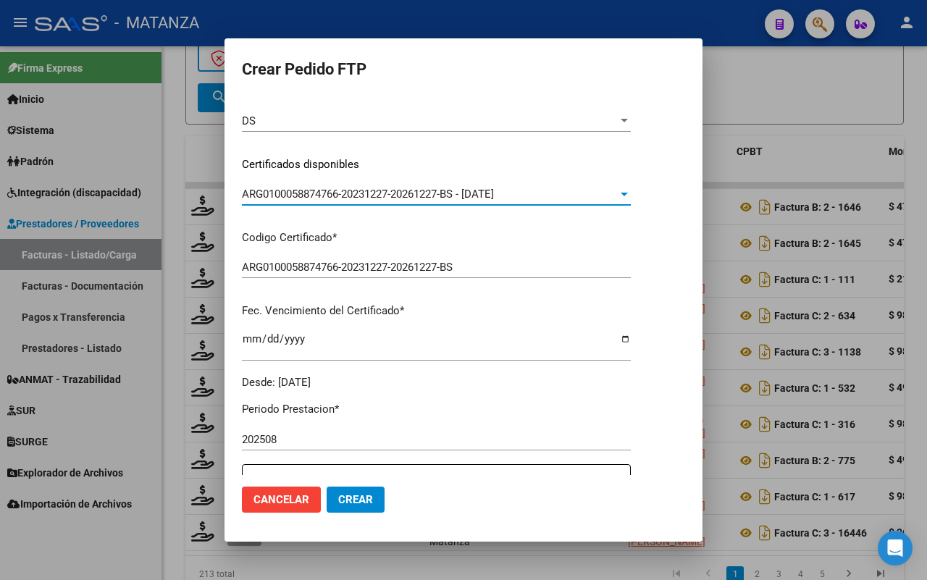
scroll to position [543, 0]
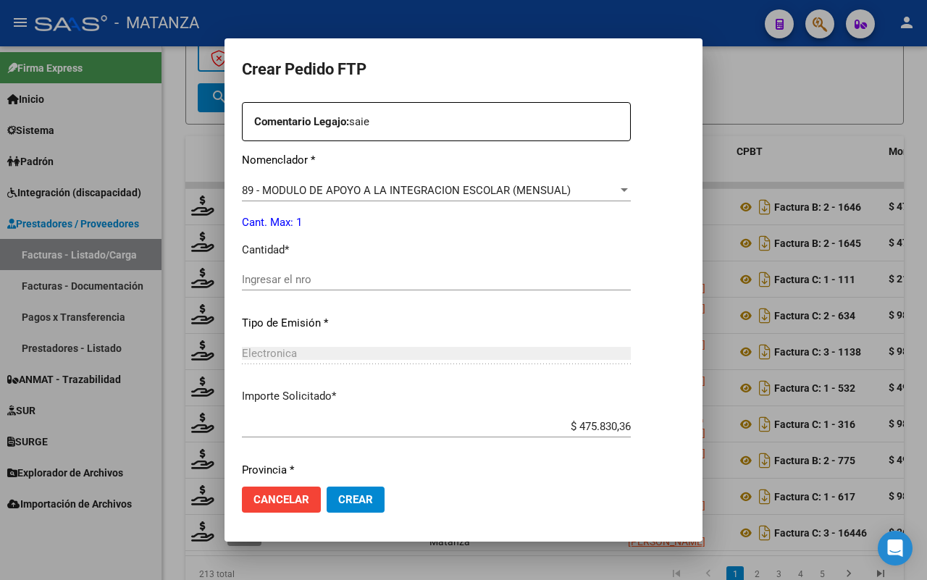
click at [351, 282] on input "Ingresar el nro" at bounding box center [436, 279] width 389 height 13
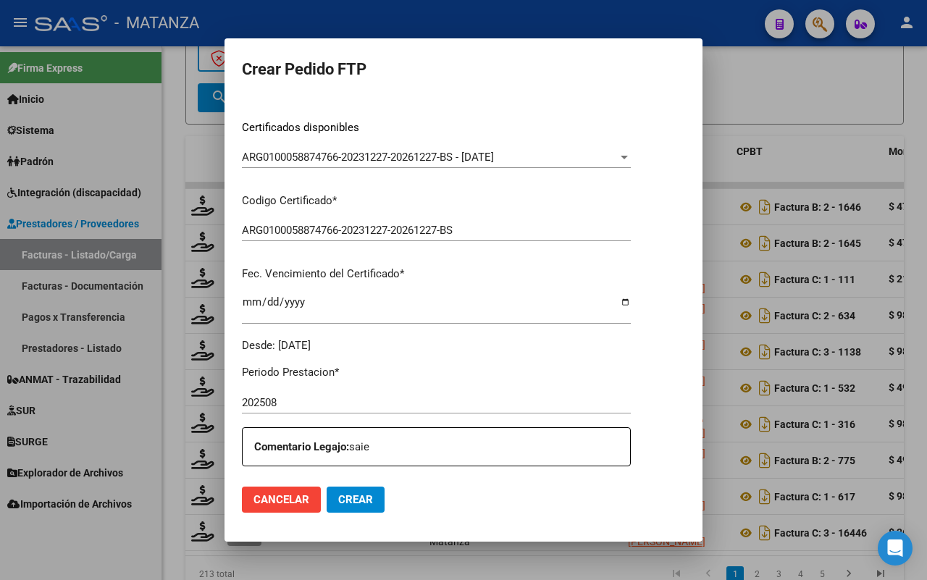
scroll to position [0, 0]
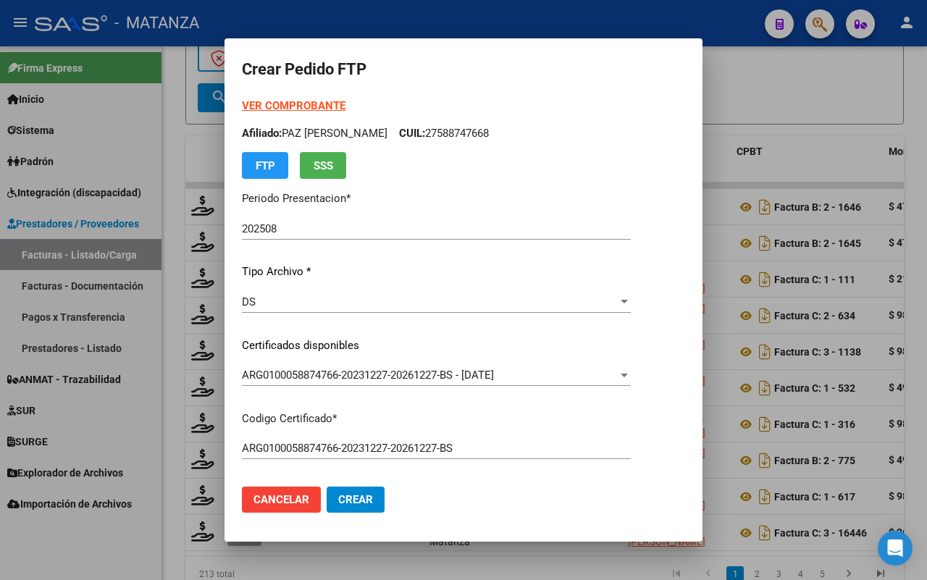
type input "1"
click at [356, 505] on span "Crear" at bounding box center [355, 499] width 35 height 13
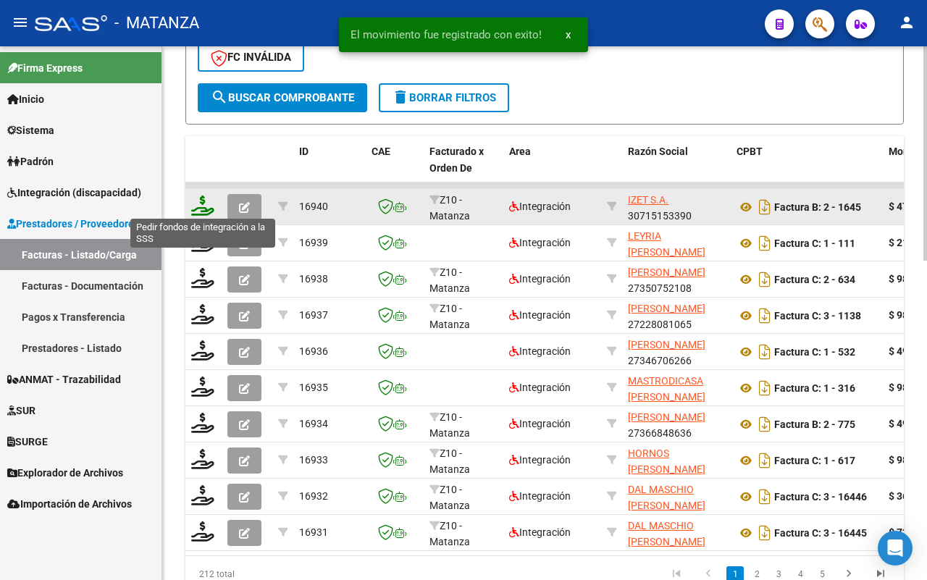
click at [203, 211] on icon at bounding box center [202, 205] width 23 height 20
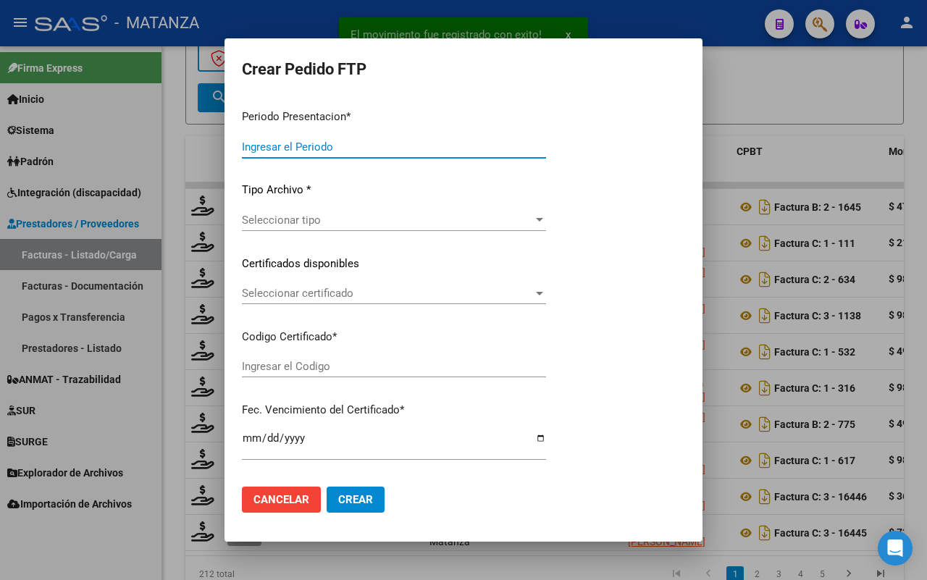
type input "202508"
type input "$ 475.830,36"
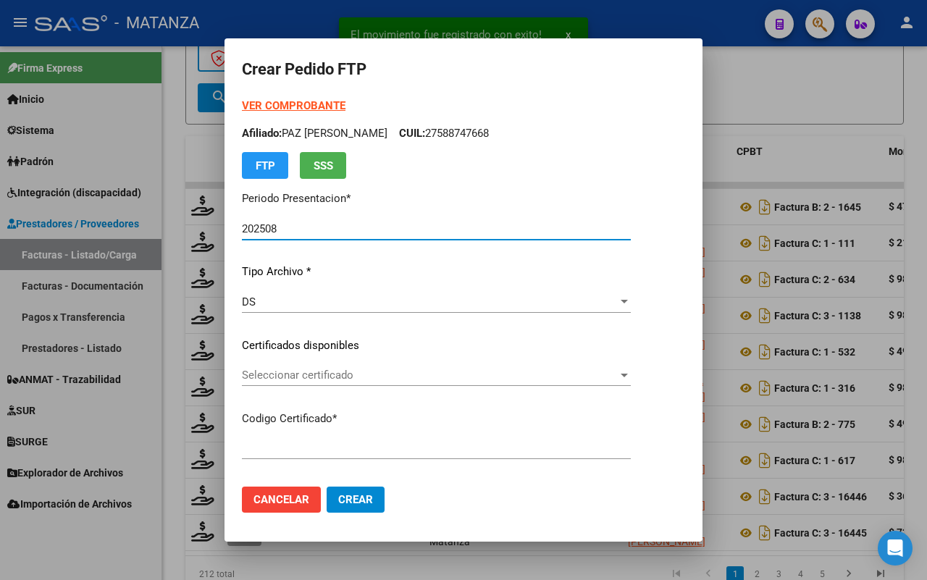
type input "arg0200058103225-20230223-20260223-bs"
type input "[DATE]"
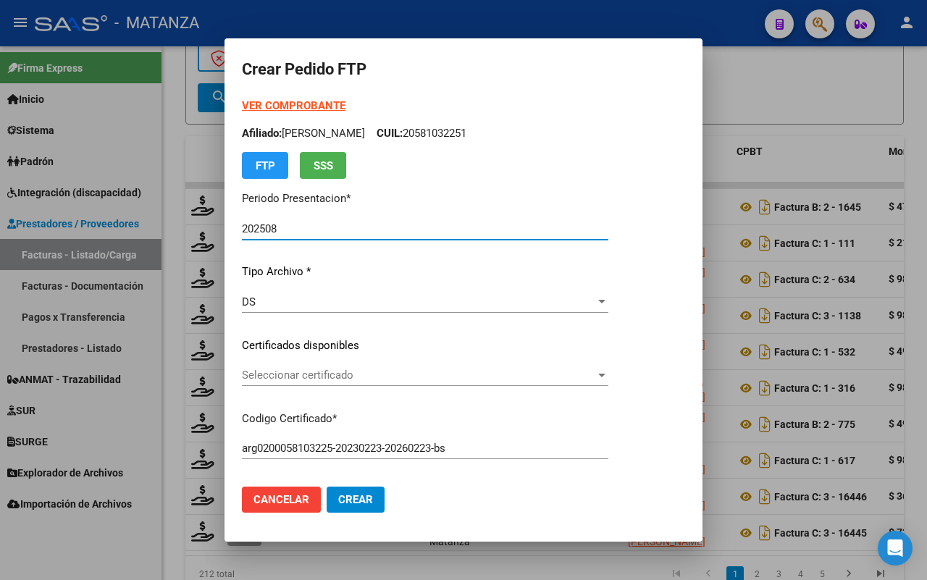
click at [352, 378] on span "Seleccionar certificado" at bounding box center [418, 375] width 353 height 13
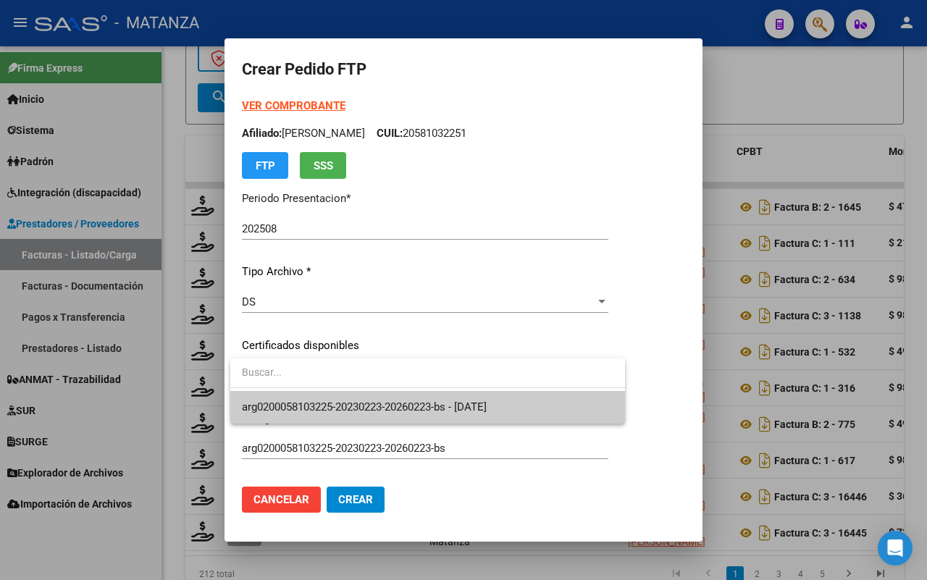
click at [348, 400] on span "arg0200058103225-20230223-20260223-bs - [DATE]" at bounding box center [364, 406] width 245 height 13
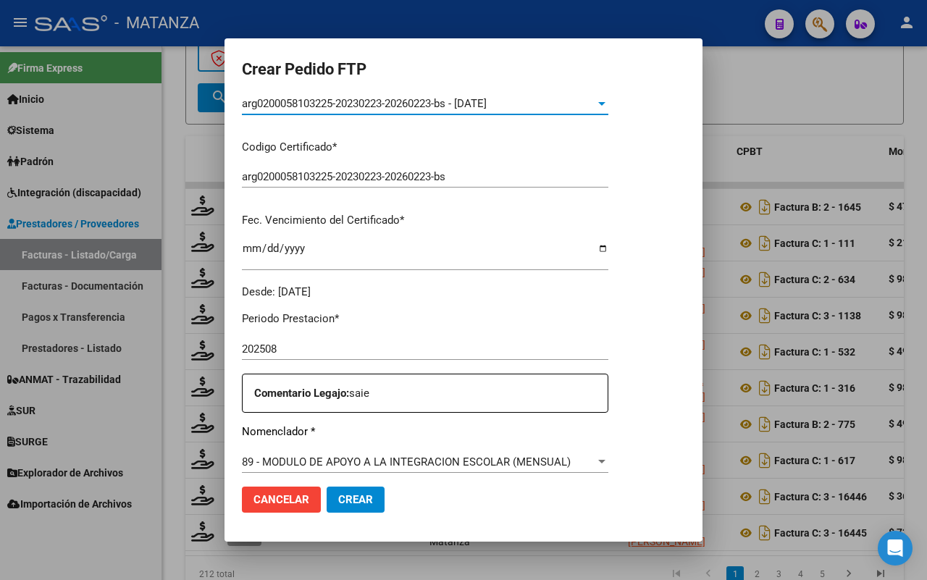
scroll to position [362, 0]
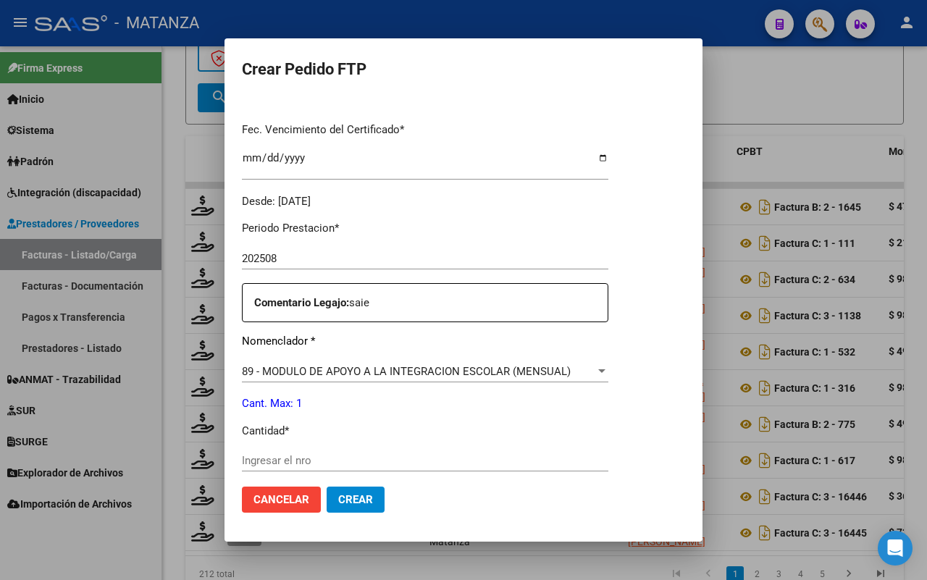
click at [320, 456] on input "Ingresar el nro" at bounding box center [425, 460] width 366 height 13
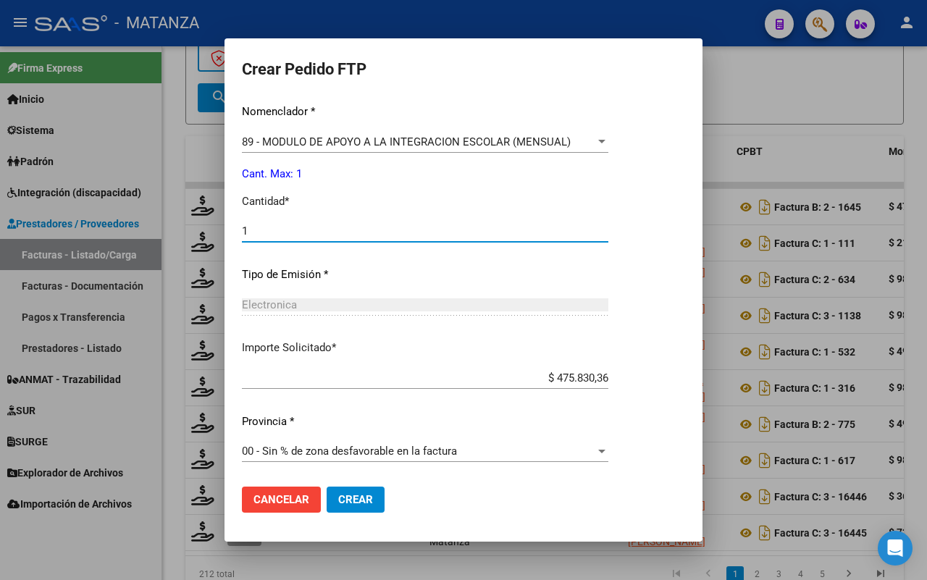
type input "1"
click at [353, 490] on button "Crear" at bounding box center [356, 500] width 58 height 26
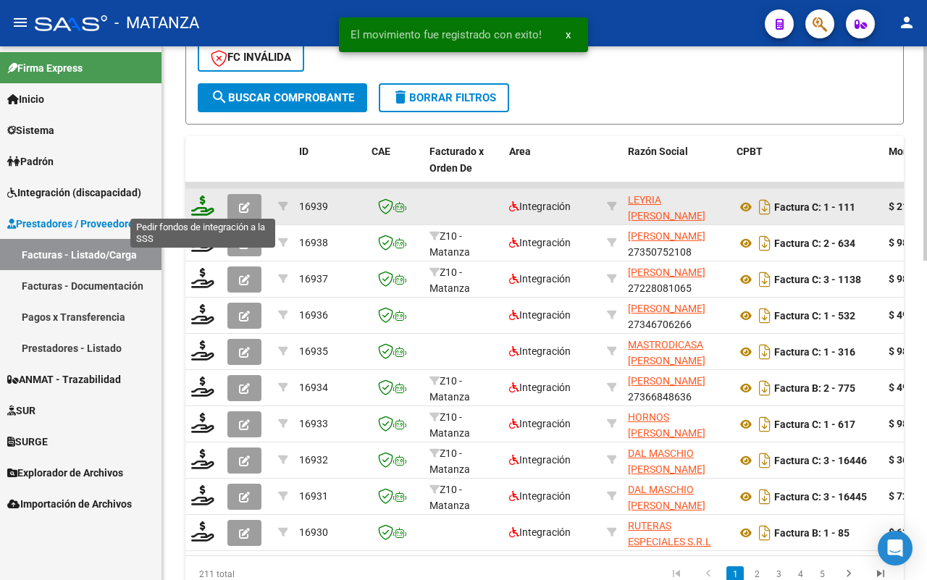
click at [198, 205] on icon at bounding box center [202, 205] width 23 height 20
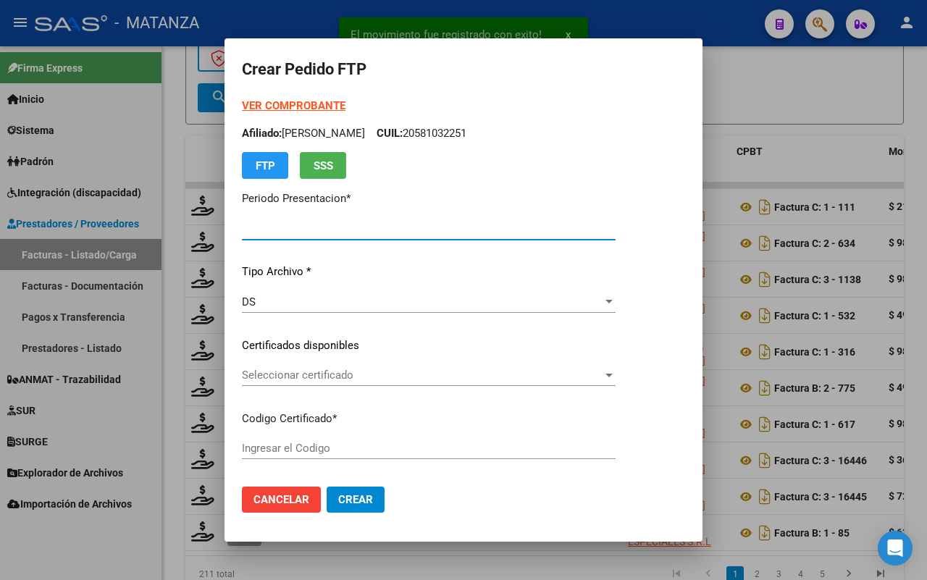
type input "202508"
type input "$ 216.704,00"
type input "ARG02000585306982023091920280919BS"
type input "[DATE]"
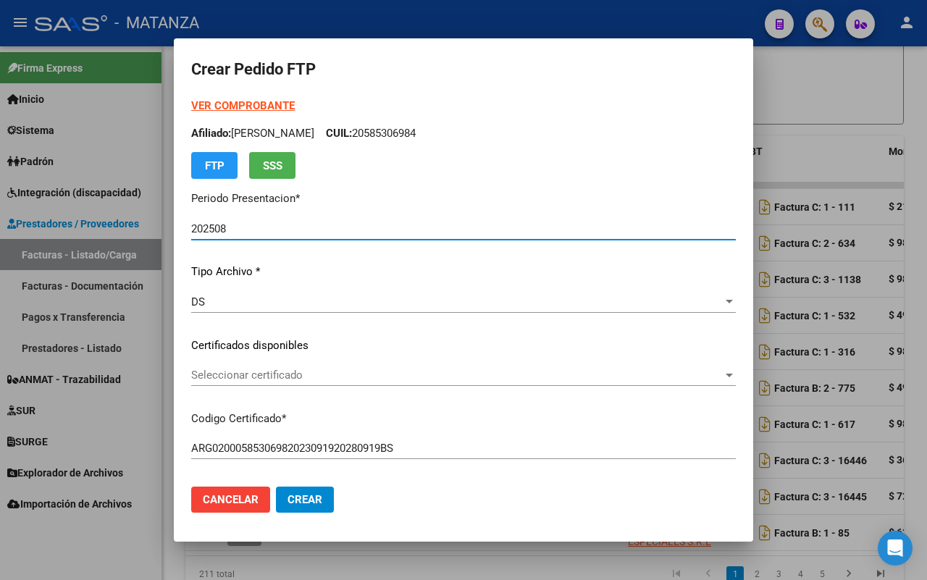
click at [377, 371] on span "Seleccionar certificado" at bounding box center [456, 375] width 531 height 13
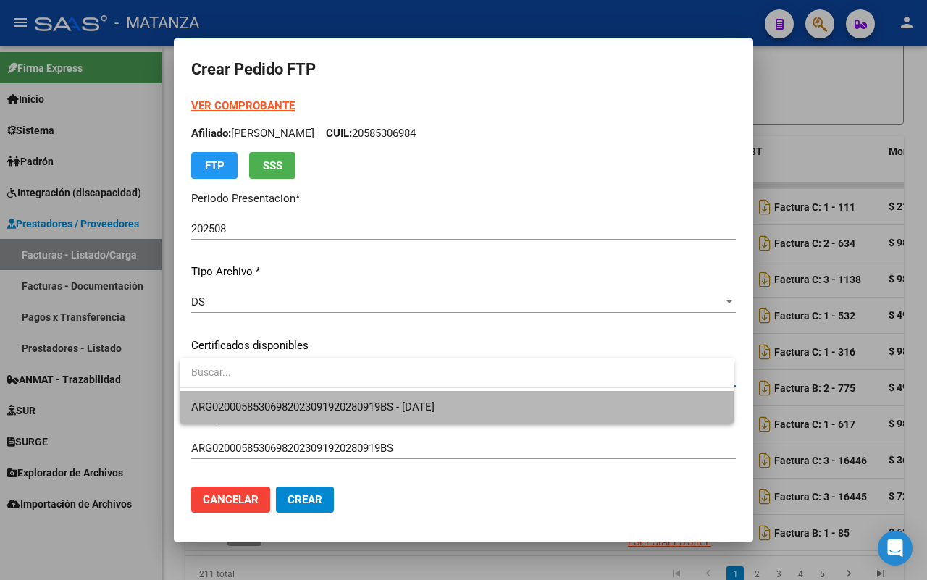
click at [371, 396] on span "ARG02000585306982023091920280919BS - [DATE]" at bounding box center [456, 407] width 531 height 33
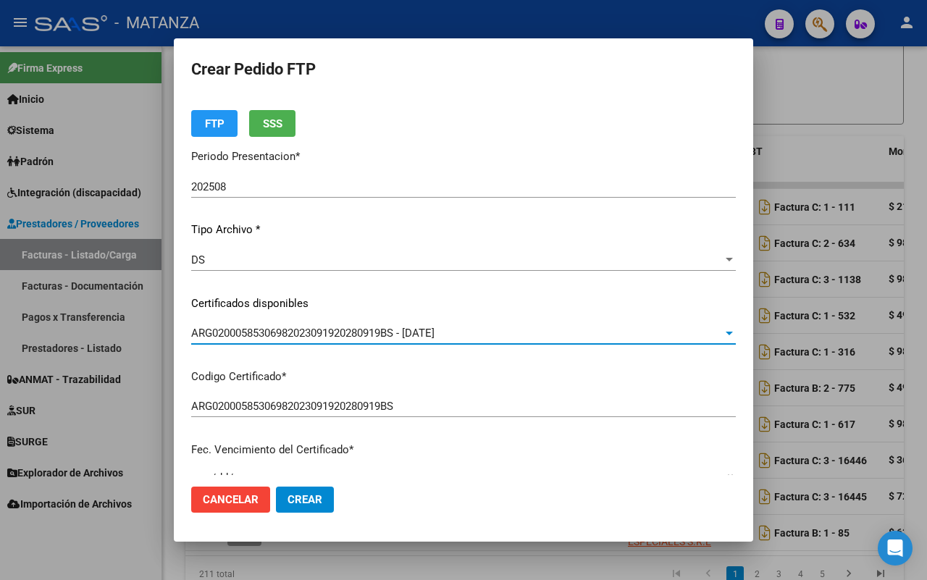
scroll to position [0, 0]
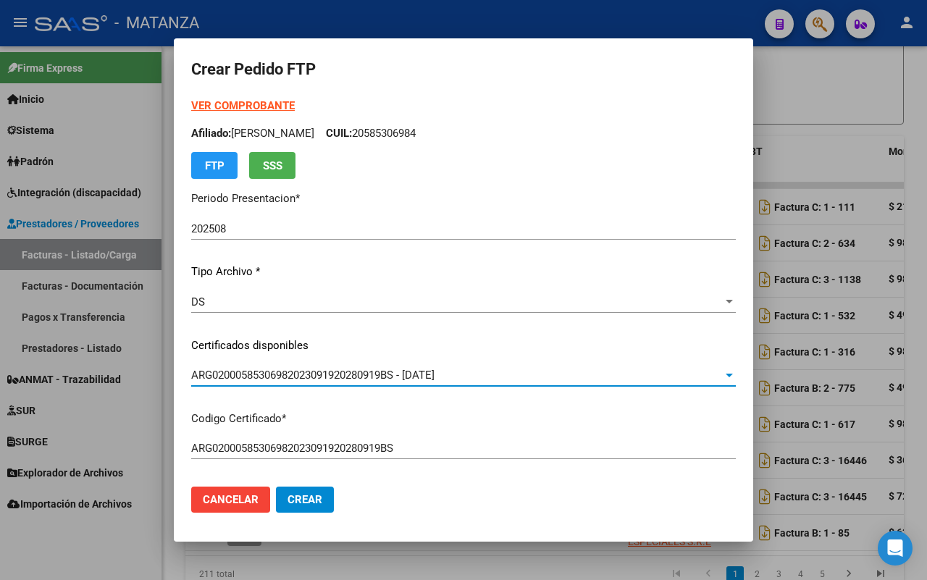
click at [269, 103] on strong "VER COMPROBANTE" at bounding box center [243, 105] width 104 height 13
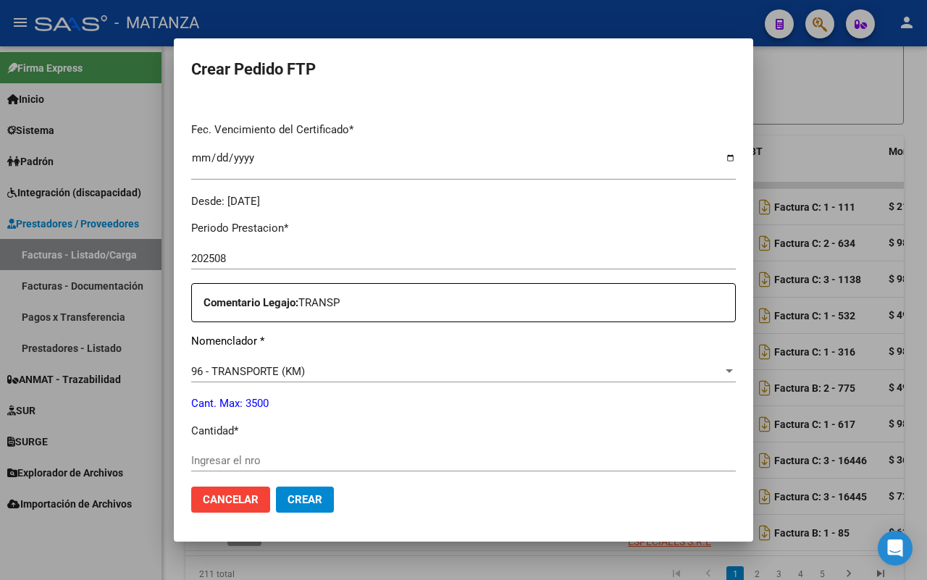
scroll to position [453, 0]
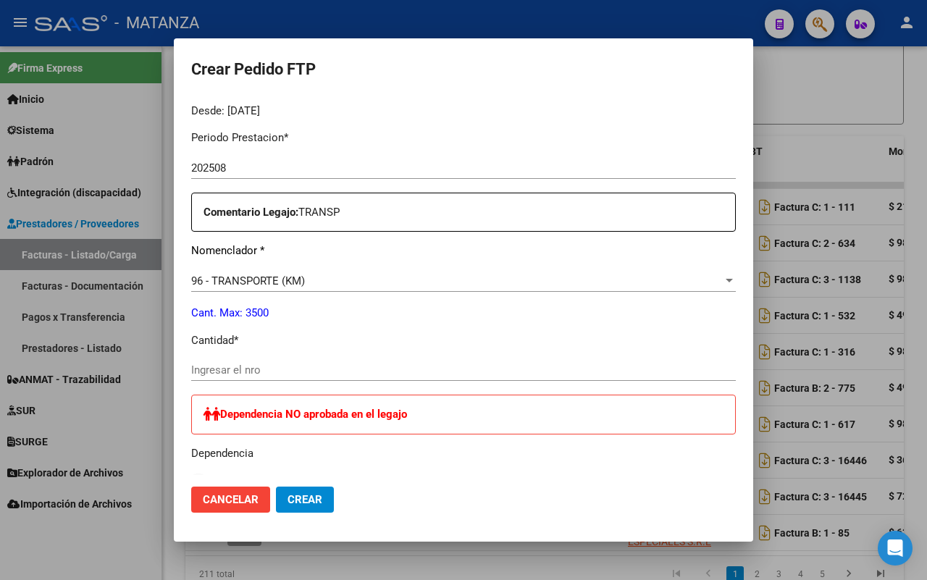
click at [263, 371] on input "Ingresar el nro" at bounding box center [463, 369] width 544 height 13
type input "400"
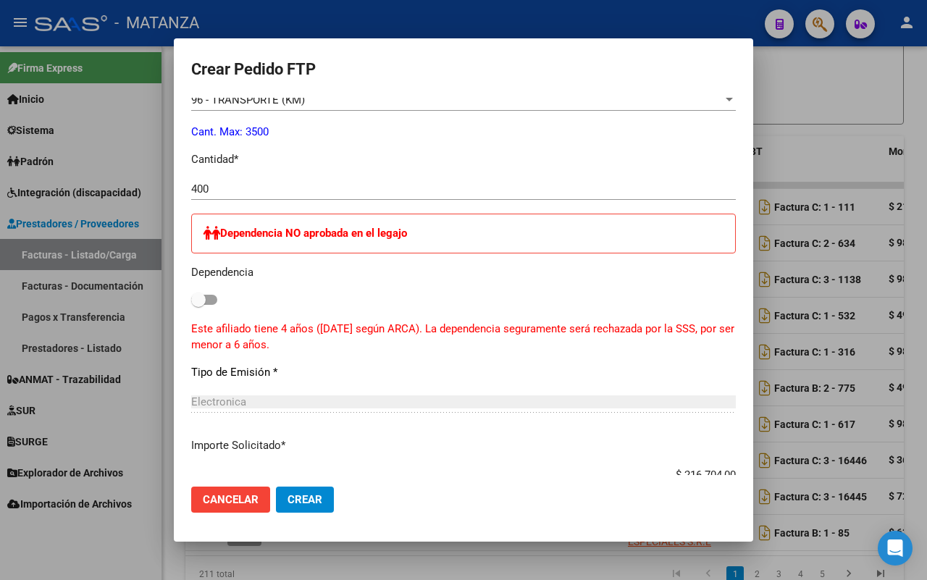
click at [308, 493] on span "Crear" at bounding box center [304, 499] width 35 height 13
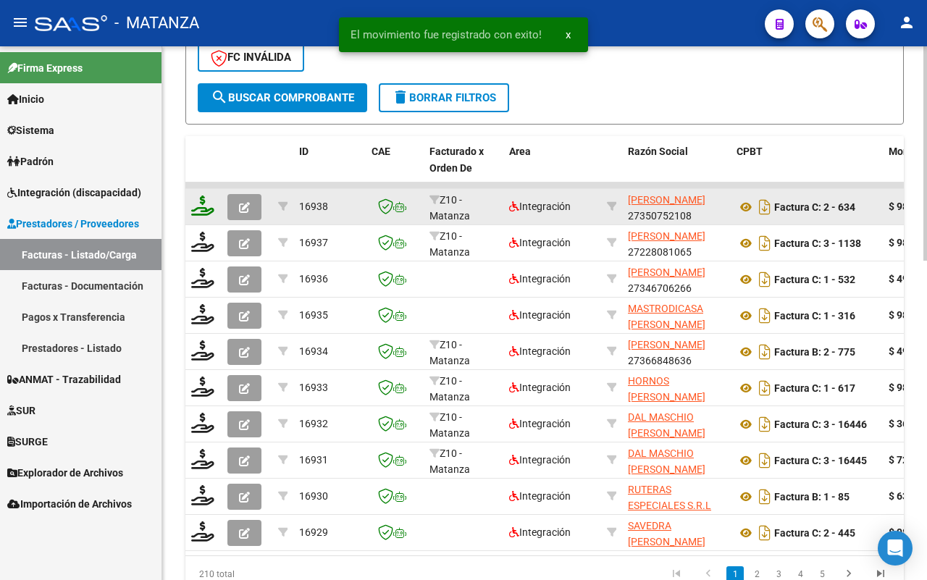
click at [194, 209] on icon at bounding box center [202, 205] width 23 height 20
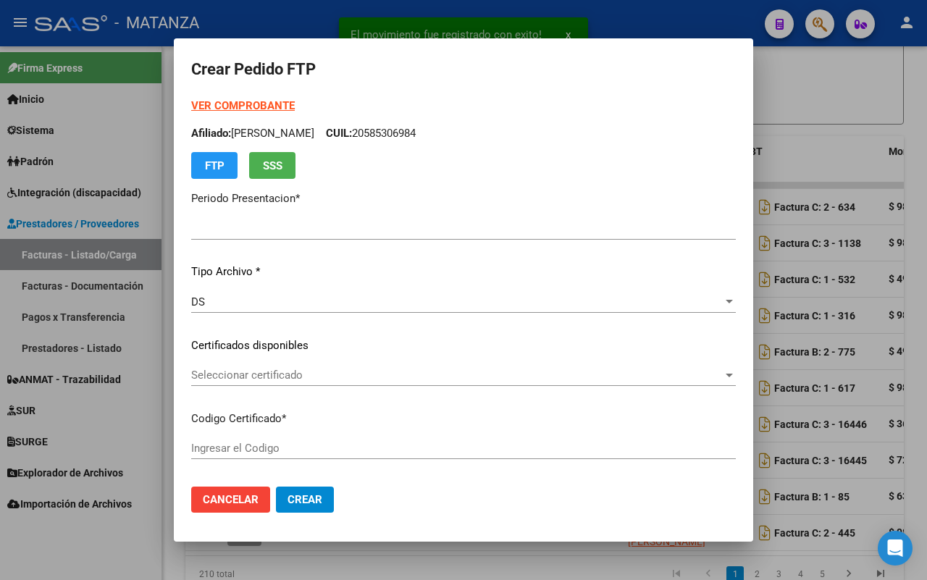
type input "202508"
type input "$ 98.964,88"
type input "ARG01-00048173543-20191112-20251112-BS"
type input "[DATE]"
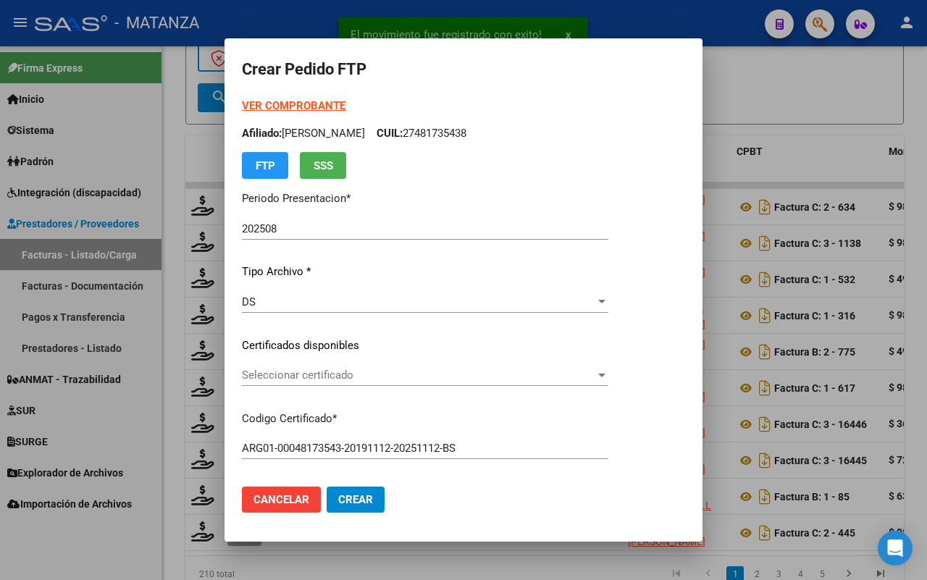
click at [444, 377] on span "Seleccionar certificado" at bounding box center [418, 375] width 353 height 13
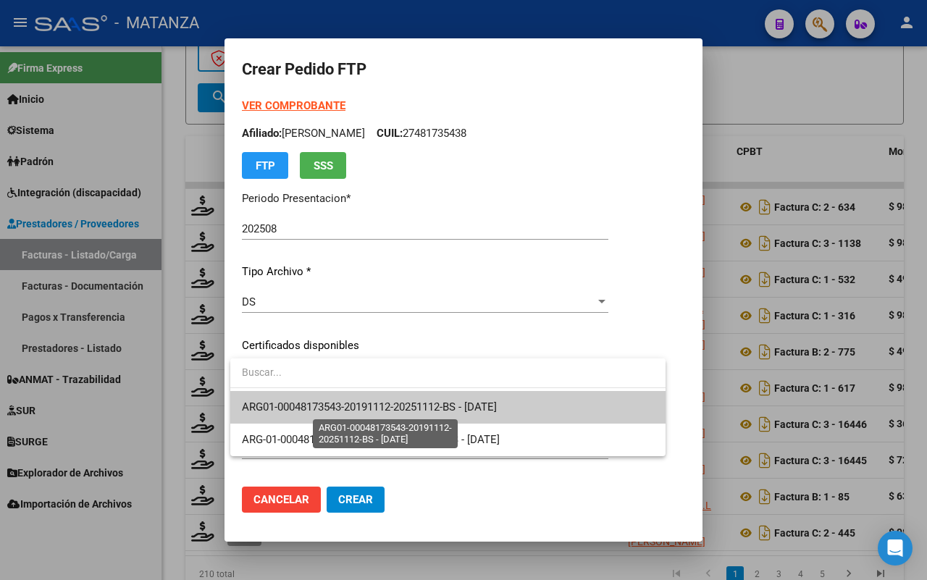
click at [418, 405] on span "ARG01-00048173543-20191112-20251112-BS - [DATE]" at bounding box center [369, 406] width 255 height 13
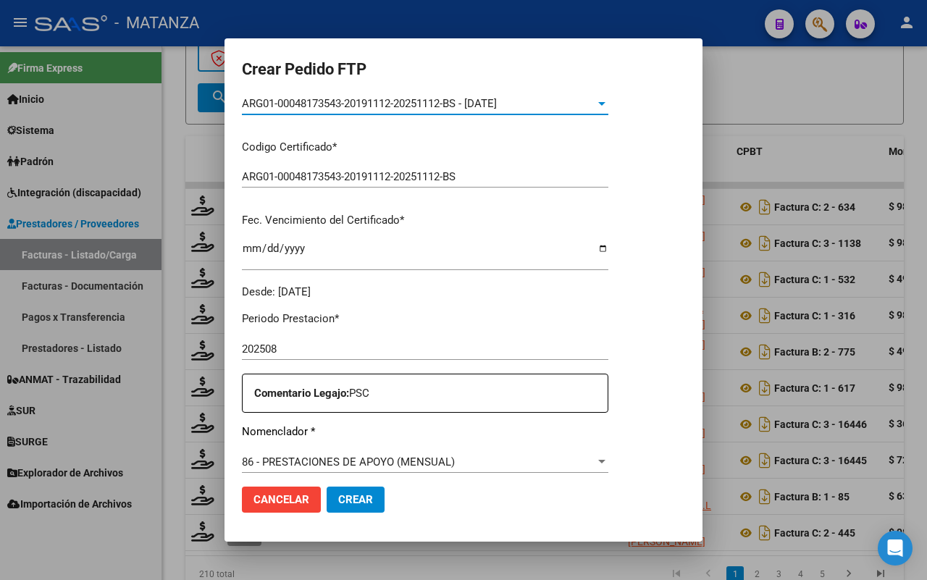
scroll to position [362, 0]
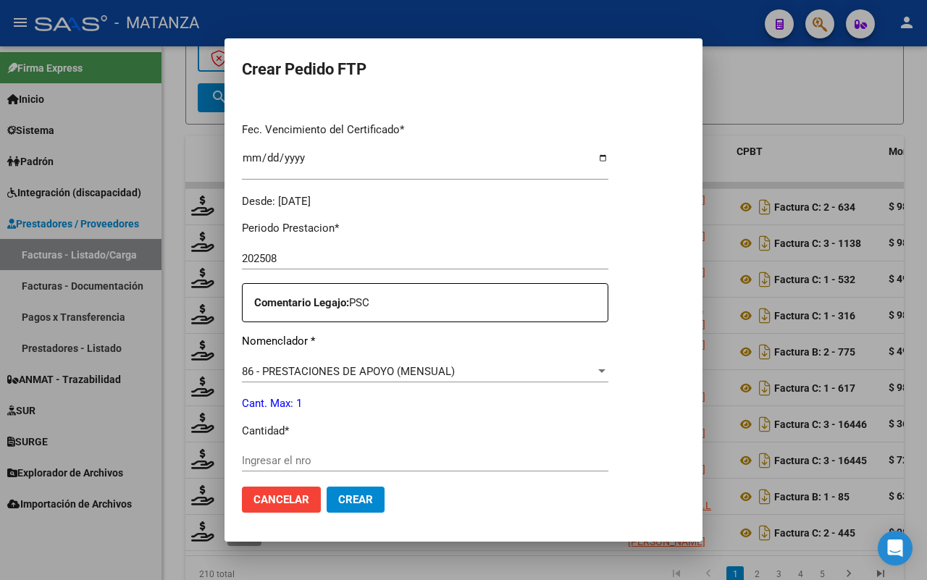
click at [297, 455] on input "Ingresar el nro" at bounding box center [425, 460] width 366 height 13
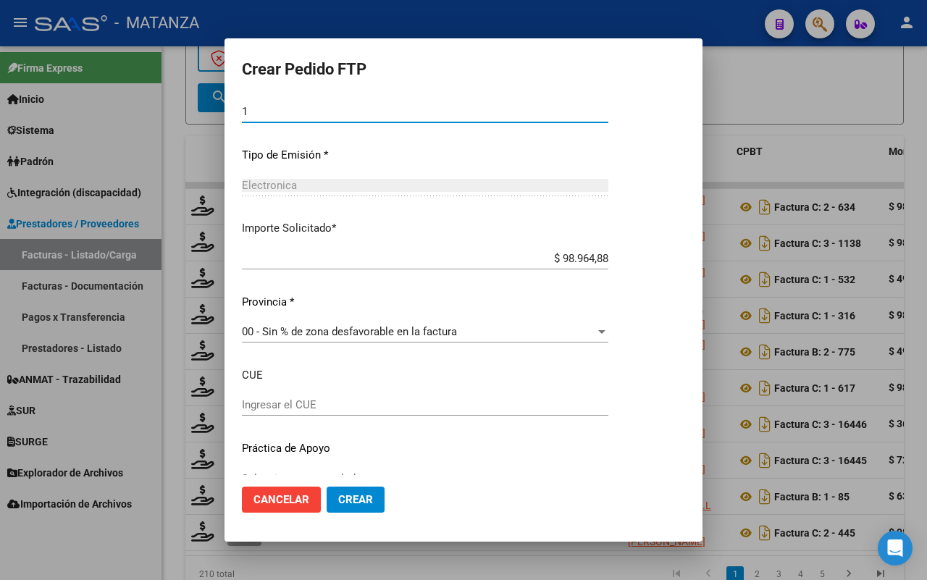
scroll to position [739, 0]
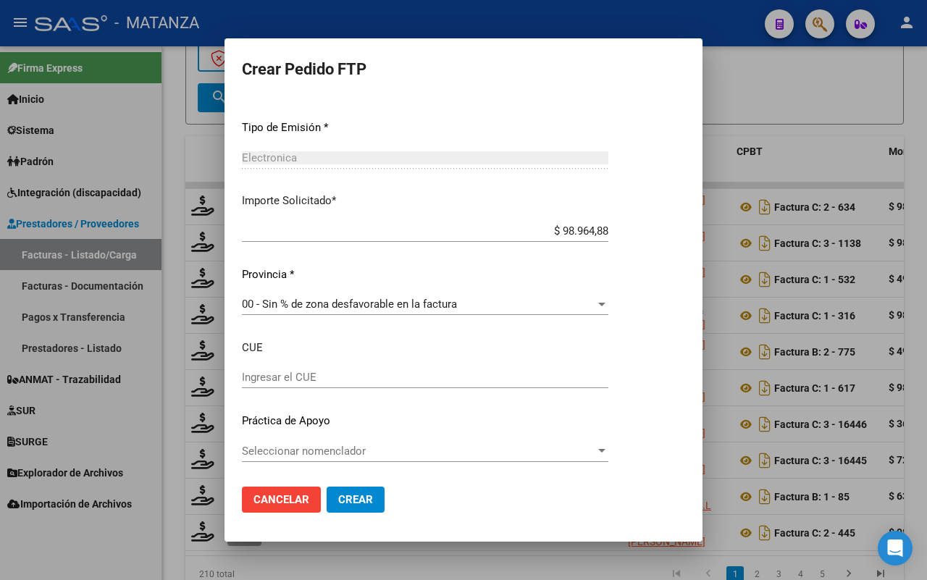
type input "1"
drag, startPoint x: 348, startPoint y: 498, endPoint x: 395, endPoint y: 480, distance: 50.4
click at [349, 497] on span "Crear" at bounding box center [355, 499] width 35 height 13
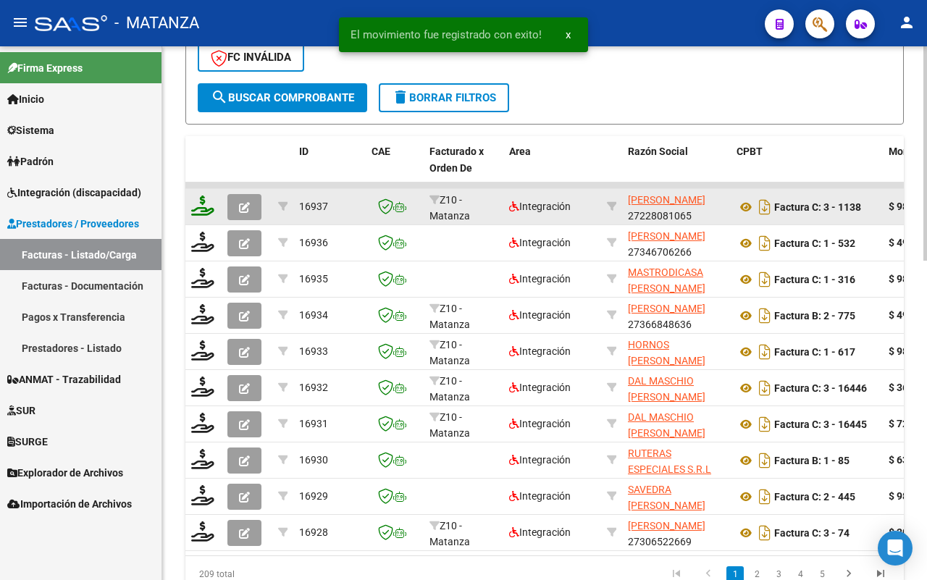
click at [201, 206] on icon at bounding box center [202, 205] width 23 height 20
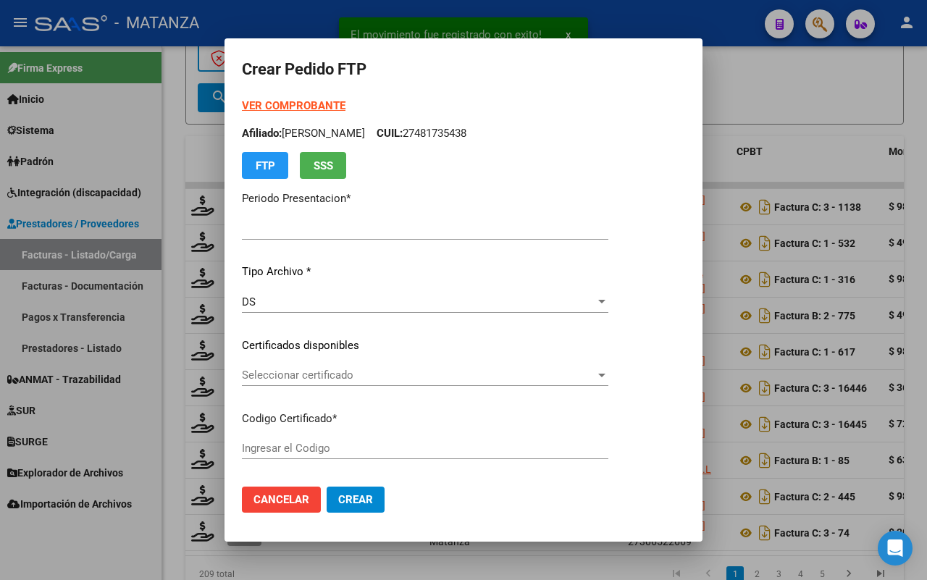
type input "202508"
type input "$ 98.964,88"
type input "ARG020005375480720160705-20190705-BS"
type input "[DATE]"
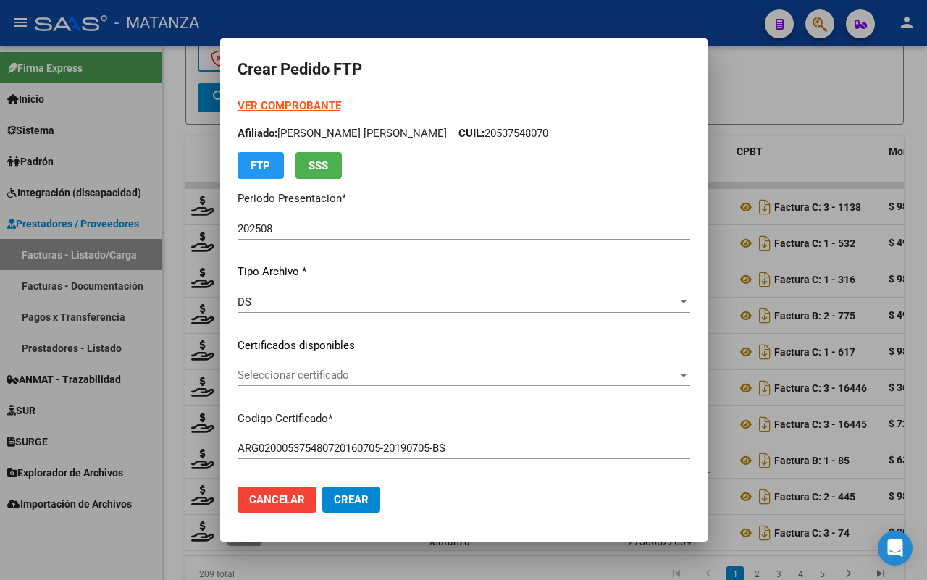
click at [429, 374] on span "Seleccionar certificado" at bounding box center [456, 375] width 439 height 13
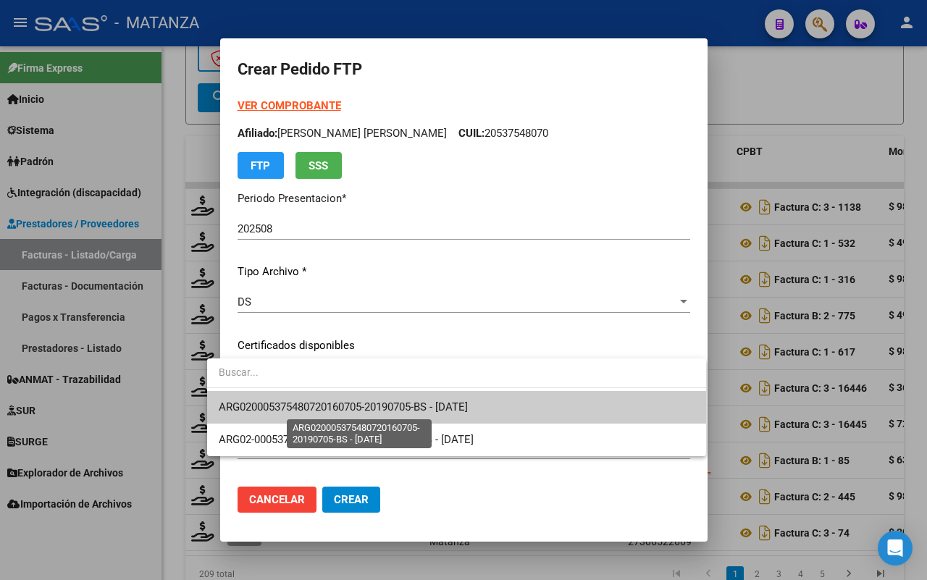
click at [418, 408] on span "ARG020005375480720160705-20190705-BS - [DATE]" at bounding box center [343, 406] width 249 height 13
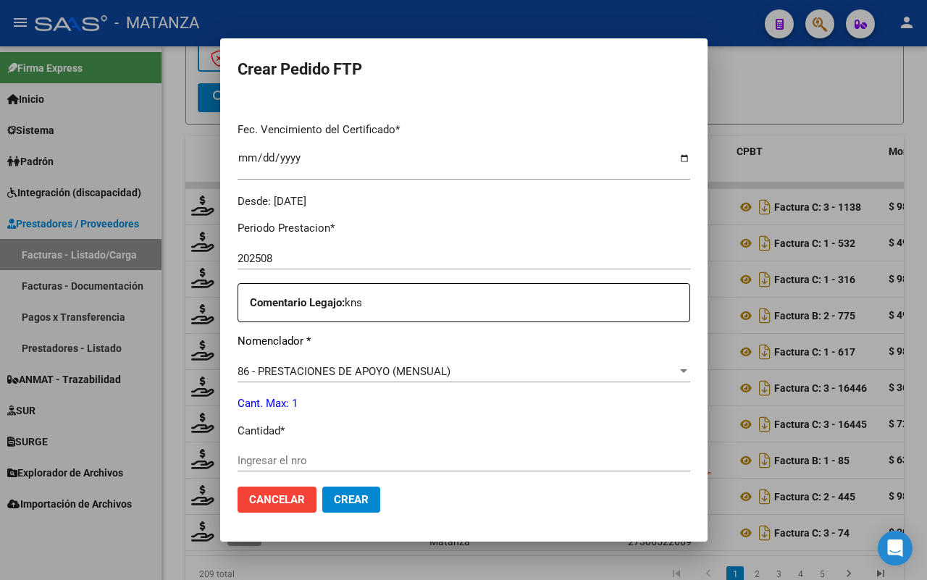
scroll to position [543, 0]
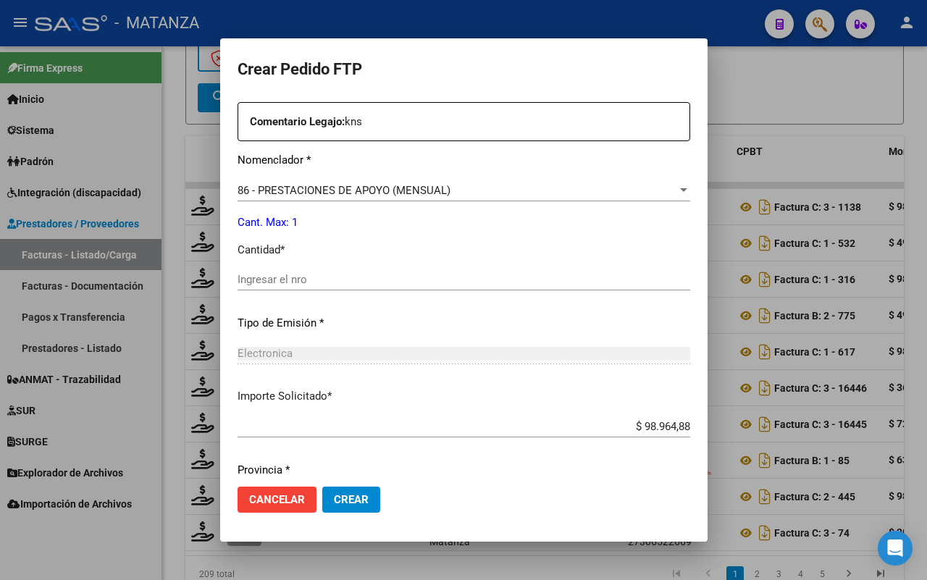
click at [360, 275] on input "Ingresar el nro" at bounding box center [463, 279] width 453 height 13
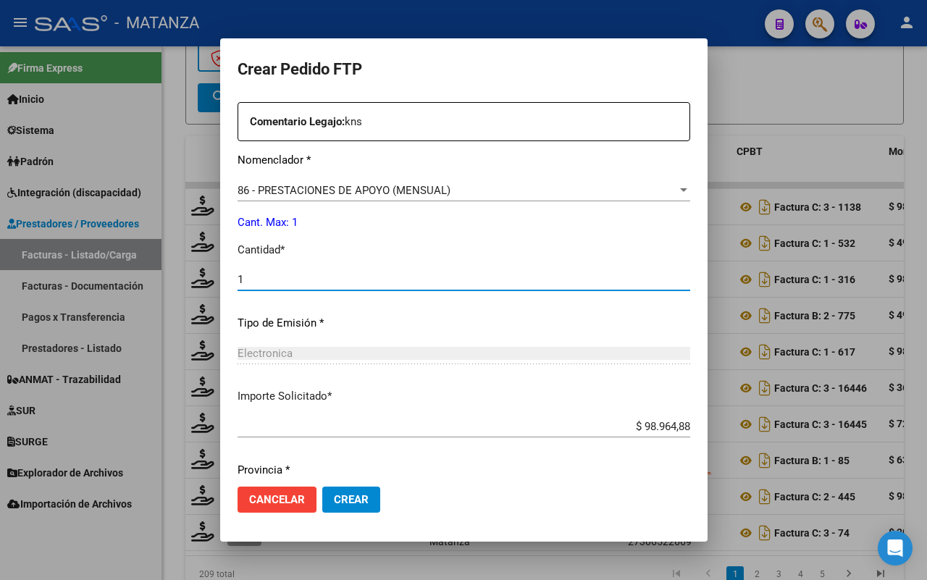
type input "1"
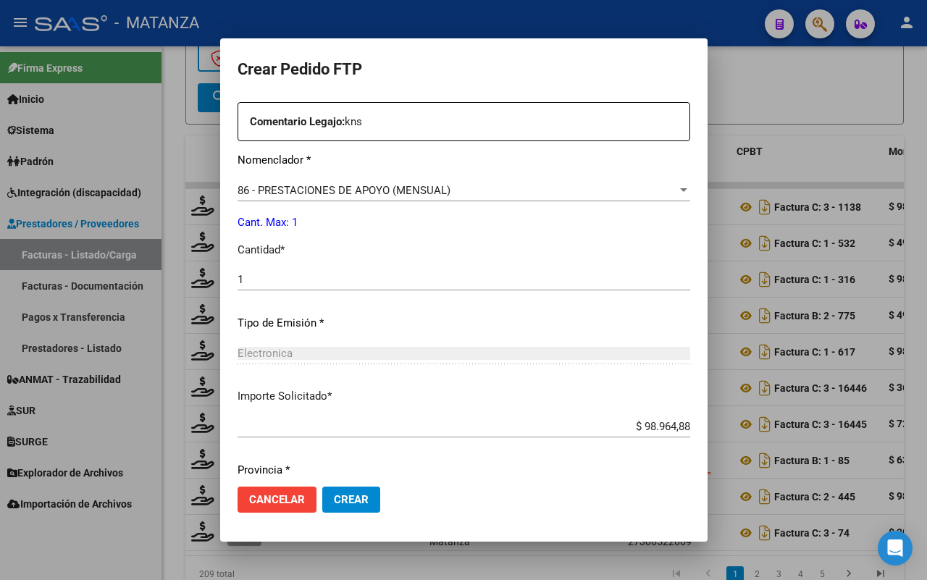
scroll to position [739, 0]
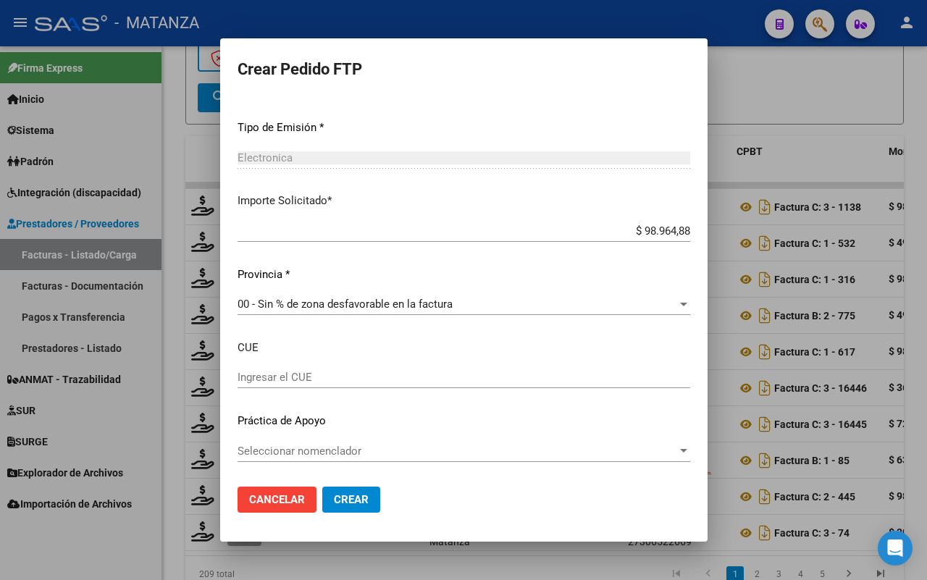
click at [335, 501] on span "Crear" at bounding box center [351, 499] width 35 height 13
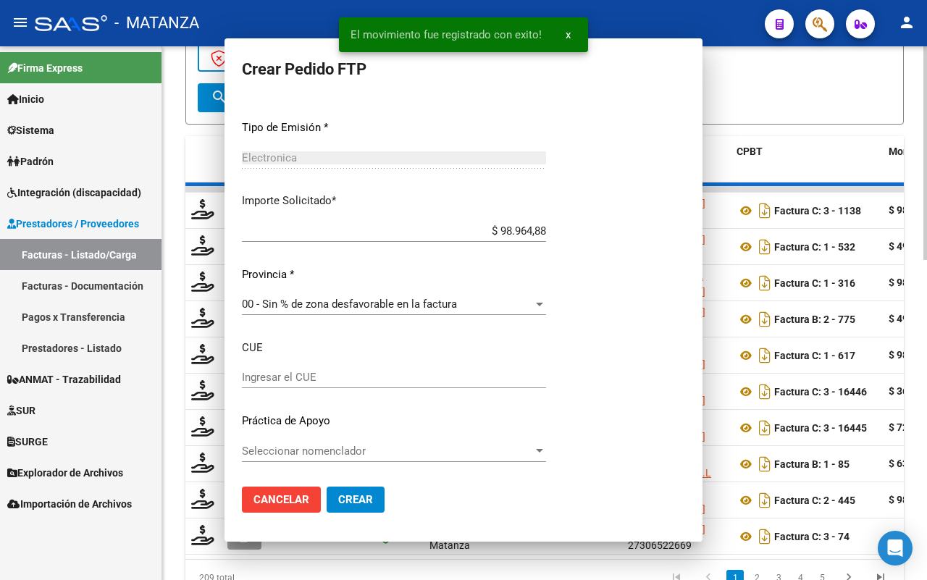
scroll to position [0, 0]
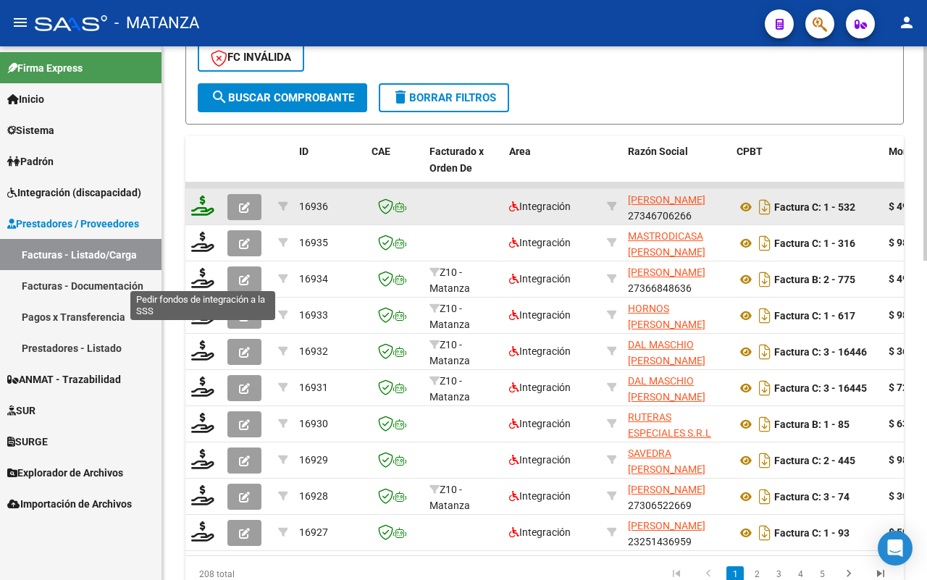
click at [201, 206] on icon at bounding box center [202, 205] width 23 height 20
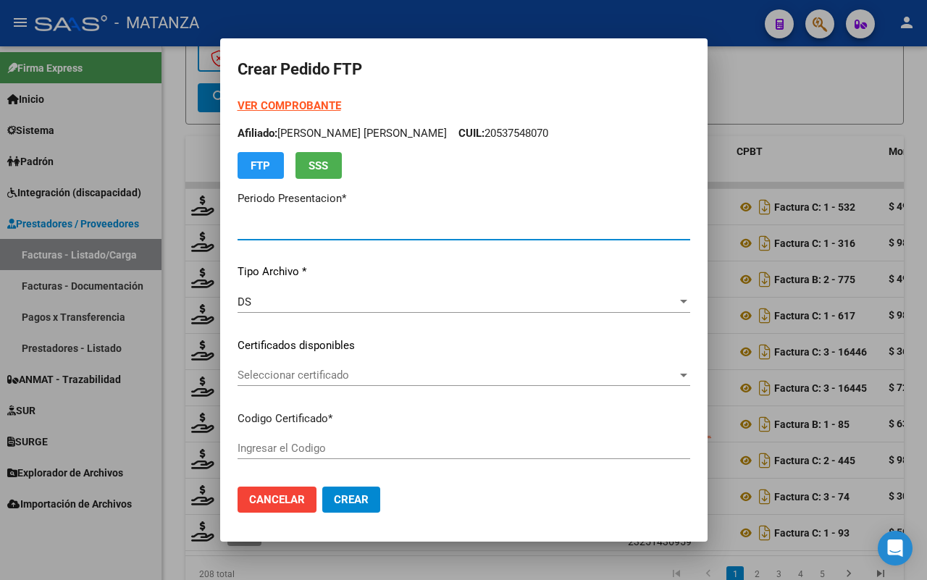
type input "202508"
type input "$ 49.482,44"
type input "arg020005879449320230329-20280329-and"
type input "[DATE]"
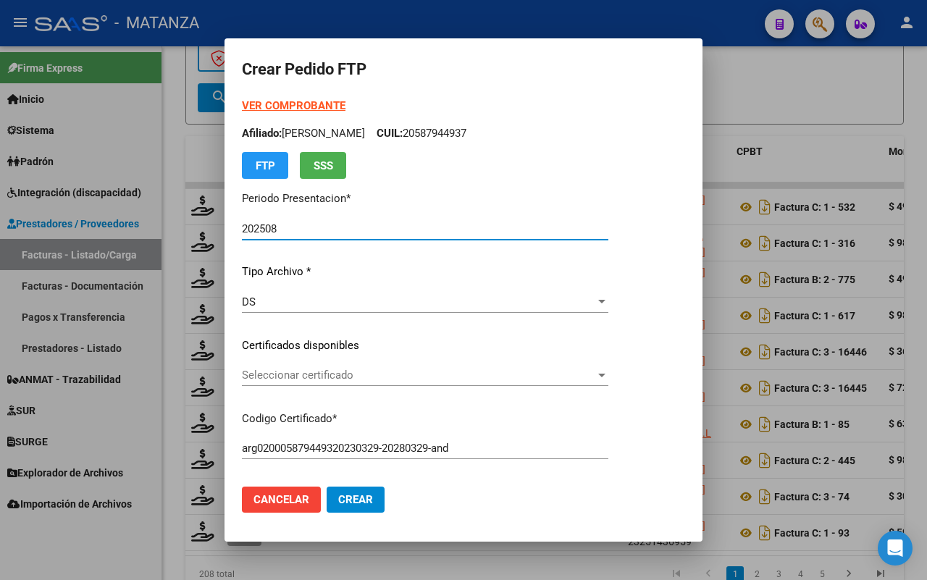
scroll to position [181, 0]
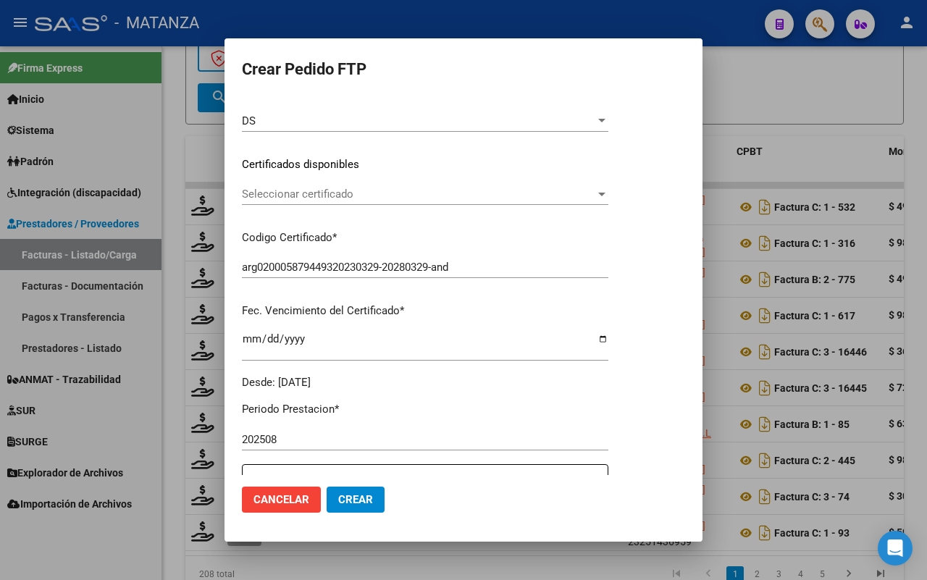
click at [395, 192] on span "Seleccionar certificado" at bounding box center [418, 194] width 353 height 13
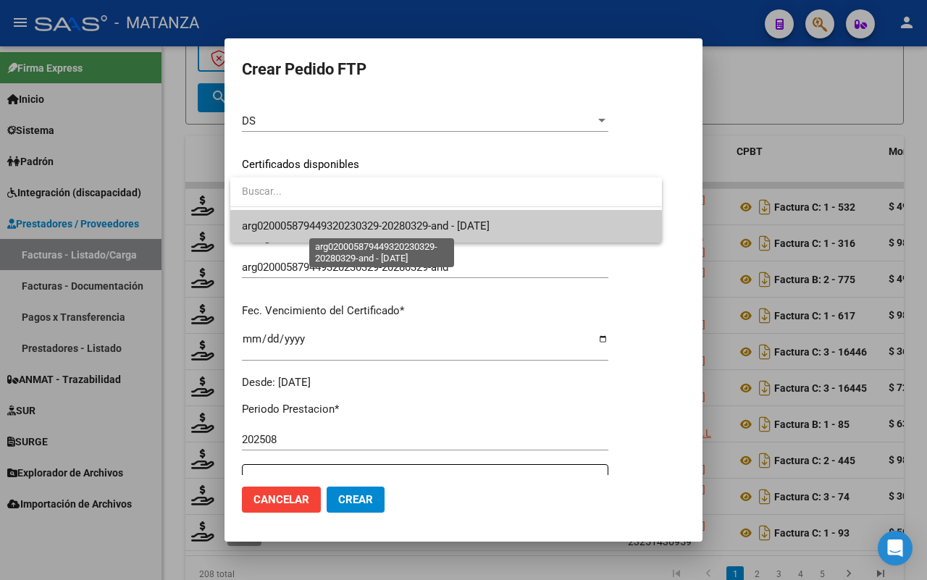
click at [380, 223] on span "arg020005879449320230329-20280329-and - [DATE]" at bounding box center [366, 225] width 248 height 13
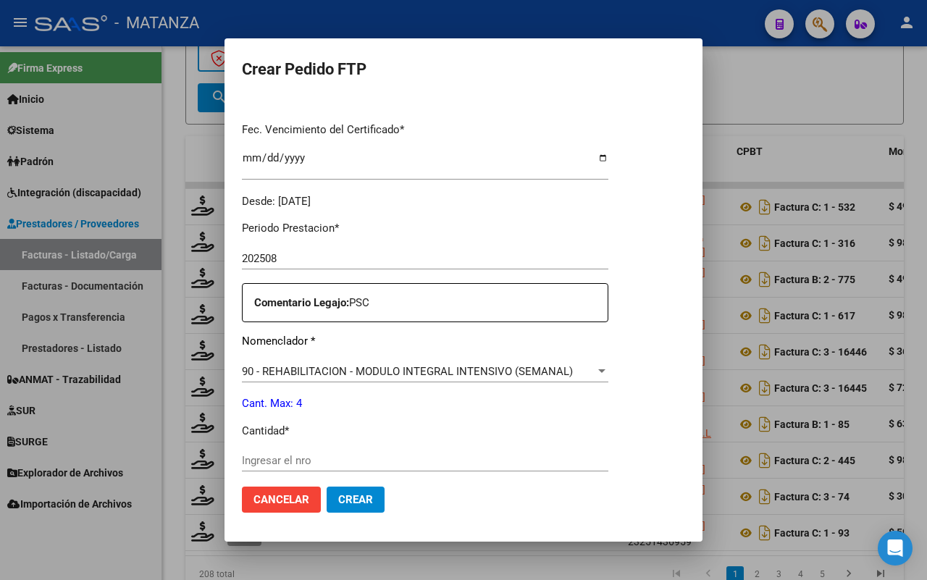
scroll to position [453, 0]
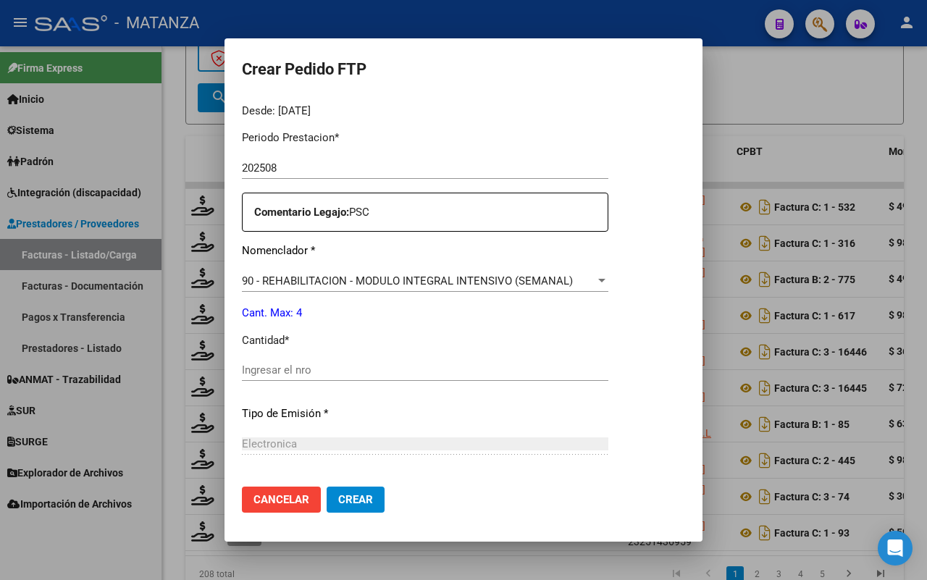
drag, startPoint x: 312, startPoint y: 363, endPoint x: 322, endPoint y: 363, distance: 10.1
click at [313, 363] on input "Ingresar el nro" at bounding box center [425, 369] width 366 height 13
type input "4"
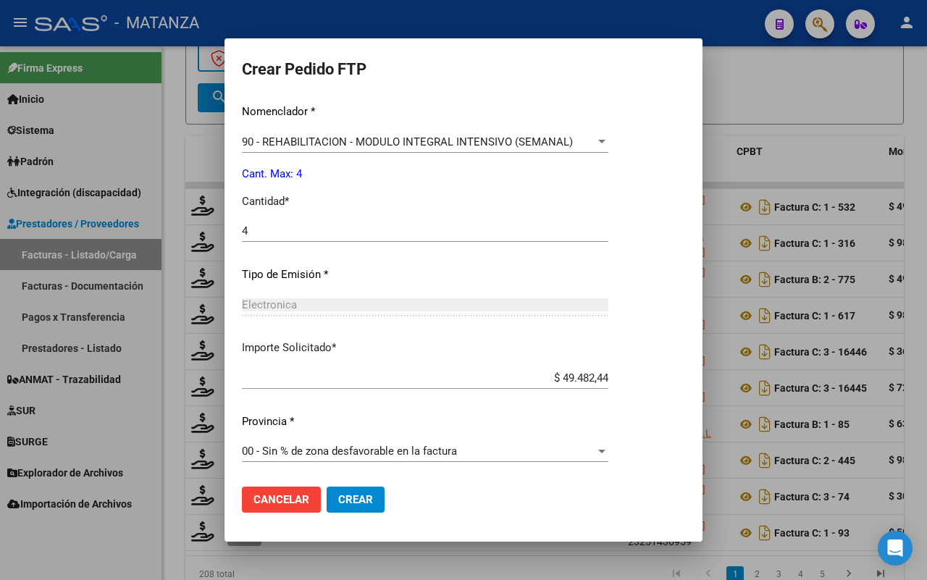
click at [357, 500] on span "Crear" at bounding box center [355, 499] width 35 height 13
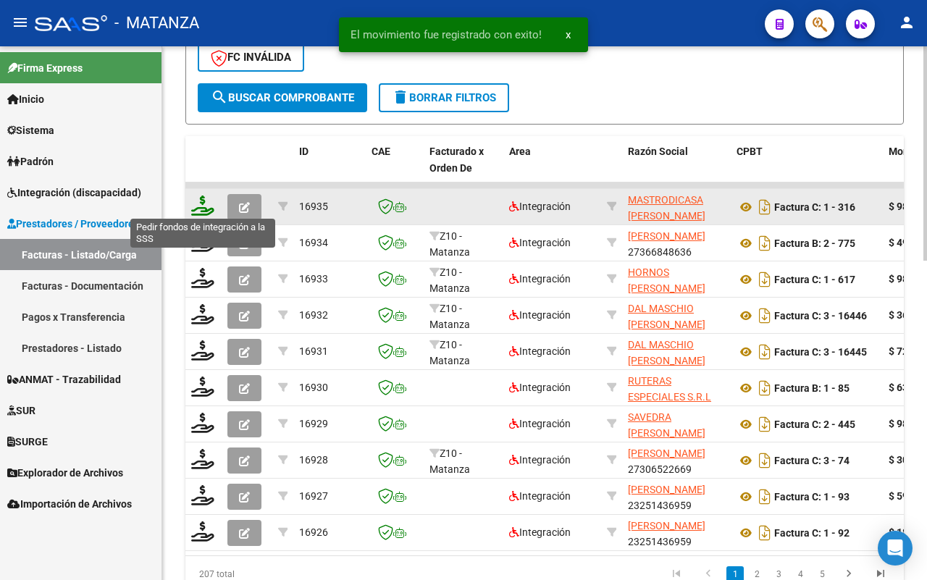
click at [204, 203] on icon at bounding box center [202, 205] width 23 height 20
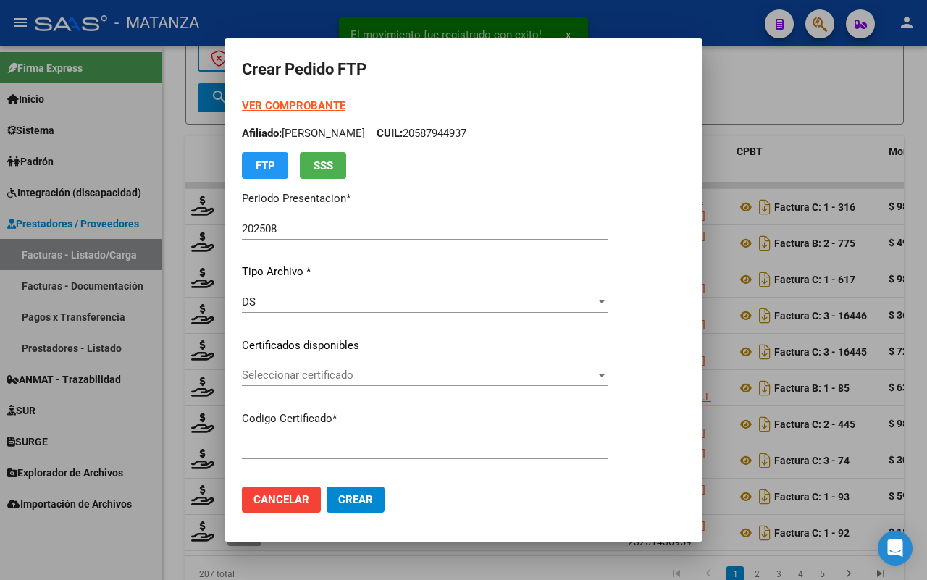
type input "ARG02-00054049484-20211209-20261209-BS"
type input "[DATE]"
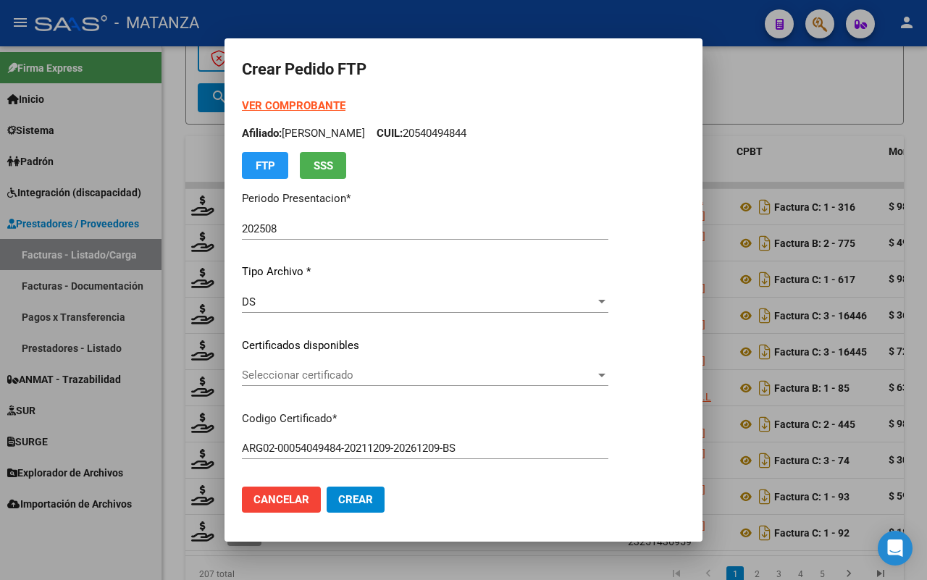
click at [434, 374] on span "Seleccionar certificado" at bounding box center [418, 375] width 353 height 13
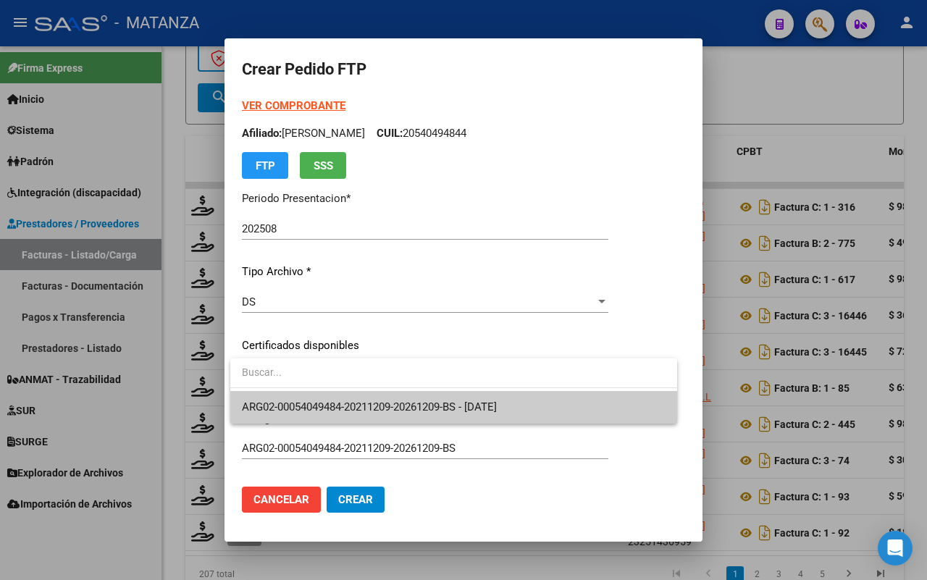
click at [427, 403] on span "ARG02-00054049484-20211209-20261209-BS - [DATE]" at bounding box center [369, 406] width 255 height 13
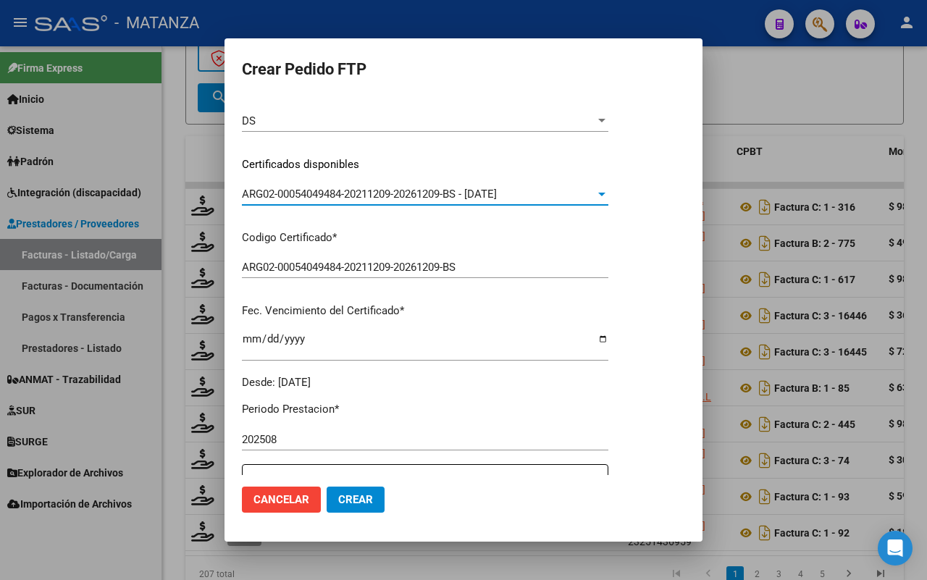
scroll to position [362, 0]
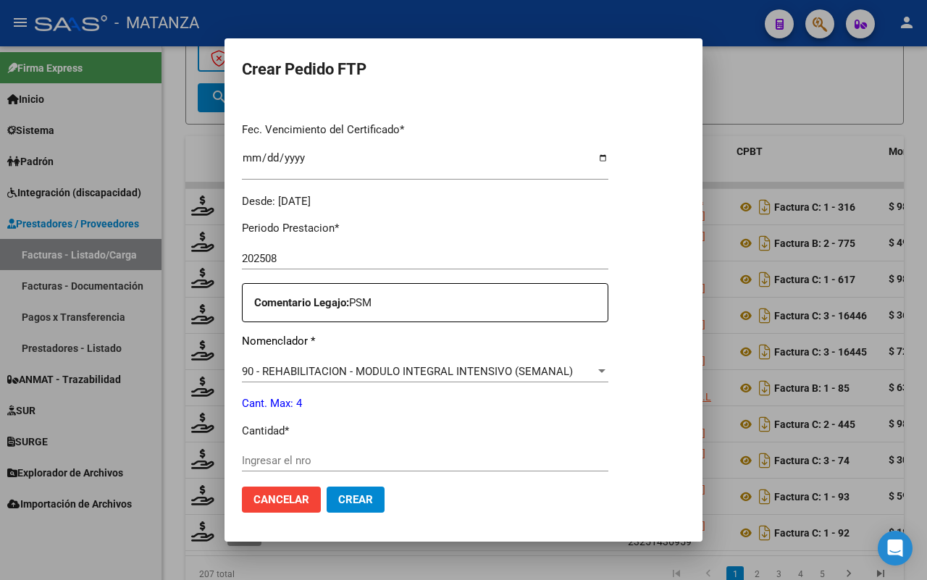
click at [363, 447] on div "Periodo Prestacion * 202508 Ingresar el Periodo Prestacion Comentario Legajo: P…" at bounding box center [425, 457] width 366 height 496
click at [331, 463] on input "Ingresar el nro" at bounding box center [425, 460] width 366 height 13
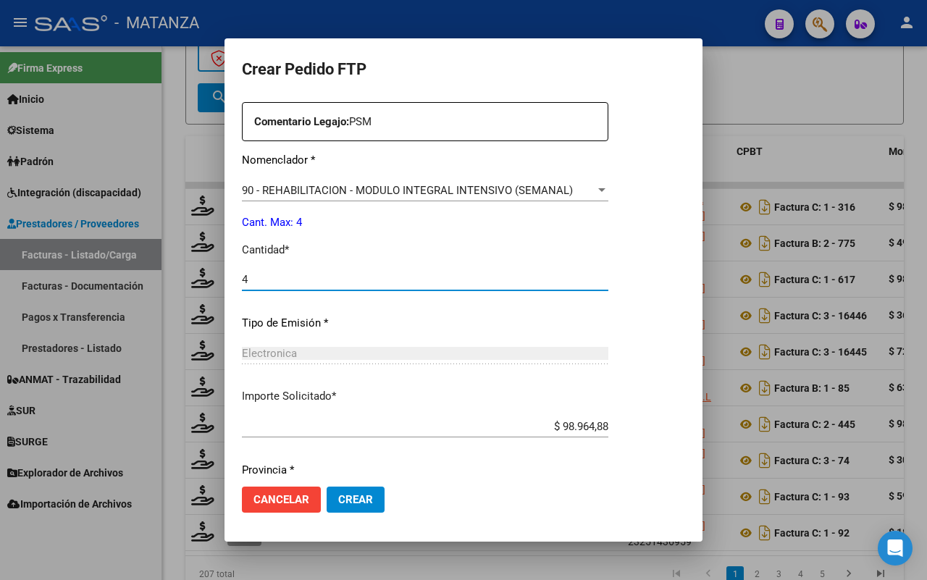
type input "4"
drag, startPoint x: 360, startPoint y: 500, endPoint x: 566, endPoint y: 458, distance: 210.6
click at [362, 497] on span "Crear" at bounding box center [355, 499] width 35 height 13
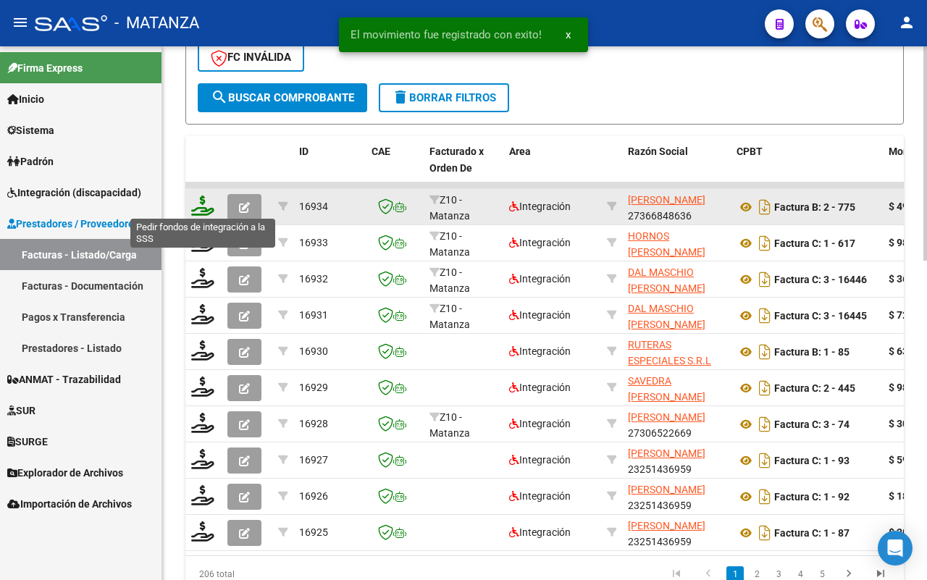
click at [197, 201] on icon at bounding box center [202, 205] width 23 height 20
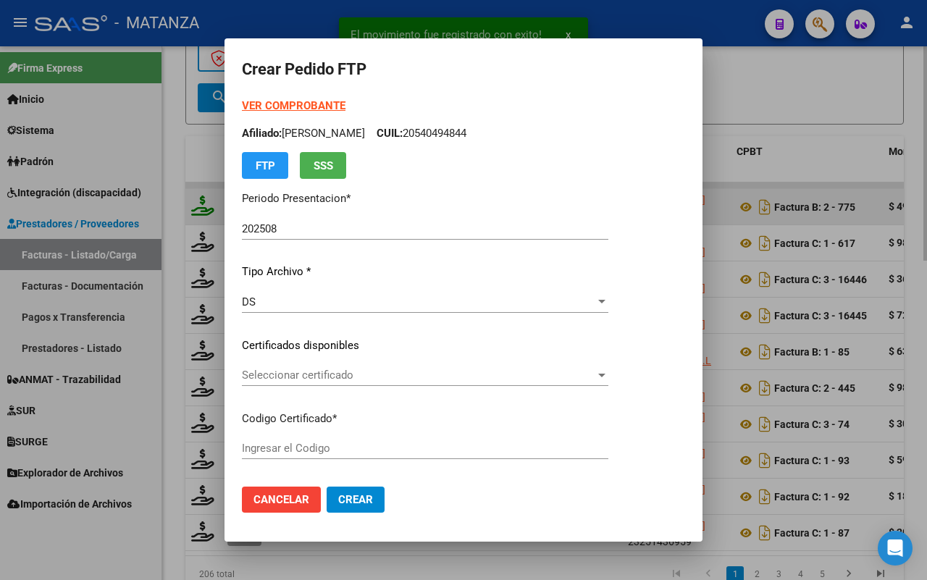
type input "ARG02-00055435970-20220901-20250901-BS"
type input "[DATE]"
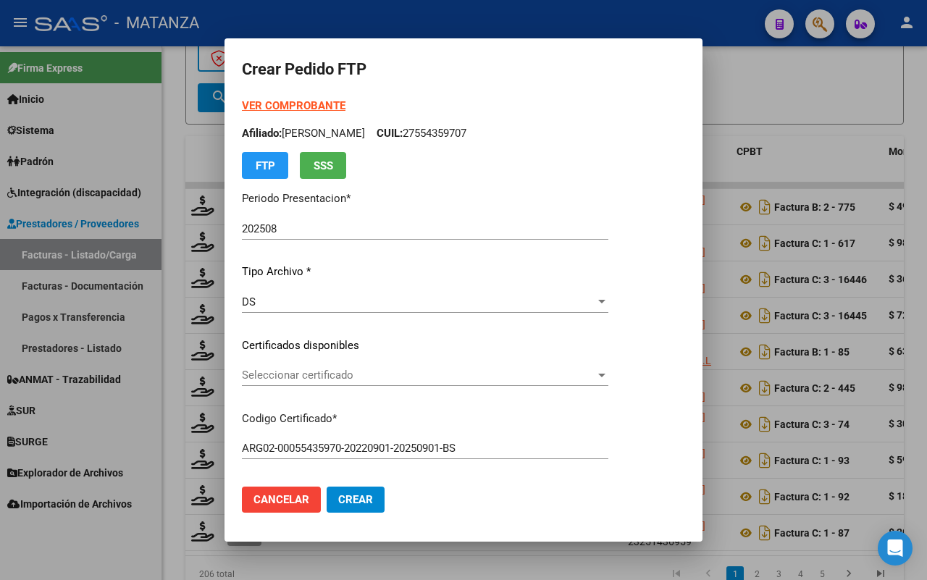
click at [312, 377] on span "Seleccionar certificado" at bounding box center [418, 375] width 353 height 13
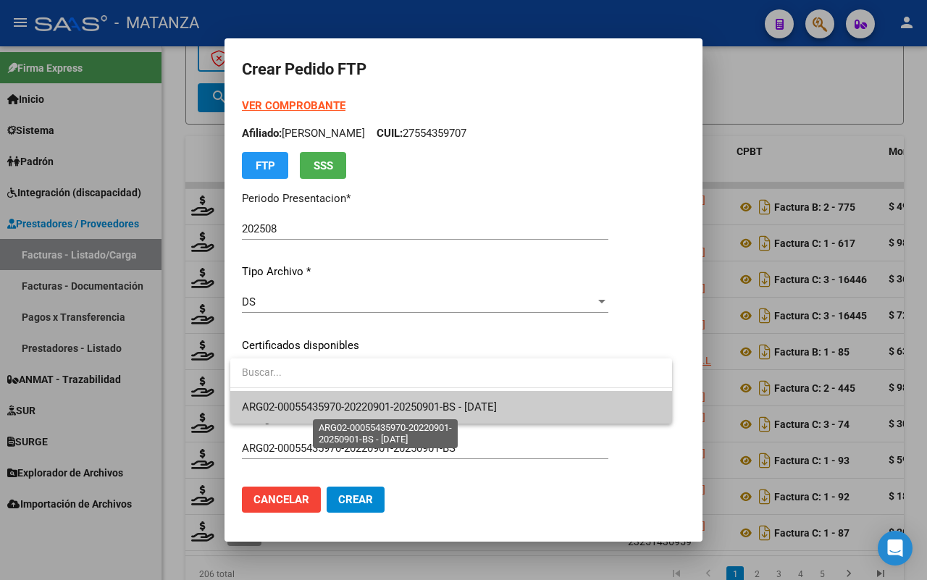
click at [315, 404] on span "ARG02-00055435970-20220901-20250901-BS - [DATE]" at bounding box center [369, 406] width 255 height 13
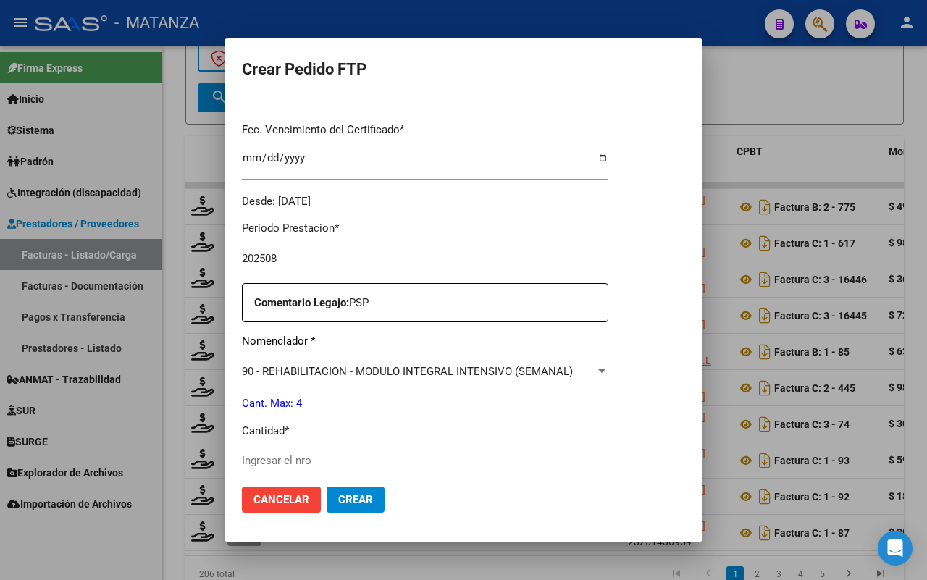
scroll to position [453, 0]
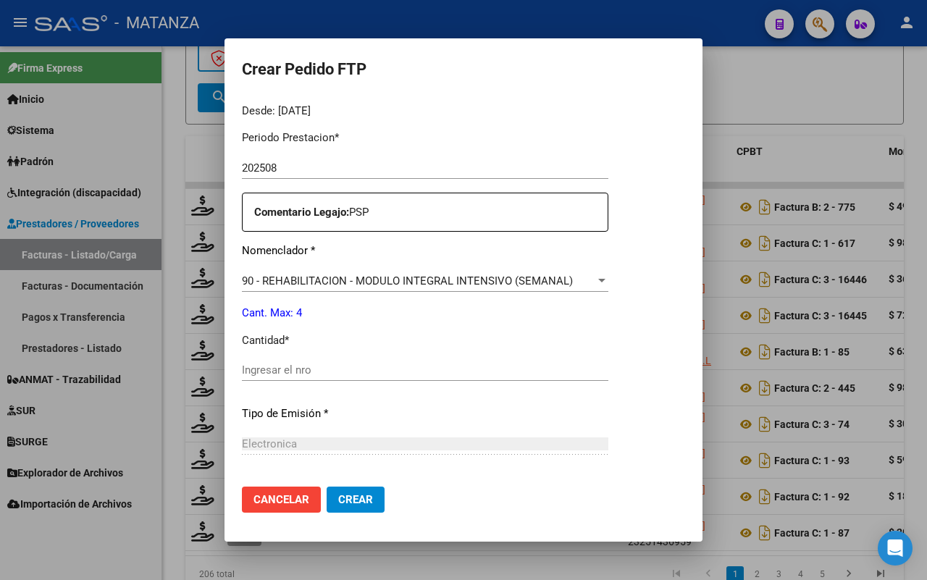
click at [295, 367] on input "Ingresar el nro" at bounding box center [425, 369] width 366 height 13
type input "4"
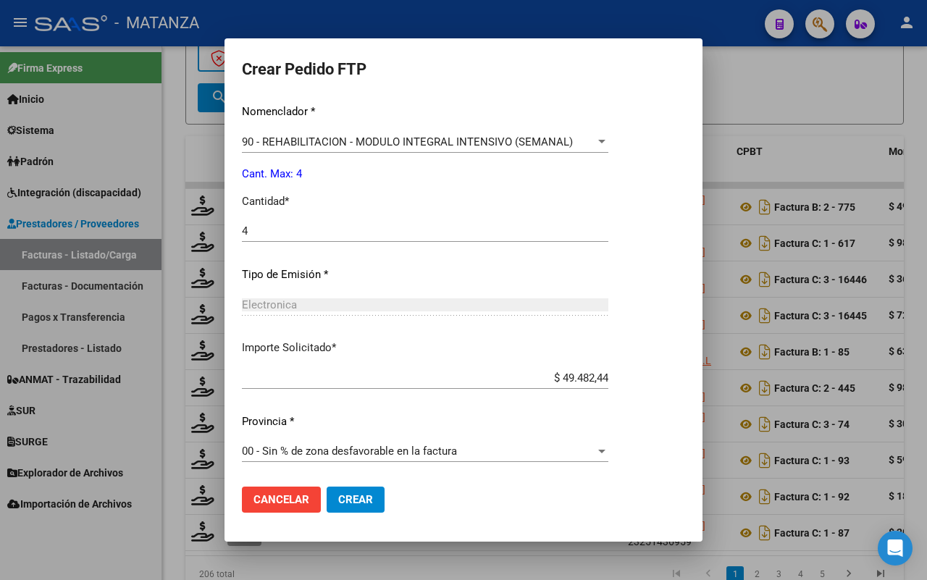
click at [360, 494] on span "Crear" at bounding box center [355, 499] width 35 height 13
